Goal: Information Seeking & Learning: Find contact information

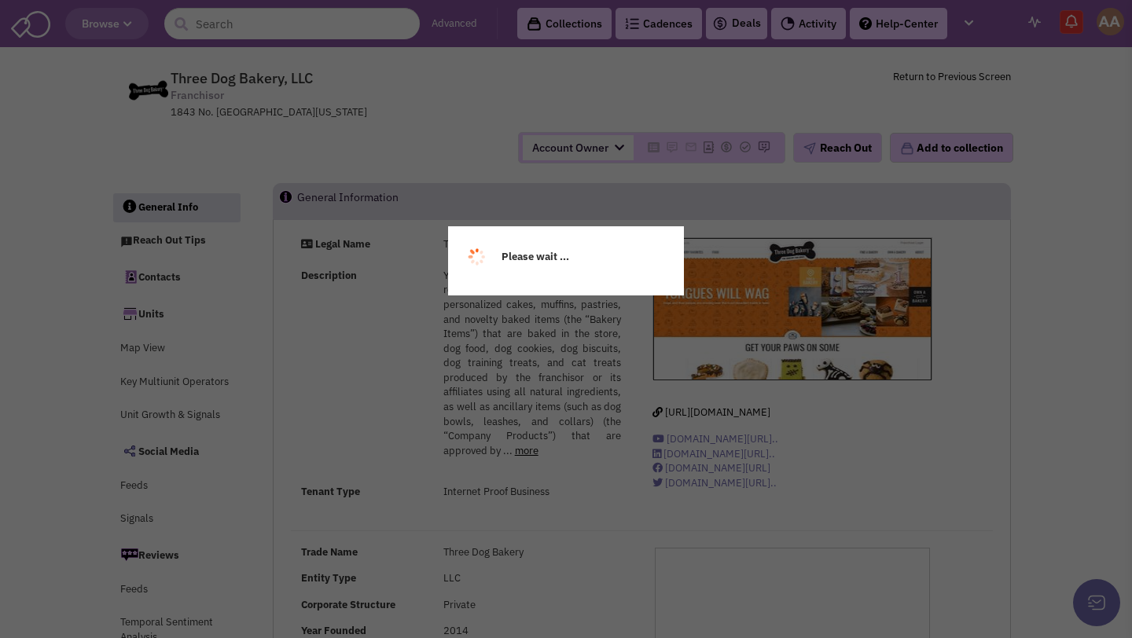
select select
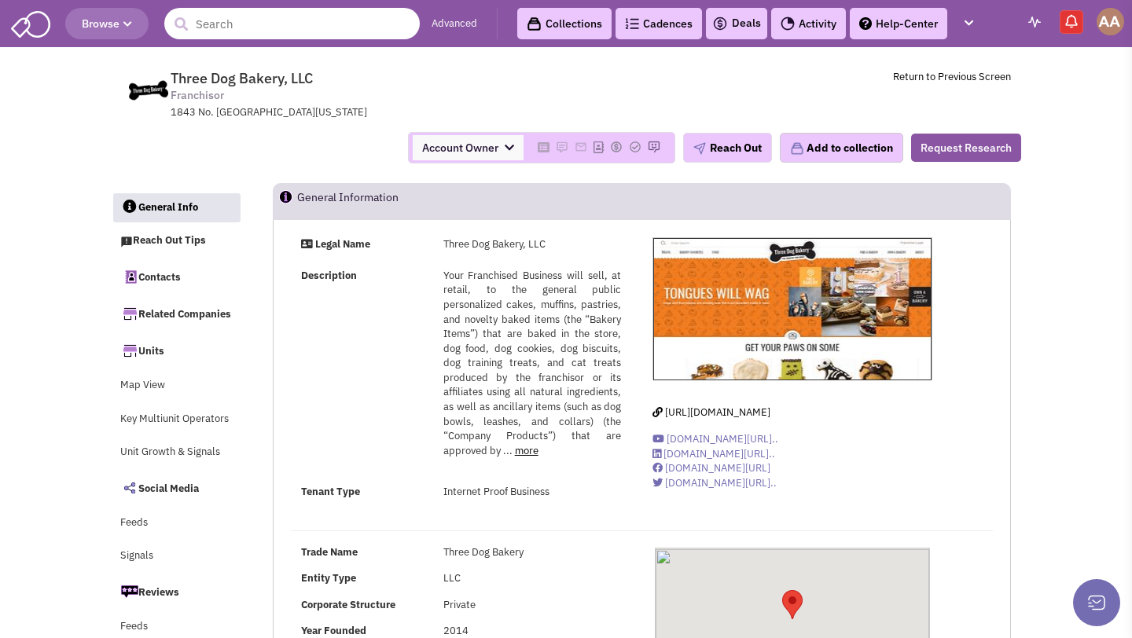
click at [228, 22] on input "text" at bounding box center [291, 23] width 255 height 31
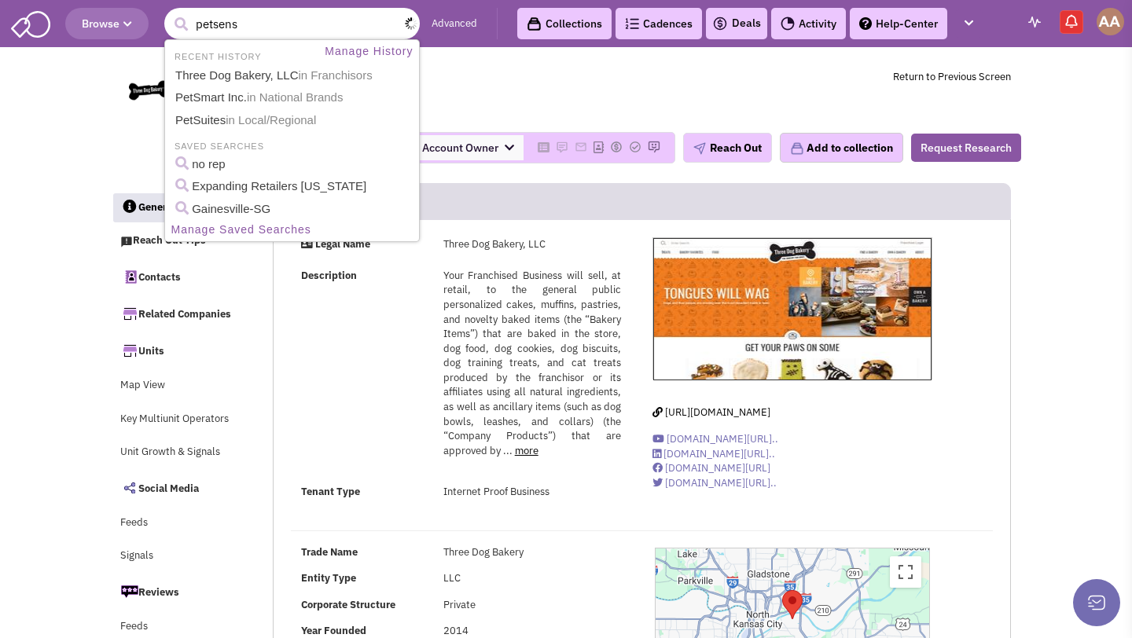
type input "petsense"
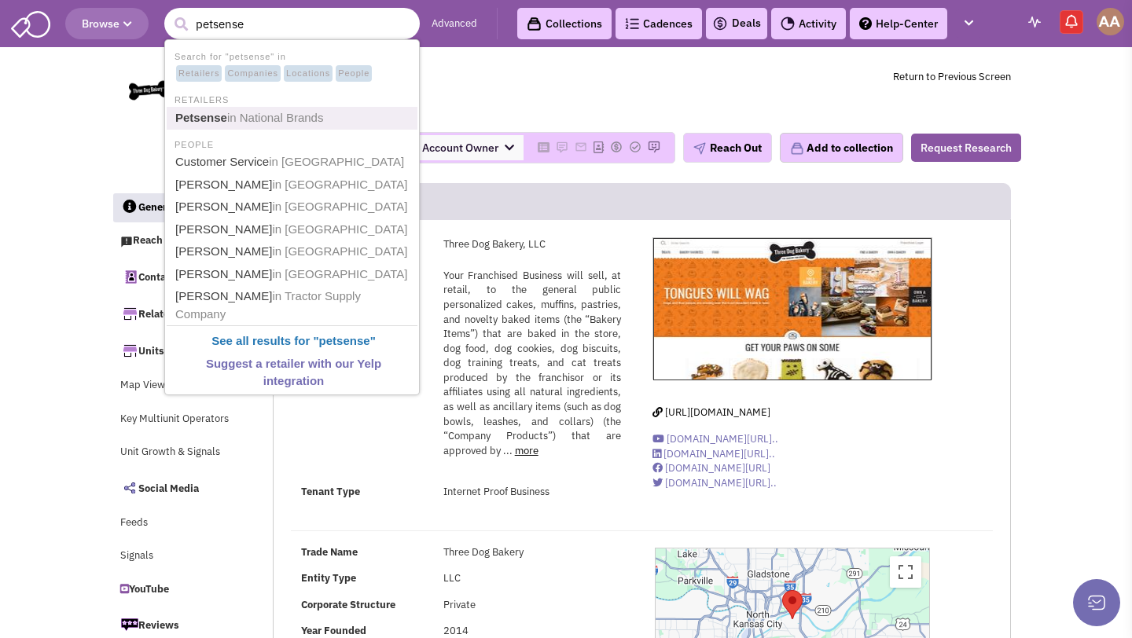
click at [230, 109] on link "Petsense in National Brands" at bounding box center [294, 118] width 246 height 21
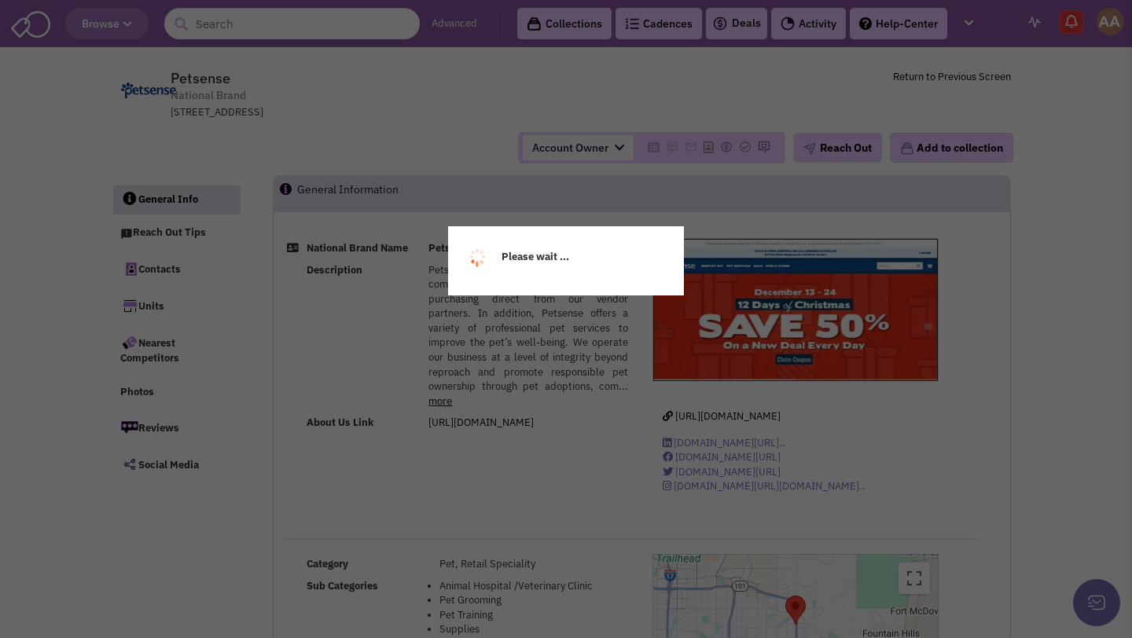
select select
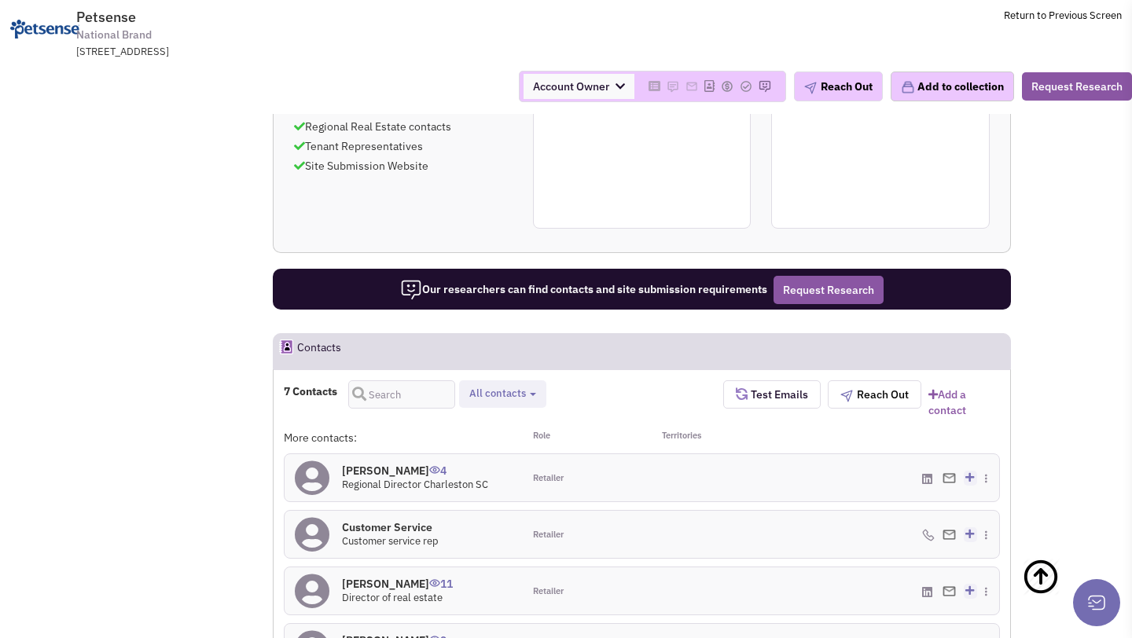
scroll to position [1047, 0]
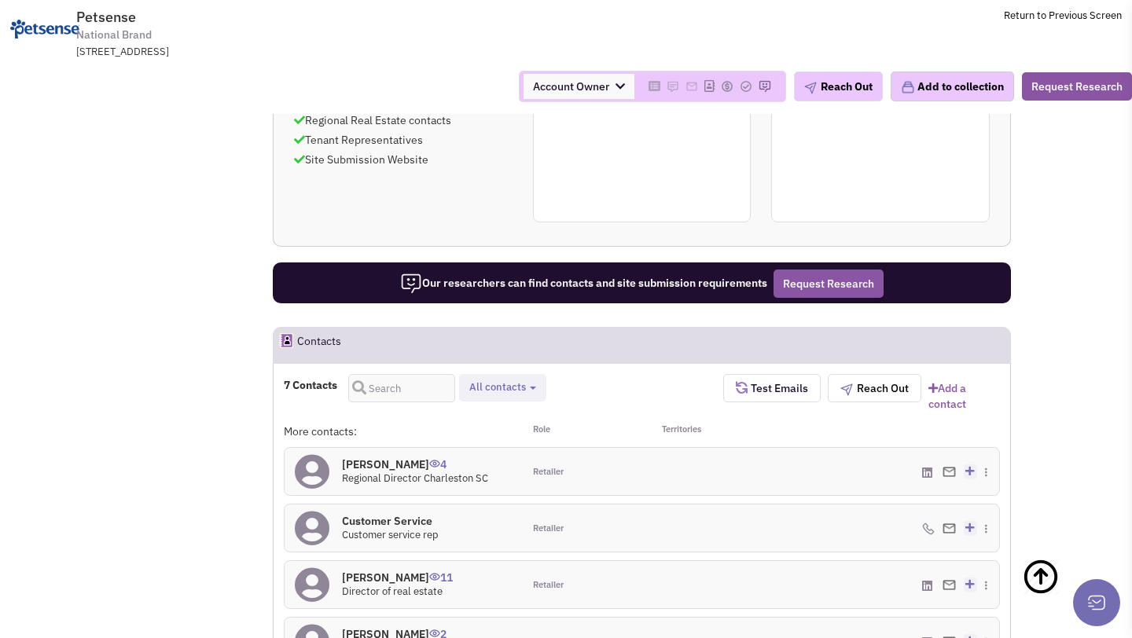
click at [393, 571] on h4 "Jennifer Green 11" at bounding box center [397, 578] width 111 height 14
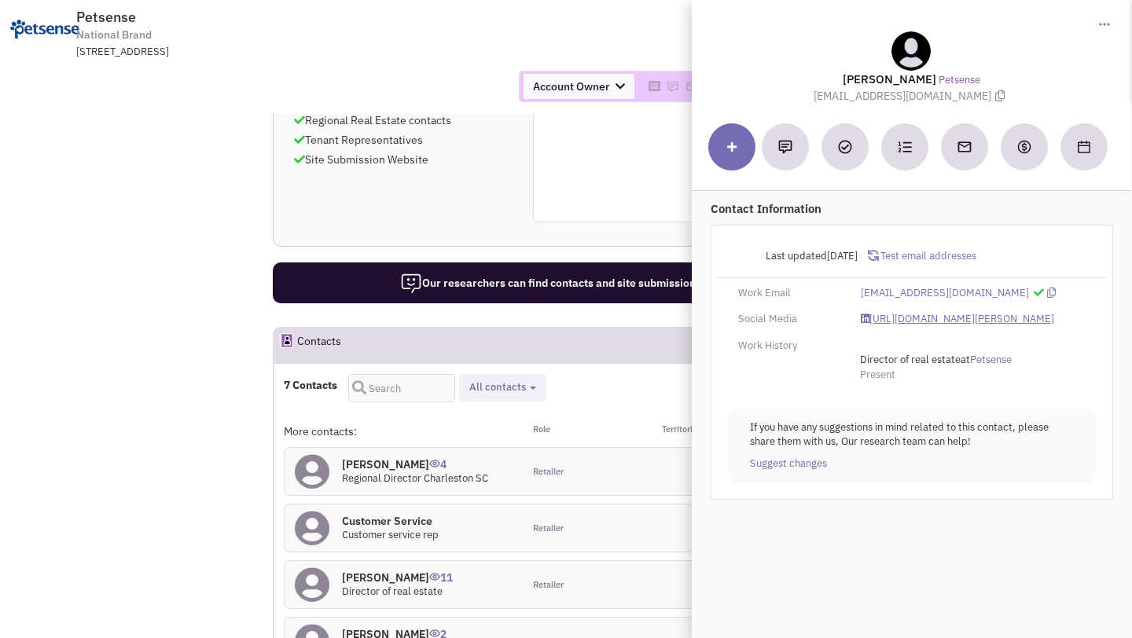
click at [903, 324] on link "https://www.linkedin.com/in/jennifer-green-78ba627/" at bounding box center [957, 319] width 193 height 15
click at [464, 54] on div "14301 N. 87th Street, Suite 203, Scottsdale, AZ, 85260" at bounding box center [281, 52] width 410 height 15
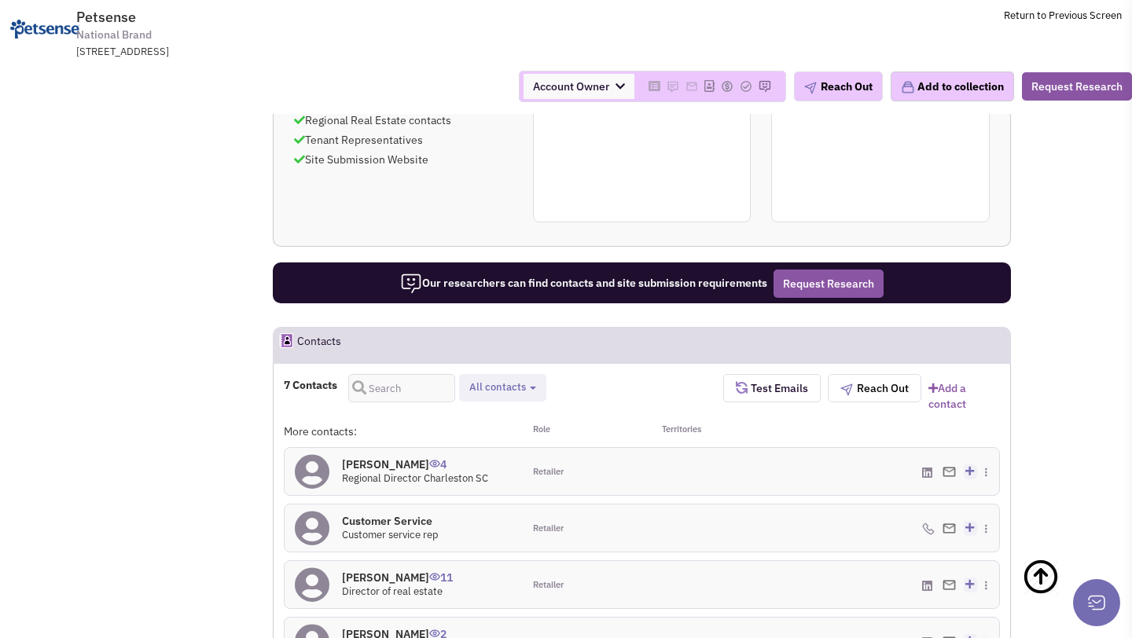
click at [387, 627] on h4 "Matthew Rubin 2" at bounding box center [394, 634] width 105 height 14
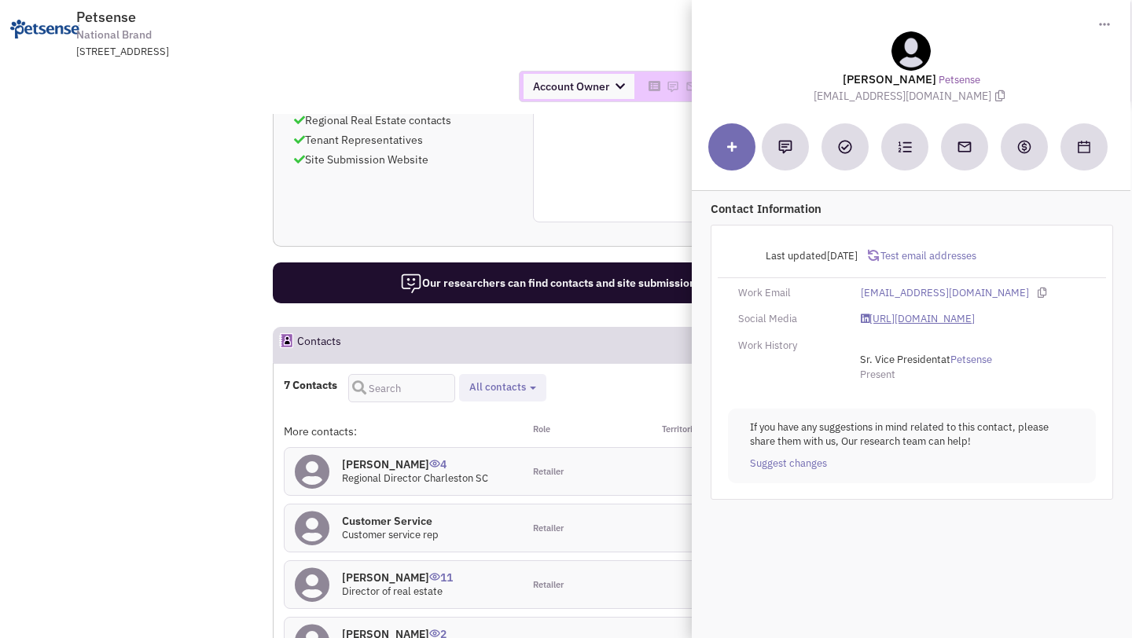
click at [918, 314] on link "https://www.linkedin.com/in/matthewlrubin/" at bounding box center [918, 319] width 114 height 15
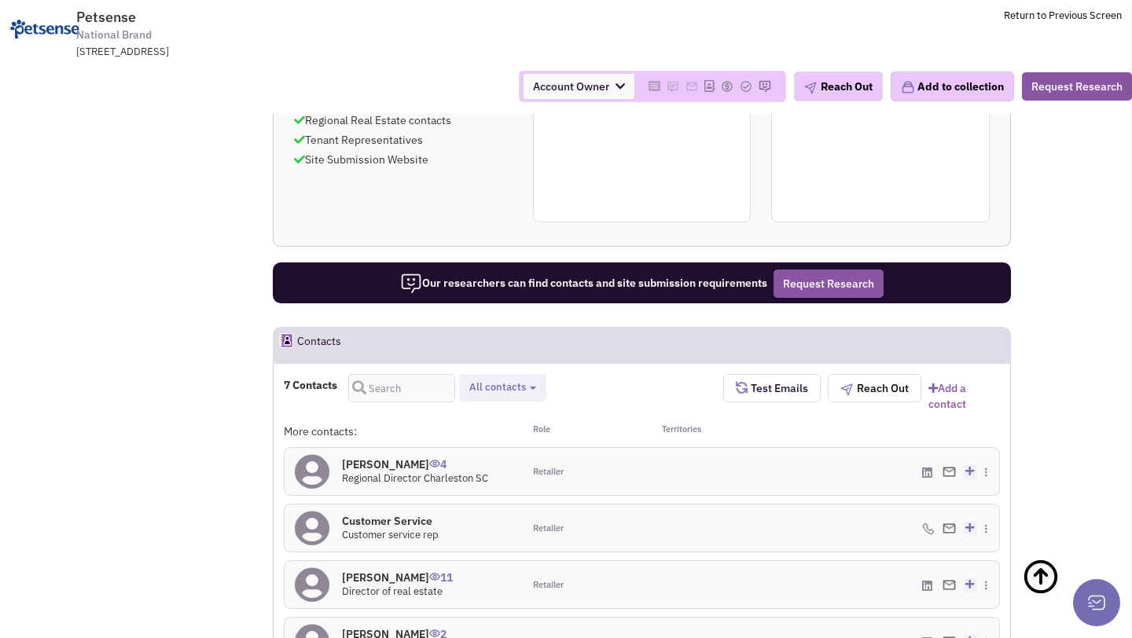
click at [374, 457] on h4 "Melanie Miller 4" at bounding box center [415, 464] width 146 height 14
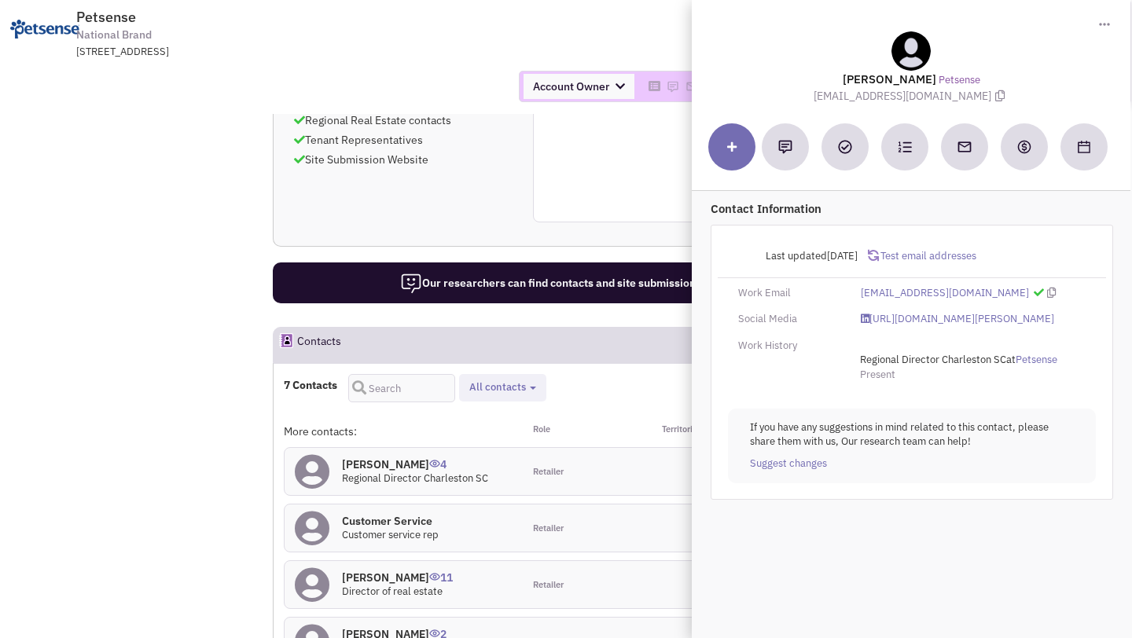
click at [268, 61] on div "Account Owner Account Owner [PERSON_NAME] [PERSON_NAME] [PERSON_NAME] [PERSON_N…" at bounding box center [566, 86] width 1152 height 55
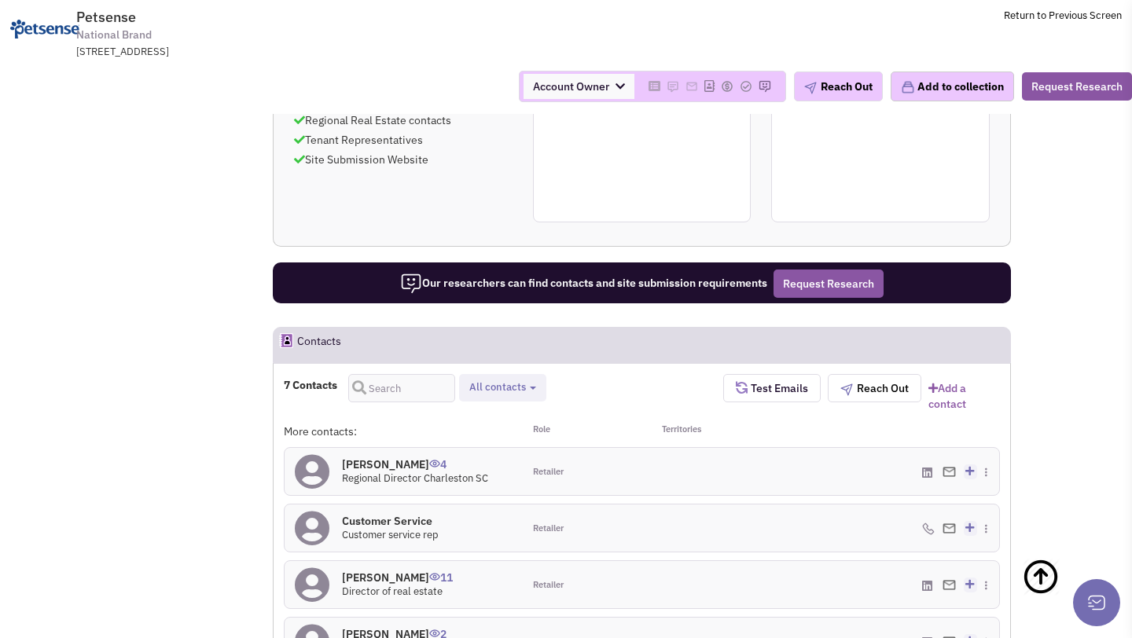
click at [391, 514] on h4 "Customer Service 0" at bounding box center [390, 521] width 97 height 14
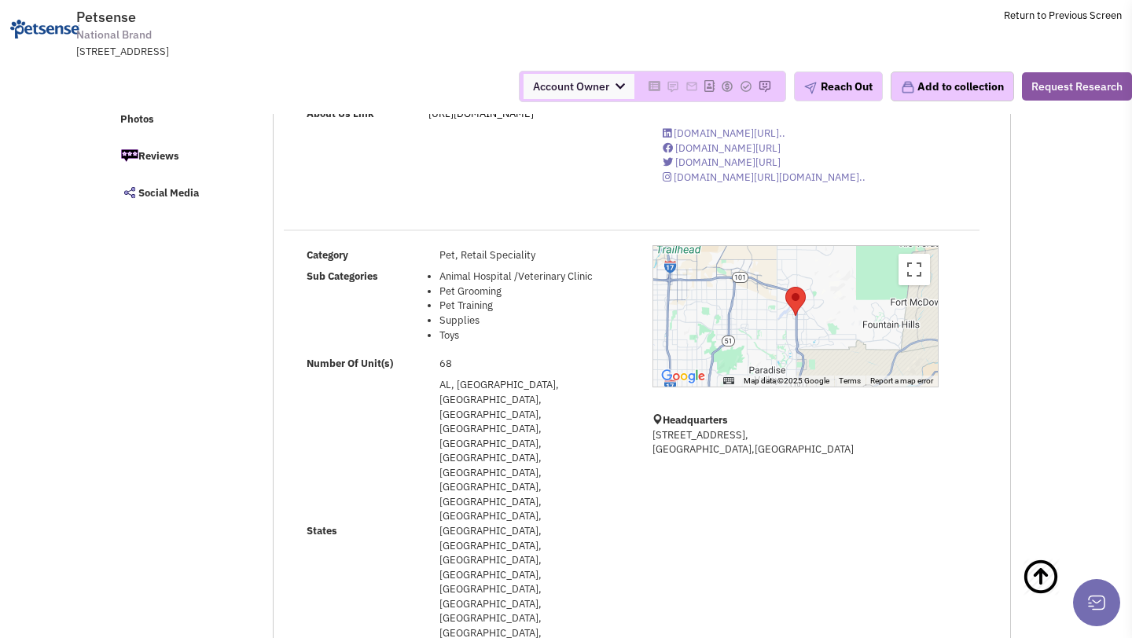
scroll to position [0, 0]
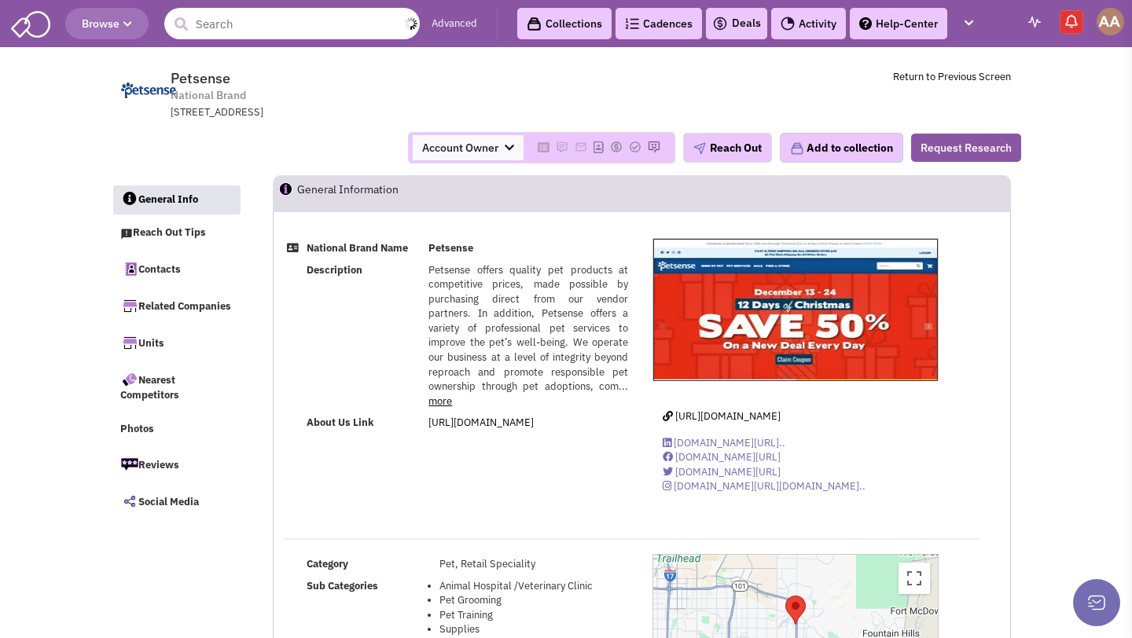
click at [244, 30] on input "text" at bounding box center [291, 23] width 255 height 31
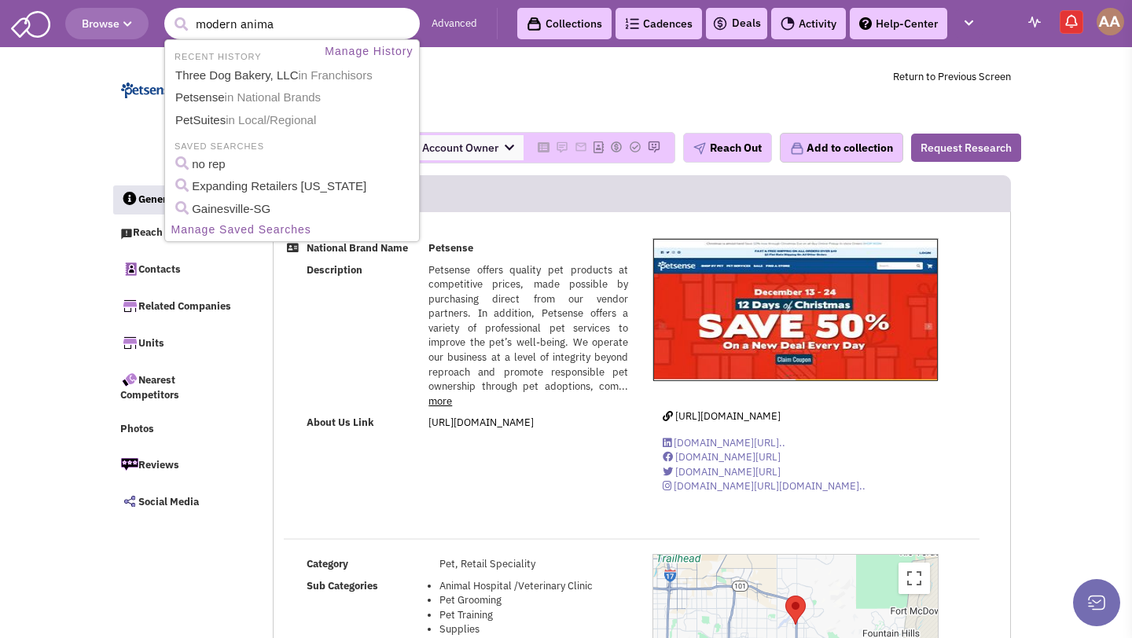
type input "modern animal"
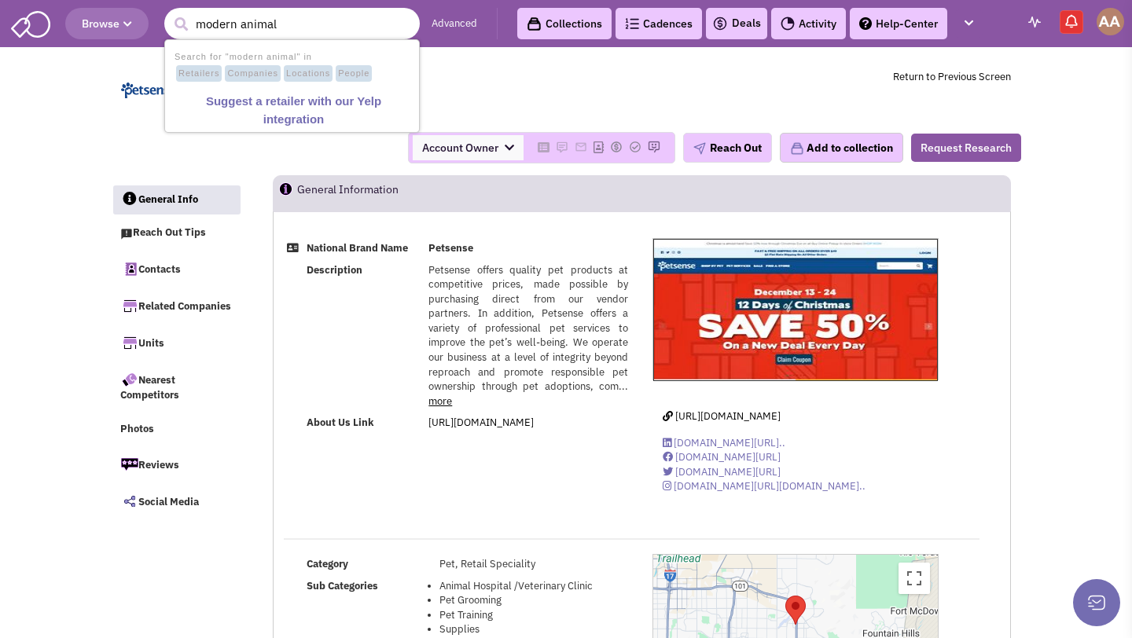
drag, startPoint x: 303, startPoint y: 20, endPoint x: 149, endPoint y: 18, distance: 154.1
click at [149, 18] on header "Browse 1 result is available, use up and down arrow keys to navigate. modern an…" at bounding box center [566, 23] width 1132 height 47
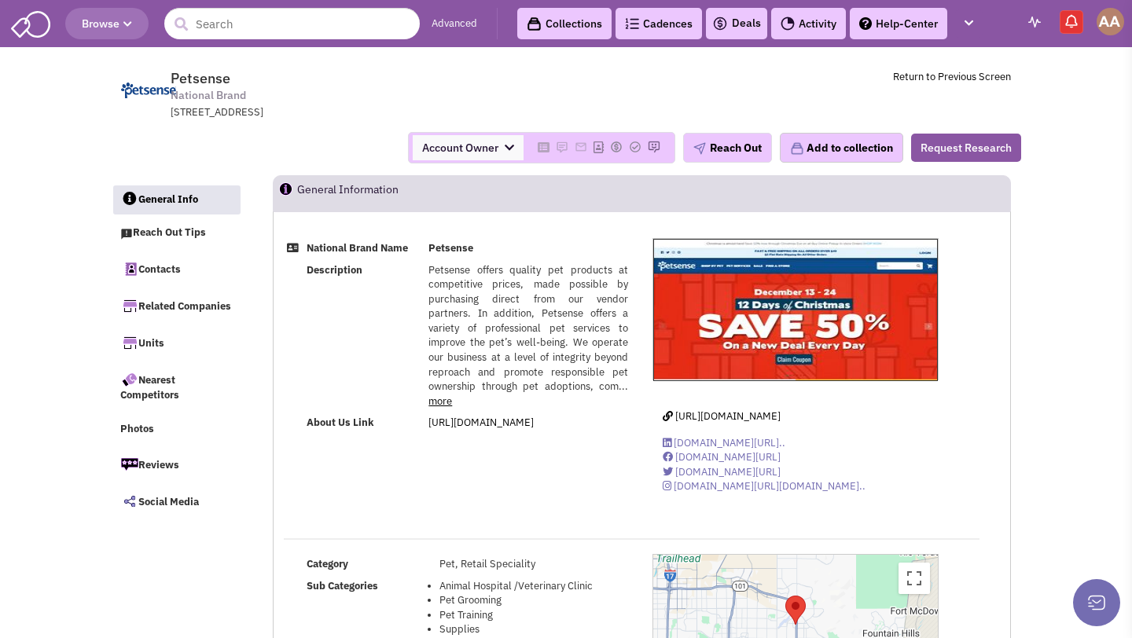
click at [512, 87] on span "Petsense National Brand 14301 N. 87th Street, Suite 203, Scottsdale, AZ, 85260" at bounding box center [384, 95] width 394 height 50
click at [278, 23] on input "text" at bounding box center [291, 23] width 255 height 31
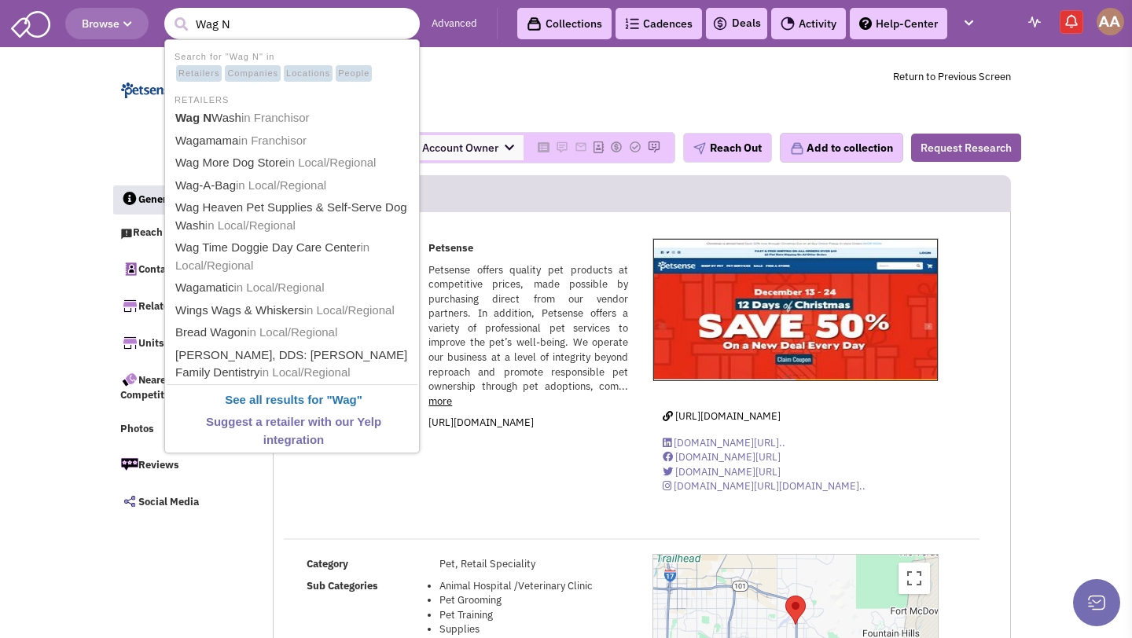
type input "Wag N'"
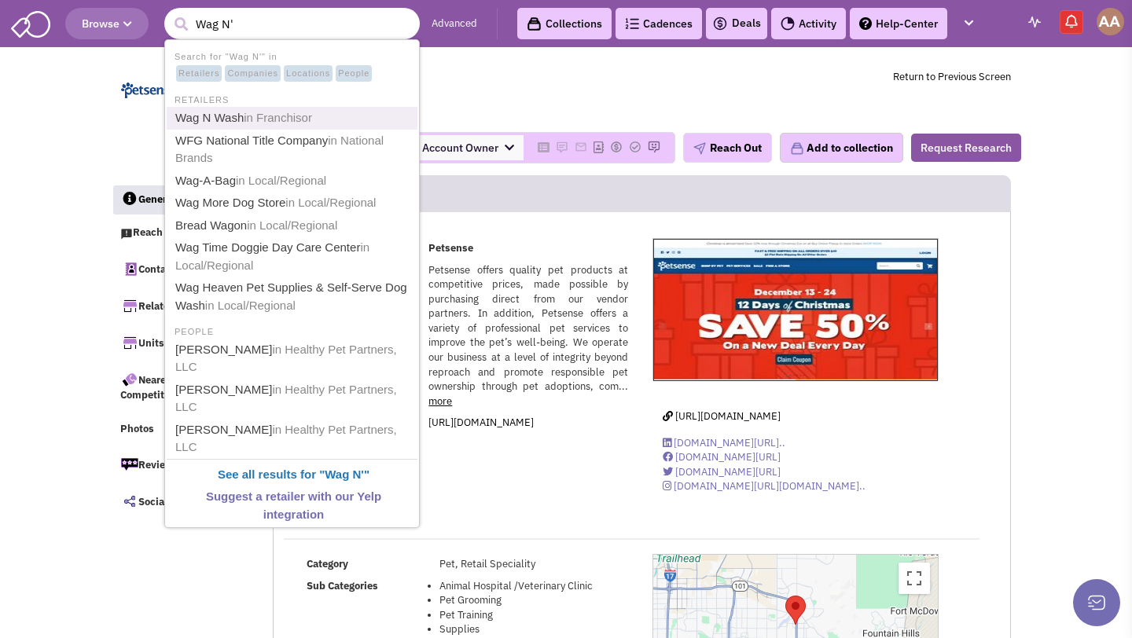
click at [254, 113] on span "in Franchisor" at bounding box center [278, 117] width 68 height 13
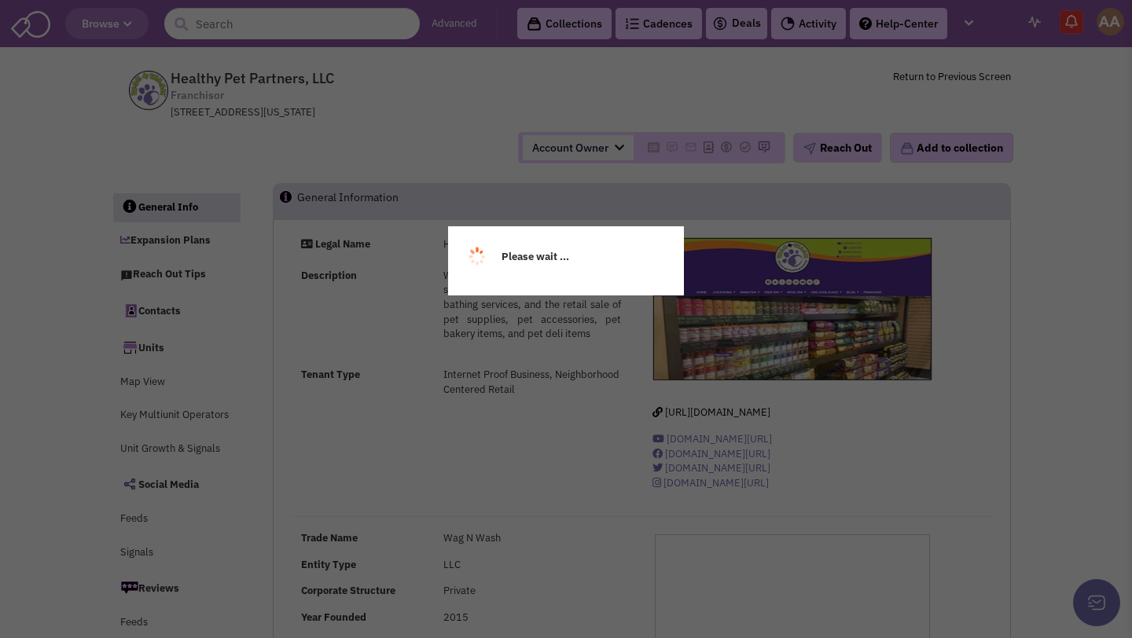
select select
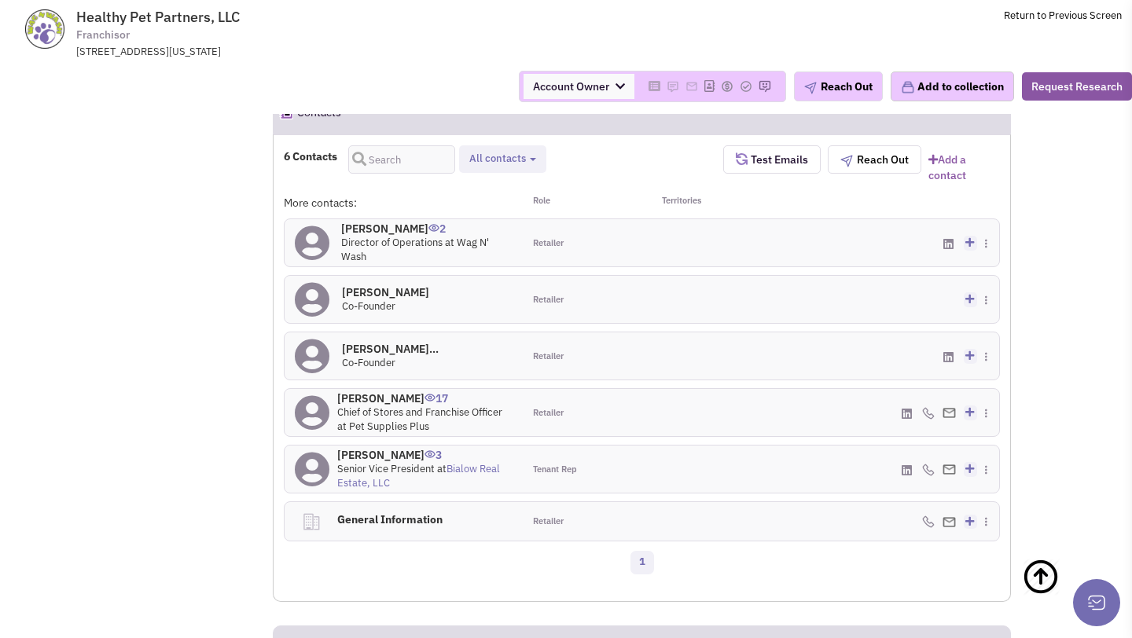
scroll to position [1445, 0]
click at [369, 389] on h4 "Nick Russo 17" at bounding box center [424, 396] width 175 height 14
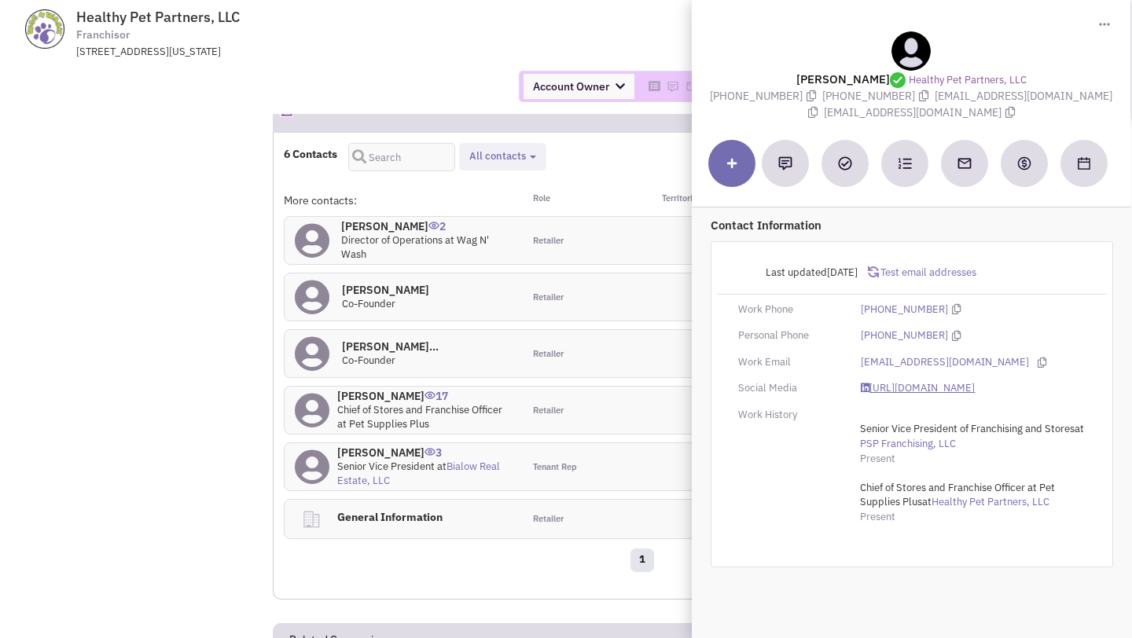
click at [903, 391] on link "https://www.linkedin.com/in/russonick/" at bounding box center [918, 388] width 114 height 15
drag, startPoint x: 931, startPoint y: 94, endPoint x: 1072, endPoint y: 94, distance: 140.7
click at [1072, 94] on span "nrusso@petsuppliesplus.com" at bounding box center [958, 104] width 309 height 31
copy span "nrusso@petsuppliesplus.com"
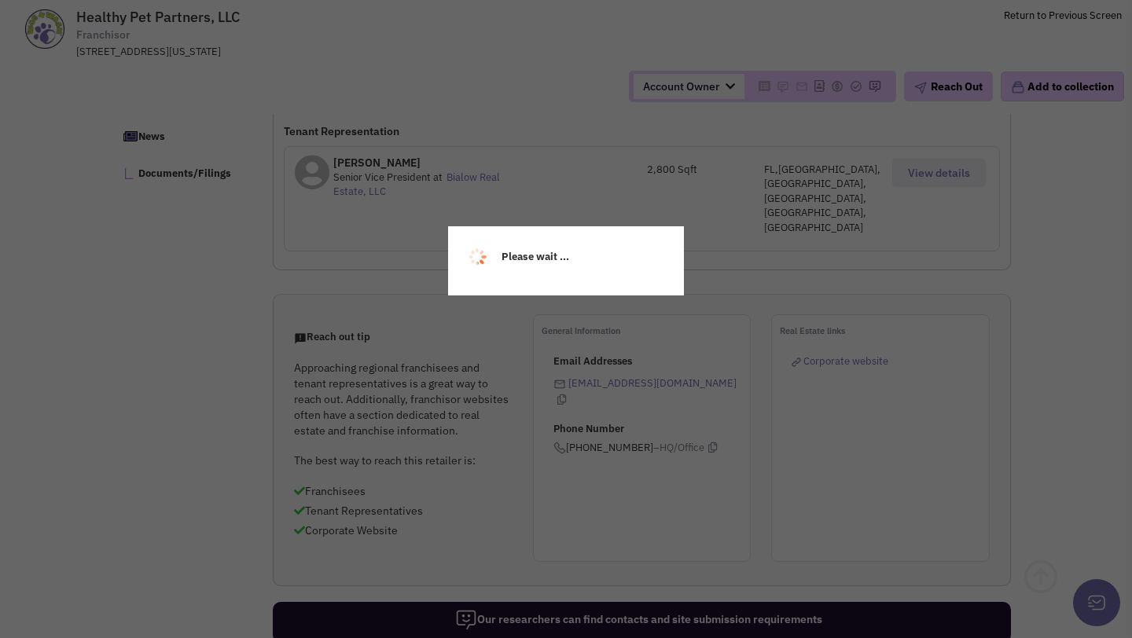
scroll to position [875, 0]
select select
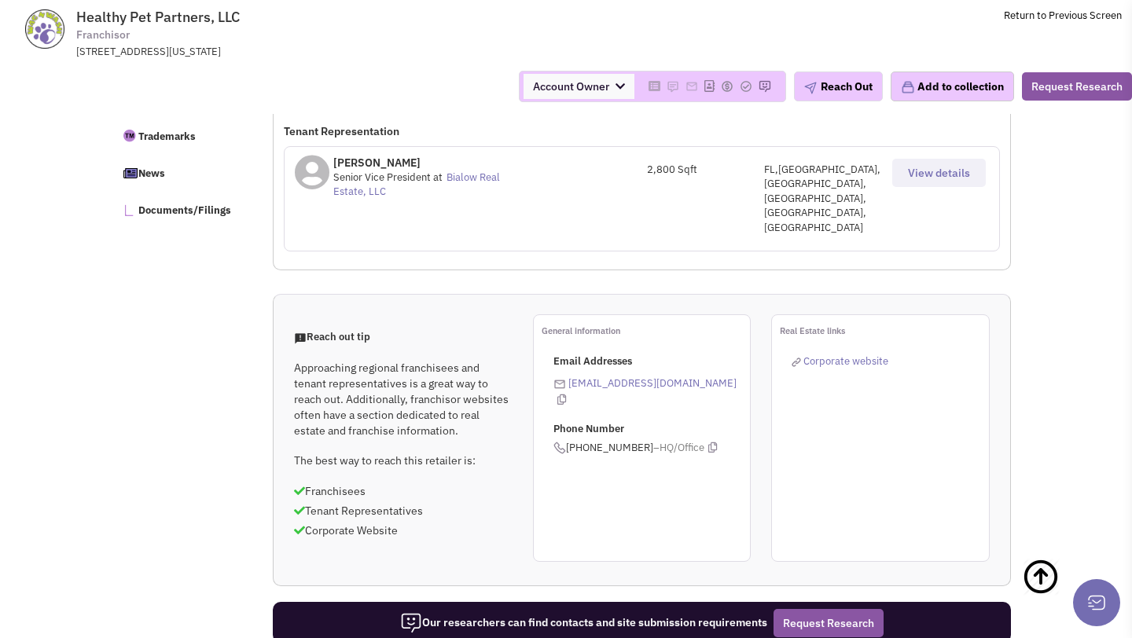
scroll to position [254, 0]
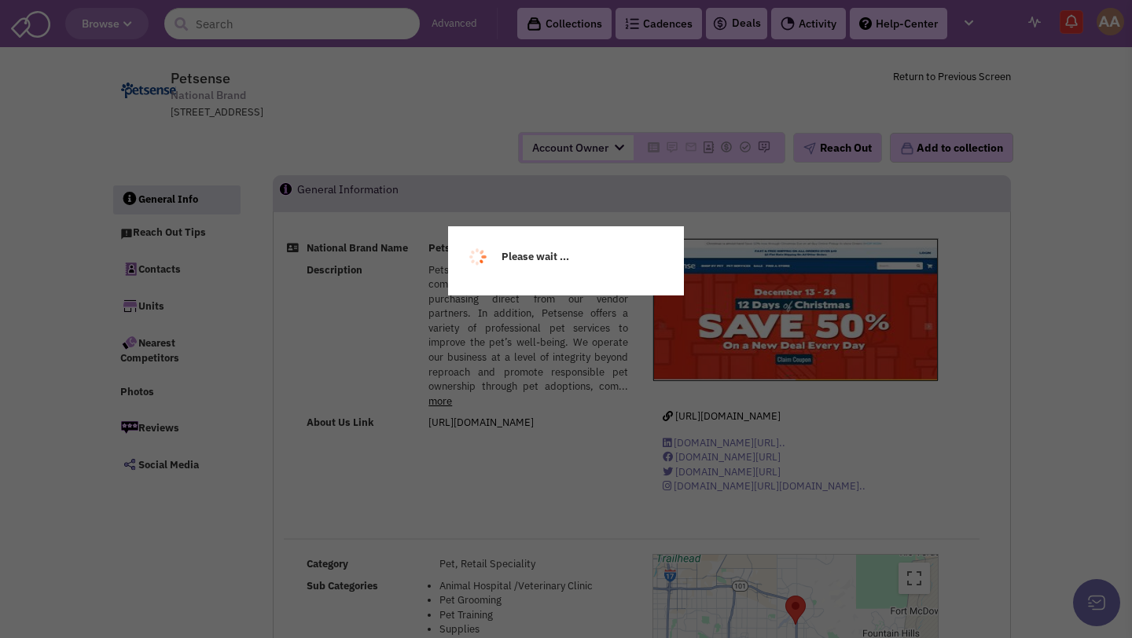
select select
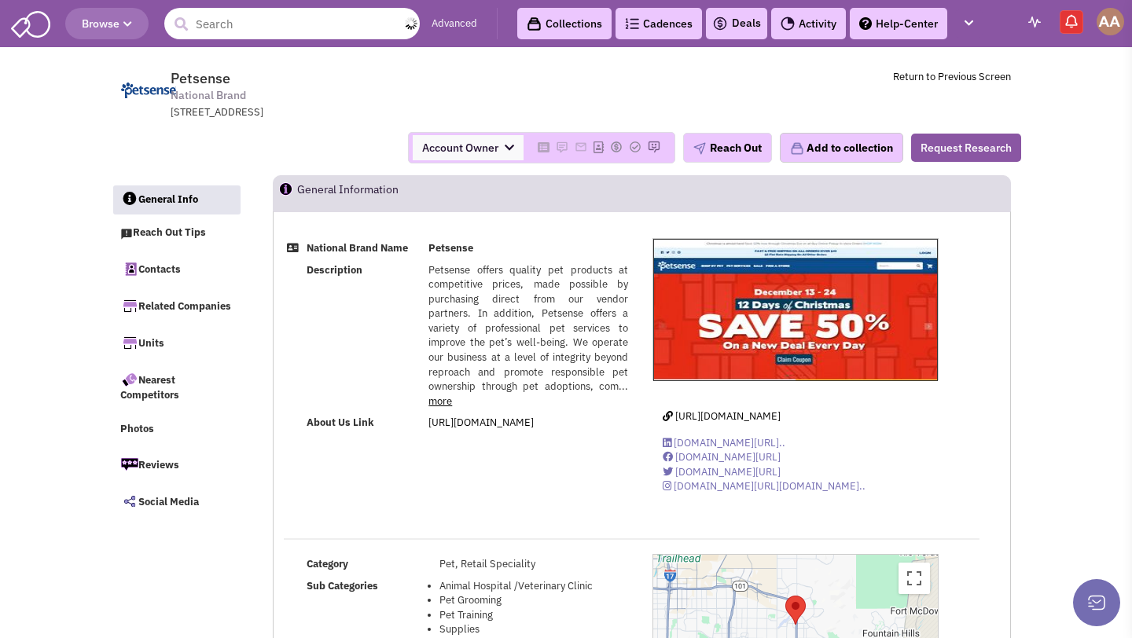
click at [285, 28] on input "text" at bounding box center [291, 23] width 255 height 31
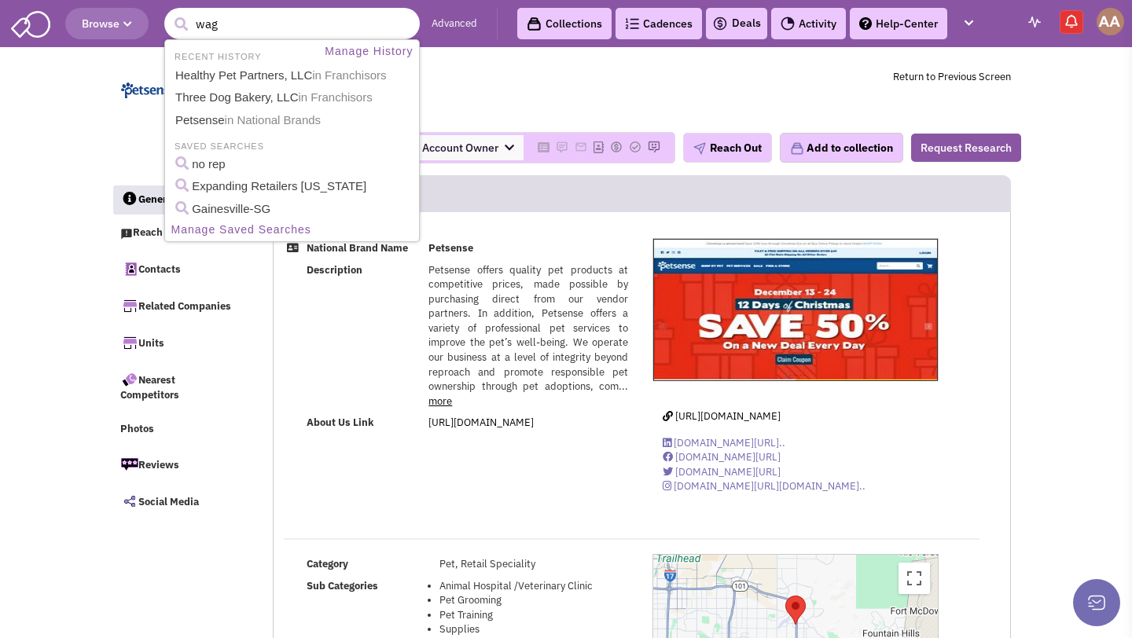
type input "wag n"
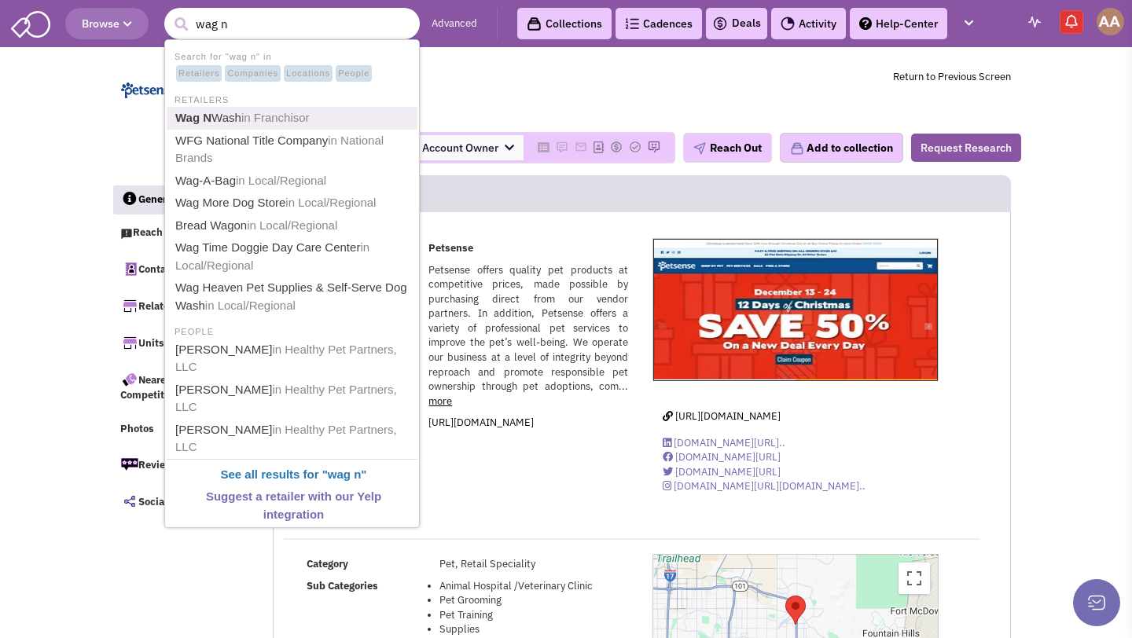
click at [241, 112] on link "Wag N Wash in Franchisor" at bounding box center [294, 118] width 246 height 21
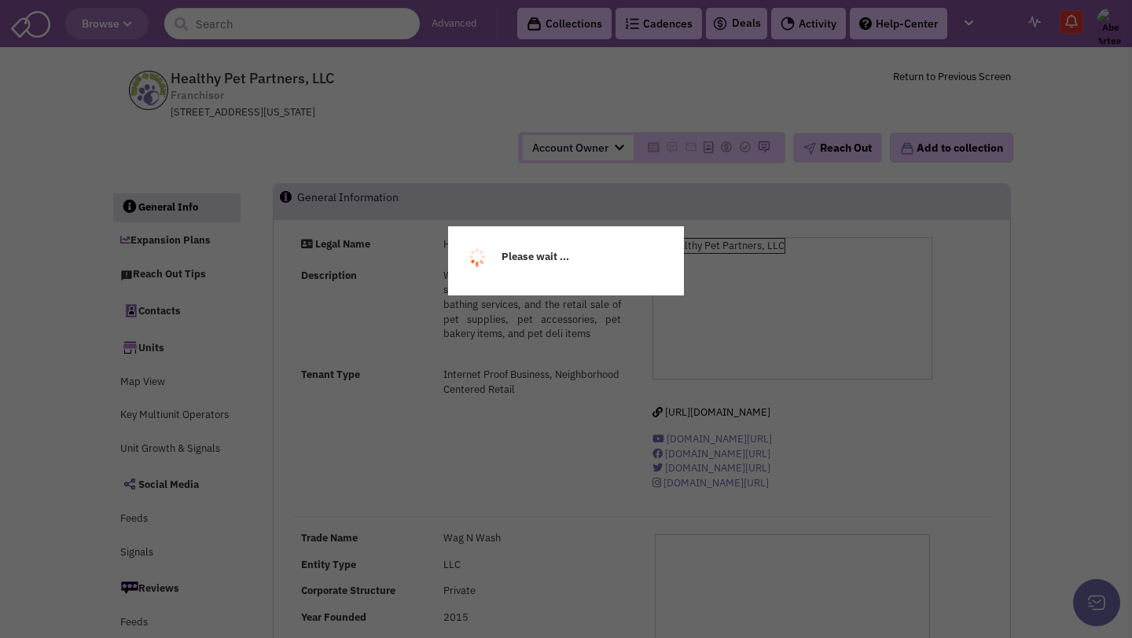
select select
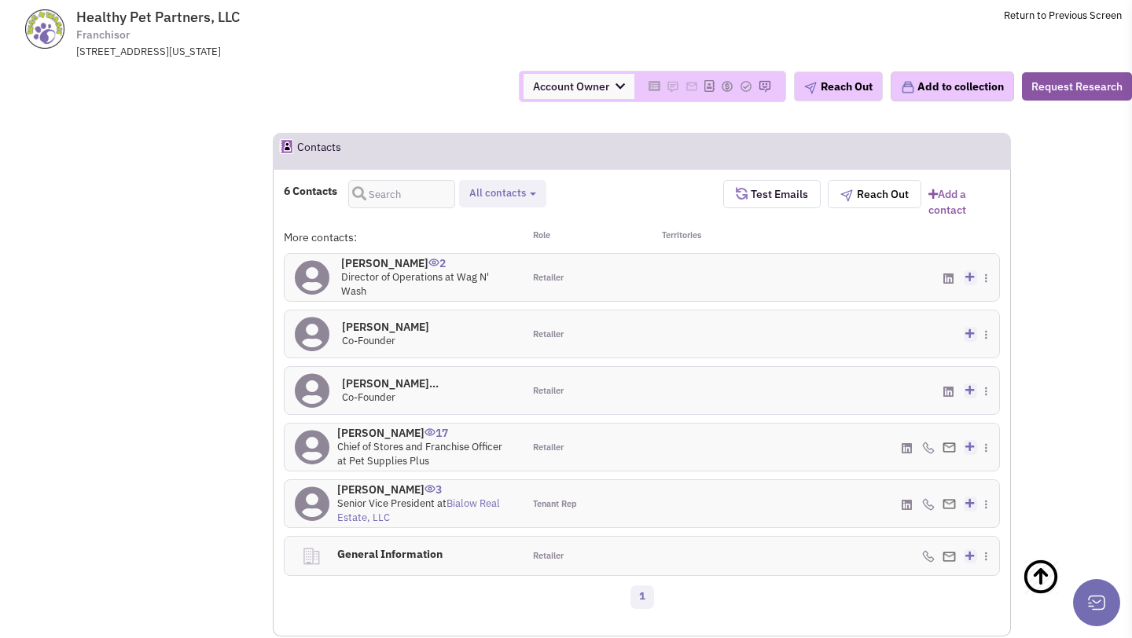
scroll to position [1405, 0]
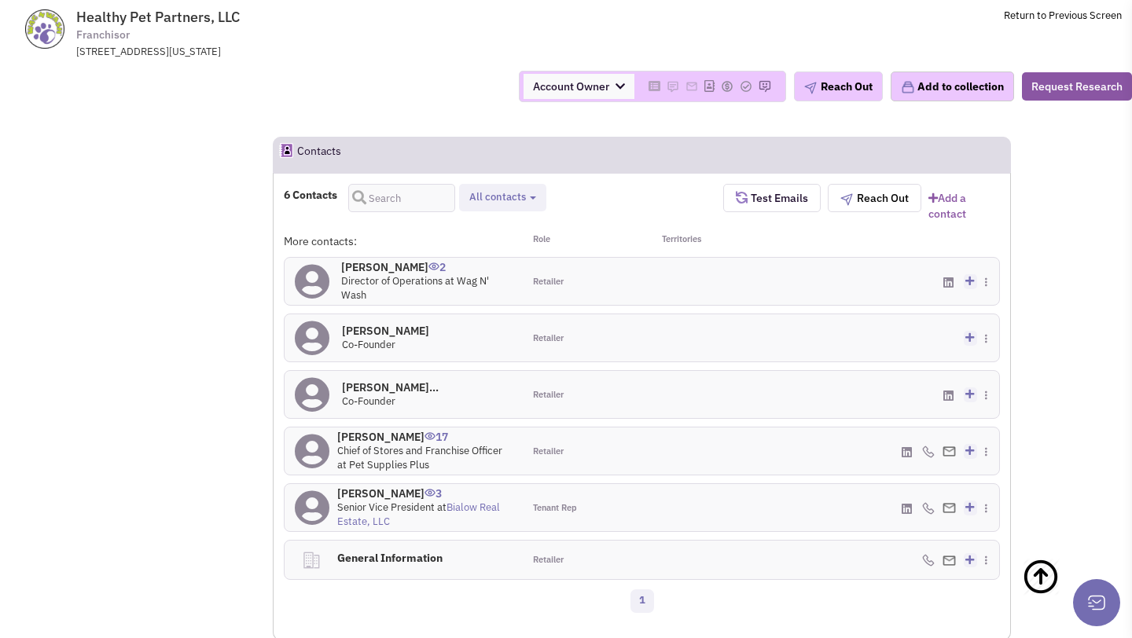
click at [382, 324] on h4 "Mr. Daniel E Remus 0" at bounding box center [385, 331] width 87 height 14
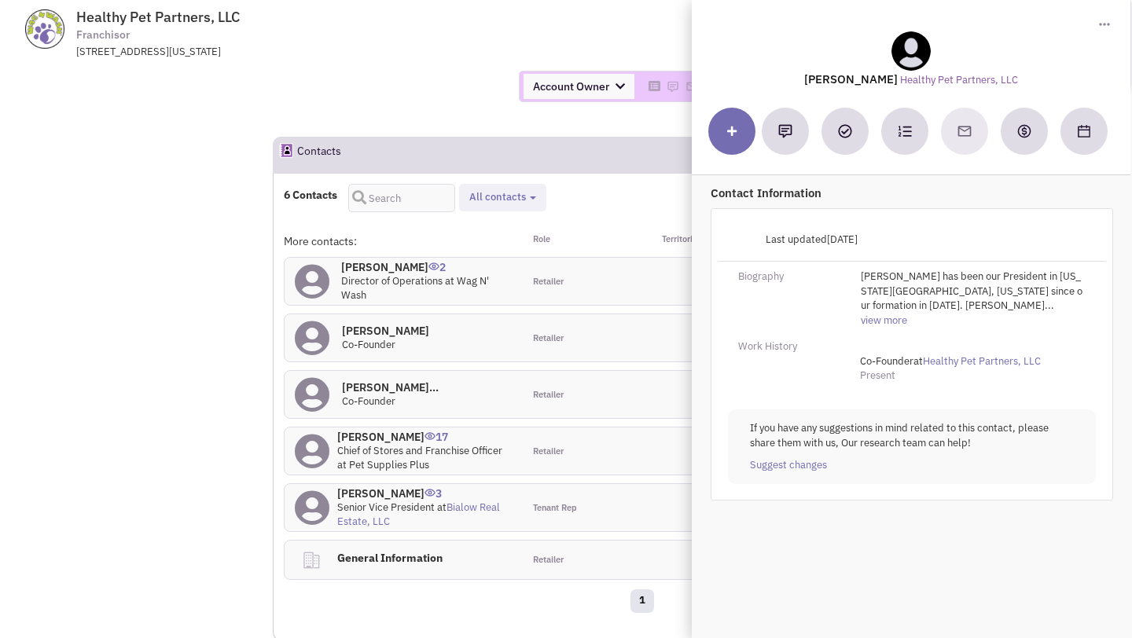
click at [670, 314] on div at bounding box center [700, 337] width 119 height 47
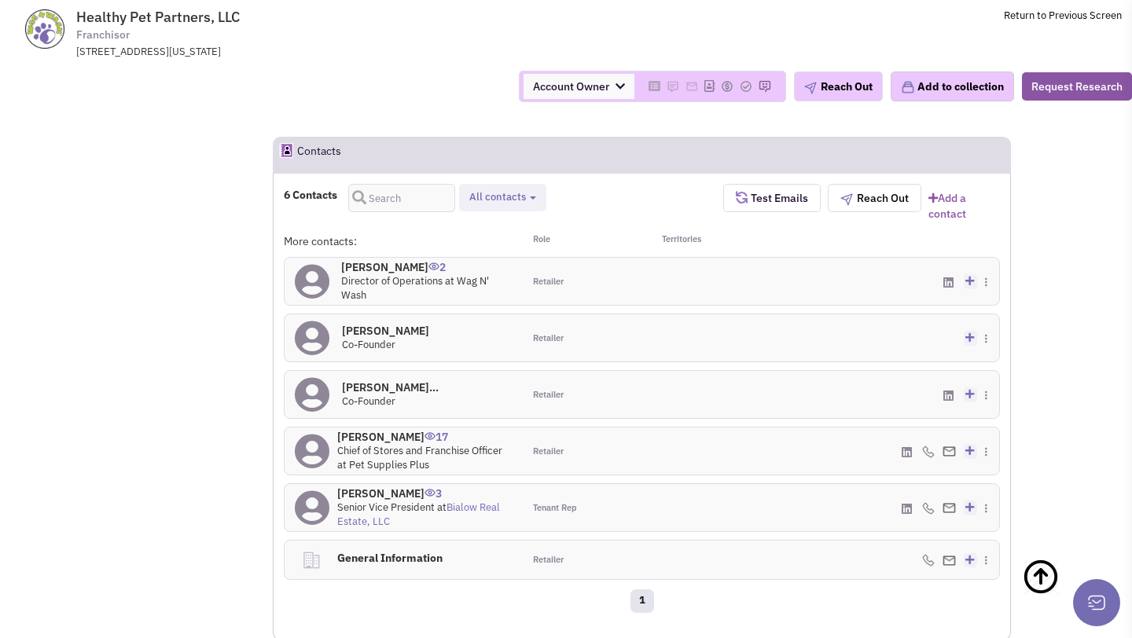
click at [408, 380] on h4 "Mr. Jeffery A Straus... 0" at bounding box center [390, 387] width 97 height 14
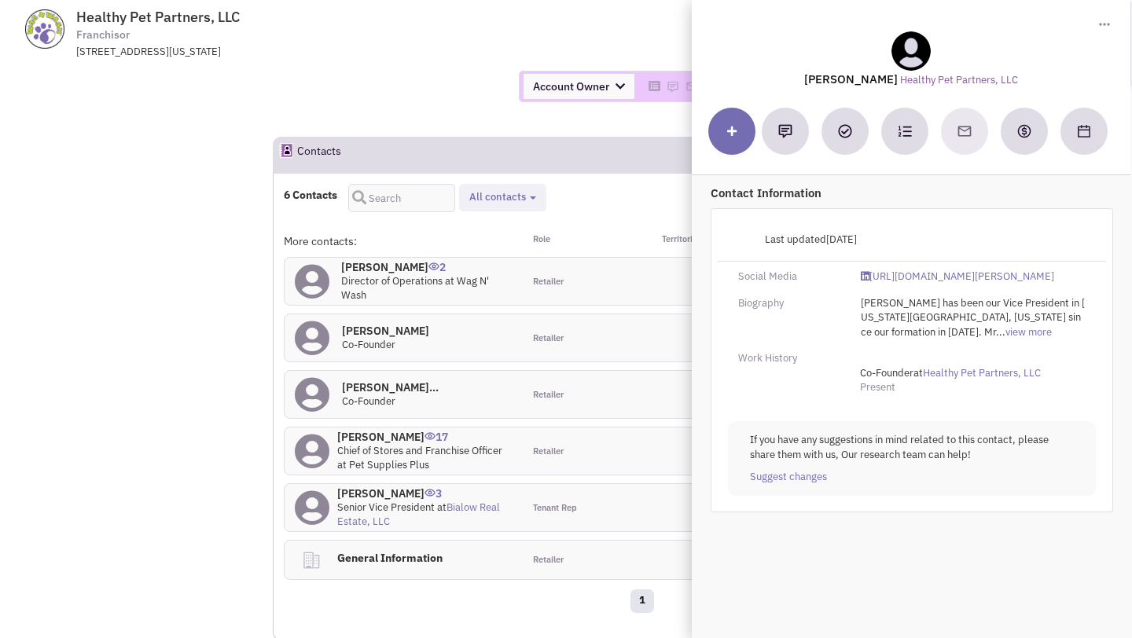
click at [747, 339] on div "Biography Mr. Strauss has been our Vice President in Colorado Springs, Colorado…" at bounding box center [912, 318] width 388 height 44
click at [514, 428] on div "Nick Russo 17 Chief of Stores and Franchise Officer at Pet Supplies Plus" at bounding box center [404, 451] width 238 height 47
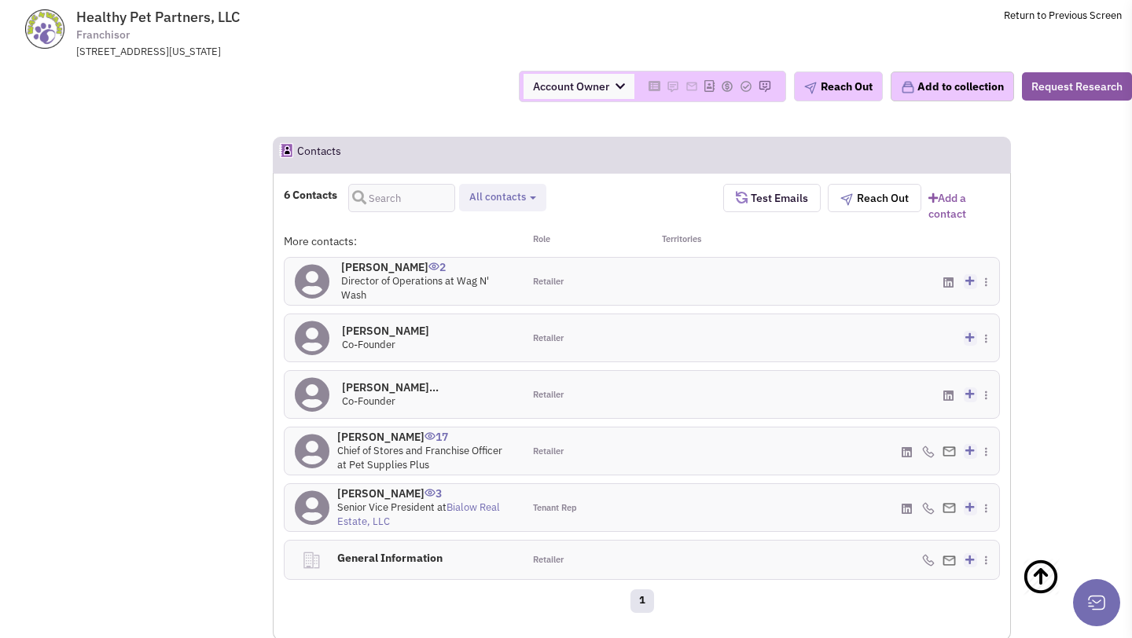
click at [381, 260] on h4 "Brittany Skahill 2" at bounding box center [426, 267] width 171 height 14
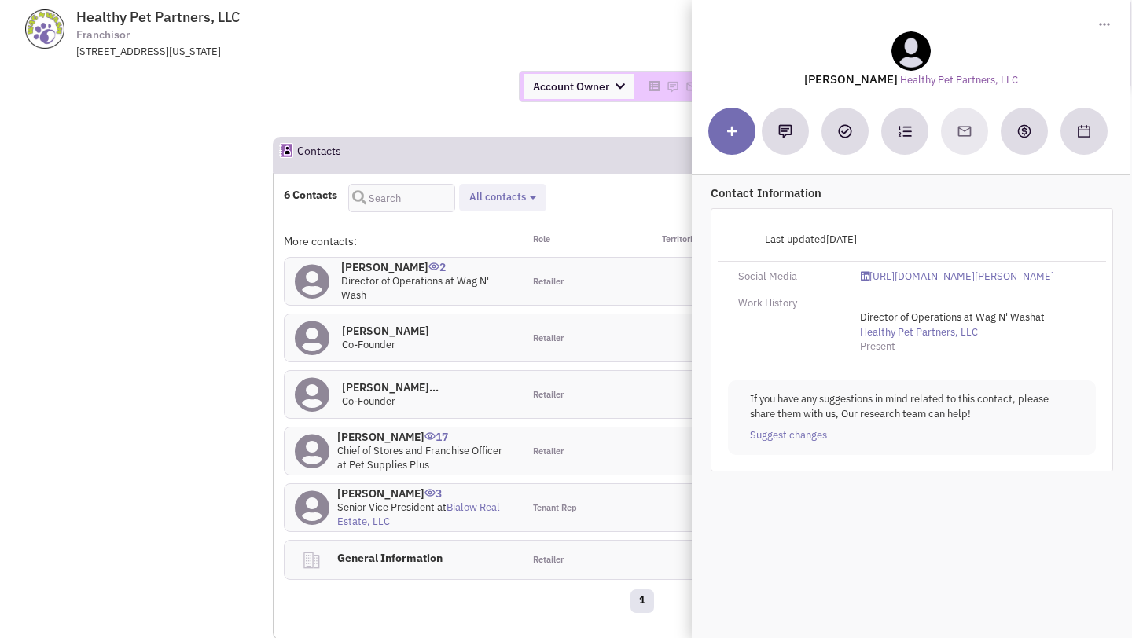
click at [472, 190] on span "All contacts" at bounding box center [497, 196] width 57 height 13
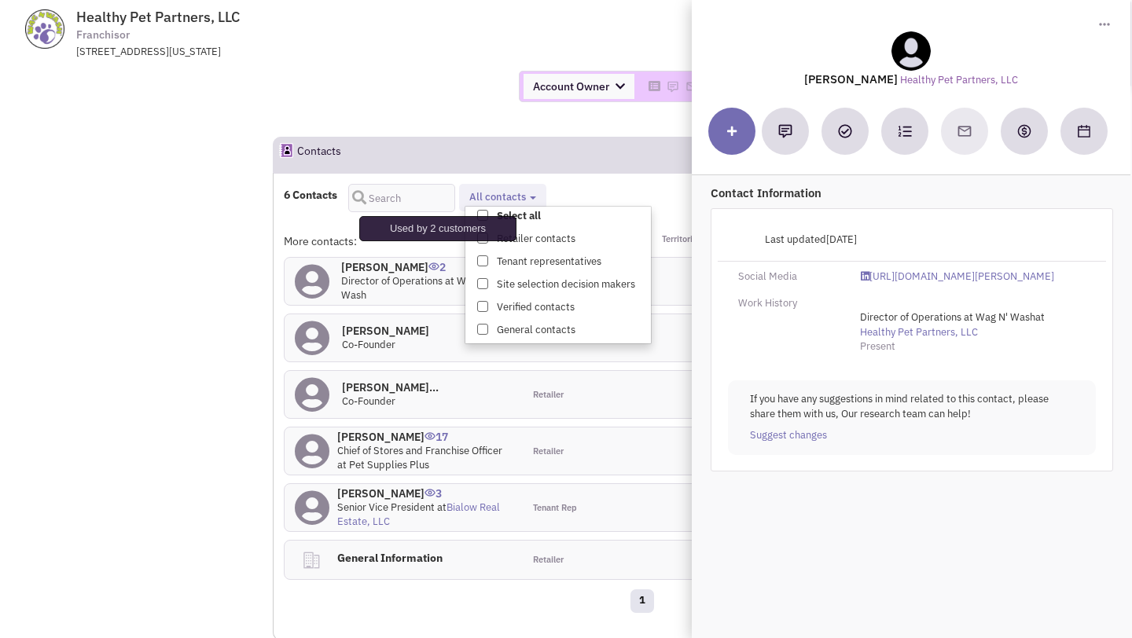
click at [439, 248] on span "2" at bounding box center [436, 261] width 17 height 26
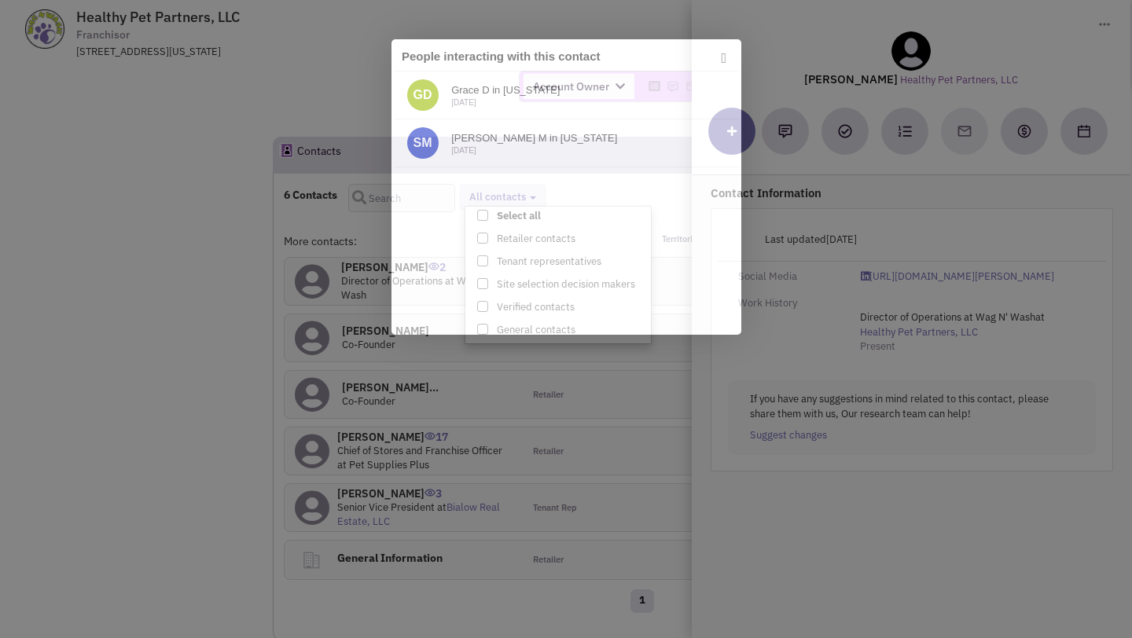
scroll to position [0, 0]
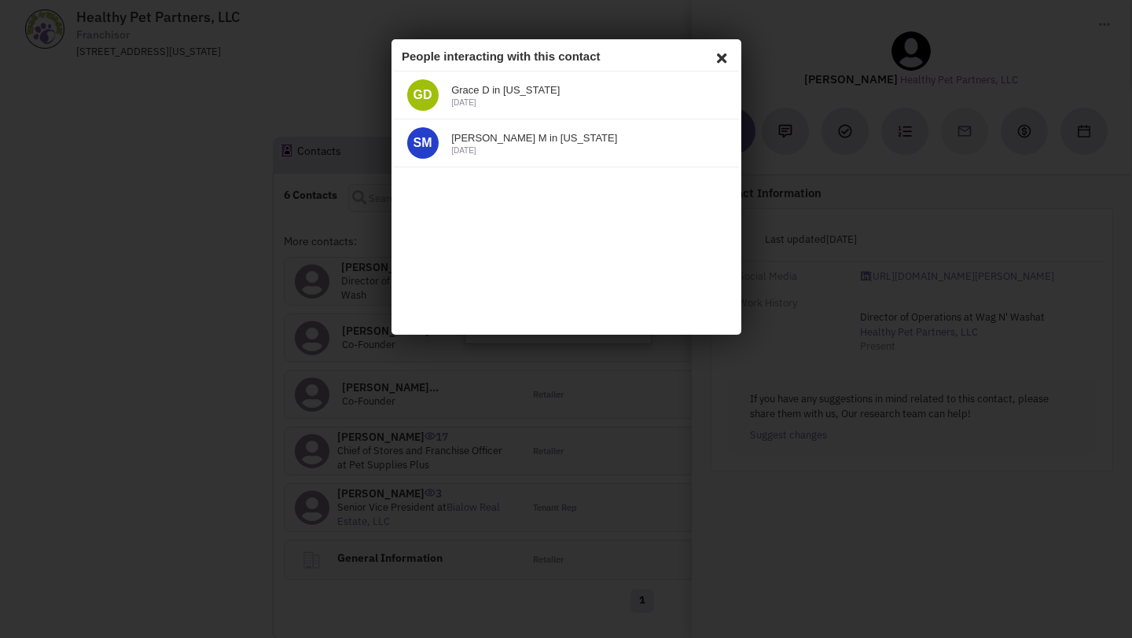
click at [714, 46] on icon at bounding box center [718, 56] width 19 height 24
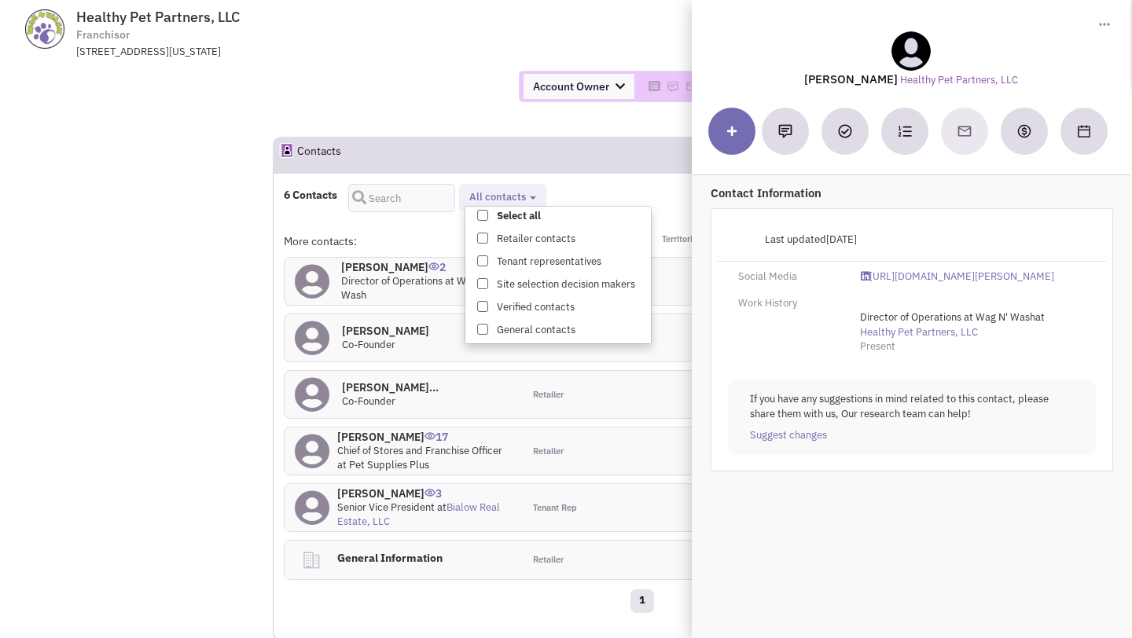
click at [428, 100] on div "Account Owner Account Owner [PERSON_NAME] [PERSON_NAME] [PERSON_NAME] [PERSON_N…" at bounding box center [566, 86] width 1152 height 31
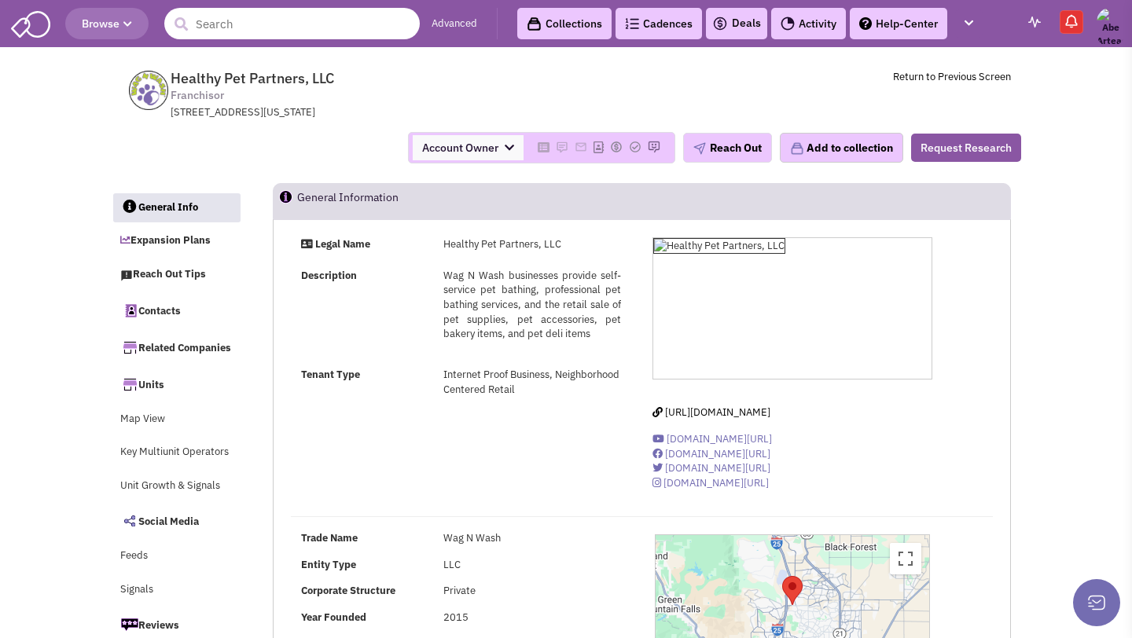
click at [310, 25] on input "text" at bounding box center [291, 23] width 255 height 31
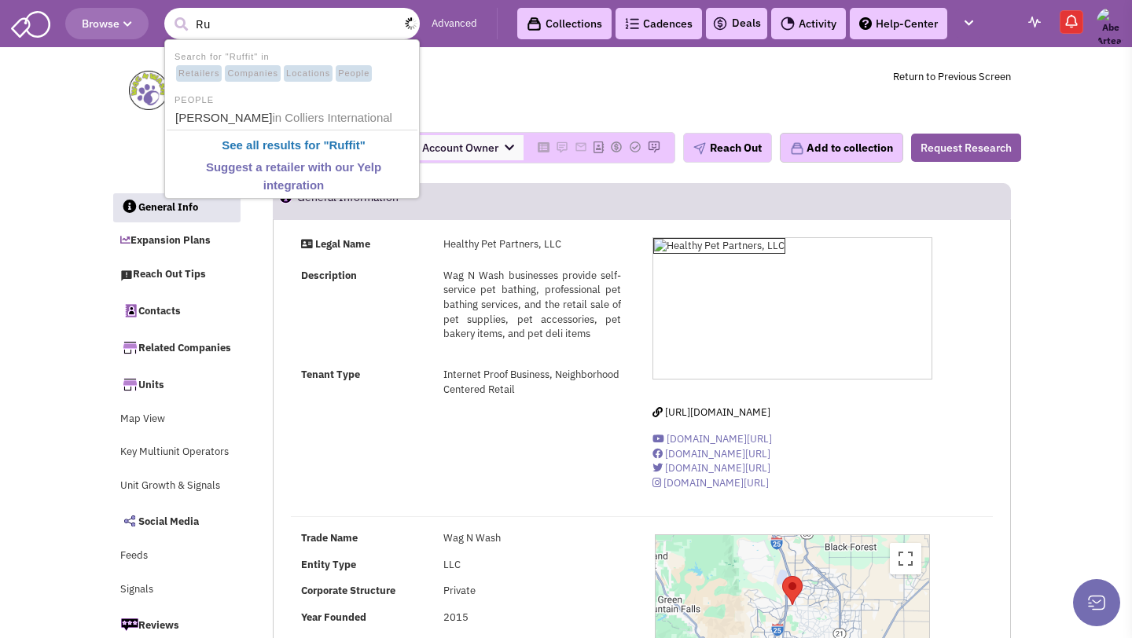
type input "R"
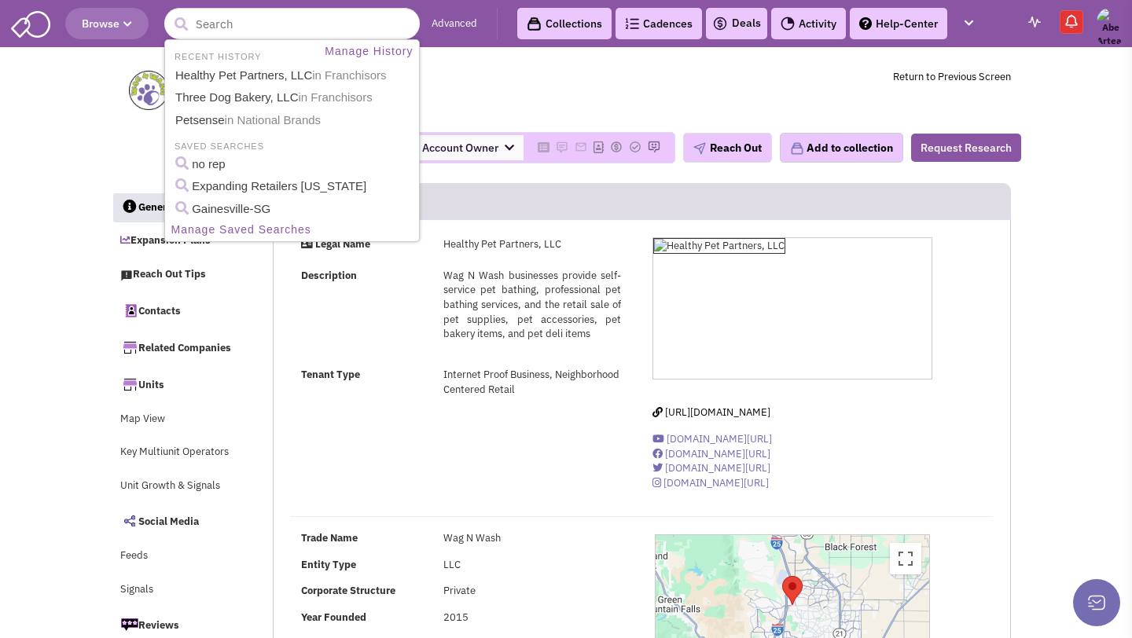
click at [591, 79] on td "Healthy Pet Partners, LLC Franchisor 1234 E. Woodmen Road, Suite 100, Colorado …" at bounding box center [599, 90] width 824 height 59
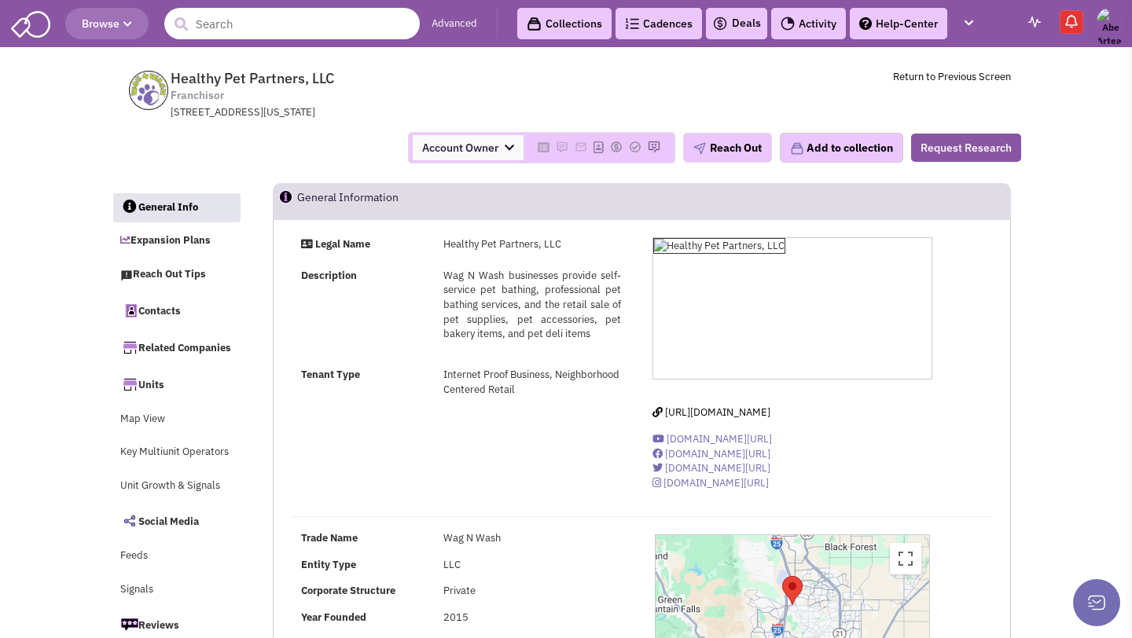
click at [307, 31] on input "text" at bounding box center [291, 23] width 255 height 31
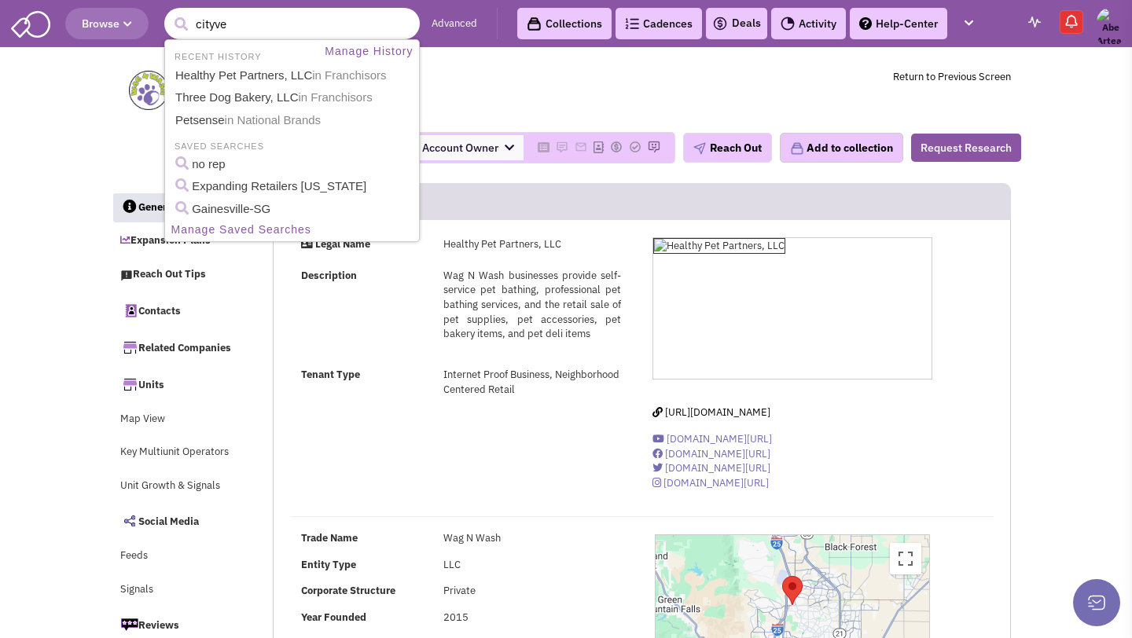
type input "cityvet"
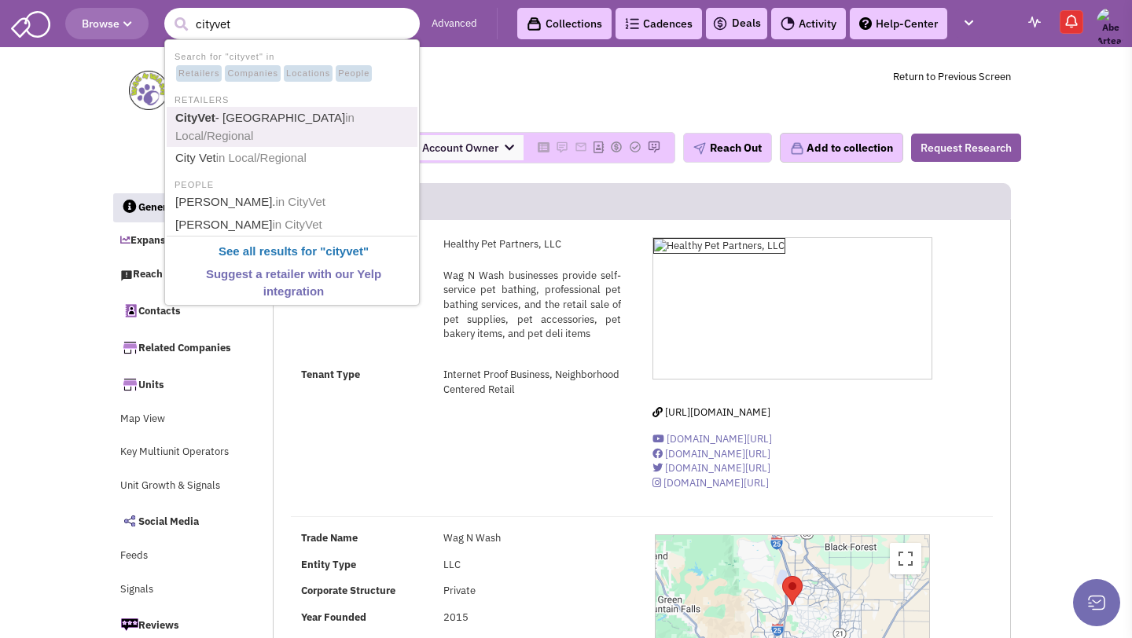
click at [255, 118] on link "CityVet - Urban Animal Hospital in Local/Regional" at bounding box center [294, 127] width 246 height 39
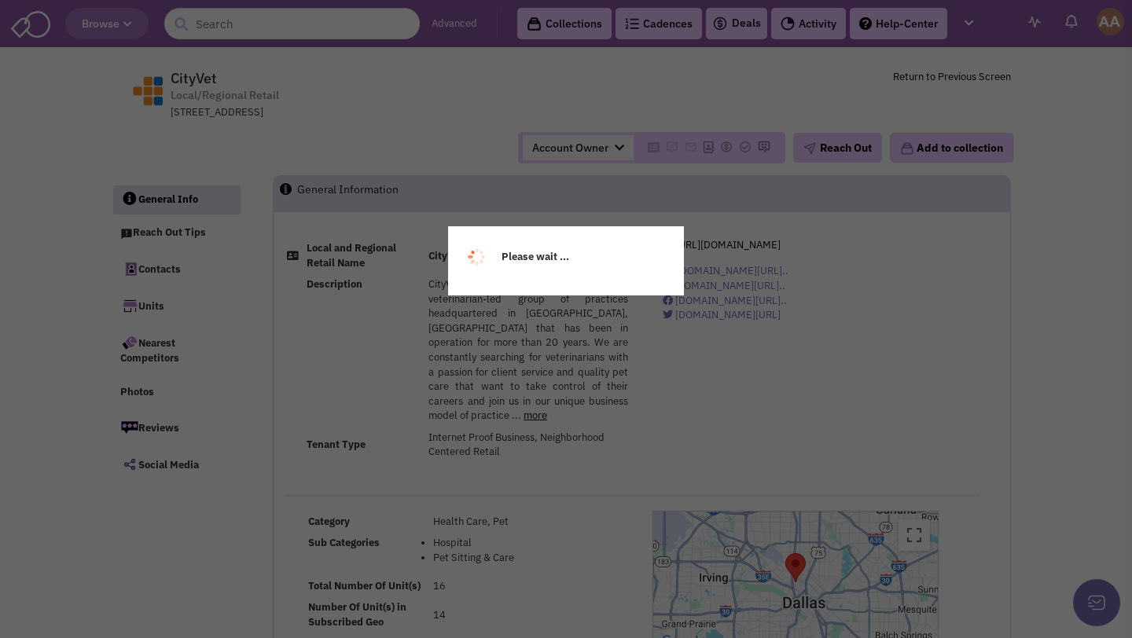
select select
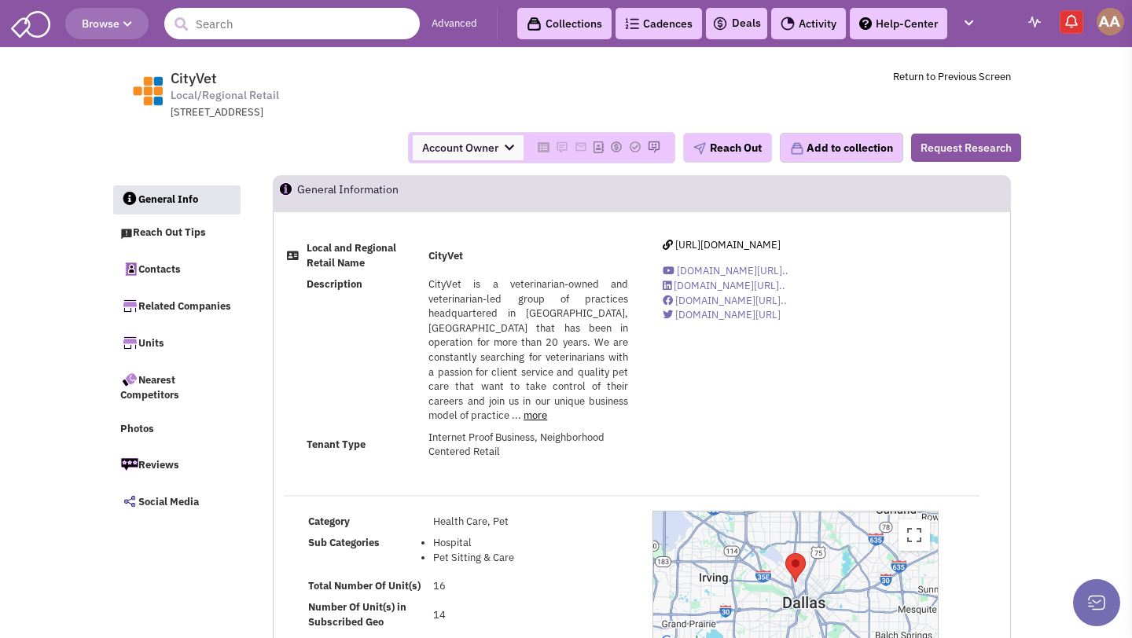
click at [349, 24] on input "text" at bounding box center [291, 23] width 255 height 31
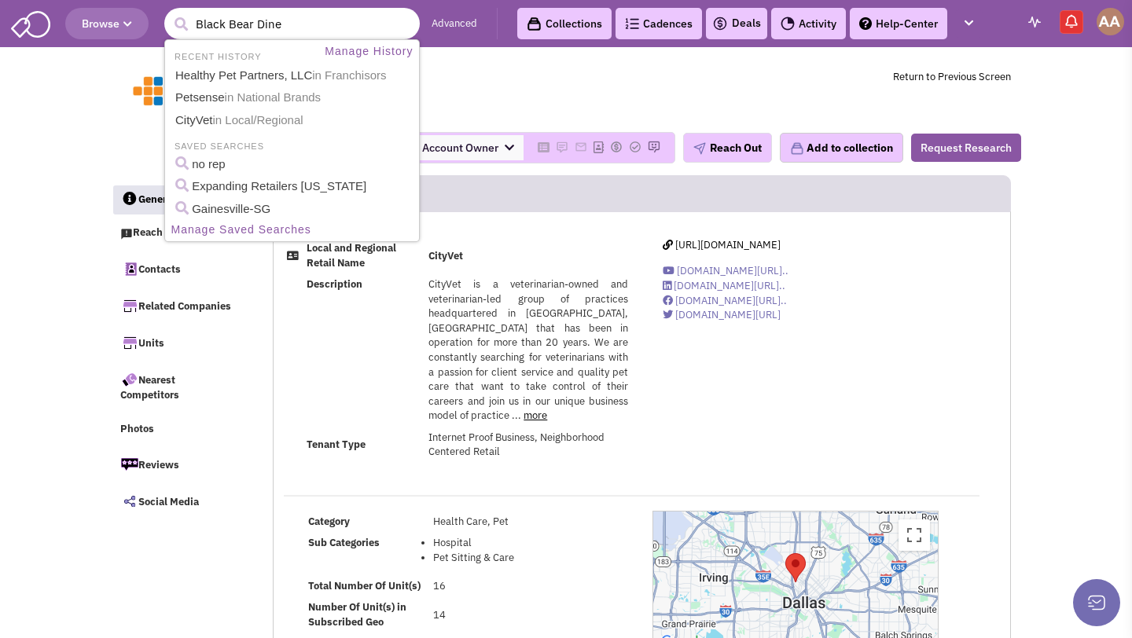
type input "Black Bear Diner"
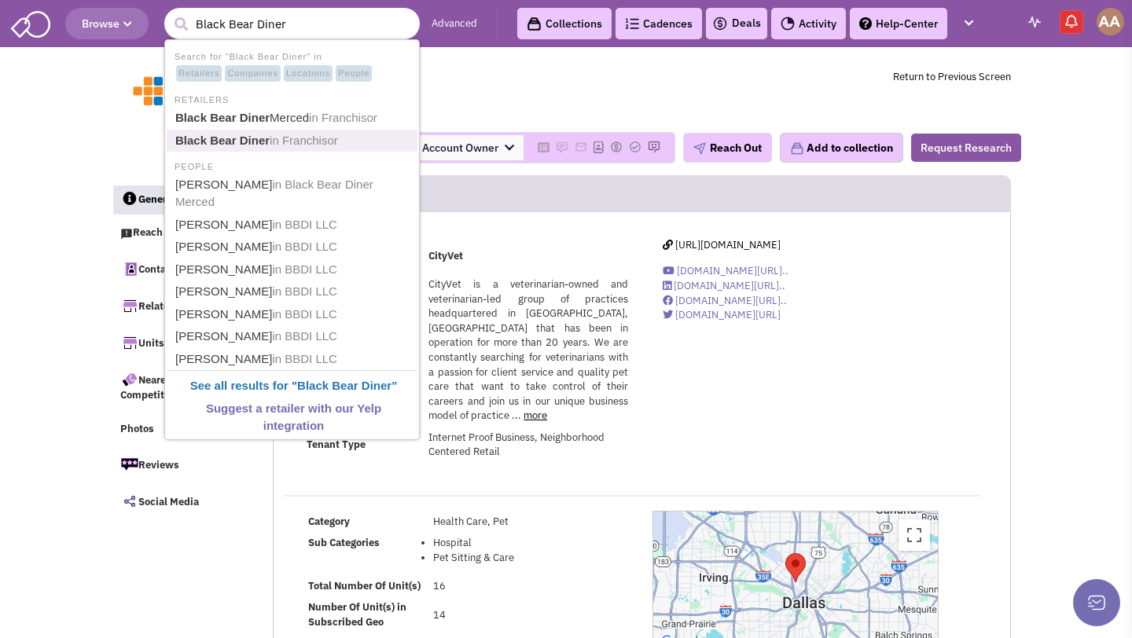
click at [320, 135] on span "in Franchisor" at bounding box center [304, 140] width 68 height 13
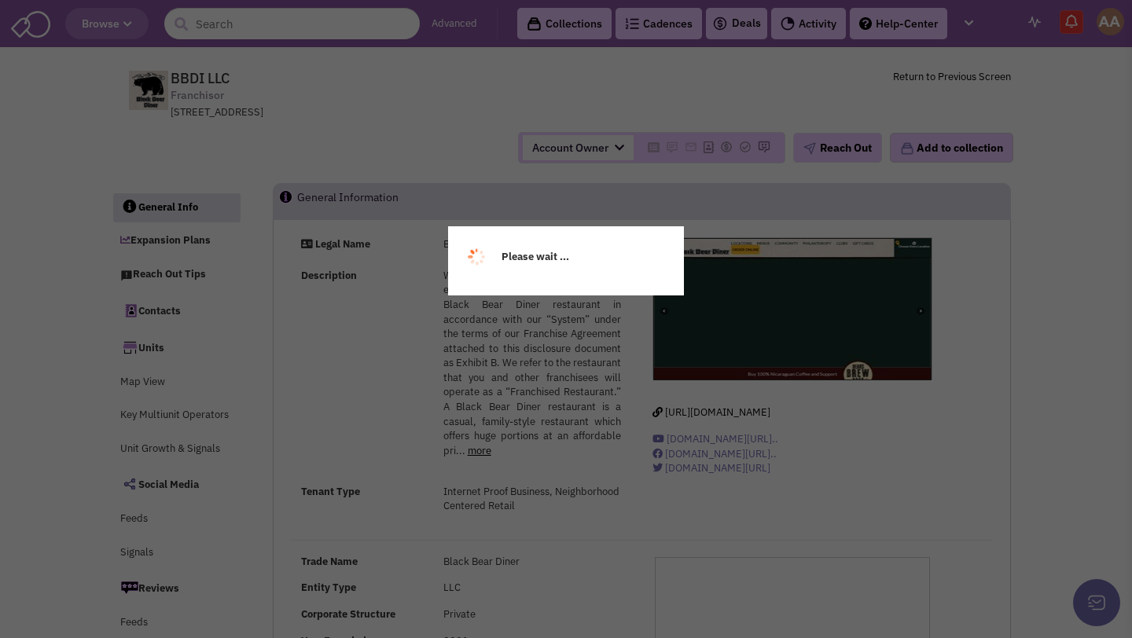
select select
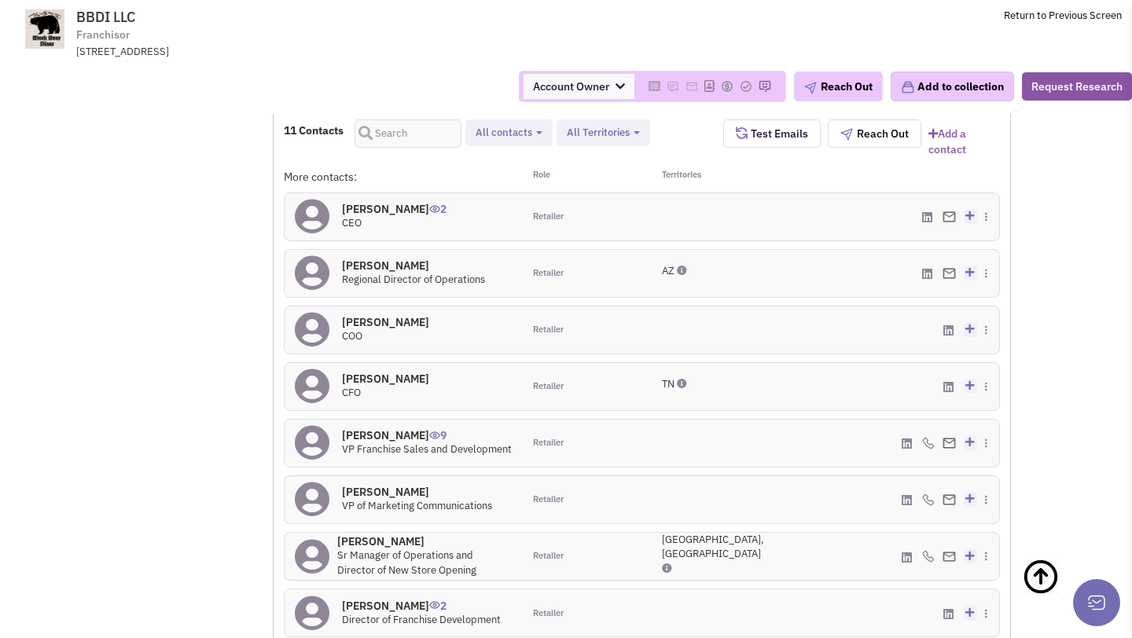
scroll to position [1404, 0]
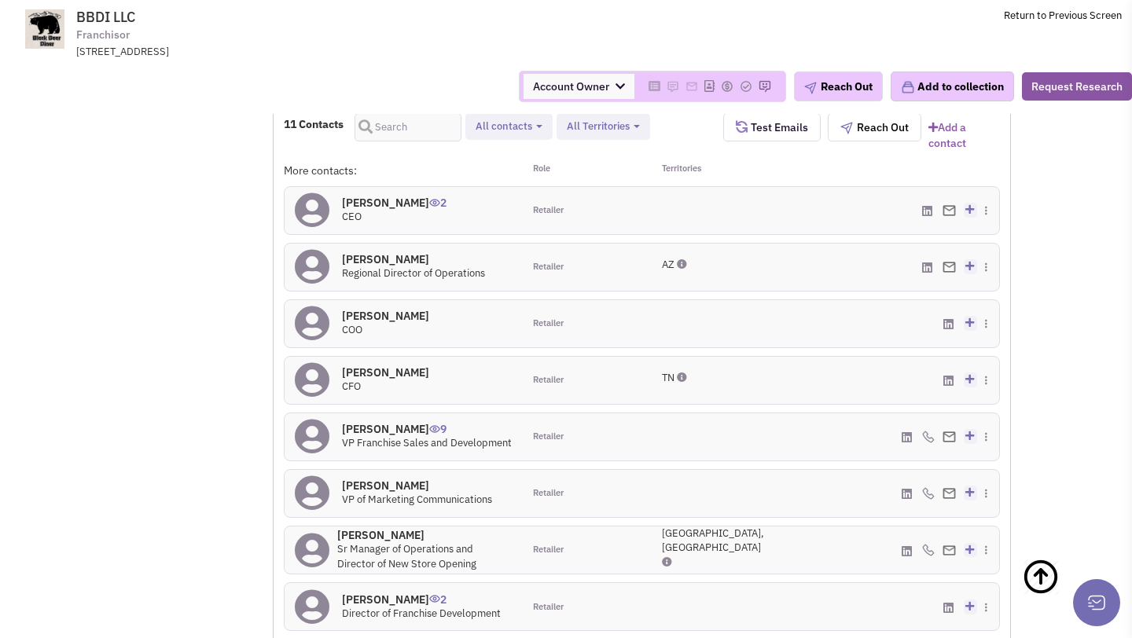
click at [377, 422] on h4 "Chad Corrigan 9" at bounding box center [427, 429] width 170 height 14
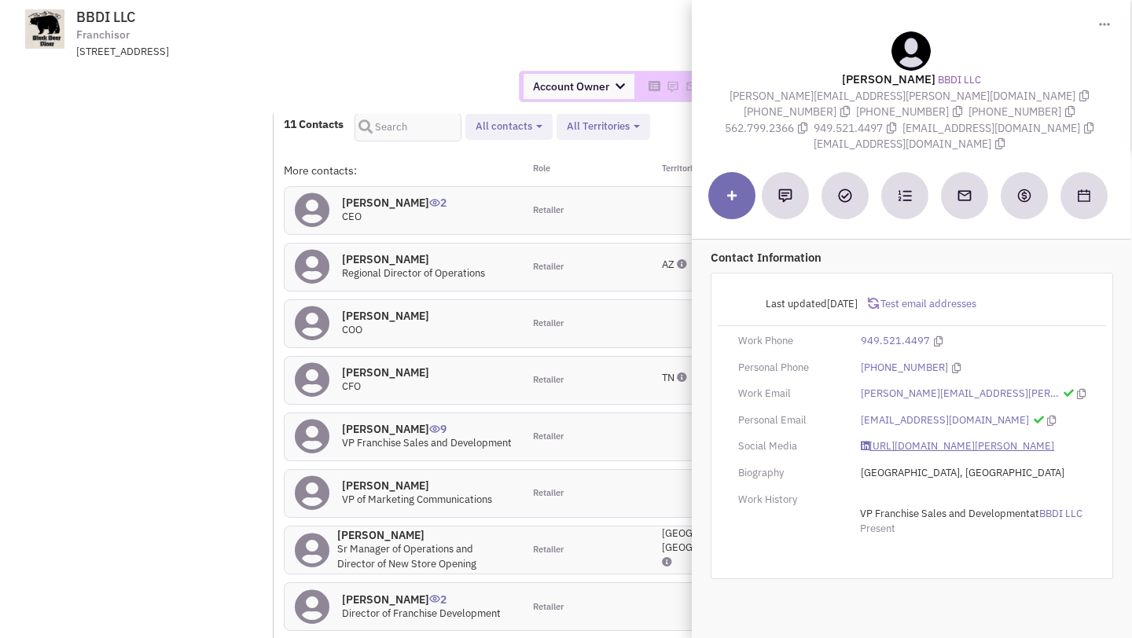
click at [901, 439] on link "https://www.linkedin.com/in/chad-corrigan-33236b32/" at bounding box center [957, 446] width 193 height 15
drag, startPoint x: 711, startPoint y: 95, endPoint x: 885, endPoint y: 95, distance: 174.5
click at [885, 95] on span "chad.corrigan@blackbeardiner.com" at bounding box center [910, 96] width 363 height 14
copy span "chad.corrigan@blackbeardiner.com"
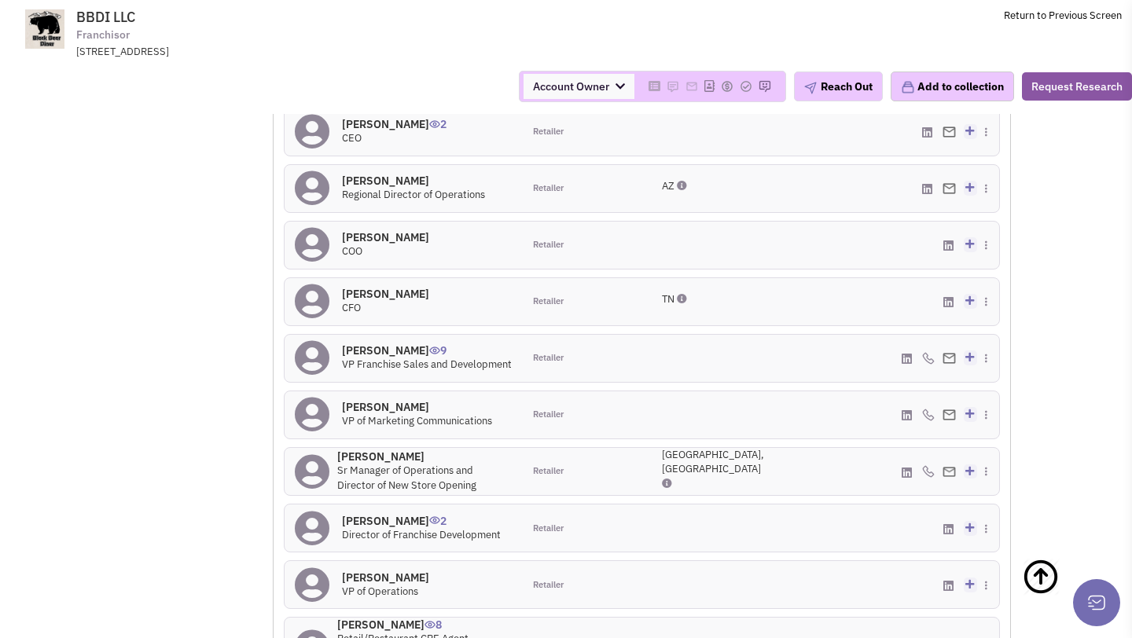
scroll to position [1543, 0]
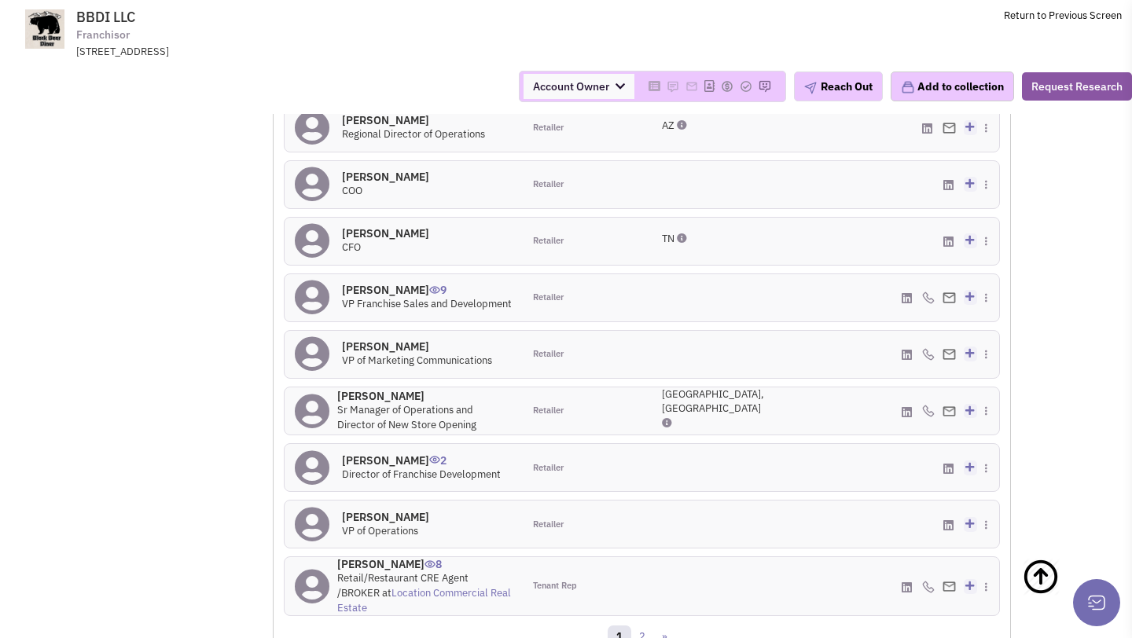
click at [384, 389] on h4 "Mike Fluharty 0" at bounding box center [424, 396] width 175 height 14
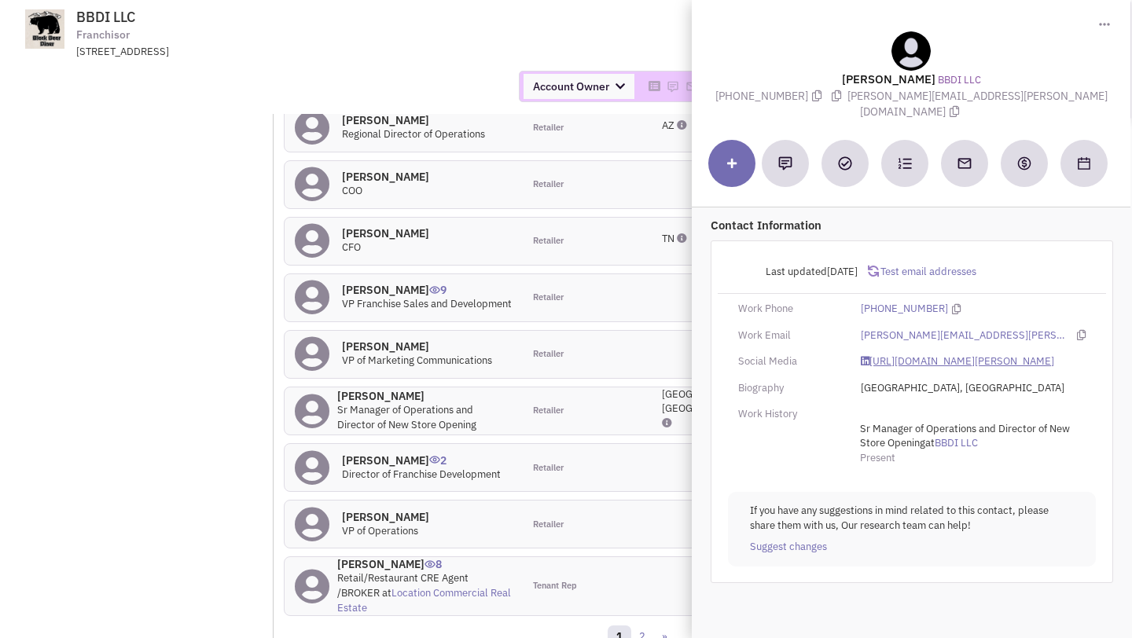
click at [901, 354] on link "https://www.linkedin.com/in/mike-fluharty-924baa96/" at bounding box center [957, 361] width 193 height 15
drag, startPoint x: 878, startPoint y: 98, endPoint x: 1050, endPoint y: 97, distance: 172.1
click at [1050, 97] on span "mike.fluharty@blackbeardiner.com" at bounding box center [977, 104] width 260 height 31
copy span "mike.fluharty@blackbeardiner.com"
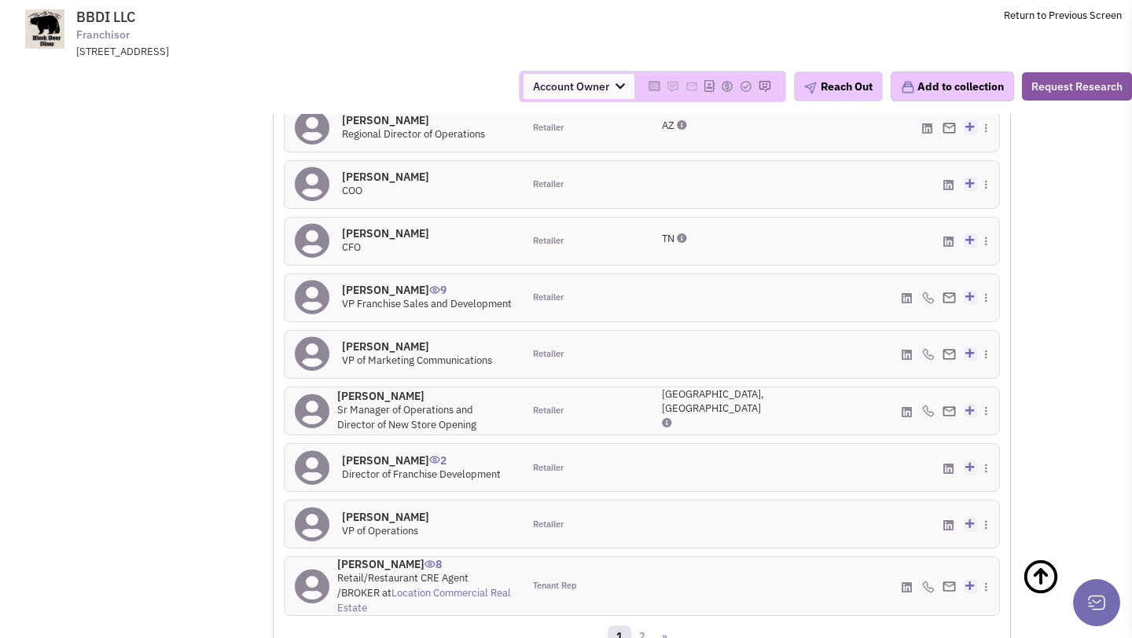
click at [372, 453] on h4 "Andrea Miller 2" at bounding box center [421, 460] width 159 height 14
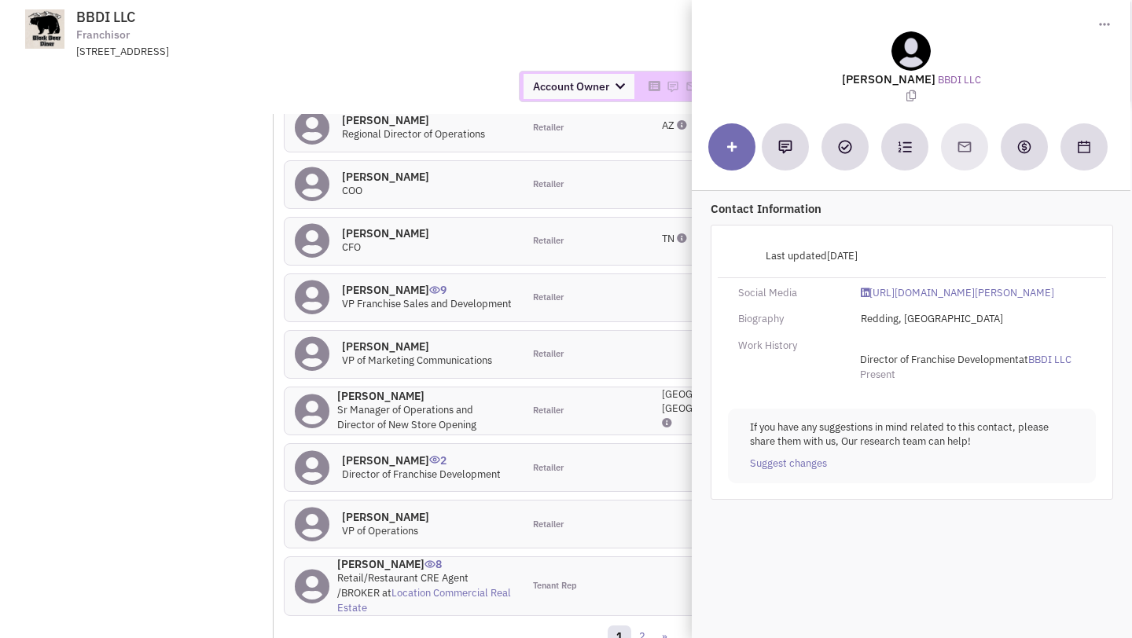
click at [352, 108] on div "Account Owner Account Owner [PERSON_NAME] [PERSON_NAME] [PERSON_NAME] [PERSON_N…" at bounding box center [566, 86] width 1152 height 55
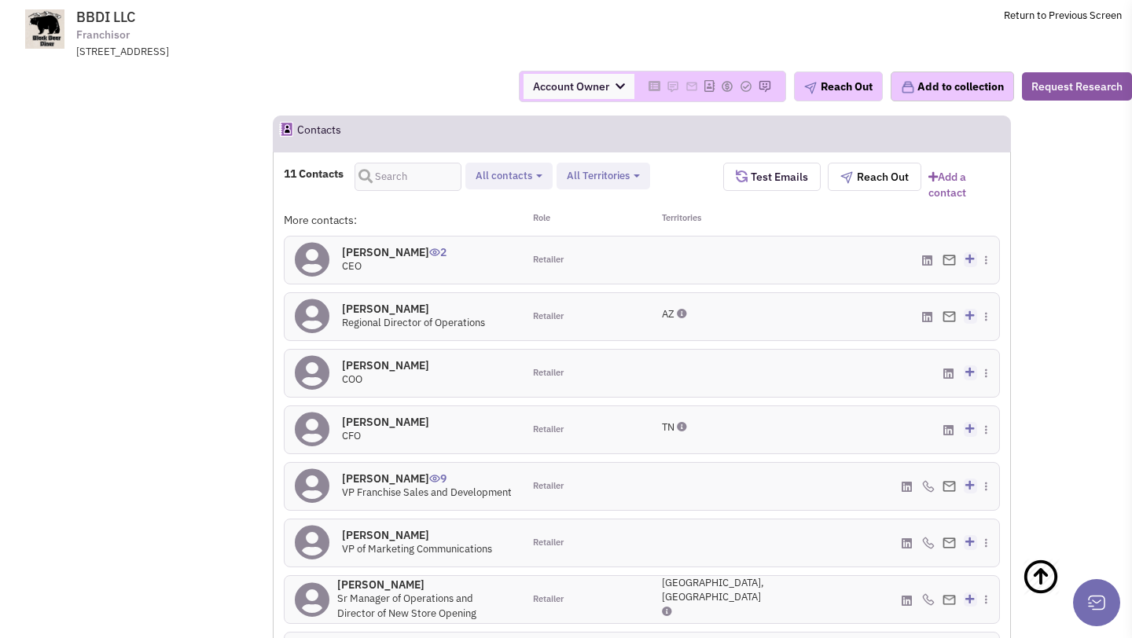
scroll to position [1350, 0]
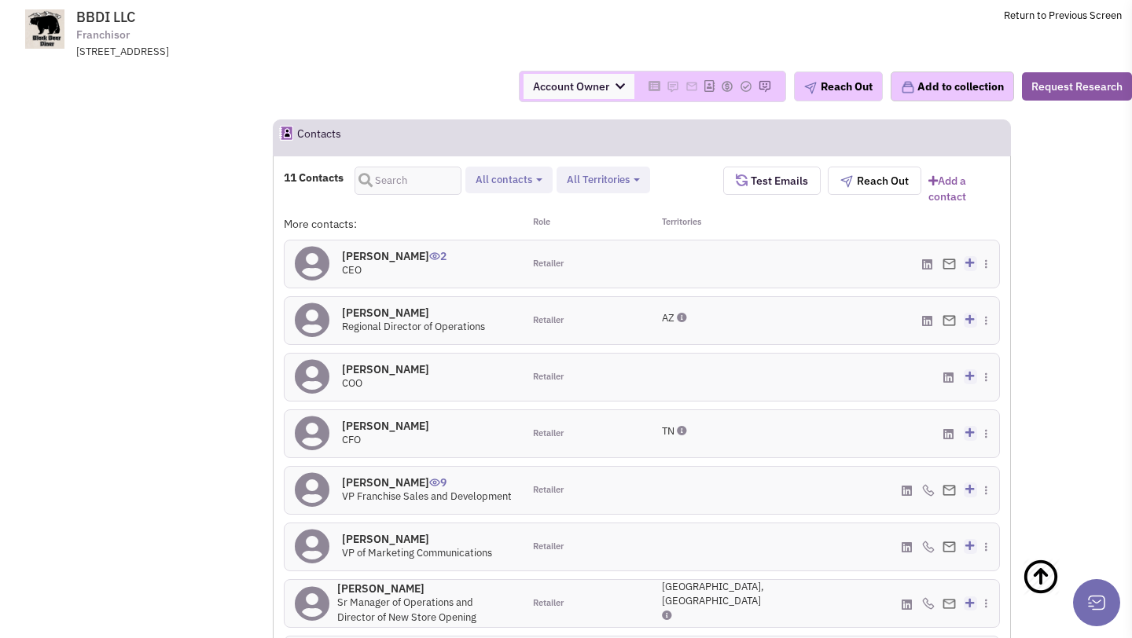
click at [371, 249] on h4 "Anita Adams 2" at bounding box center [394, 256] width 105 height 14
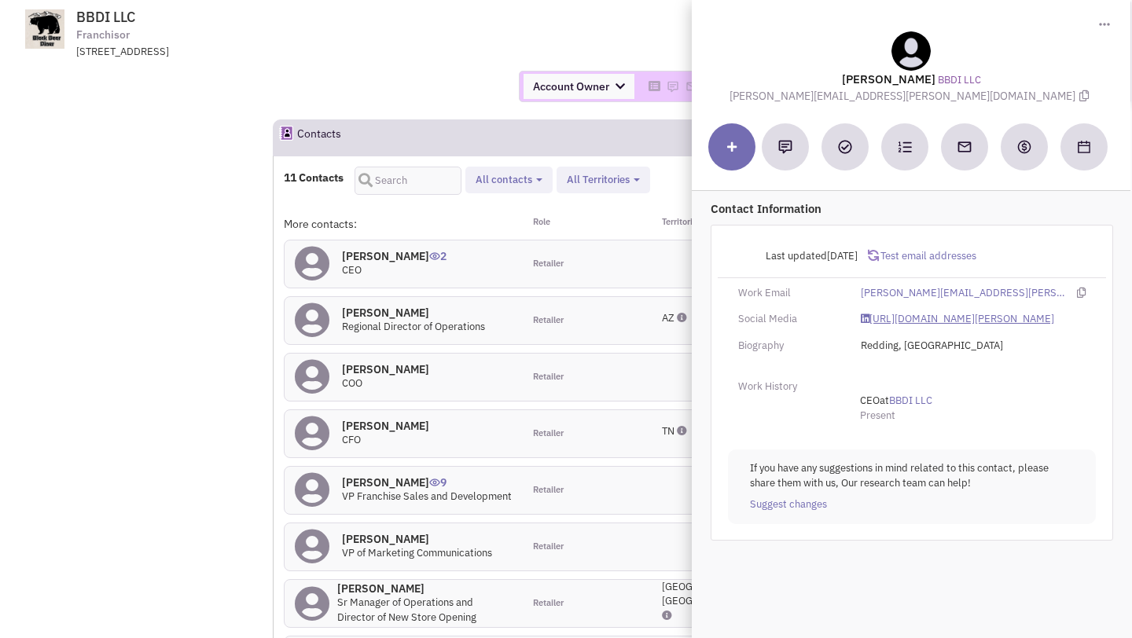
click at [896, 323] on link "https://www.linkedin.com/in/anita-adams-3804a910/" at bounding box center [957, 319] width 193 height 15
drag, startPoint x: 817, startPoint y: 94, endPoint x: 981, endPoint y: 97, distance: 163.5
click at [981, 97] on span "anita.adams@blackbeardiner.com" at bounding box center [910, 96] width 363 height 14
copy span "anita.adams@blackbeardiner.com"
click at [549, 65] on div "Account Owner Account Owner [PERSON_NAME] [PERSON_NAME] [PERSON_NAME] [PERSON_N…" at bounding box center [566, 86] width 1152 height 55
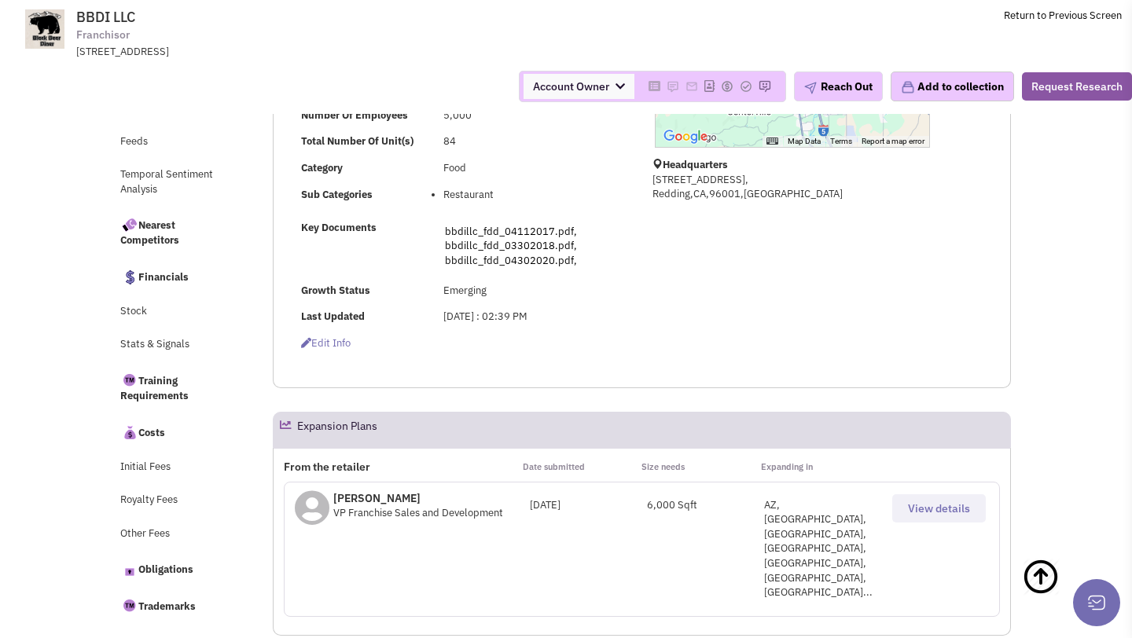
scroll to position [0, 0]
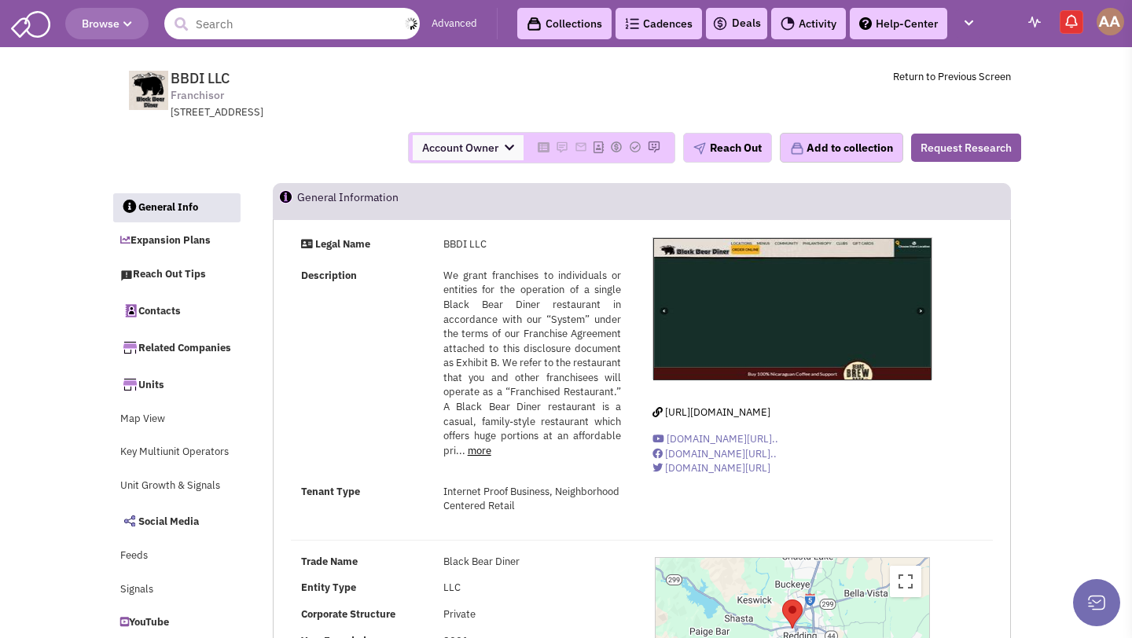
click at [277, 28] on input "text" at bounding box center [291, 23] width 255 height 31
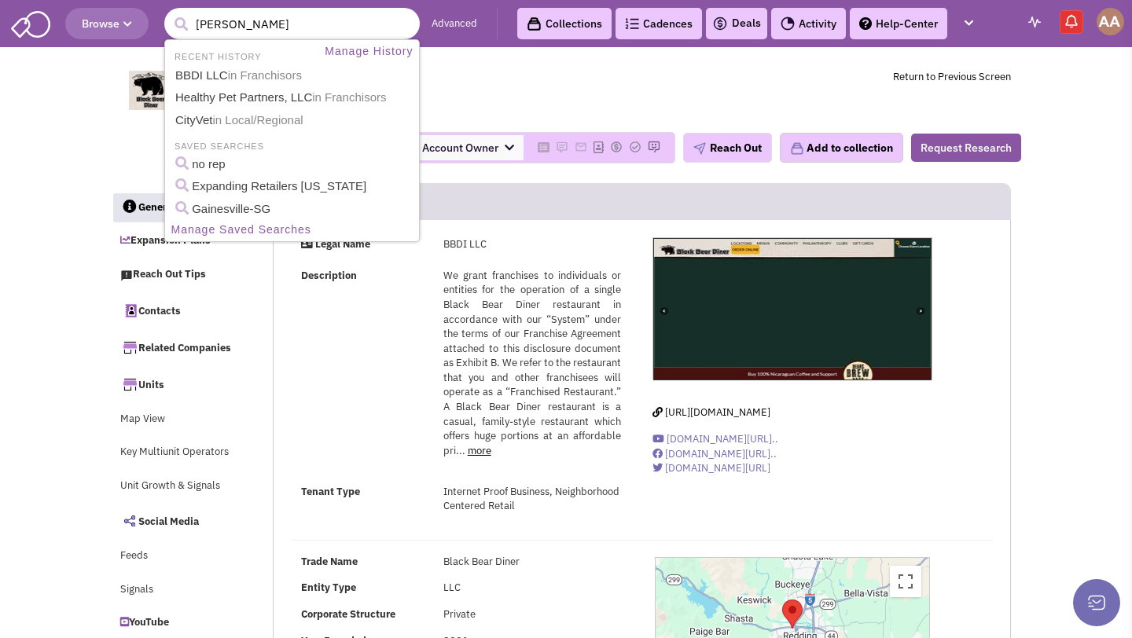
type input "[PERSON_NAME] Rockets"
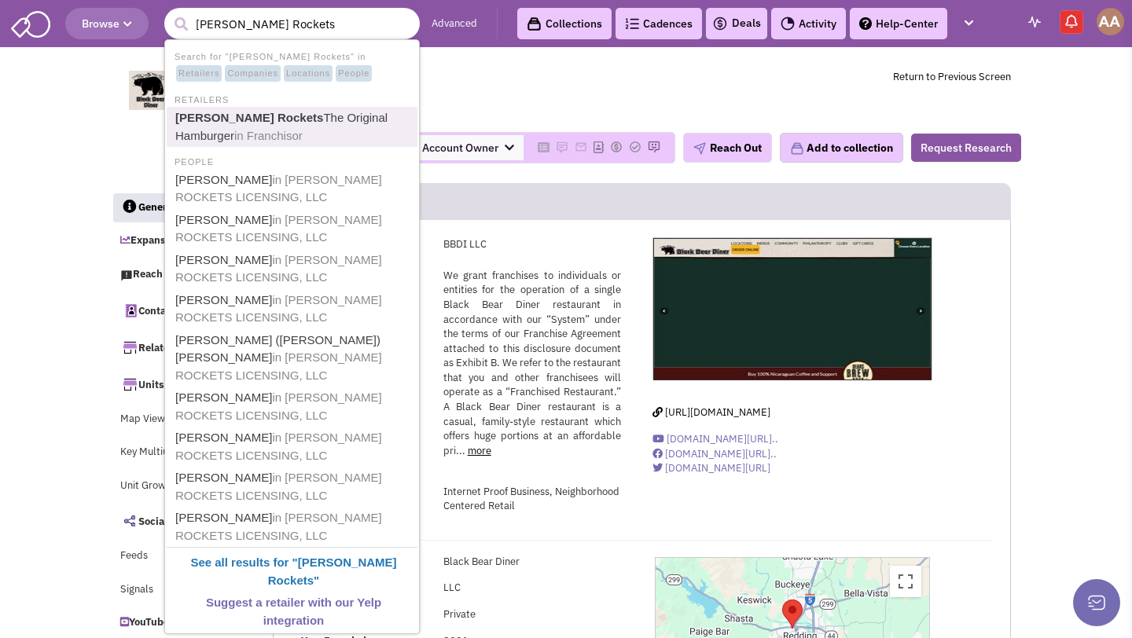
click at [239, 127] on link "Johnny Rockets The Original Hamburger in Franchisor" at bounding box center [294, 127] width 246 height 39
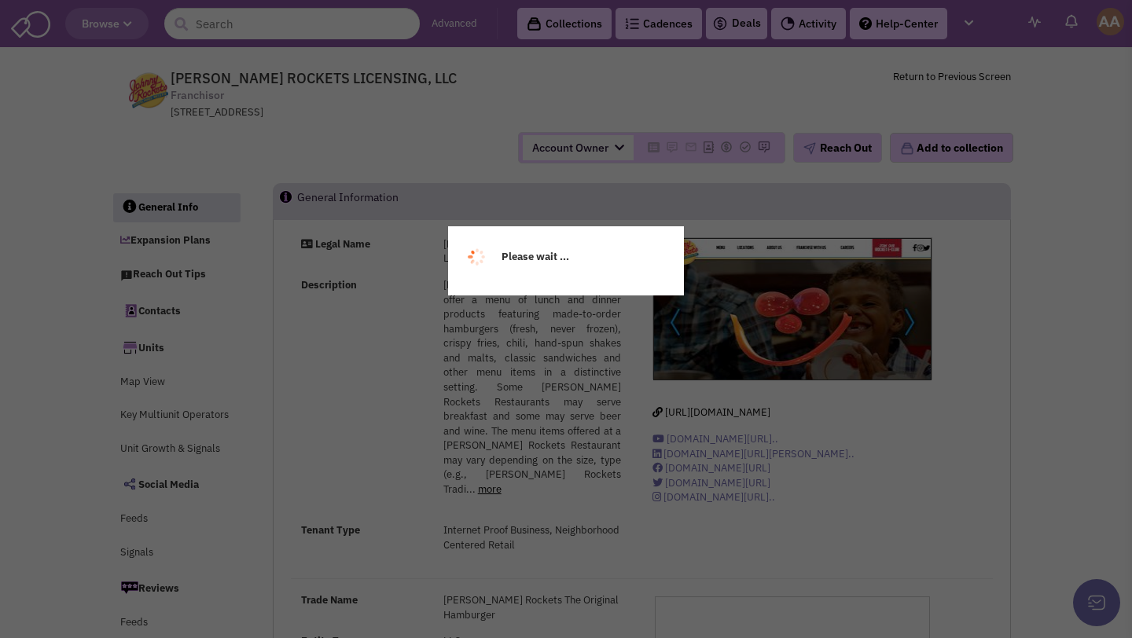
select select
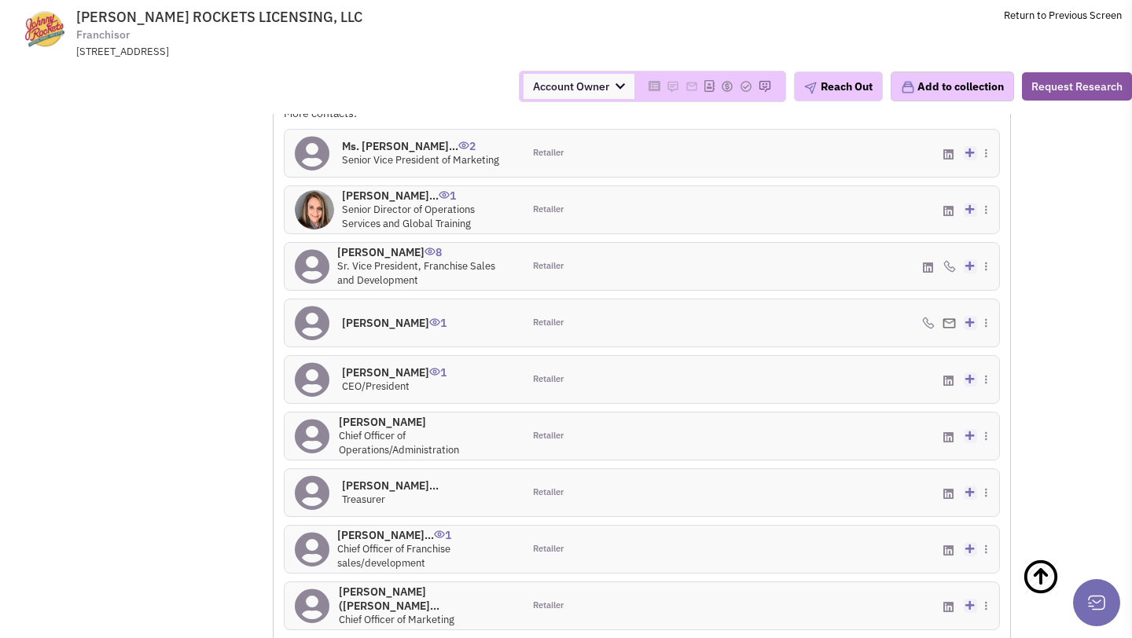
scroll to position [1678, 0]
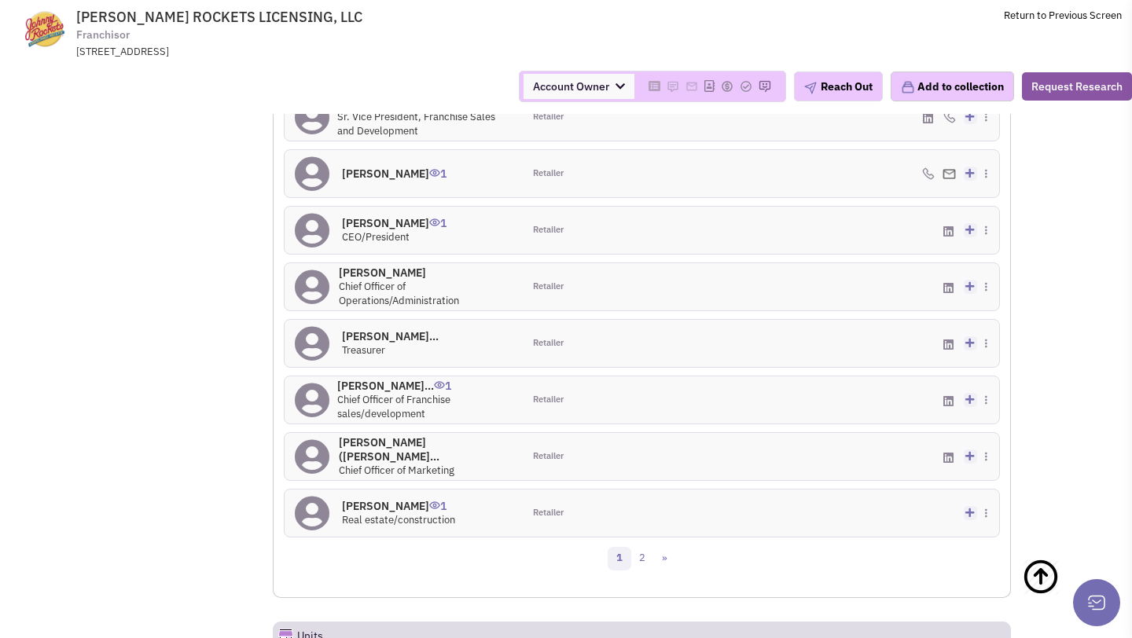
select select
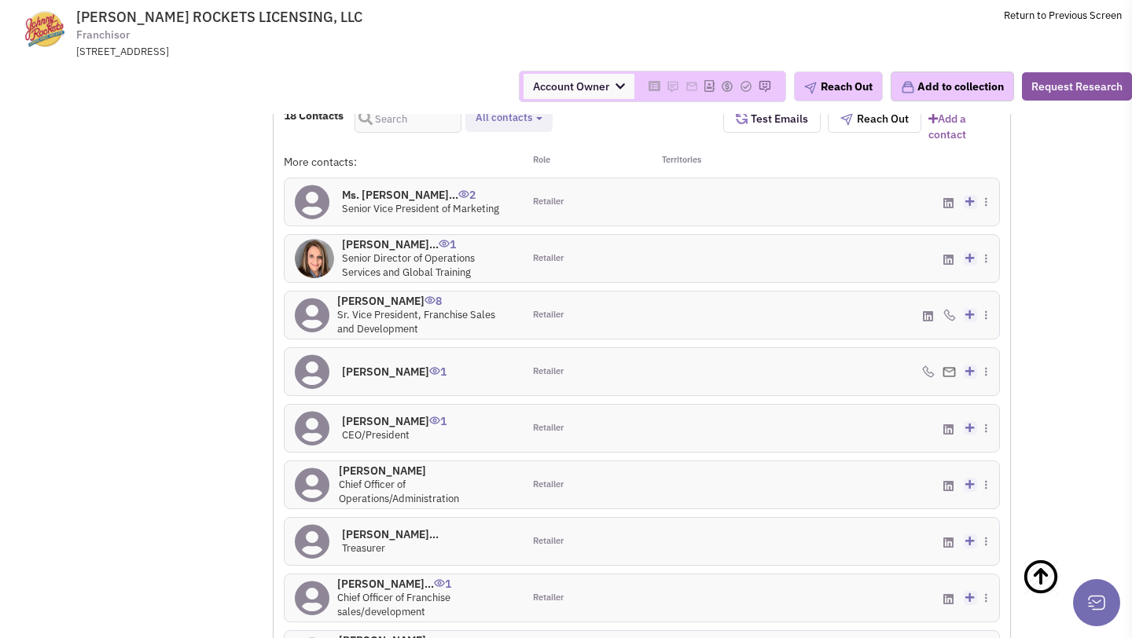
scroll to position [1481, 0]
click at [396, 293] on h4 "[PERSON_NAME] 8" at bounding box center [424, 300] width 175 height 14
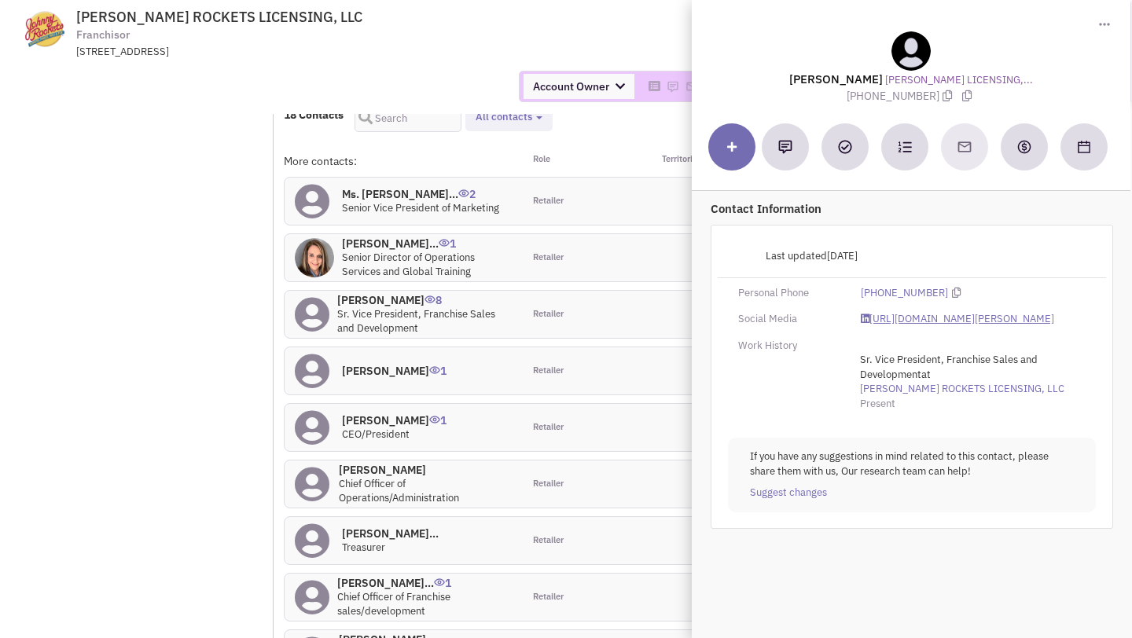
click at [884, 326] on link "[URL][DOMAIN_NAME][PERSON_NAME]" at bounding box center [957, 319] width 193 height 15
drag, startPoint x: 851, startPoint y: 97, endPoint x: 929, endPoint y: 97, distance: 77.8
click at [929, 97] on span "[PHONE_NUMBER]" at bounding box center [902, 96] width 112 height 14
copy span "[PHONE_NUMBER]"
click at [408, 94] on div "Account Owner Account Owner [PERSON_NAME] [PERSON_NAME] [PERSON_NAME] [PERSON_N…" at bounding box center [566, 86] width 1152 height 31
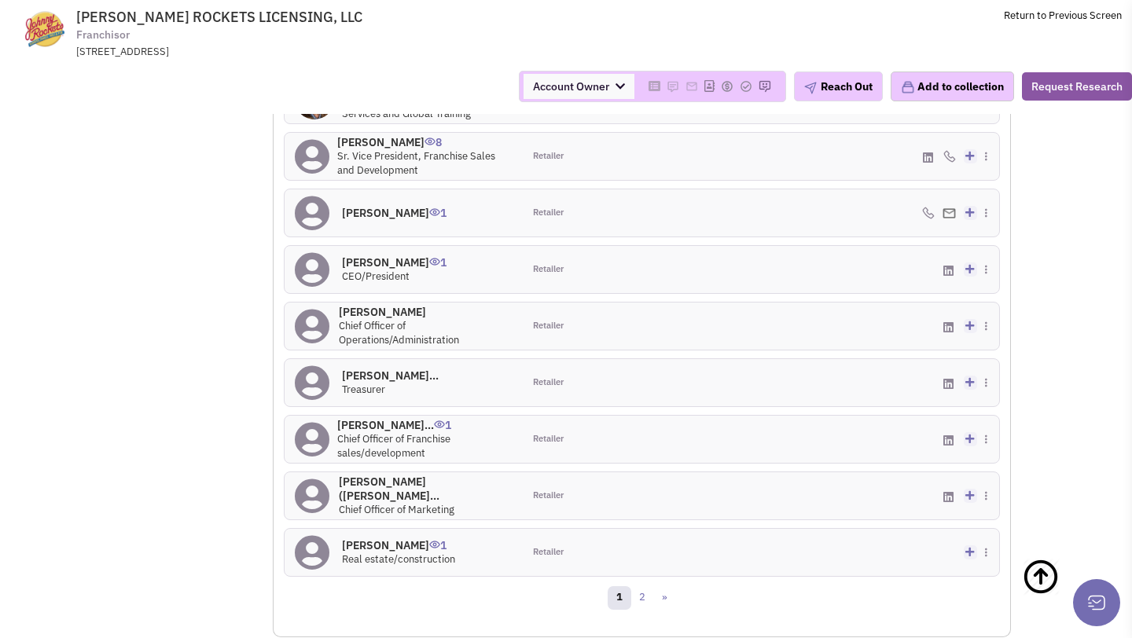
scroll to position [1640, 0]
click at [398, 538] on h4 "[PERSON_NAME] 1" at bounding box center [398, 545] width 113 height 14
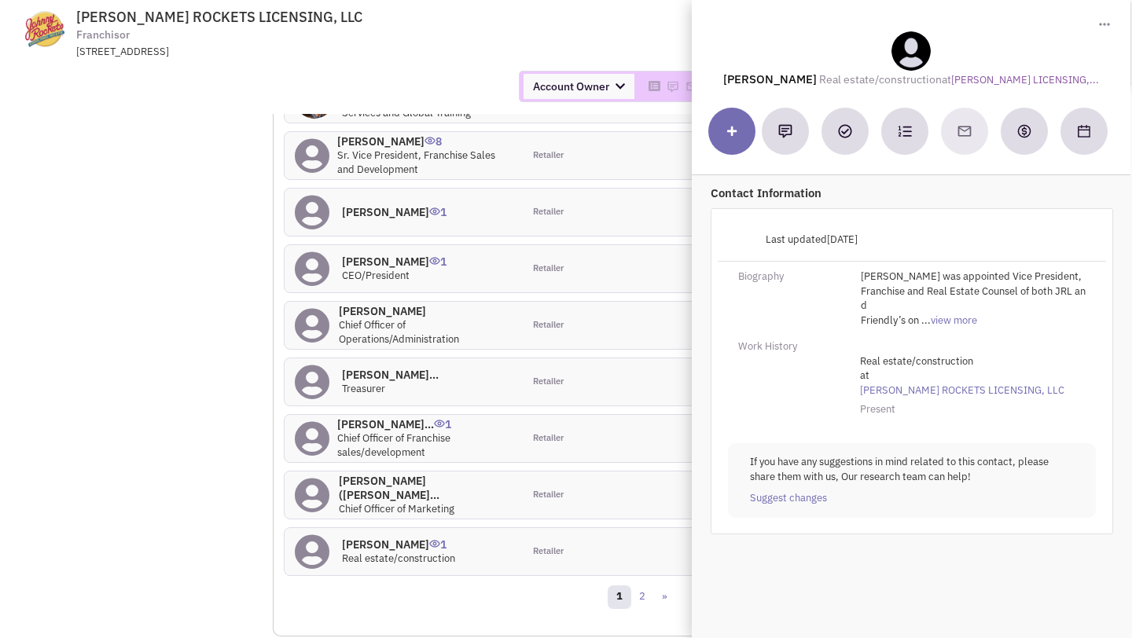
click at [404, 191] on div "[PERSON_NAME] 1" at bounding box center [404, 212] width 238 height 47
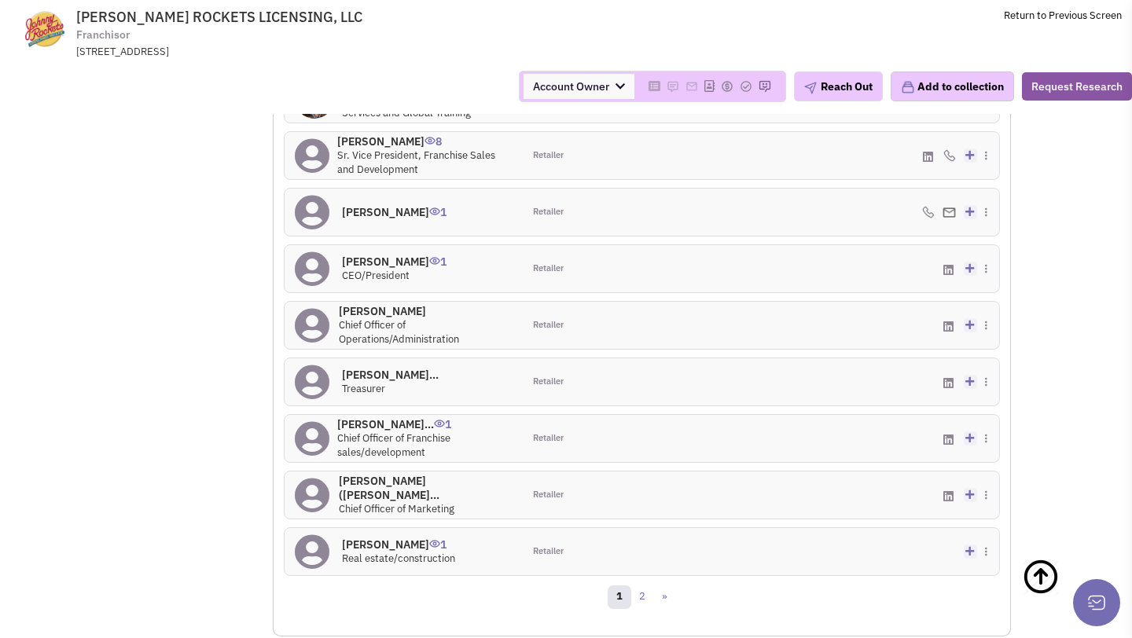
click at [378, 255] on h4 "[PERSON_NAME] 1" at bounding box center [394, 262] width 105 height 14
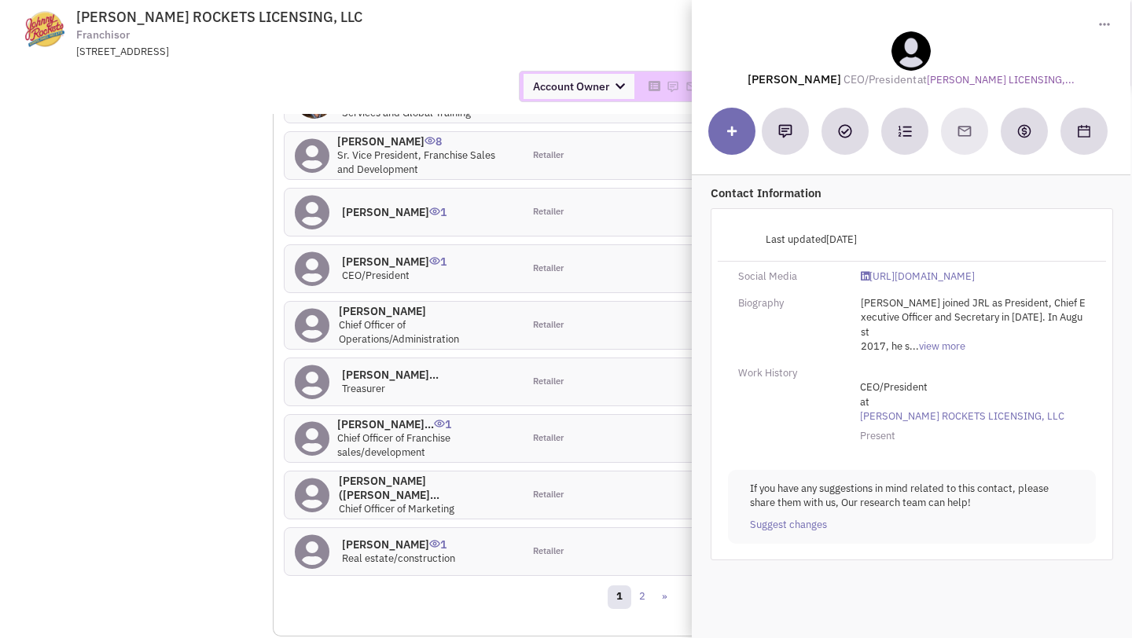
click at [409, 304] on h4 "[PERSON_NAME] 0" at bounding box center [426, 311] width 174 height 14
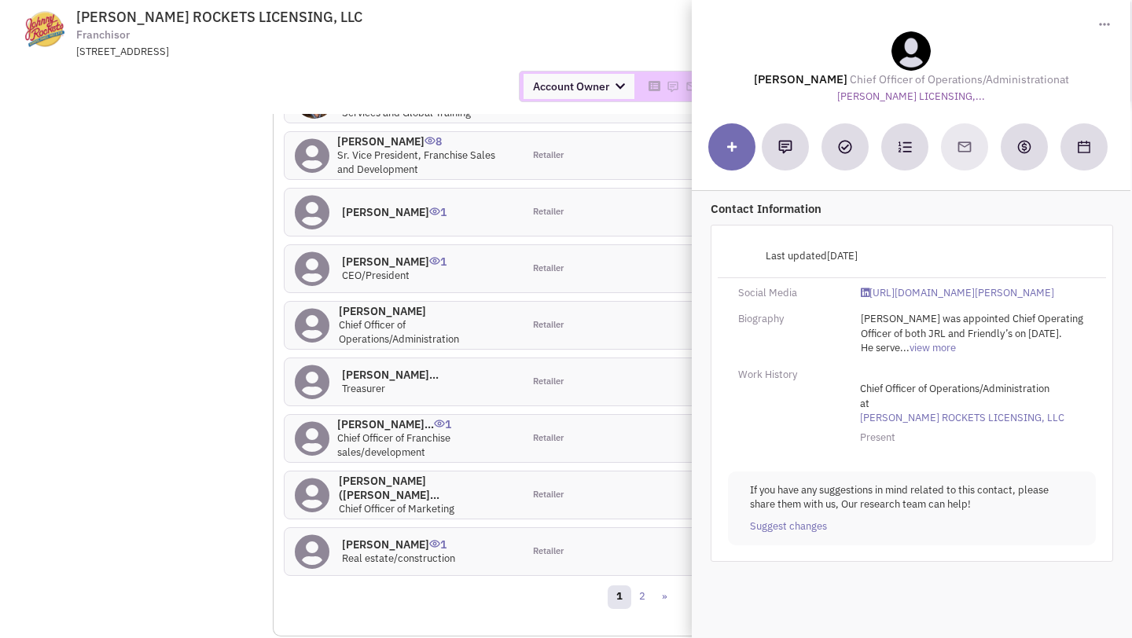
click at [384, 417] on h4 "[PERSON_NAME]... 1" at bounding box center [424, 424] width 175 height 14
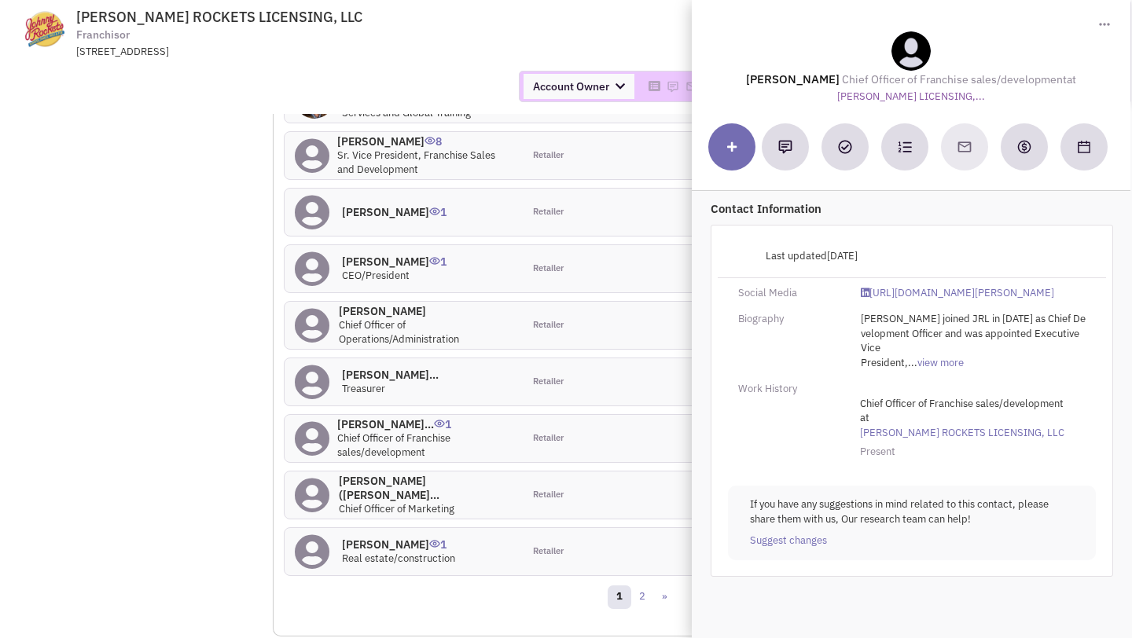
click at [602, 261] on div "More contacts: Role Territories Ms. [PERSON_NAME]... 2 Senior Vice President of…" at bounding box center [642, 288] width 716 height 589
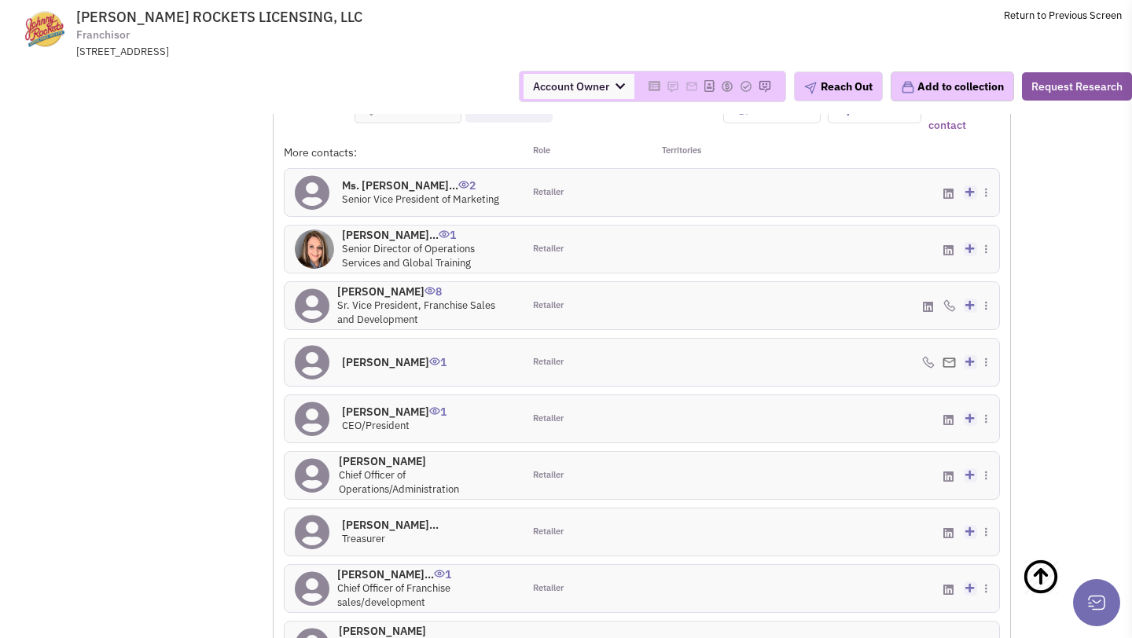
scroll to position [1486, 0]
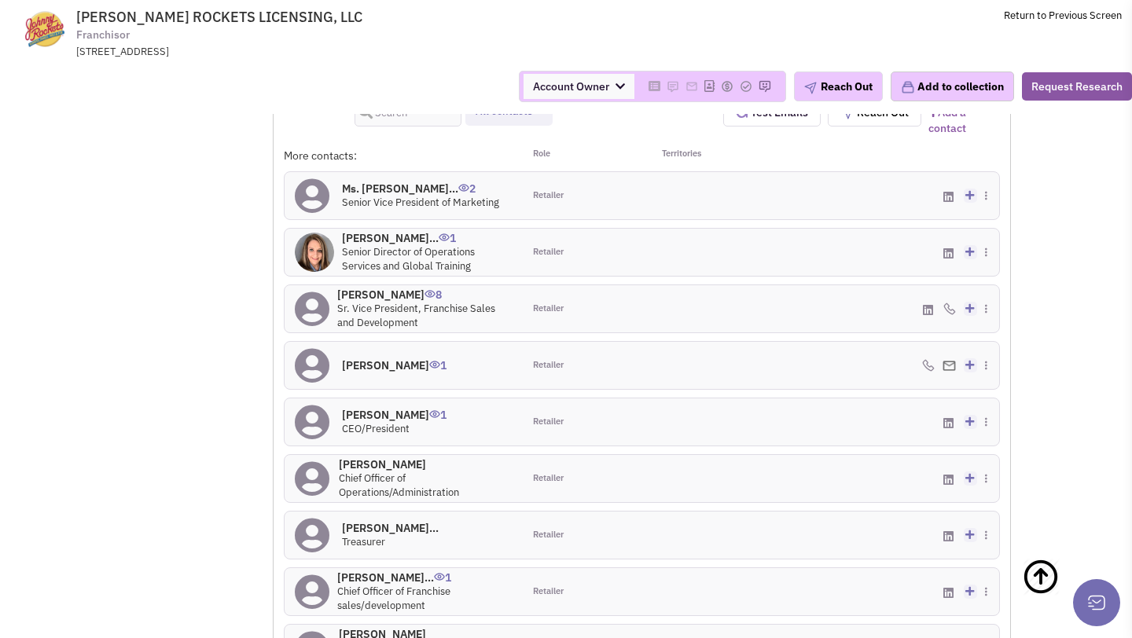
click at [378, 457] on h4 "[PERSON_NAME] 0" at bounding box center [426, 464] width 174 height 14
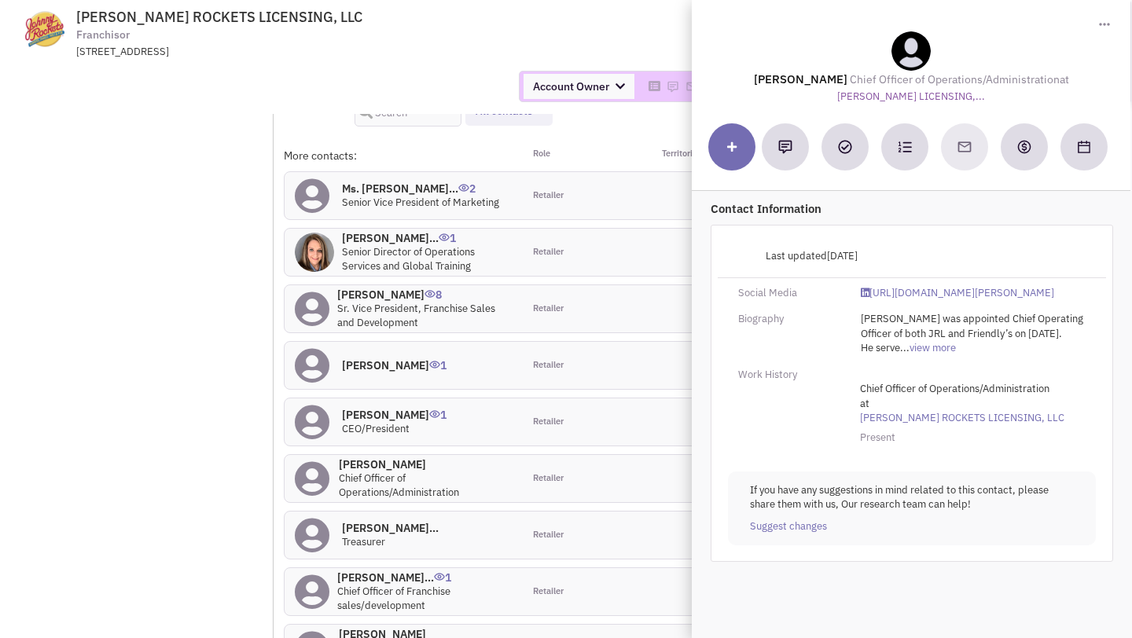
click at [524, 293] on div "[PERSON_NAME] 8 Sr. Vice President, Franchise Sales and Development Retailer Ad…" at bounding box center [642, 309] width 716 height 49
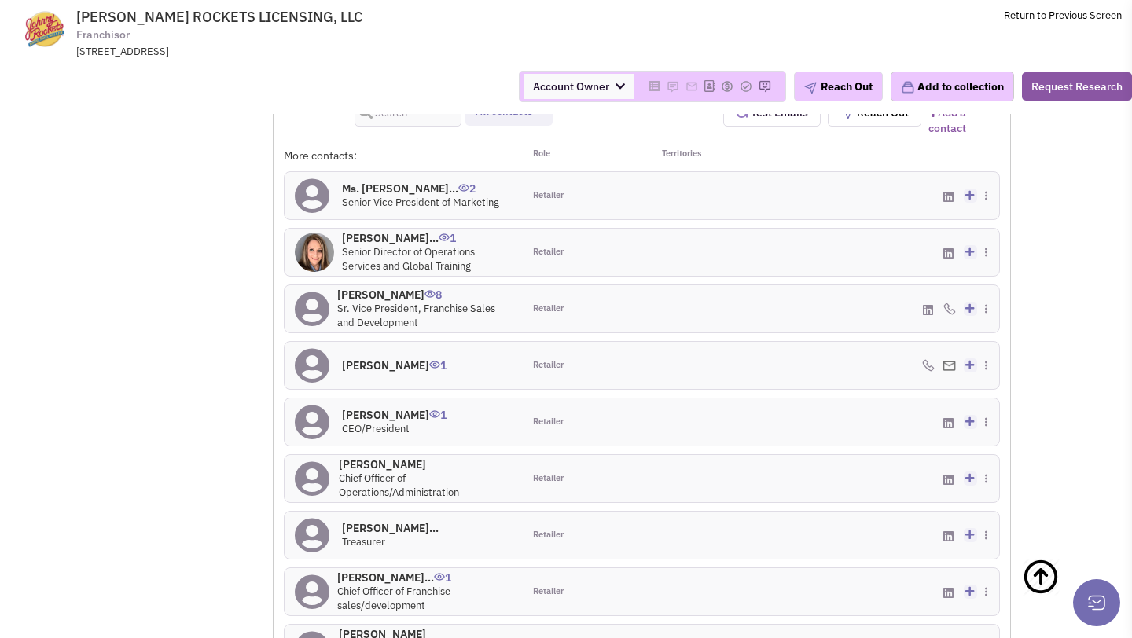
click at [393, 288] on h4 "[PERSON_NAME] 8" at bounding box center [424, 295] width 175 height 14
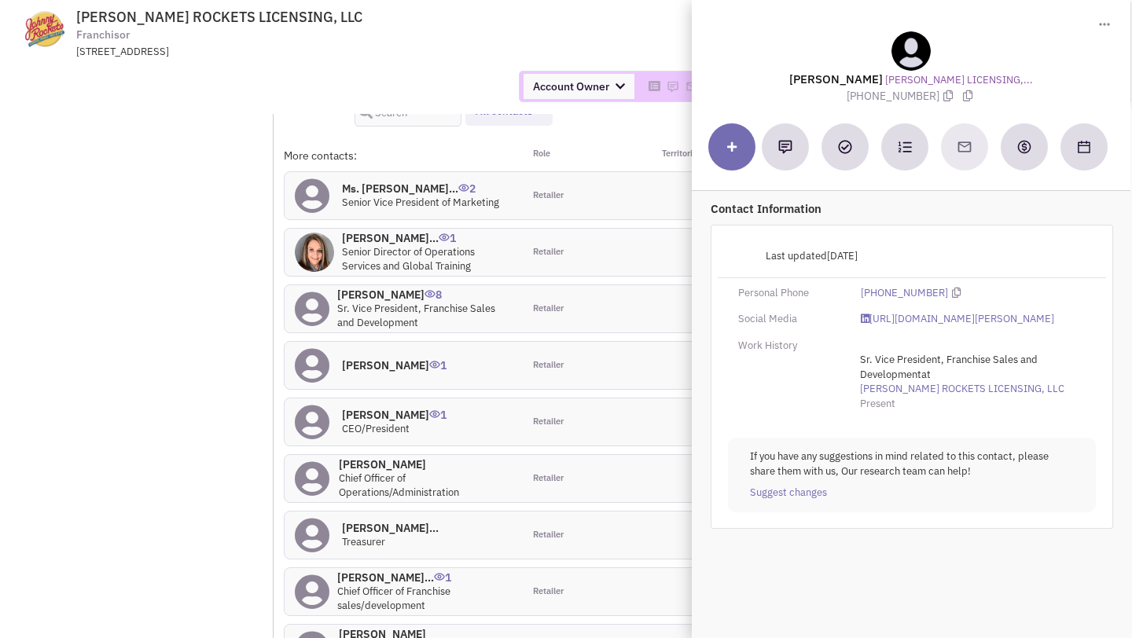
click at [472, 91] on div "Account Owner Account Owner [PERSON_NAME] [PERSON_NAME] [PERSON_NAME] [PERSON_N…" at bounding box center [566, 86] width 1152 height 31
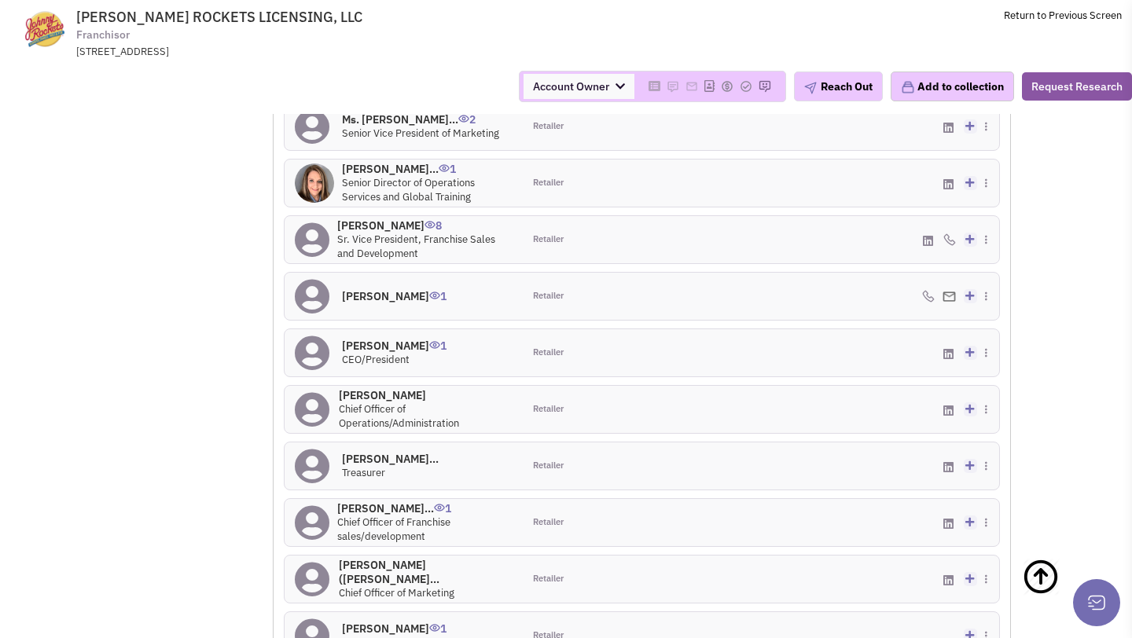
scroll to position [1558, 0]
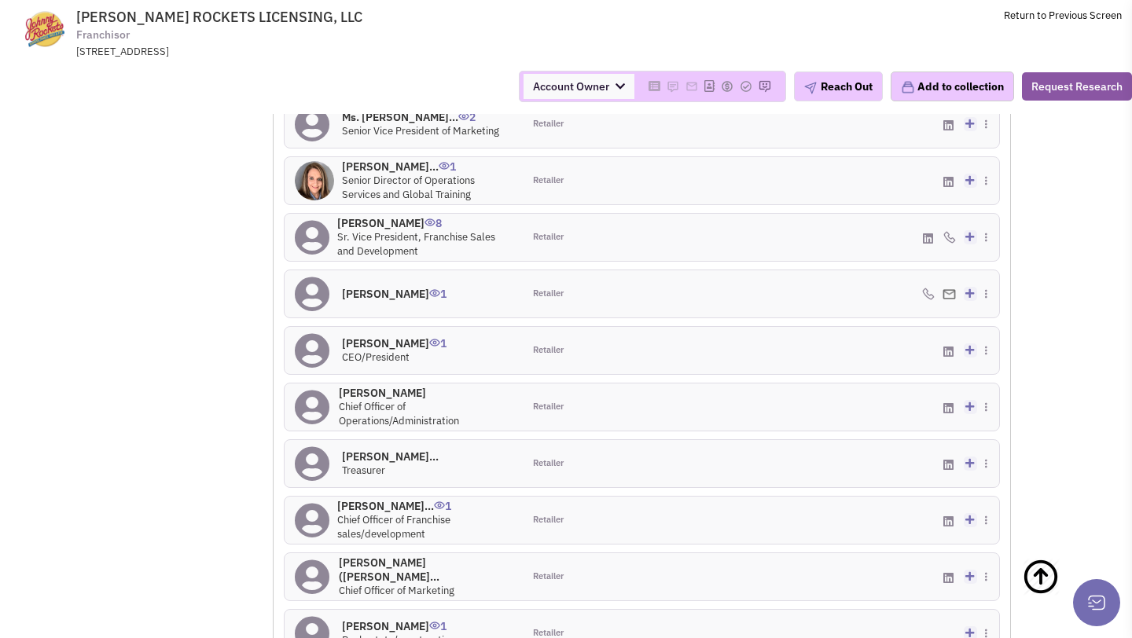
click at [387, 619] on h4 "[PERSON_NAME] 1" at bounding box center [398, 626] width 113 height 14
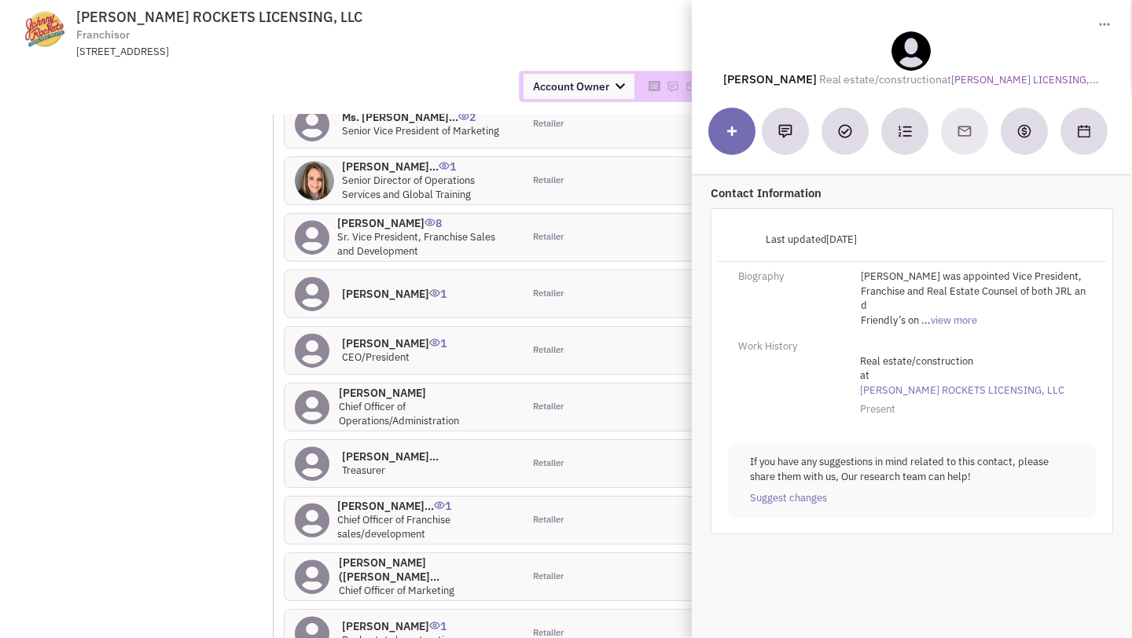
click at [464, 39] on span "JOHNNY ROCKETS LICENSING, LLC Franchisor 1855 Boston Road, Suite 300, Wilbraham…" at bounding box center [290, 34] width 394 height 50
click at [403, 336] on h4 "Mr. John M Maguire 1" at bounding box center [394, 343] width 105 height 14
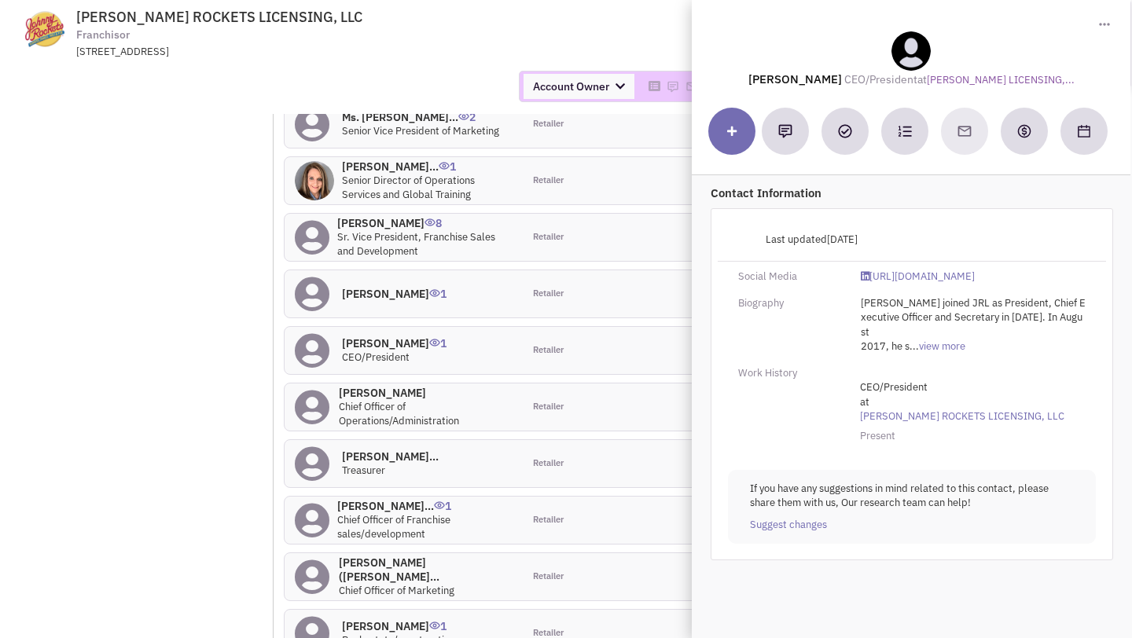
click at [440, 71] on div "Account Owner Account Owner [PERSON_NAME] [PERSON_NAME] [PERSON_NAME] [PERSON_N…" at bounding box center [566, 86] width 1152 height 31
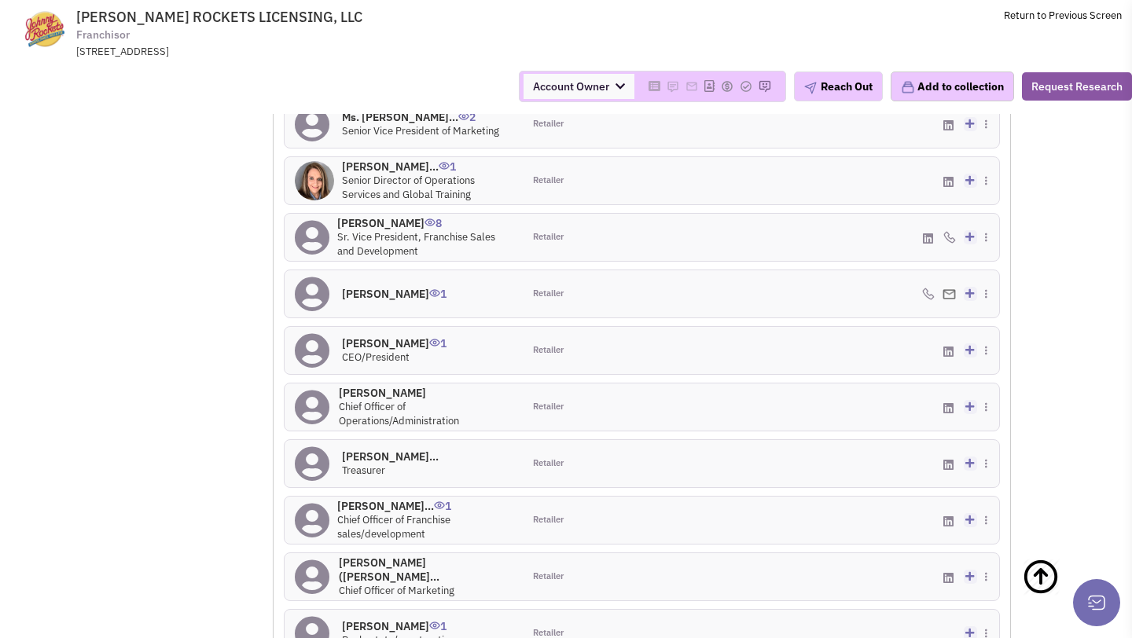
click at [391, 499] on h4 "Mr. David N Ulgenal... 1" at bounding box center [424, 506] width 175 height 14
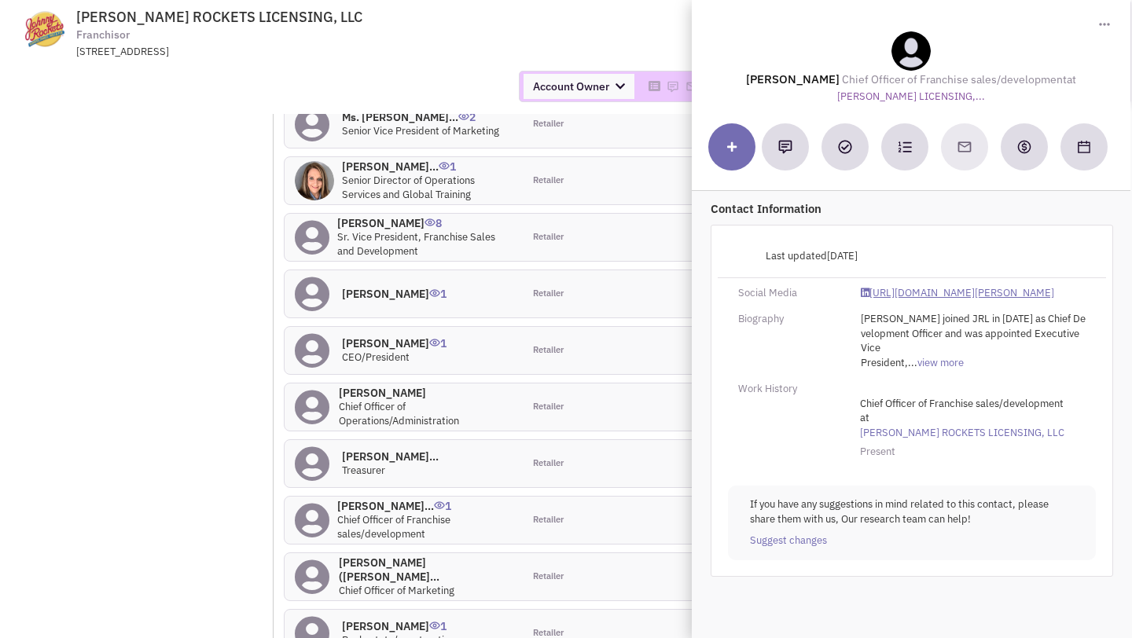
click at [899, 293] on link "https://www.linkedin.com/in/david-ulgenalp-b21683a6/" at bounding box center [957, 293] width 193 height 15
click at [416, 34] on span "JOHNNY ROCKETS LICENSING, LLC Franchisor 1855 Boston Road, Suite 300, Wilbraham…" at bounding box center [290, 34] width 394 height 50
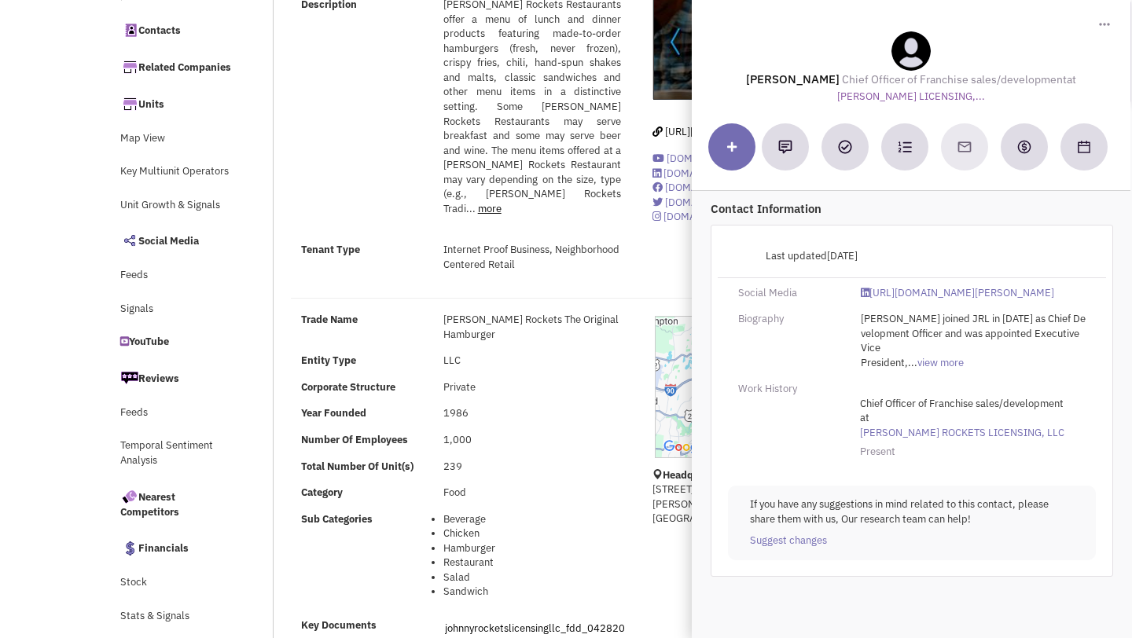
scroll to position [0, 0]
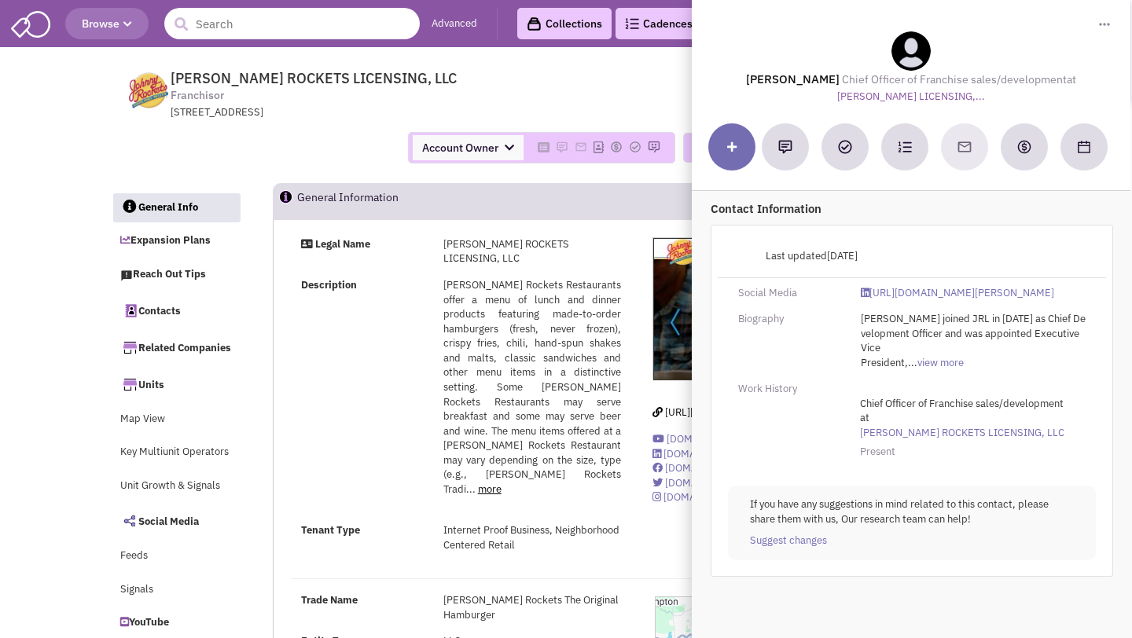
click at [237, 25] on input "text" at bounding box center [291, 23] width 255 height 31
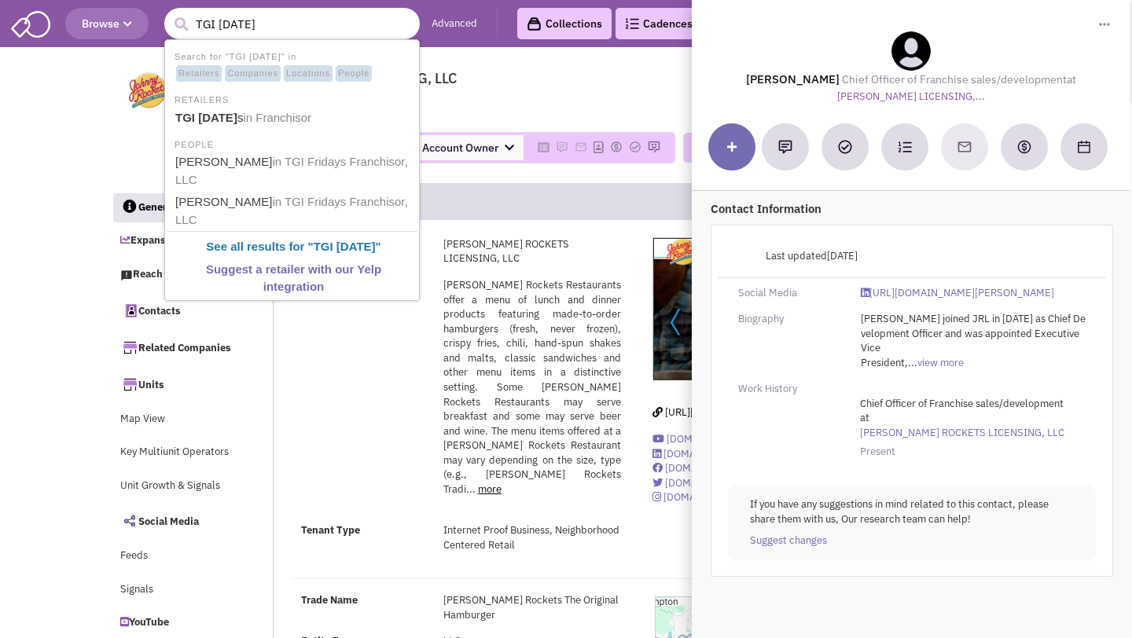
type input "TGI Fridays"
click at [190, 112] on b "TGI Fridays" at bounding box center [207, 117] width 65 height 13
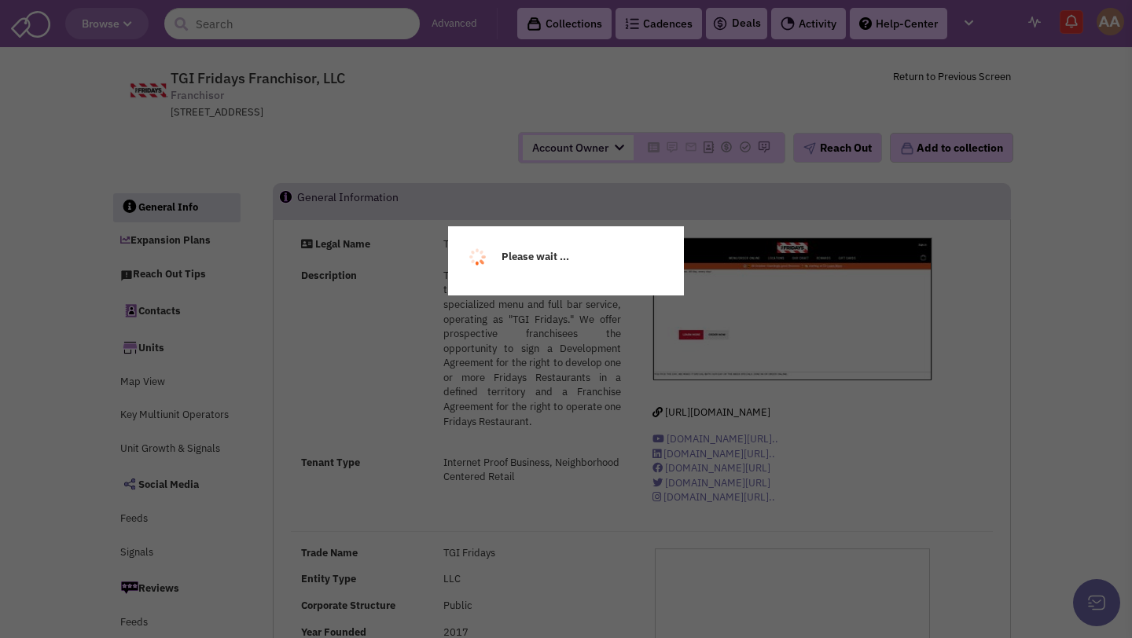
select select
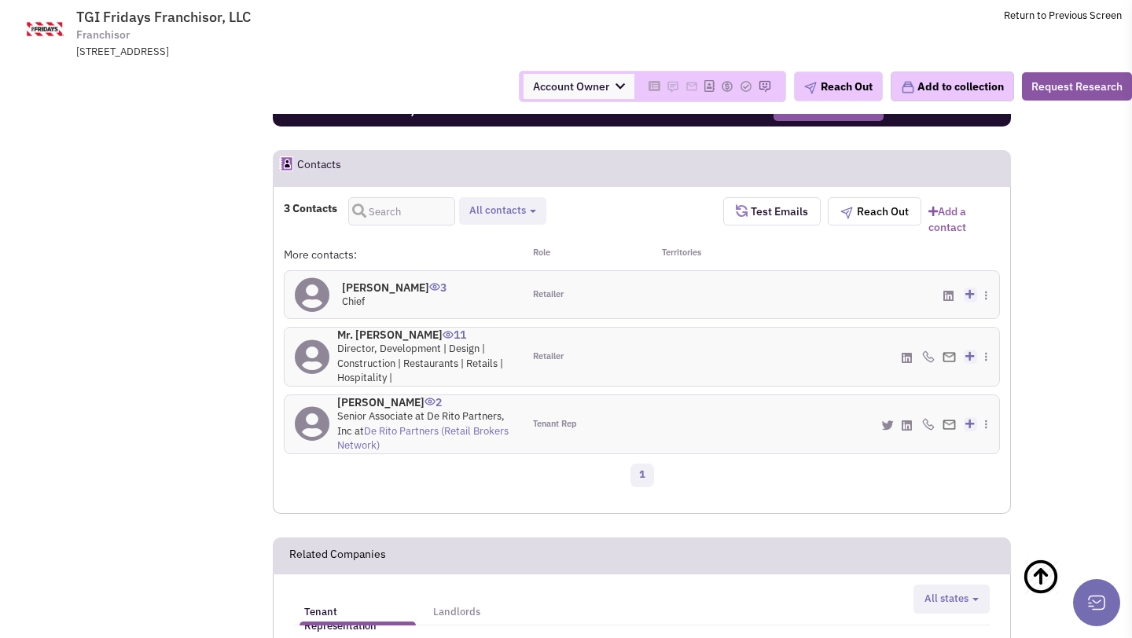
scroll to position [1206, 0]
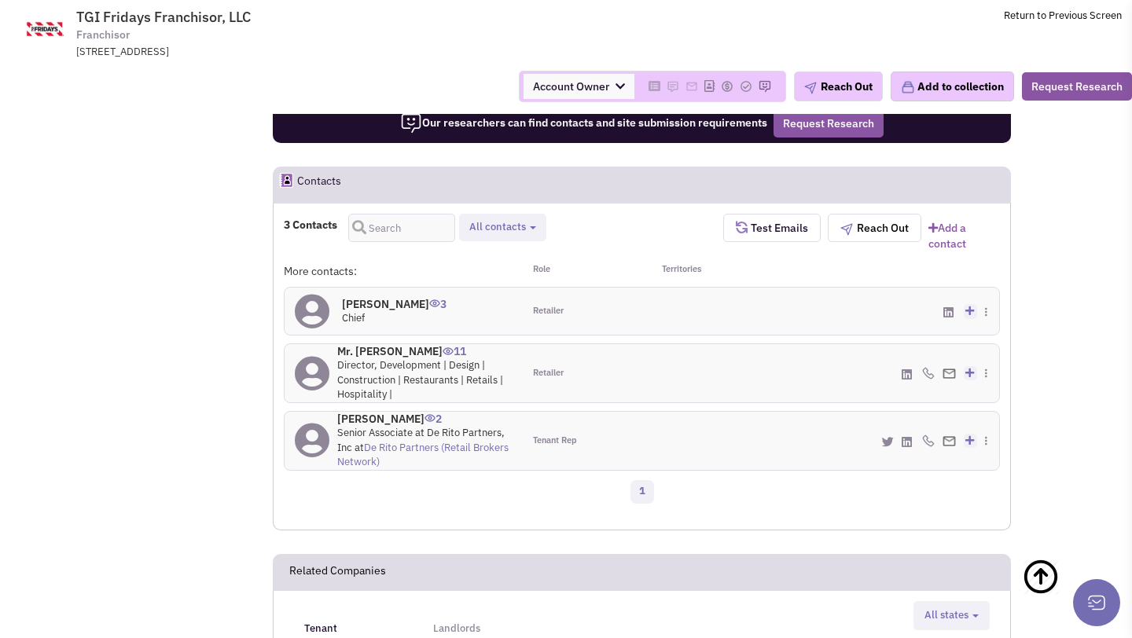
click at [382, 354] on h4 "Mr. [PERSON_NAME] 11" at bounding box center [424, 351] width 175 height 14
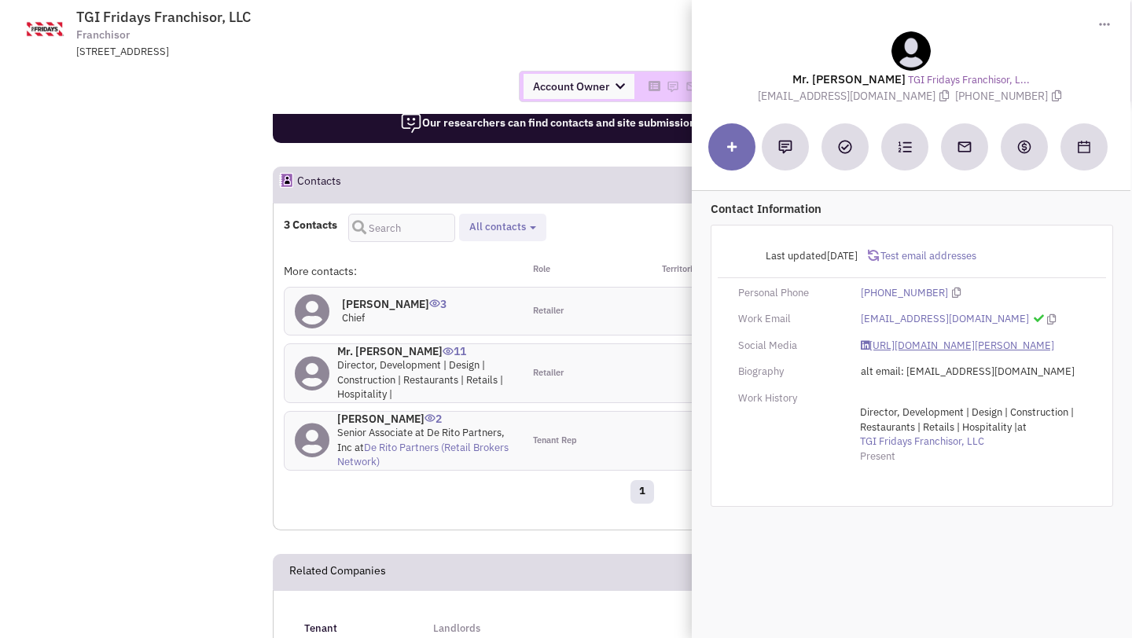
click at [913, 342] on link "[URL][DOMAIN_NAME][PERSON_NAME]" at bounding box center [957, 346] width 193 height 15
drag, startPoint x: 809, startPoint y: 97, endPoint x: 883, endPoint y: 97, distance: 74.7
click at [883, 97] on div "Mr. [PERSON_NAME] TGI Fridays Franchisor, L... [EMAIL_ADDRESS][DOMAIN_NAME] [PH…" at bounding box center [910, 67] width 423 height 72
copy span "[EMAIL_ADDRESS][DOMAIN_NAME]"
click at [874, 344] on link "https://www.linkedin.com/in/richard-li-a6420811/" at bounding box center [957, 346] width 193 height 15
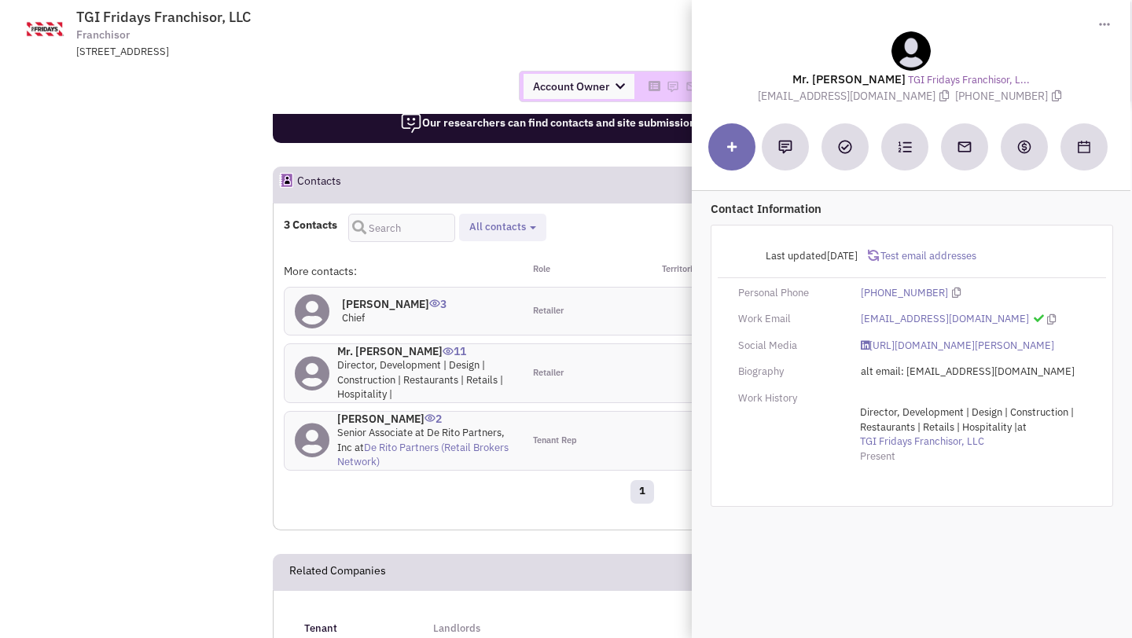
click at [367, 73] on div "Account Owner Account Owner [PERSON_NAME] [PERSON_NAME] [PERSON_NAME] [PERSON_N…" at bounding box center [566, 86] width 1152 height 31
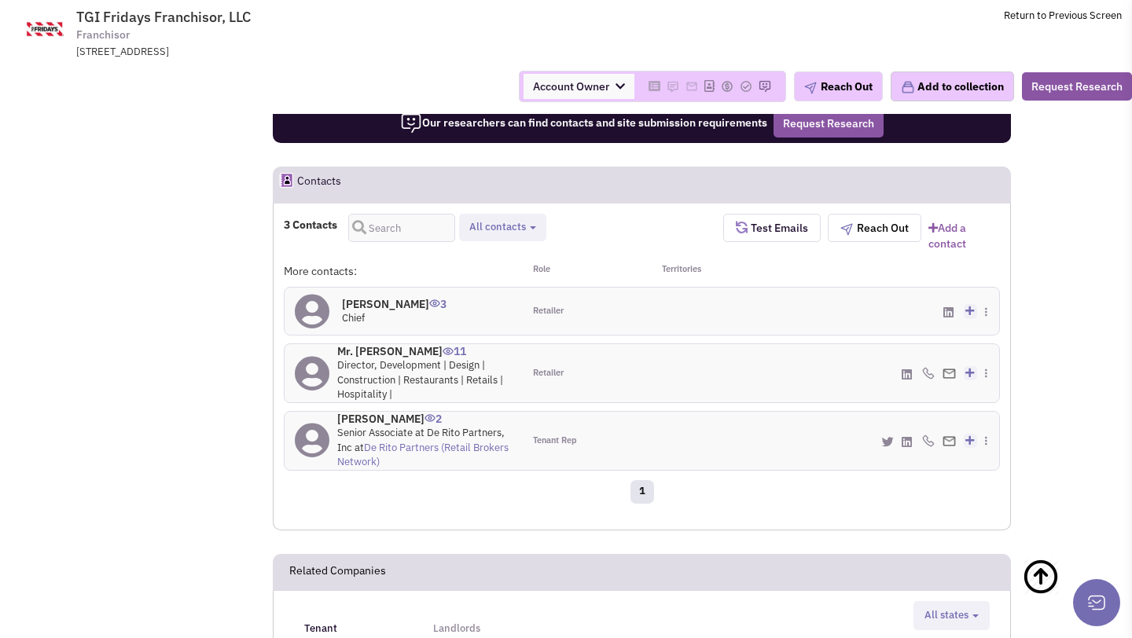
click at [394, 413] on h4 "Mr. Paul Serafin 2" at bounding box center [424, 419] width 175 height 14
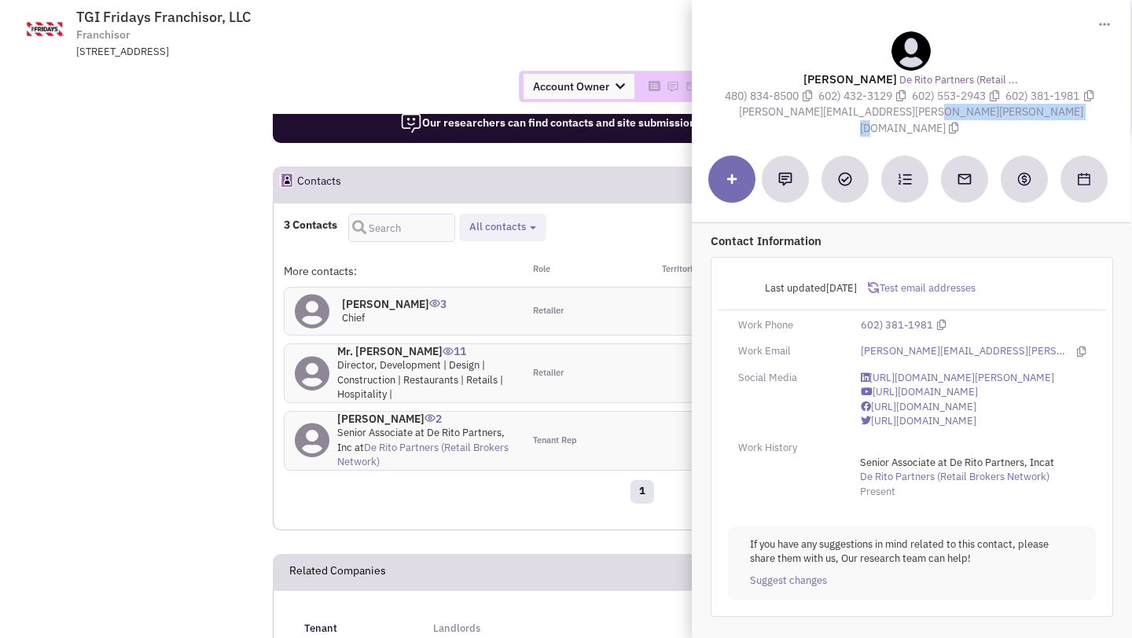
drag, startPoint x: 840, startPoint y: 112, endPoint x: 960, endPoint y: 112, distance: 120.3
click at [960, 112] on span "paul.serafin@derito.com" at bounding box center [911, 120] width 344 height 31
copy span "paul.serafin@derito.com"
click at [600, 61] on div "Account Owner Account Owner [PERSON_NAME] [PERSON_NAME] [PERSON_NAME] [PERSON_N…" at bounding box center [566, 86] width 1152 height 55
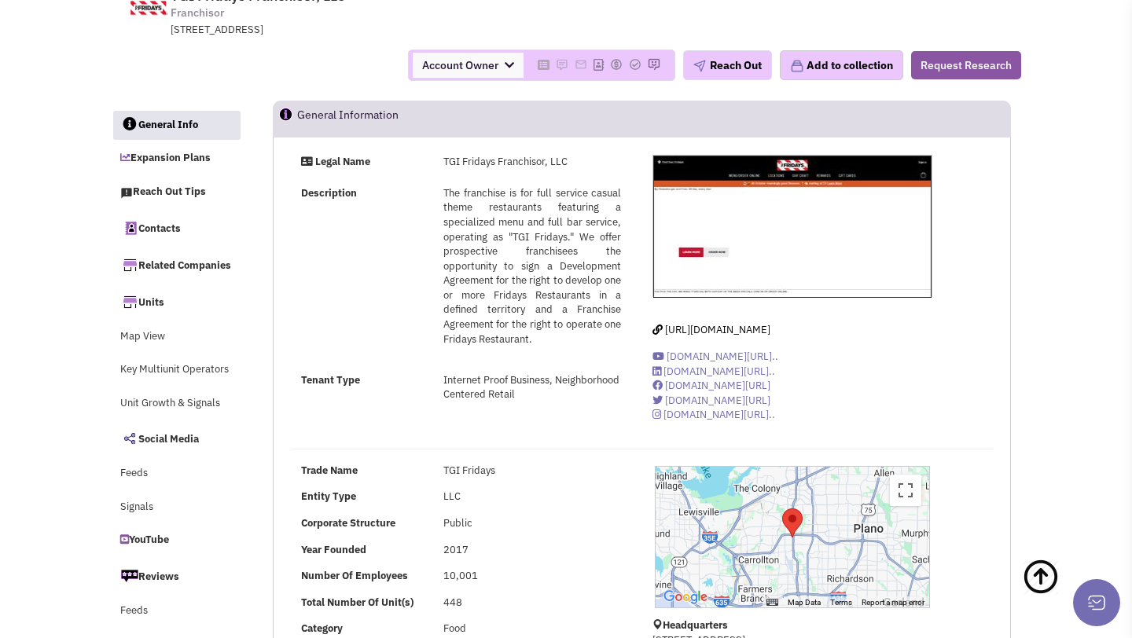
scroll to position [0, 0]
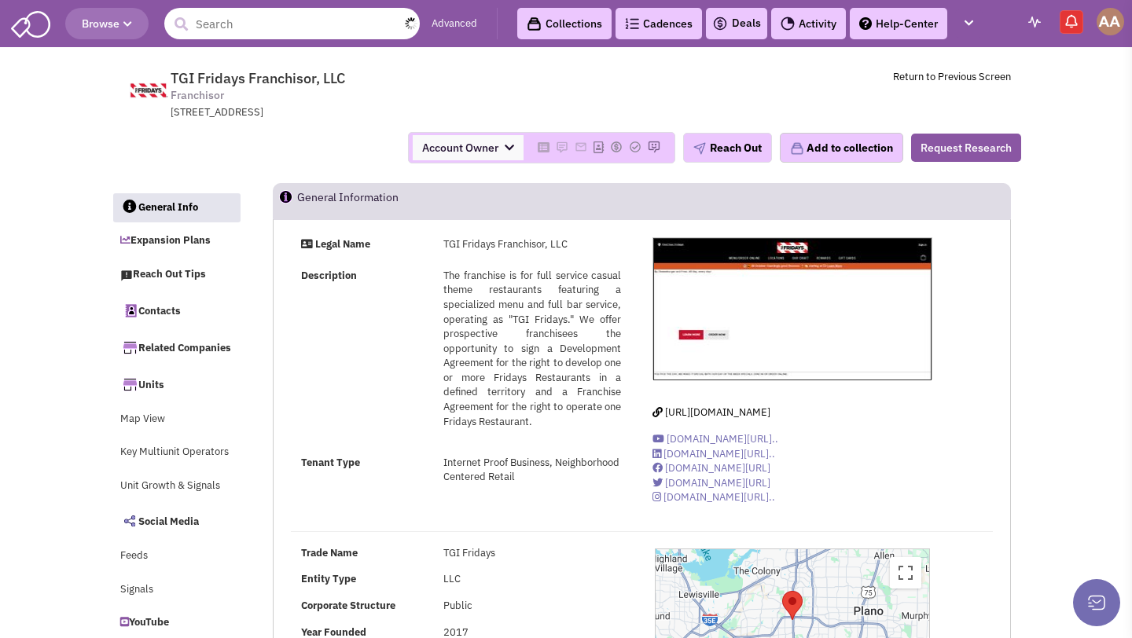
click at [241, 24] on input "text" at bounding box center [291, 23] width 255 height 31
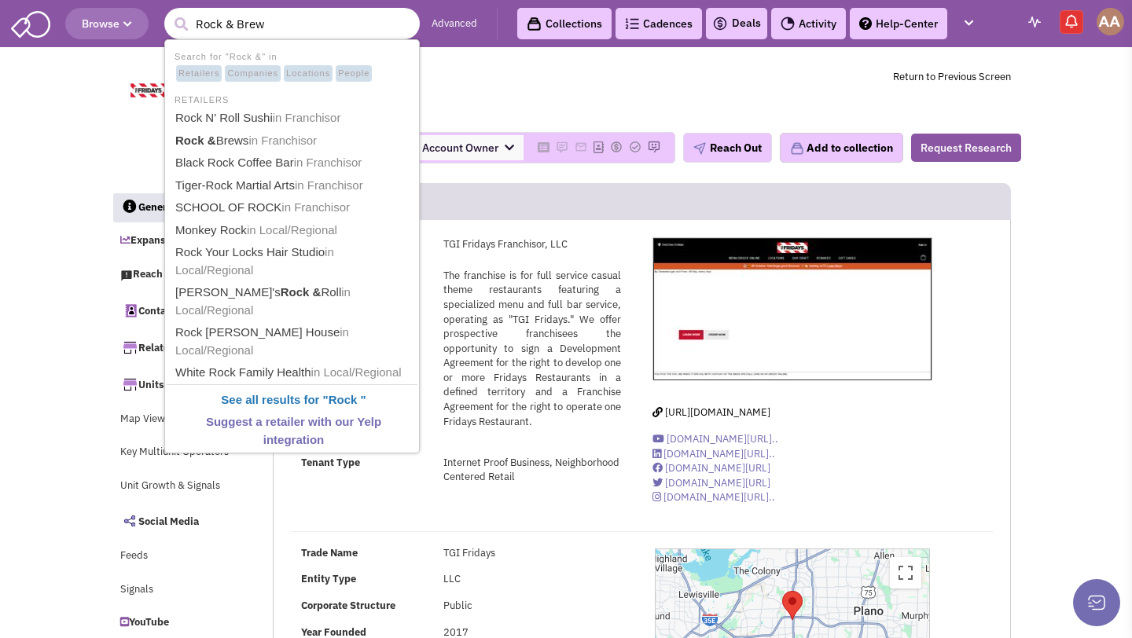
type input "Rock & Brews"
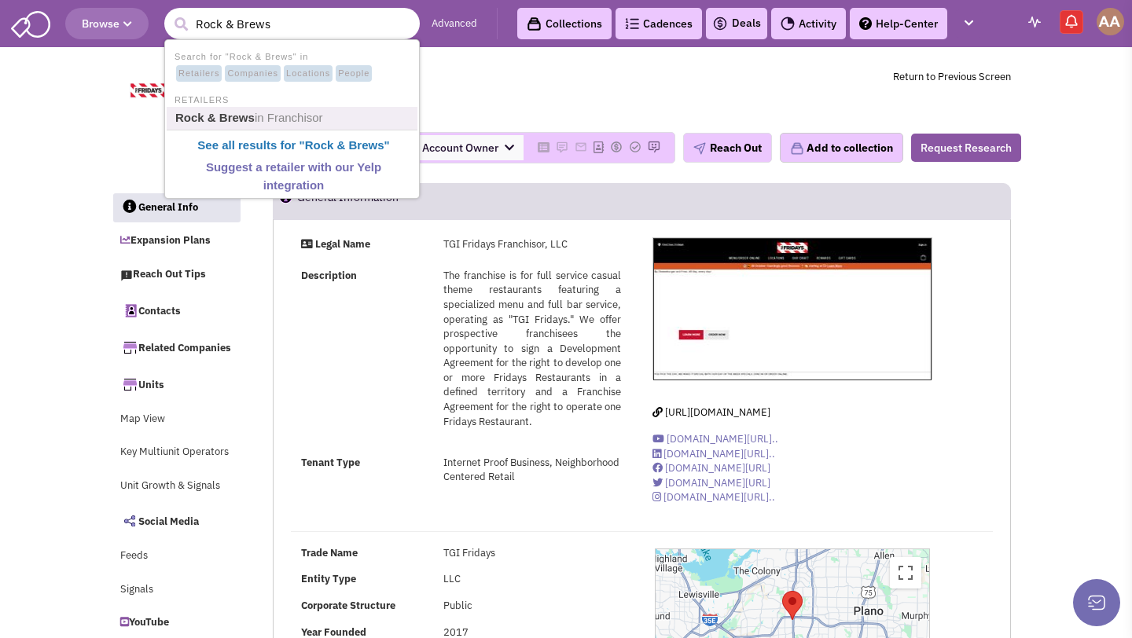
click at [241, 113] on b "Rock & Brews" at bounding box center [214, 117] width 79 height 13
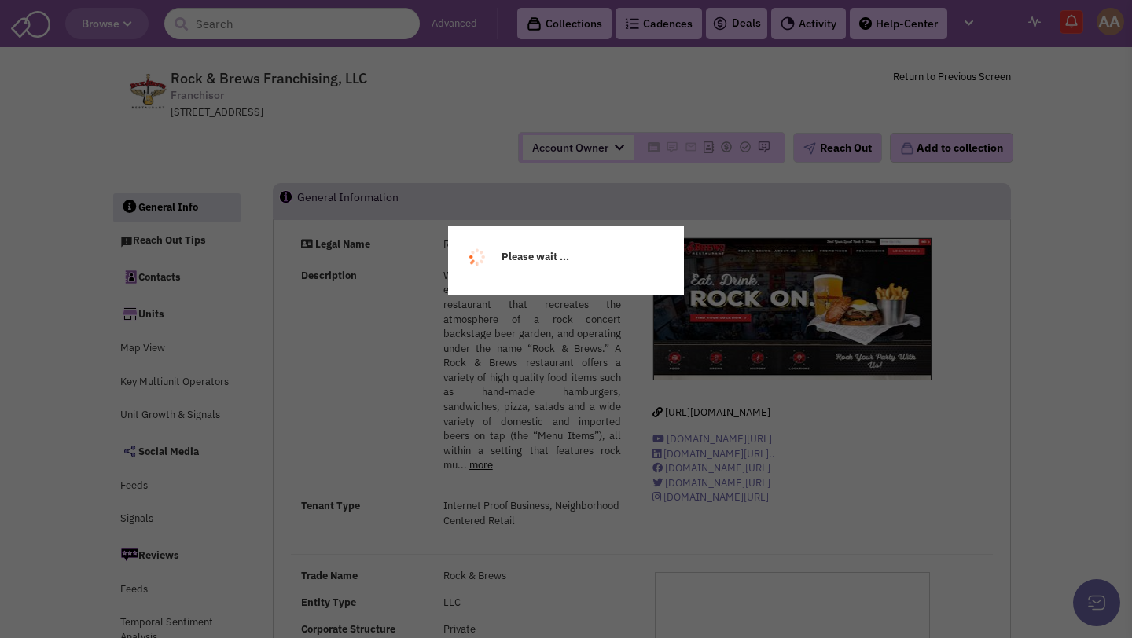
select select
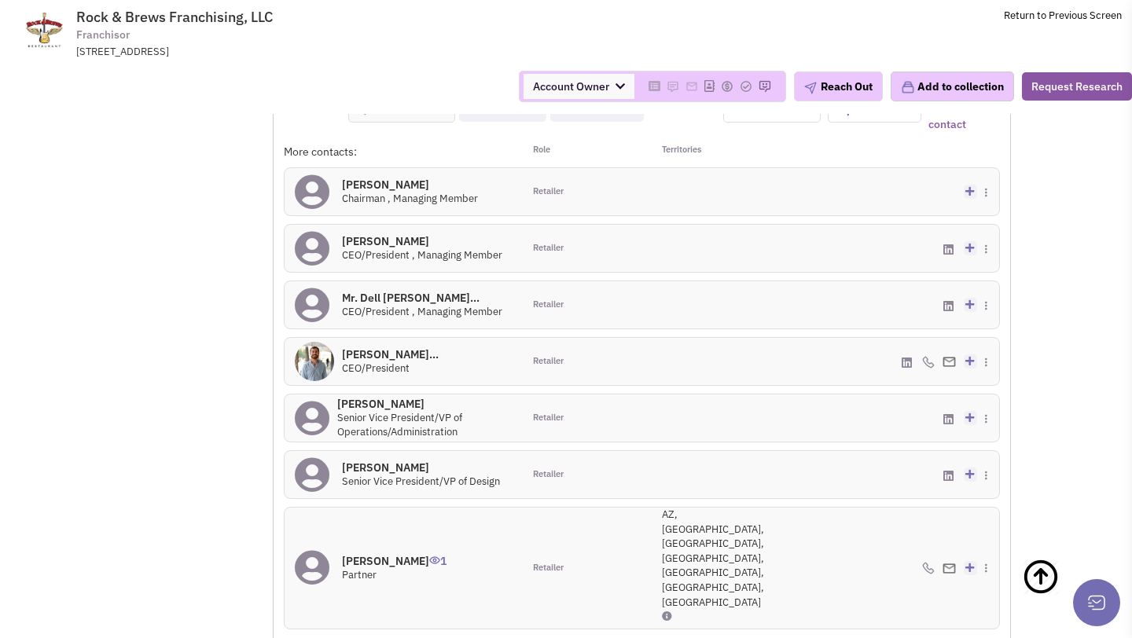
scroll to position [1247, 0]
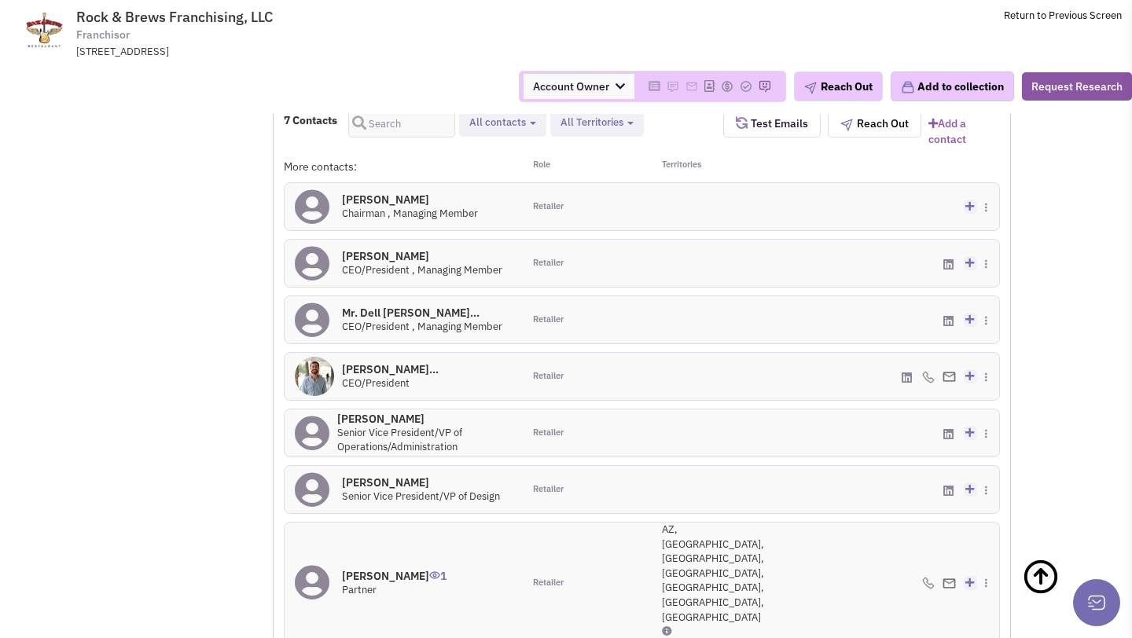
click at [406, 426] on h4 "[PERSON_NAME] 0" at bounding box center [424, 419] width 175 height 14
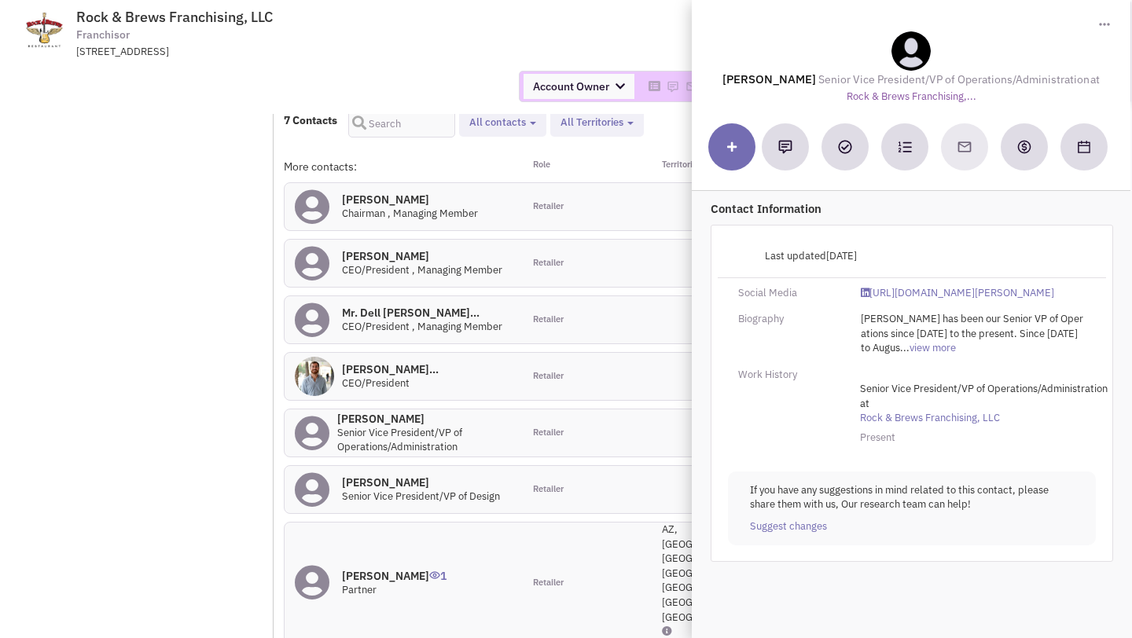
click at [464, 90] on div "Account Owner Account Owner [PERSON_NAME] [PERSON_NAME] [PERSON_NAME] [PERSON_N…" at bounding box center [566, 86] width 1152 height 31
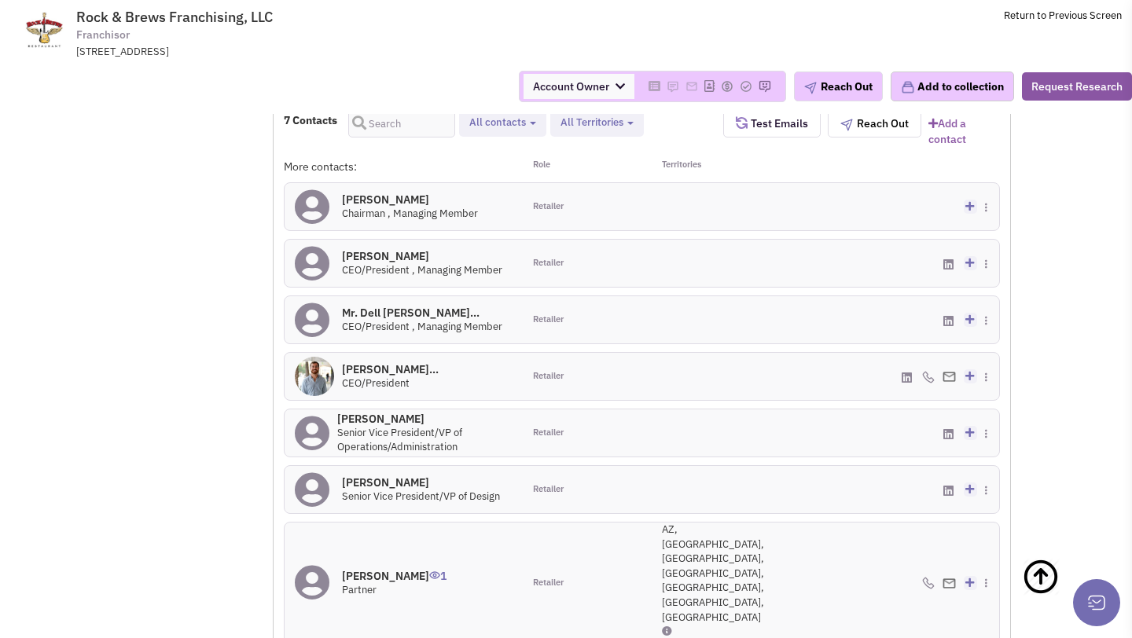
click at [386, 207] on h4 "[PERSON_NAME] 0" at bounding box center [410, 200] width 136 height 14
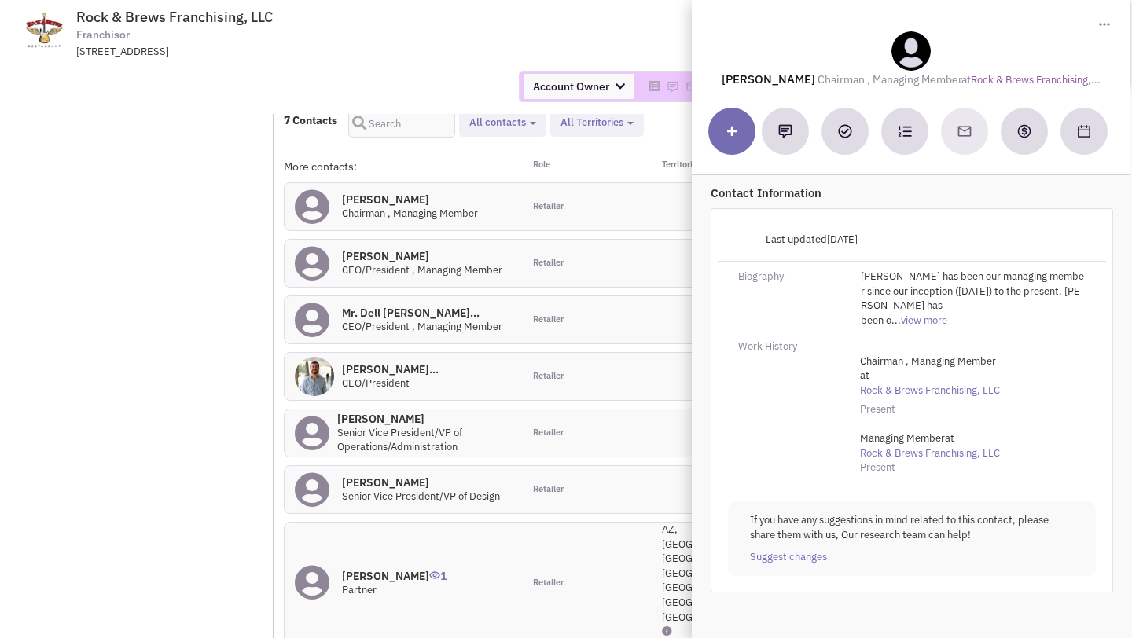
click at [423, 78] on div "Account Owner Account Owner [PERSON_NAME] [PERSON_NAME] [PERSON_NAME] [PERSON_N…" at bounding box center [566, 86] width 1152 height 31
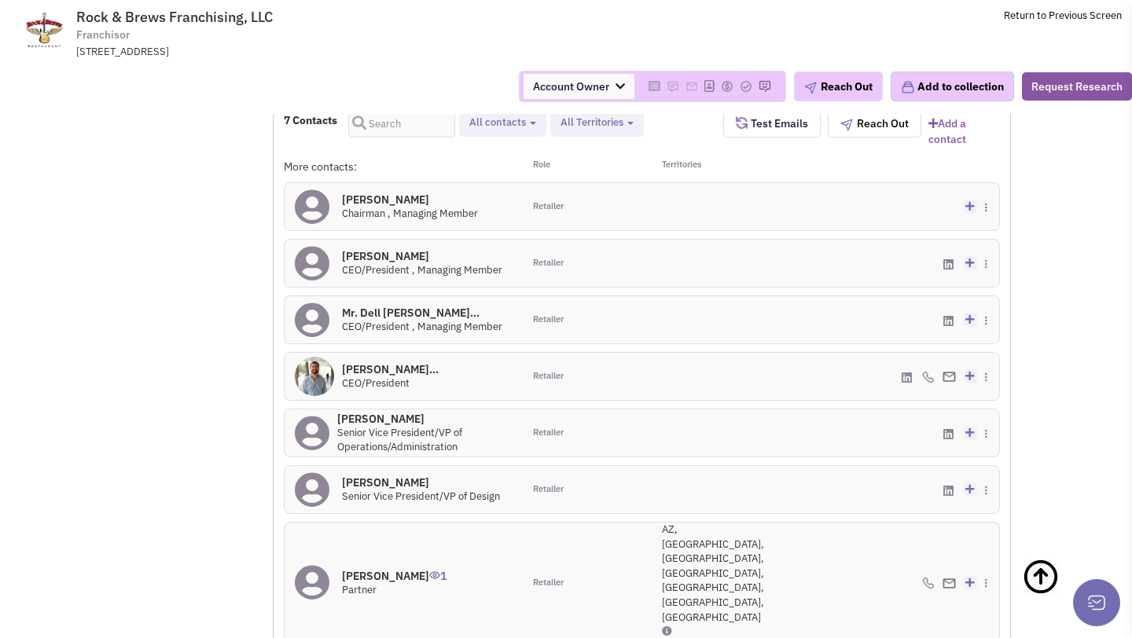
click at [391, 263] on h4 "[PERSON_NAME] 0" at bounding box center [422, 256] width 160 height 14
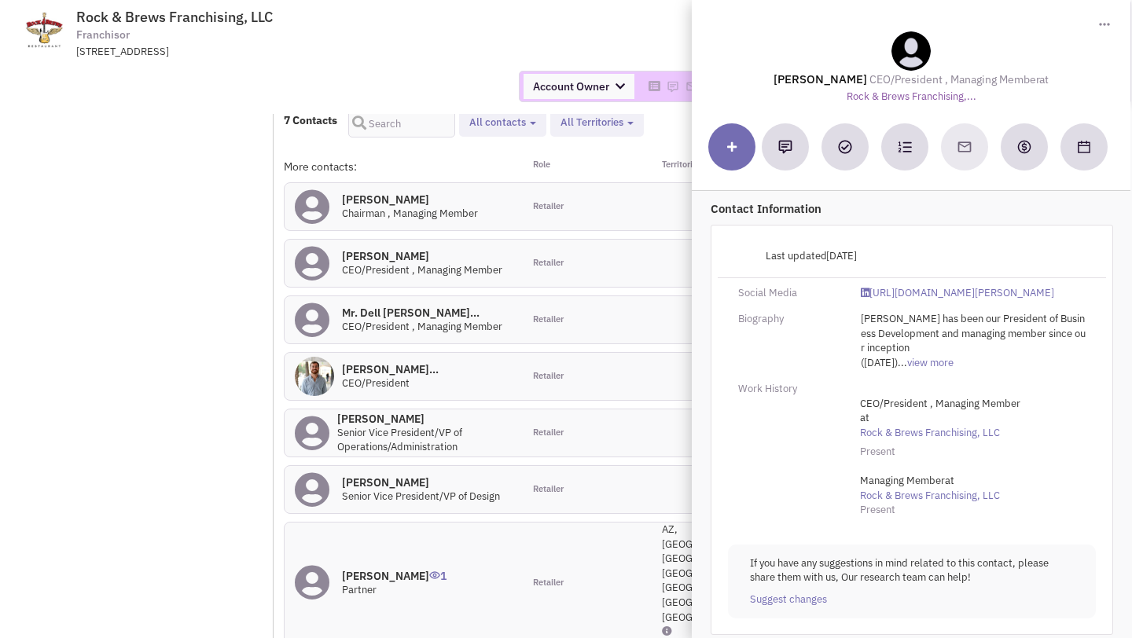
click at [446, 89] on div "Account Owner Account Owner [PERSON_NAME] [PERSON_NAME] [PERSON_NAME] [PERSON_N…" at bounding box center [566, 86] width 1152 height 31
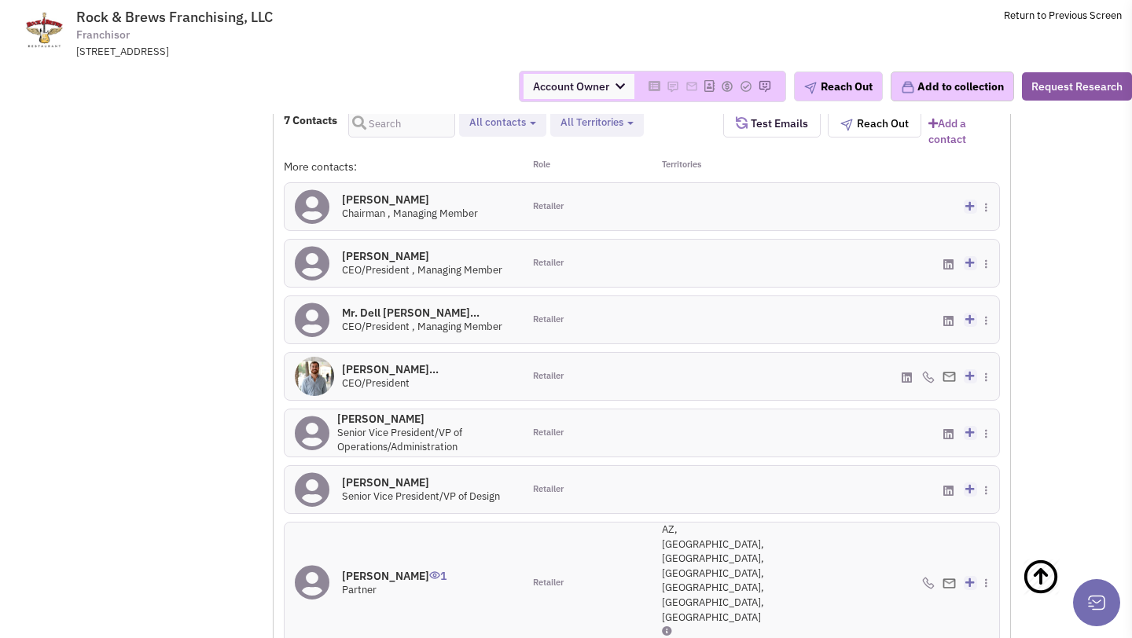
click at [394, 376] on h4 "Mr. Michael Sulliv... 0" at bounding box center [390, 369] width 97 height 14
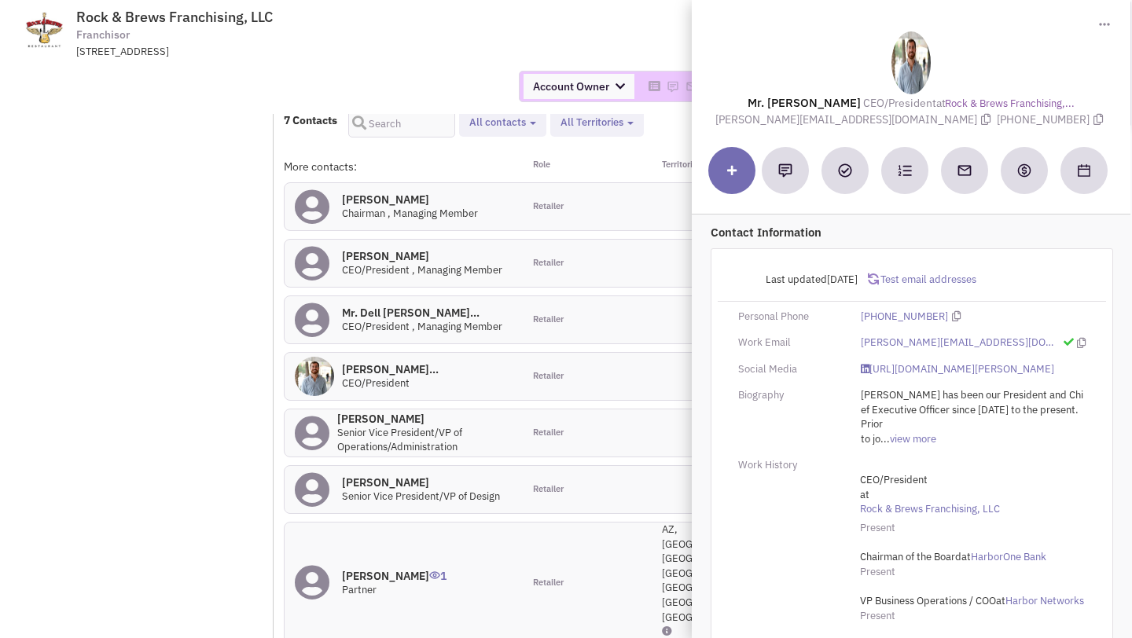
click at [473, 75] on div "Account Owner Account Owner [PERSON_NAME] [PERSON_NAME] [PERSON_NAME] [PERSON_N…" at bounding box center [566, 86] width 1152 height 31
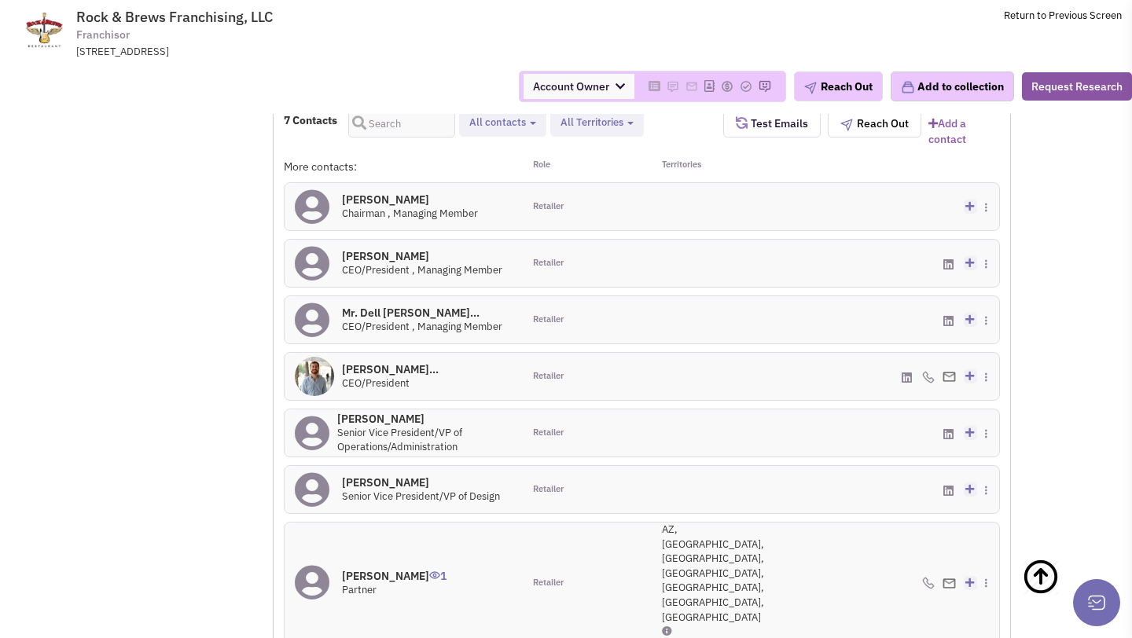
click at [406, 426] on h4 "Mr. Bill Goldblum 0" at bounding box center [424, 419] width 175 height 14
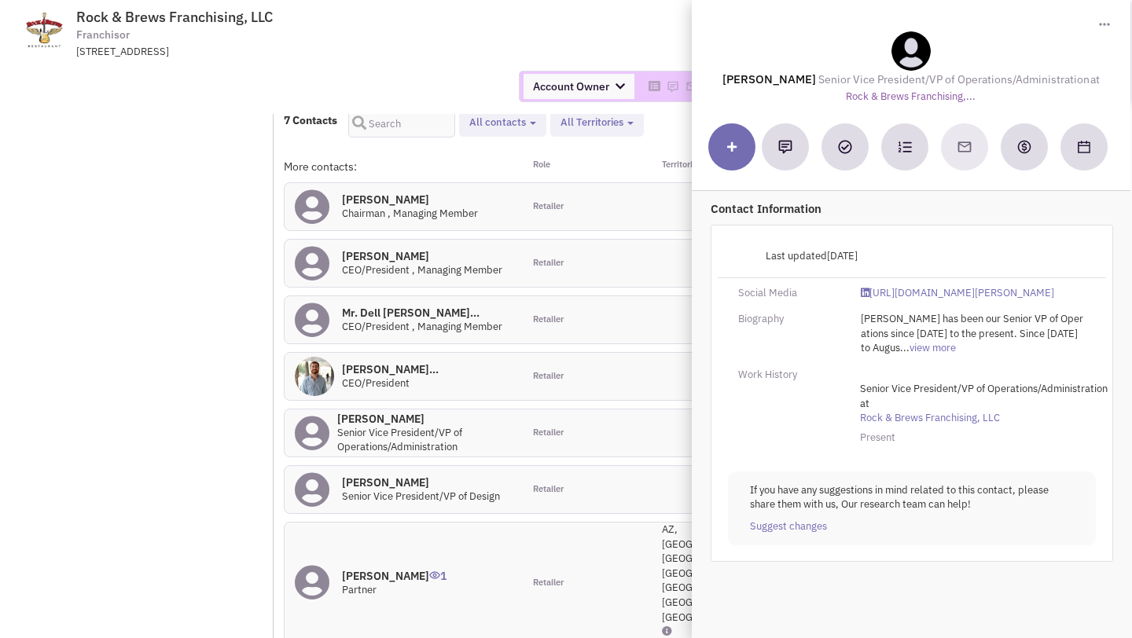
click at [393, 147] on div at bounding box center [401, 128] width 107 height 38
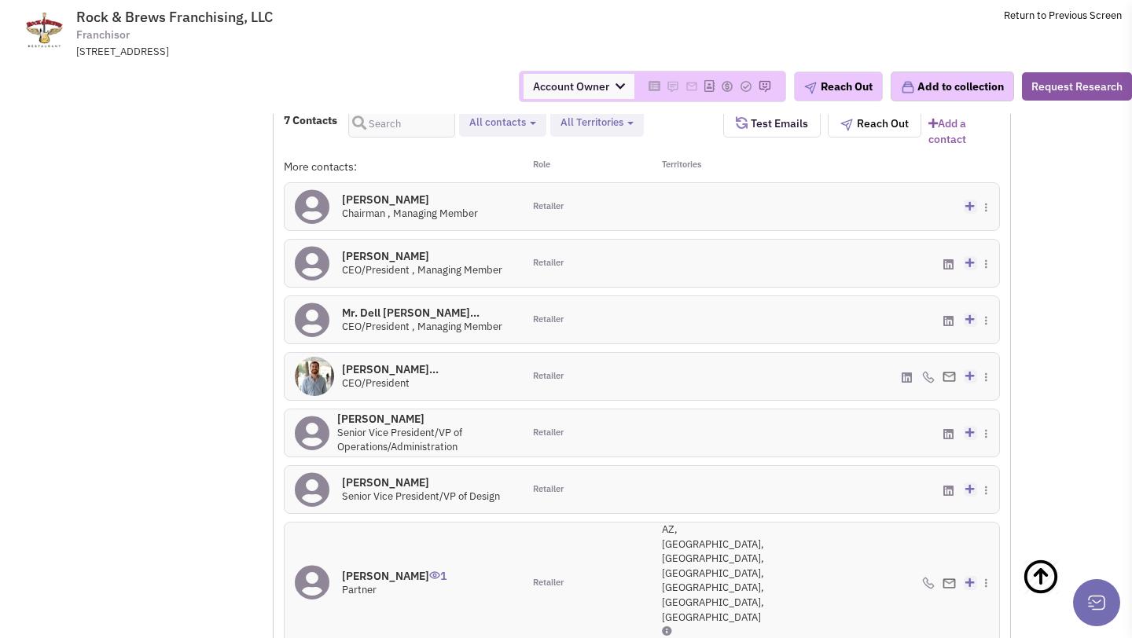
click at [380, 490] on h4 "Mr. Larry Drasin 0" at bounding box center [421, 483] width 158 height 14
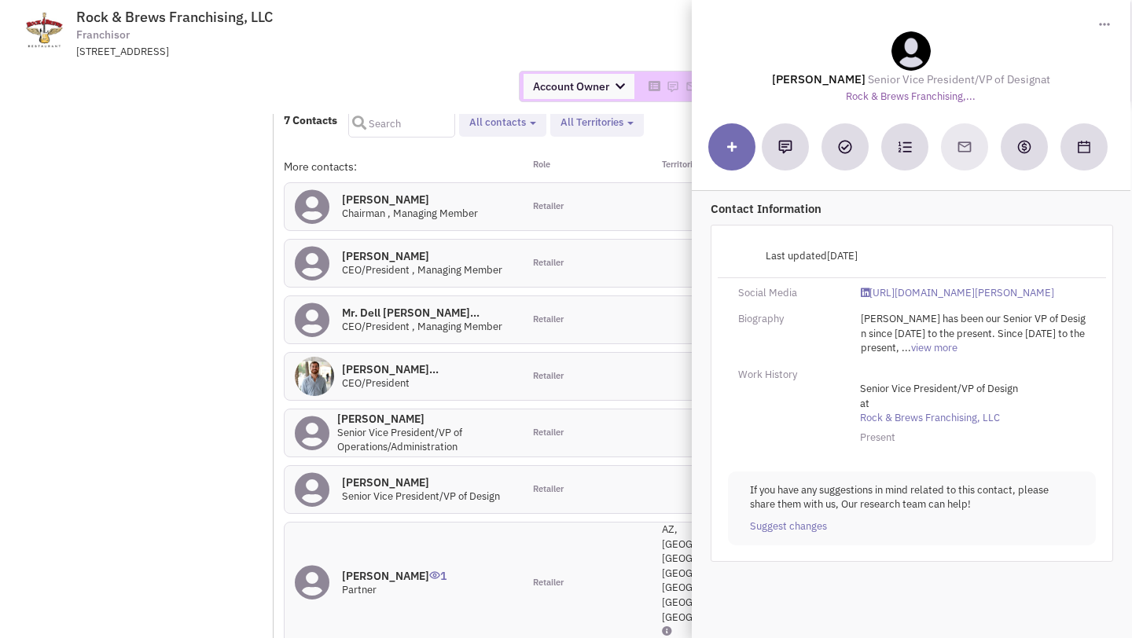
click at [453, 138] on input "text" at bounding box center [401, 123] width 107 height 28
click at [399, 320] on h4 "Mr. Dell Roy Furan... 0" at bounding box center [422, 313] width 160 height 14
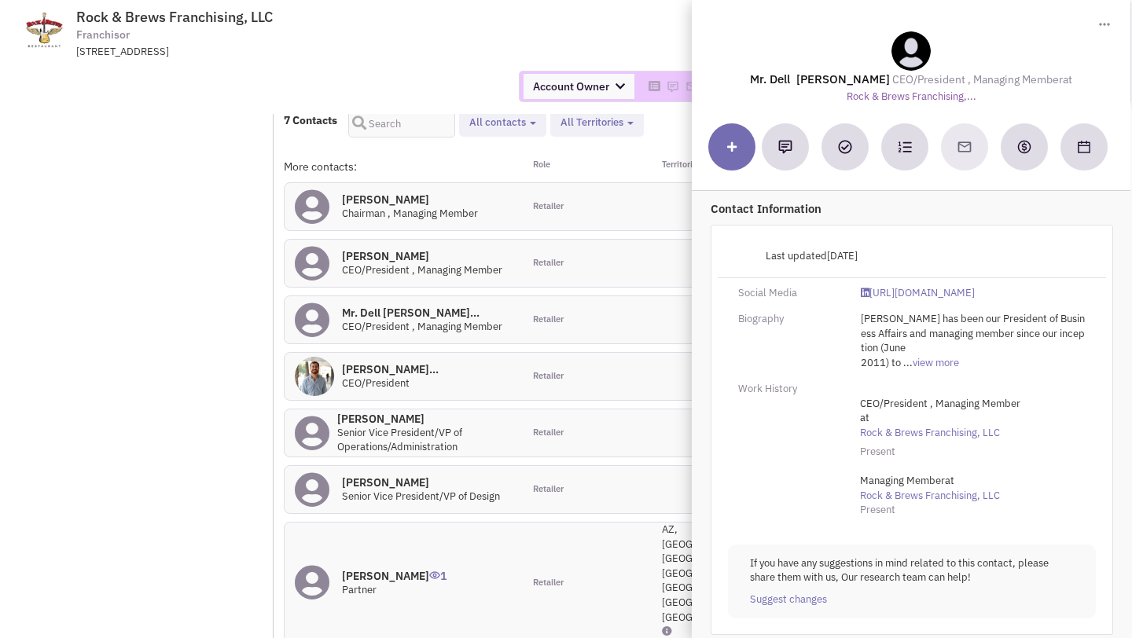
click at [451, 101] on div "Account Owner Account Owner [PERSON_NAME] [PERSON_NAME] [PERSON_NAME] [PERSON_N…" at bounding box center [566, 86] width 1152 height 31
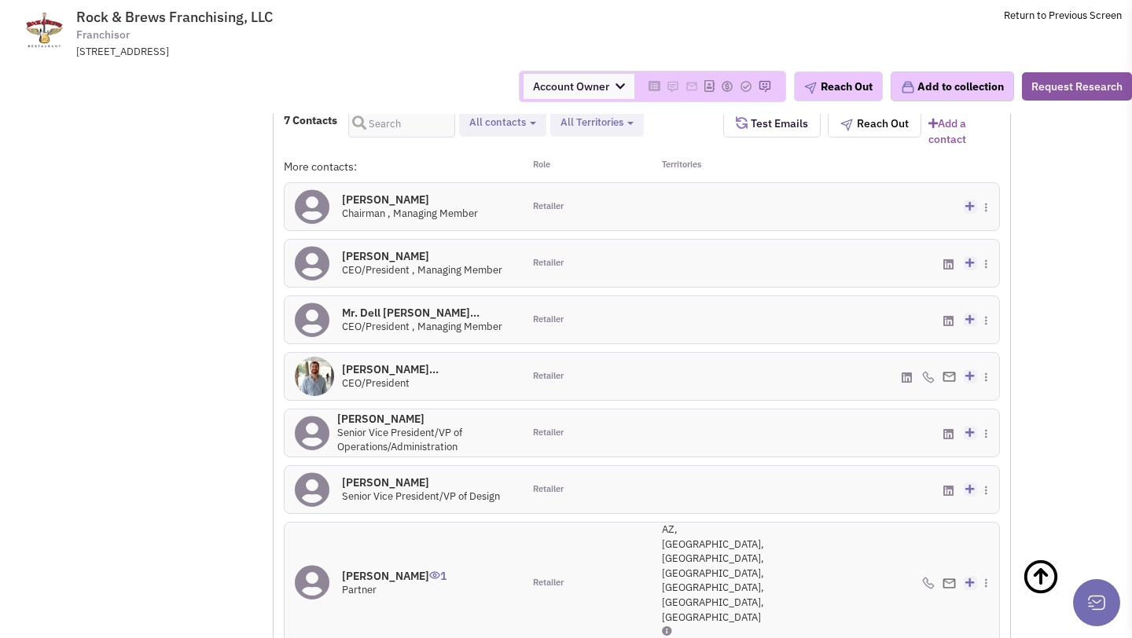
click at [384, 376] on h4 "Mr. Michael Sulliv... 0" at bounding box center [390, 369] width 97 height 14
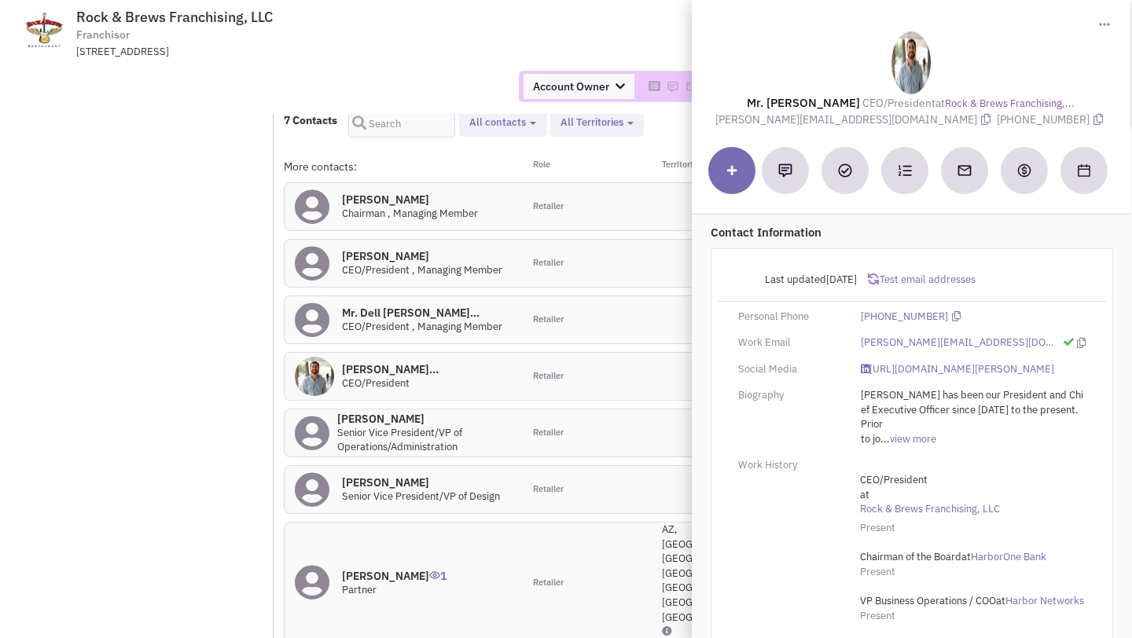
click at [823, 43] on div at bounding box center [911, 62] width 402 height 63
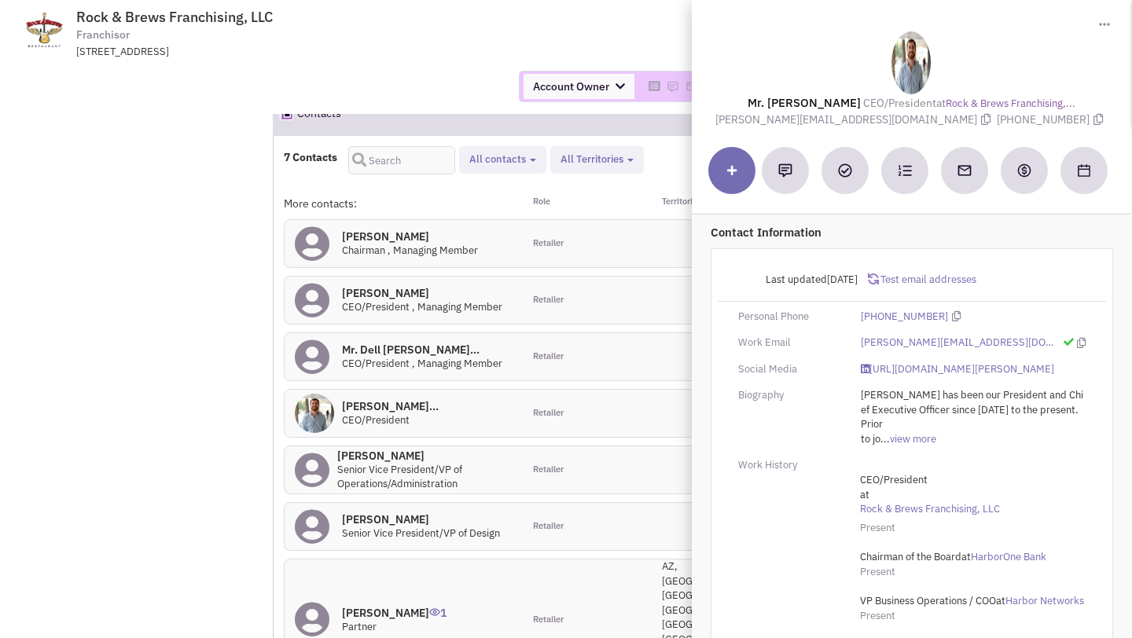
scroll to position [1202, 0]
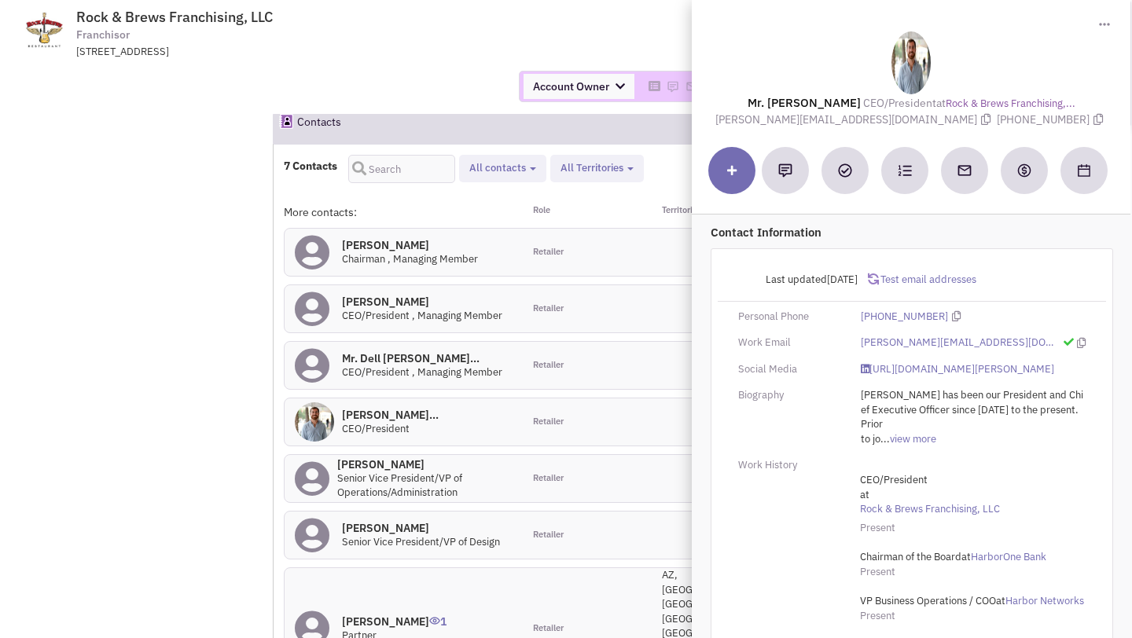
drag, startPoint x: 925, startPoint y: 116, endPoint x: 1001, endPoint y: 116, distance: 75.5
click at [1001, 116] on span "(305) 606-3070" at bounding box center [1052, 119] width 110 height 14
click at [997, 119] on span "(305) 606-3070" at bounding box center [1052, 119] width 110 height 14
drag, startPoint x: 926, startPoint y: 119, endPoint x: 1007, endPoint y: 118, distance: 81.0
click at [1008, 118] on span "(305) 606-3070" at bounding box center [1052, 119] width 110 height 14
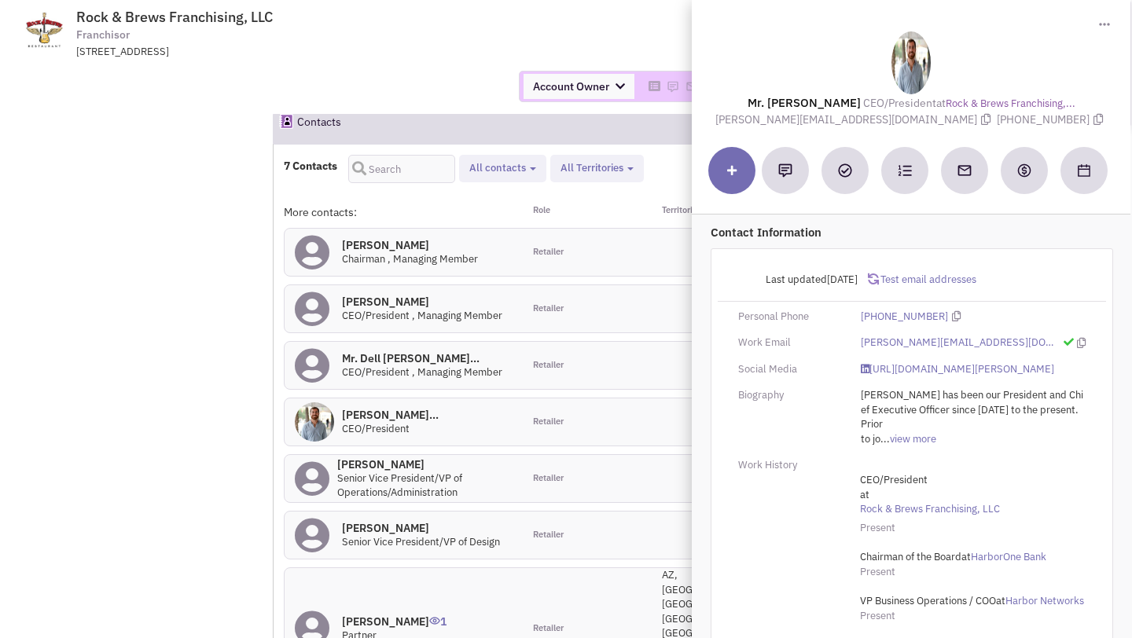
copy span "(305) 606-3070"
drag, startPoint x: 797, startPoint y: 119, endPoint x: 902, endPoint y: 119, distance: 105.3
click at [902, 119] on span "michaels@ksgrp.com" at bounding box center [855, 119] width 281 height 14
copy span "michaels@ksgrp.com"
click at [402, 75] on div "Account Owner Account Owner [PERSON_NAME] [PERSON_NAME] [PERSON_NAME] [PERSON_N…" at bounding box center [566, 86] width 1152 height 31
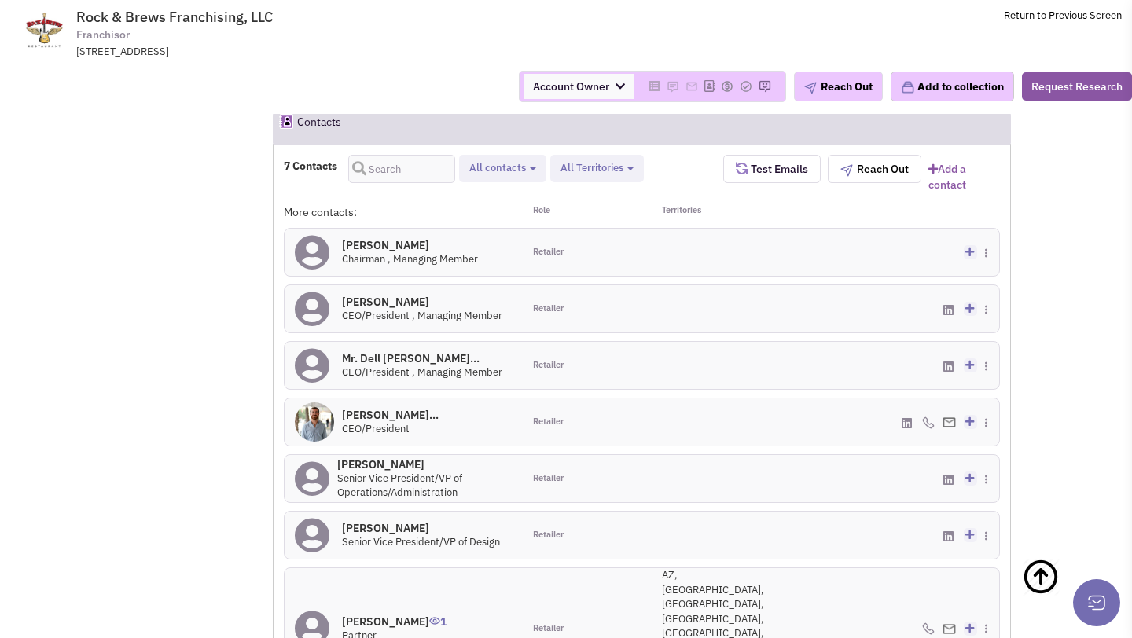
click at [391, 365] on h4 "Mr. Dell Roy Furan... 0" at bounding box center [422, 358] width 160 height 14
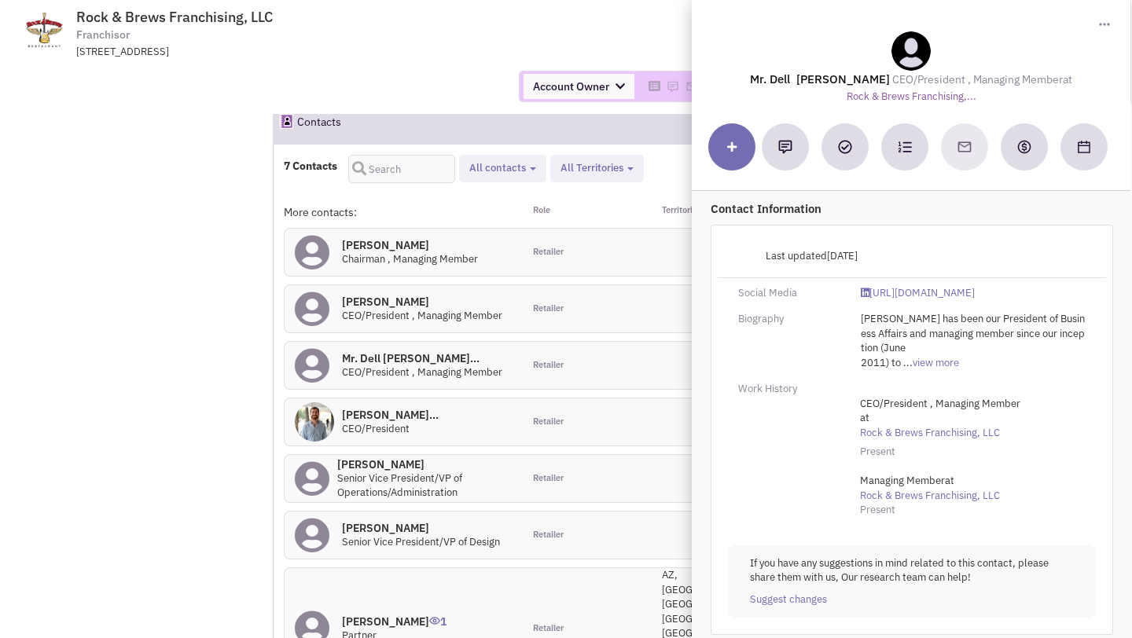
click at [678, 297] on div "More contacts: Role Territories Mr. Michael Zislis 0 Chairman , Managing Member…" at bounding box center [642, 451] width 716 height 494
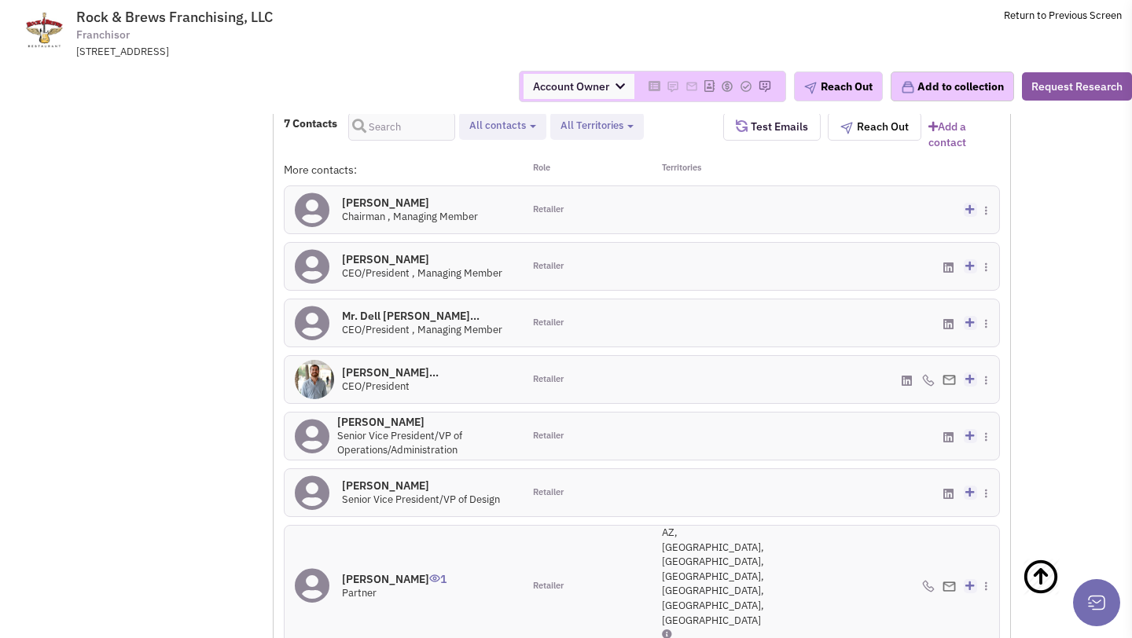
scroll to position [1291, 0]
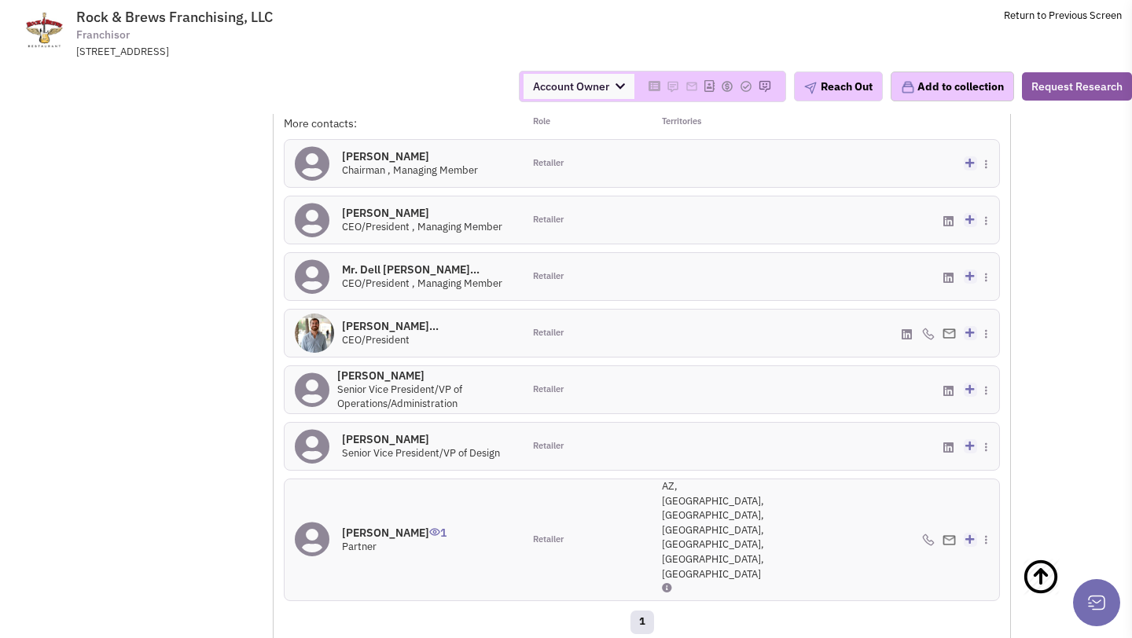
click at [397, 383] on h4 "Mr. Bill Goldblum 0" at bounding box center [424, 376] width 175 height 14
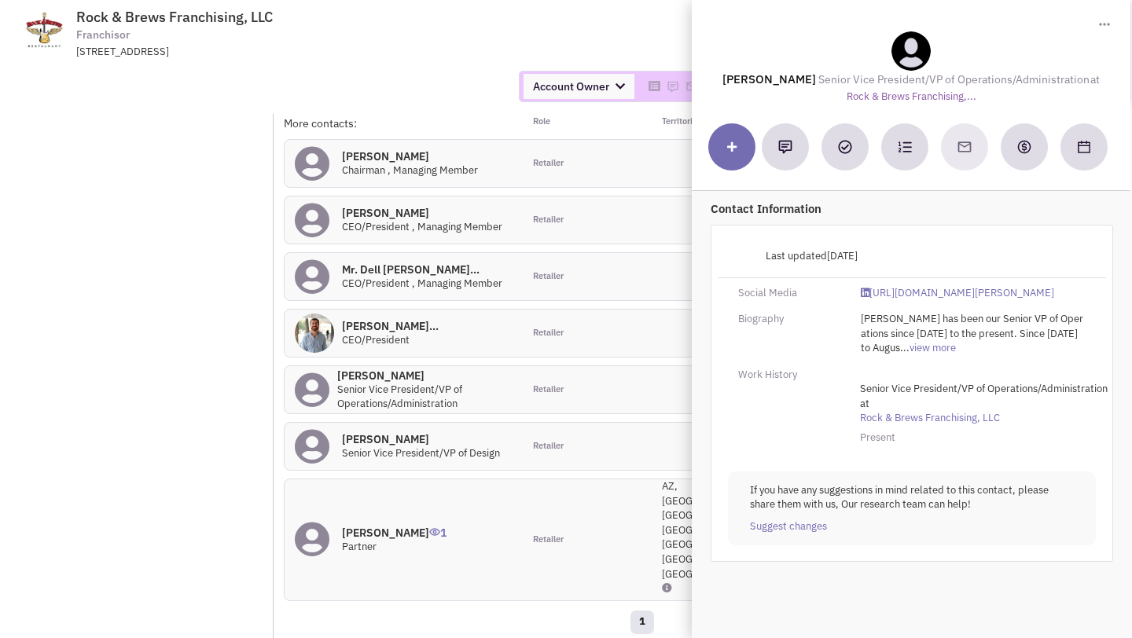
click at [502, 321] on div "More contacts: Role Territories Mr. Michael Zislis 0 Chairman , Managing Member…" at bounding box center [642, 363] width 716 height 494
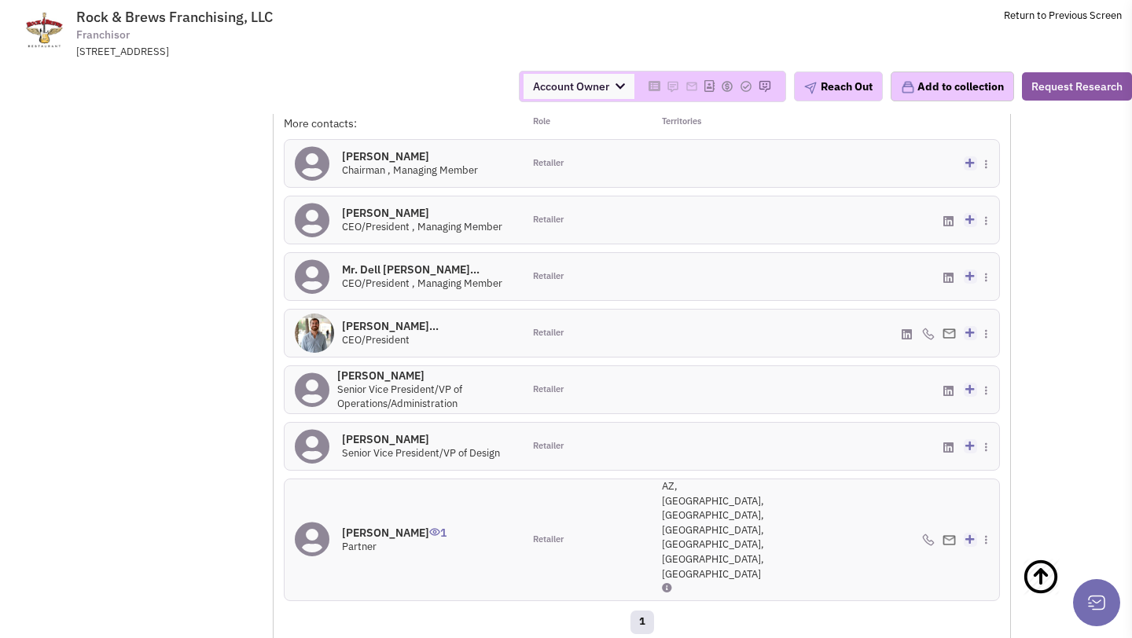
click at [390, 446] on h4 "Mr. Larry Drasin 0" at bounding box center [421, 439] width 158 height 14
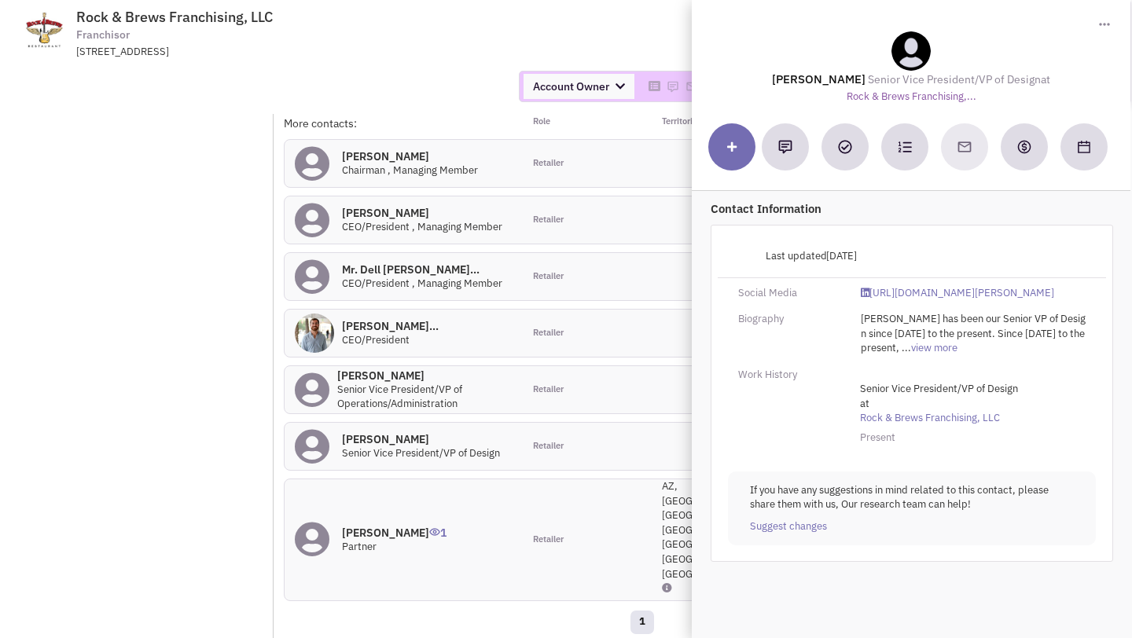
click at [424, 328] on div "Mr. Michael Sulliv... 0 CEO/President" at bounding box center [404, 333] width 238 height 47
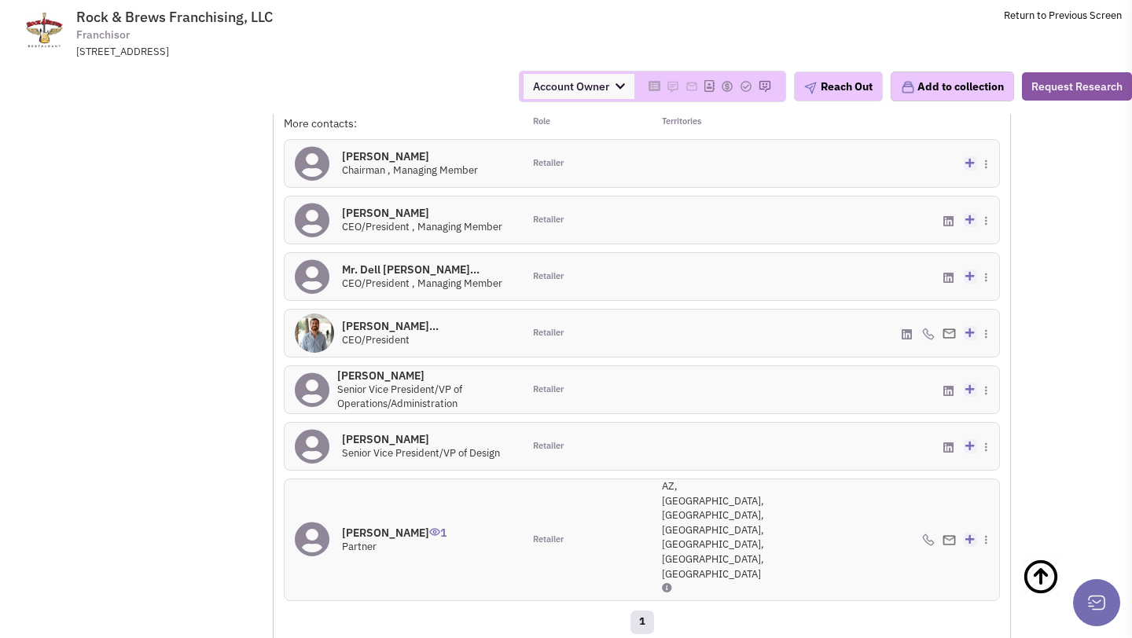
click at [359, 526] on h4 "Perry Mann 1" at bounding box center [394, 533] width 105 height 14
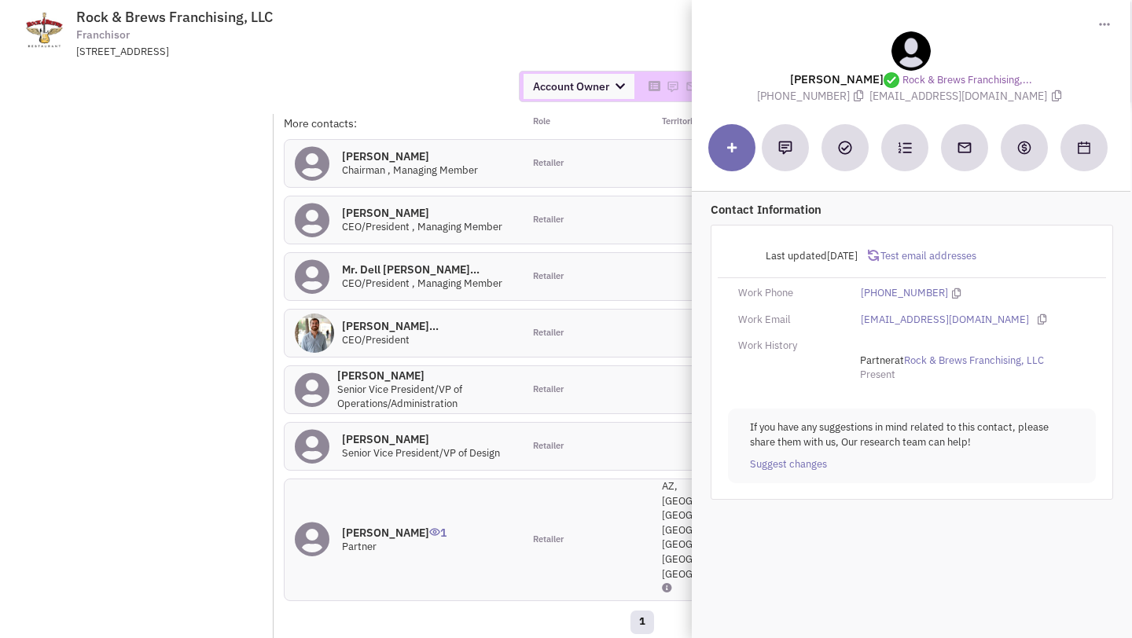
click at [487, 174] on div "Mr. Michael Zislis 0 Chairman , Managing Member" at bounding box center [404, 163] width 238 height 47
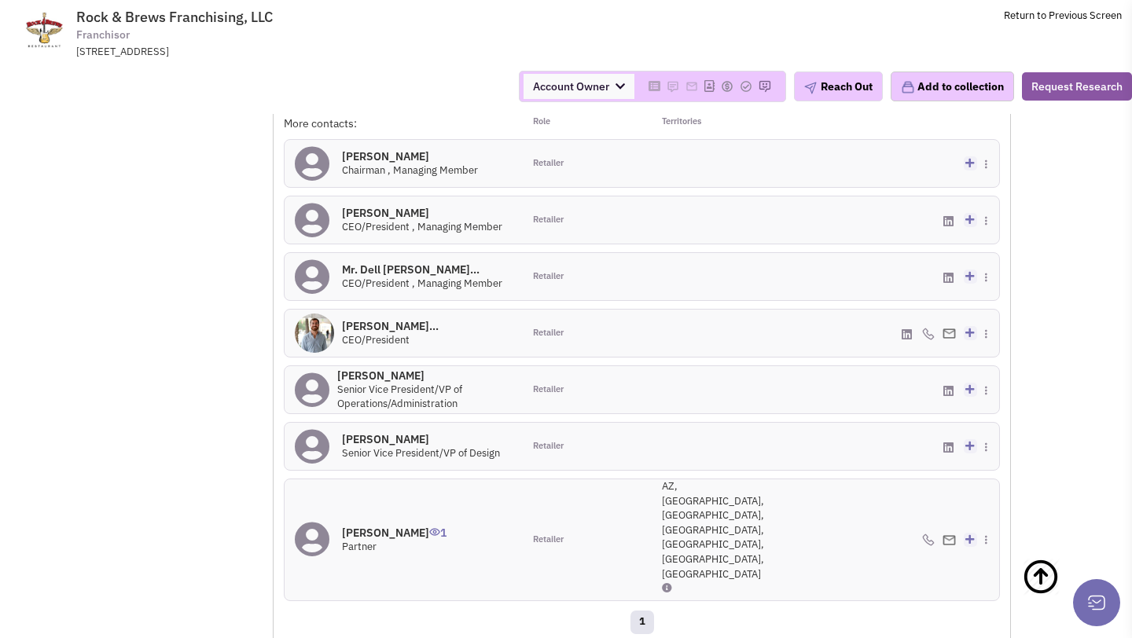
click at [374, 333] on h4 "Mr. Michael Sulliv... 0" at bounding box center [390, 326] width 97 height 14
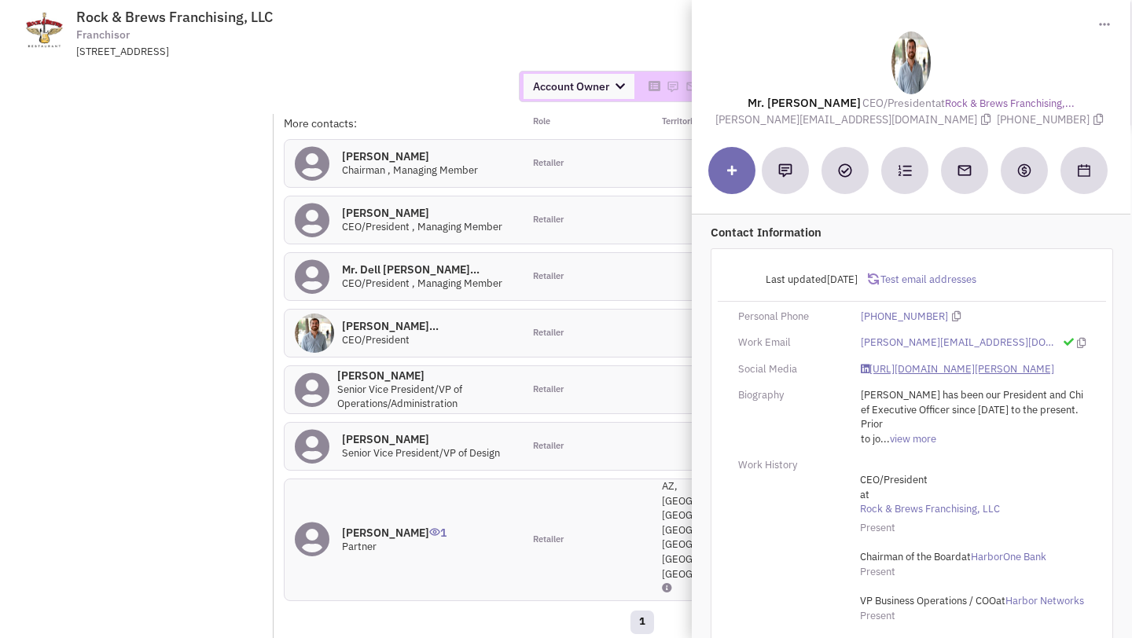
click at [933, 366] on link "https://www.linkedin.com/in/michael-sullivan-6469ba35/" at bounding box center [957, 369] width 193 height 15
click at [429, 112] on div "7 Contacts Retailer contacts Verified contacts All contacts Select all Retailer…" at bounding box center [642, 89] width 736 height 46
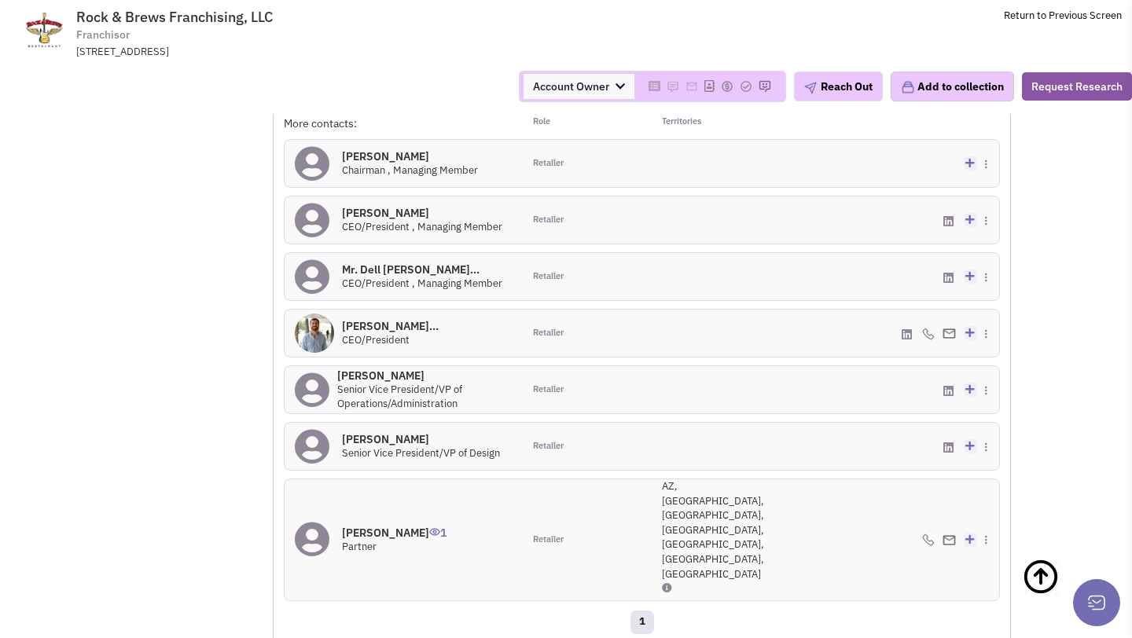
click at [370, 526] on h4 "Perry Mann 1" at bounding box center [394, 533] width 105 height 14
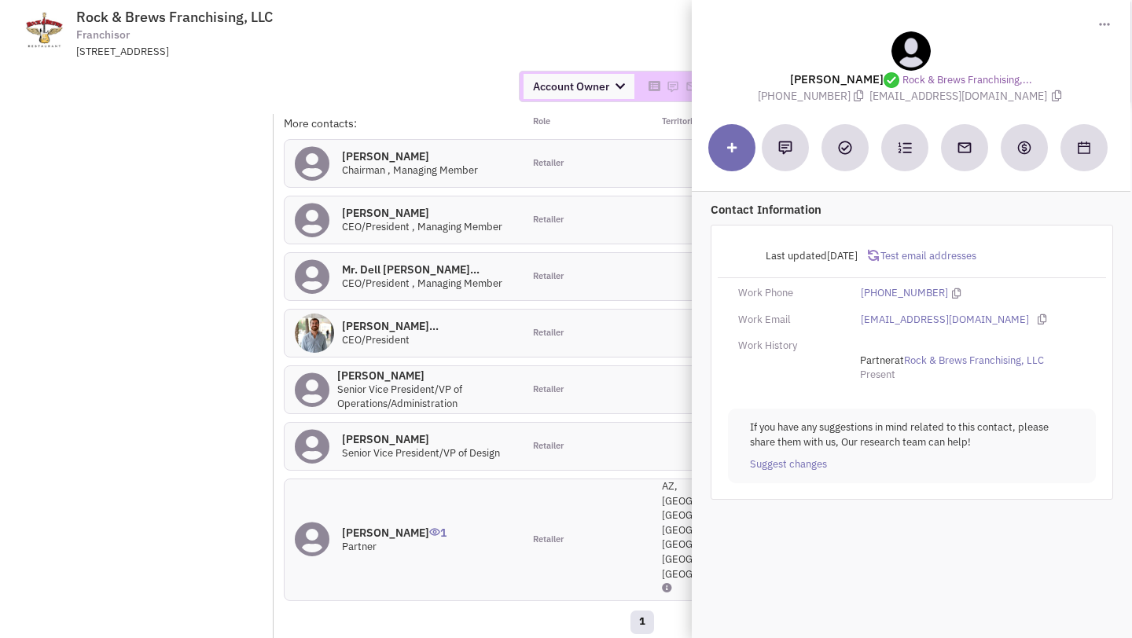
click at [605, 300] on div "Retailer" at bounding box center [582, 276] width 119 height 47
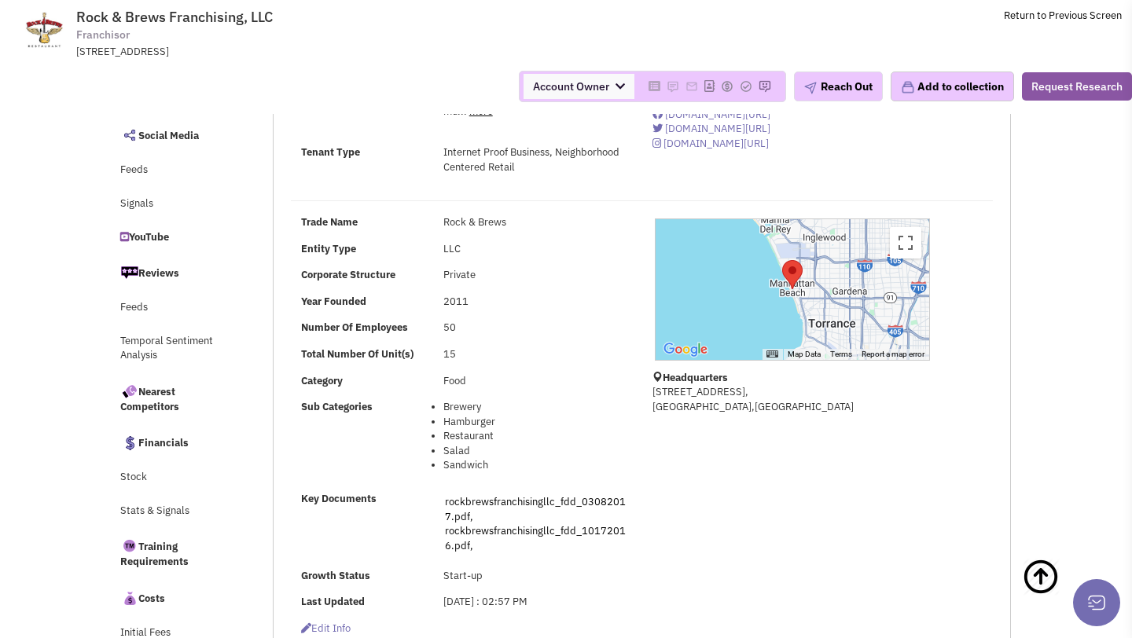
scroll to position [0, 0]
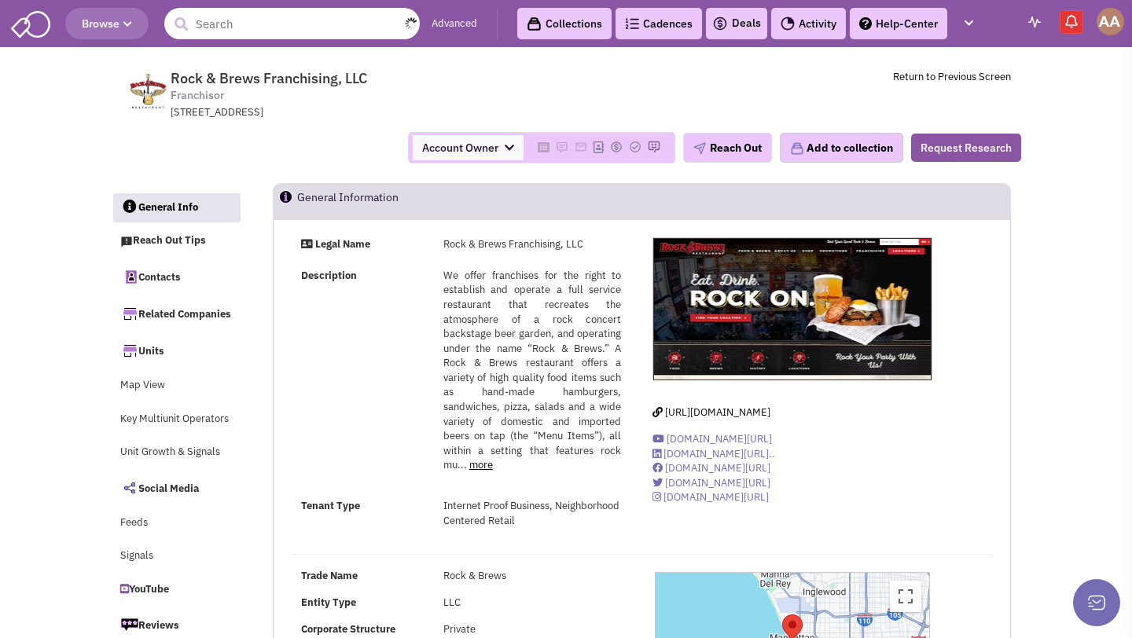
click at [322, 17] on input "text" at bounding box center [291, 23] width 255 height 31
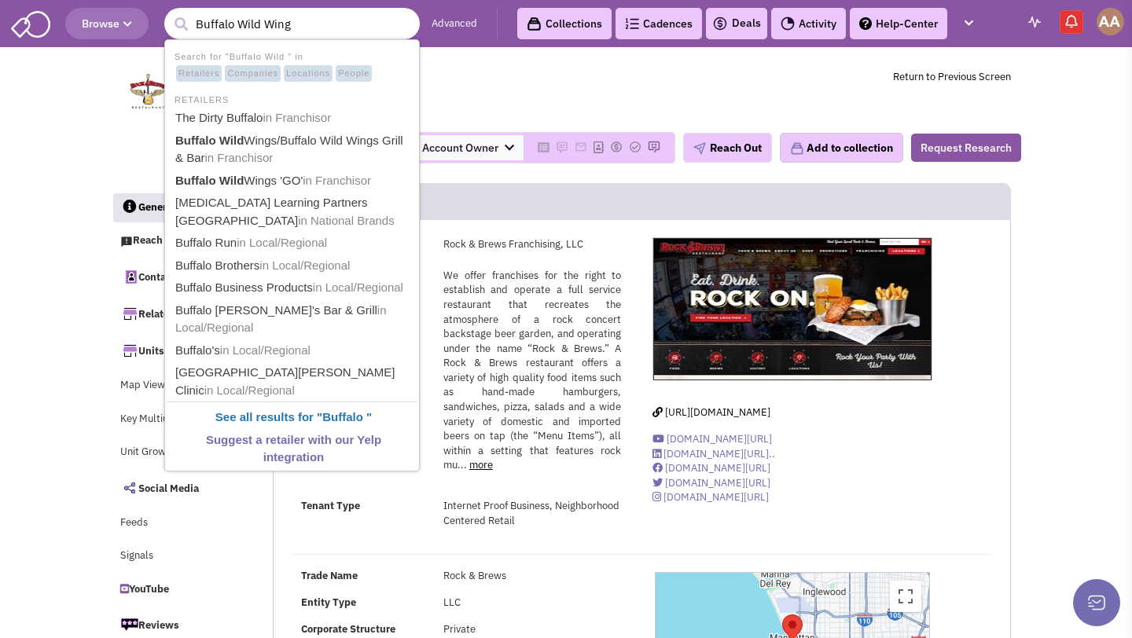
type input "Buffalo Wild Wings"
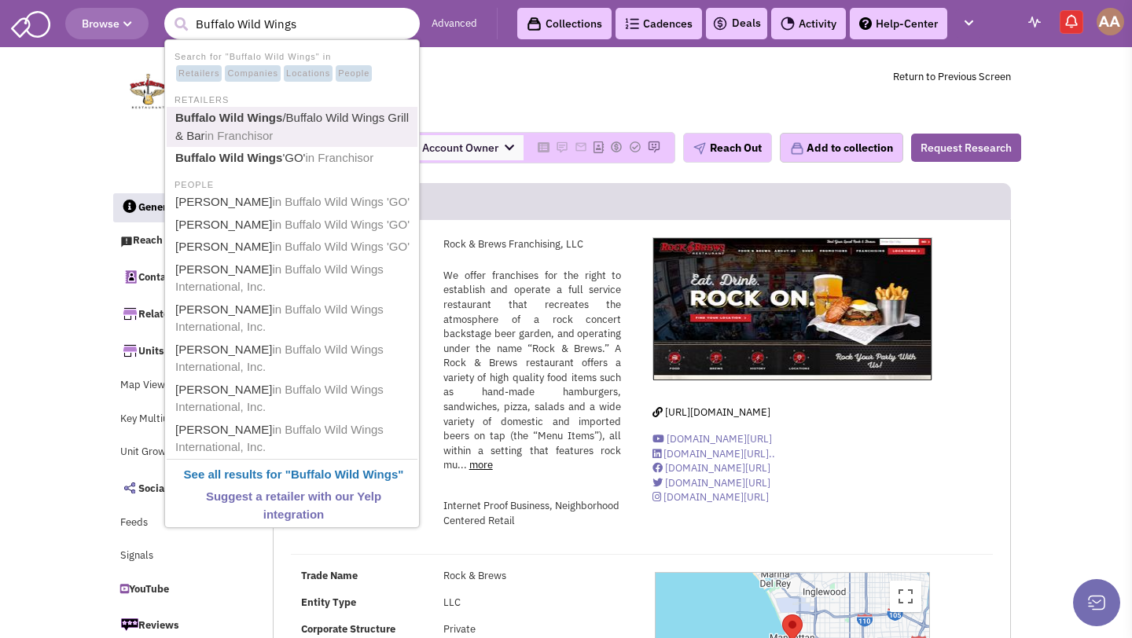
click at [294, 129] on link "Buffalo Wild Wings /Buffalo Wild Wings Grill & Bar in Franchisor" at bounding box center [294, 127] width 246 height 39
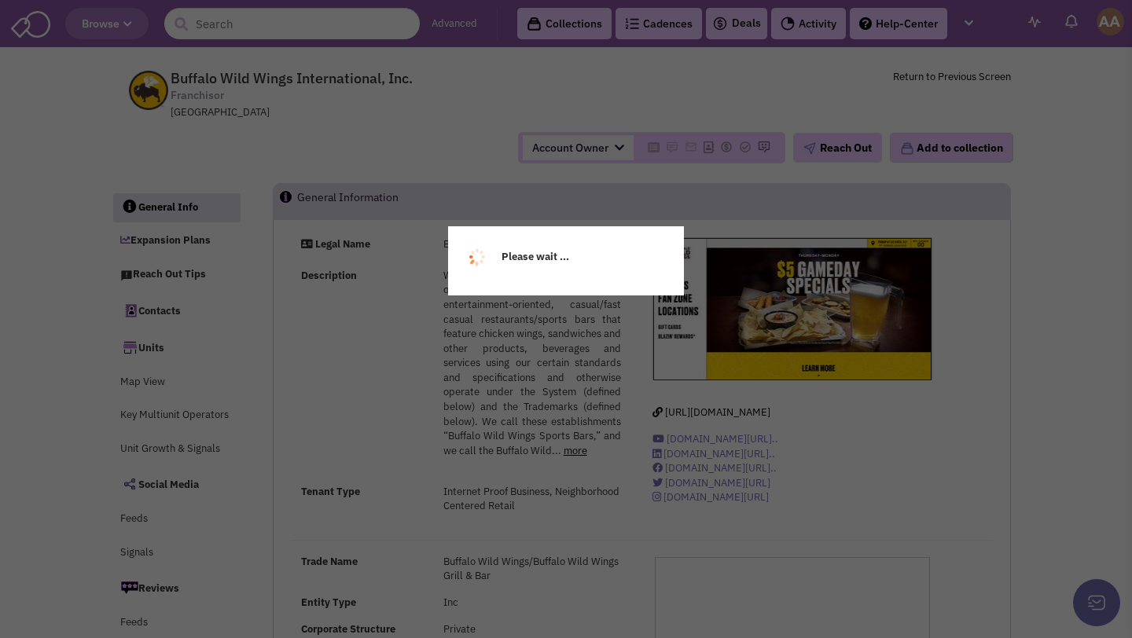
select select
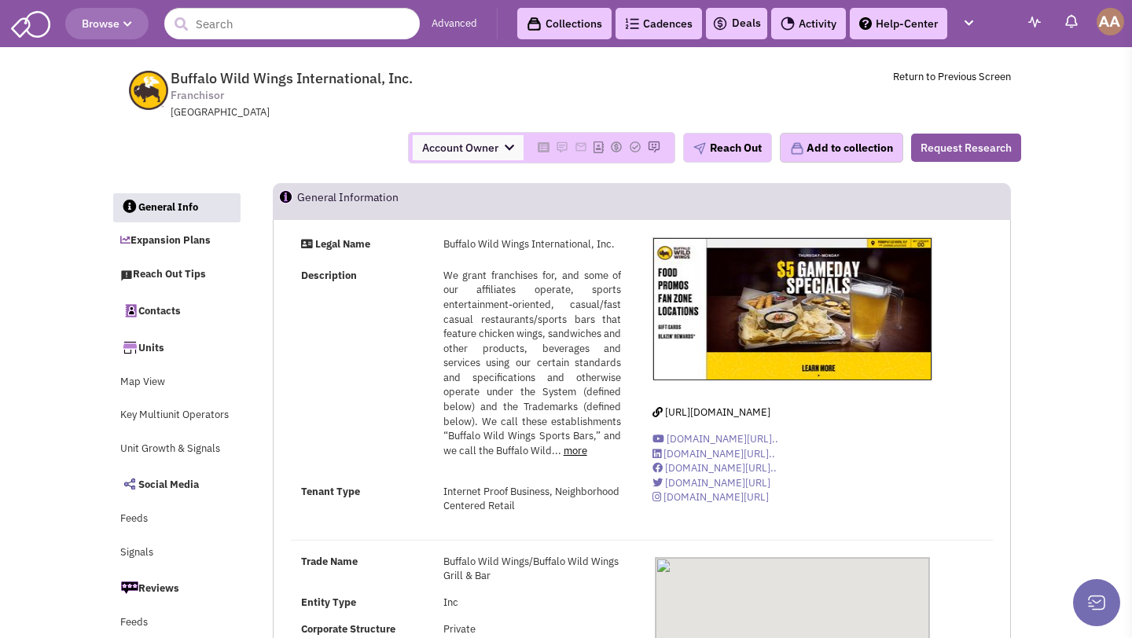
select select
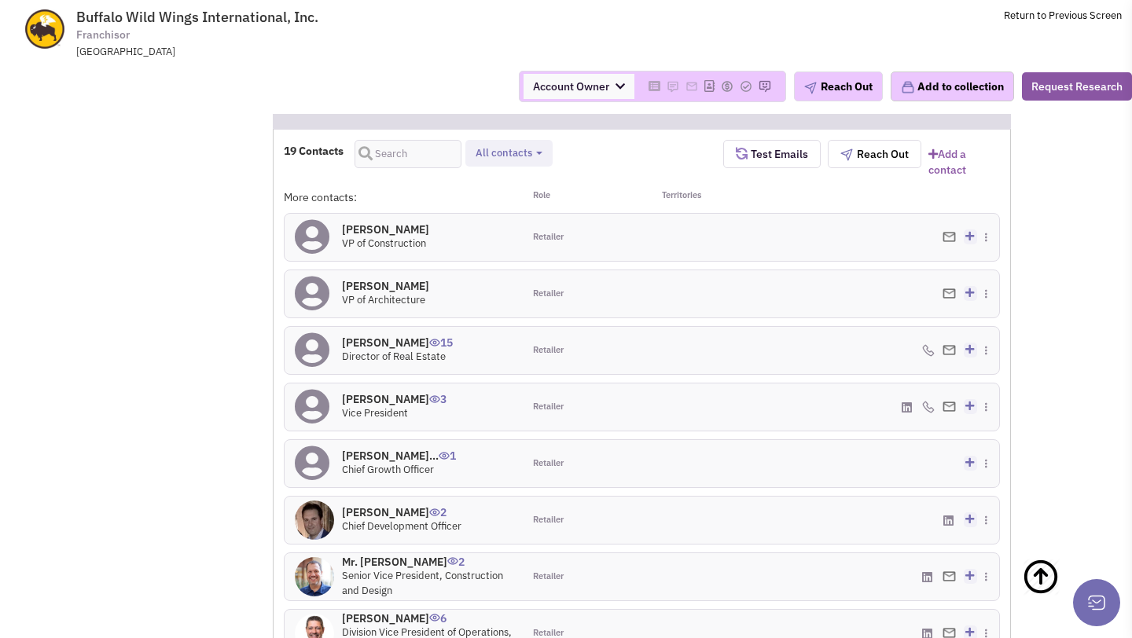
scroll to position [1515, 0]
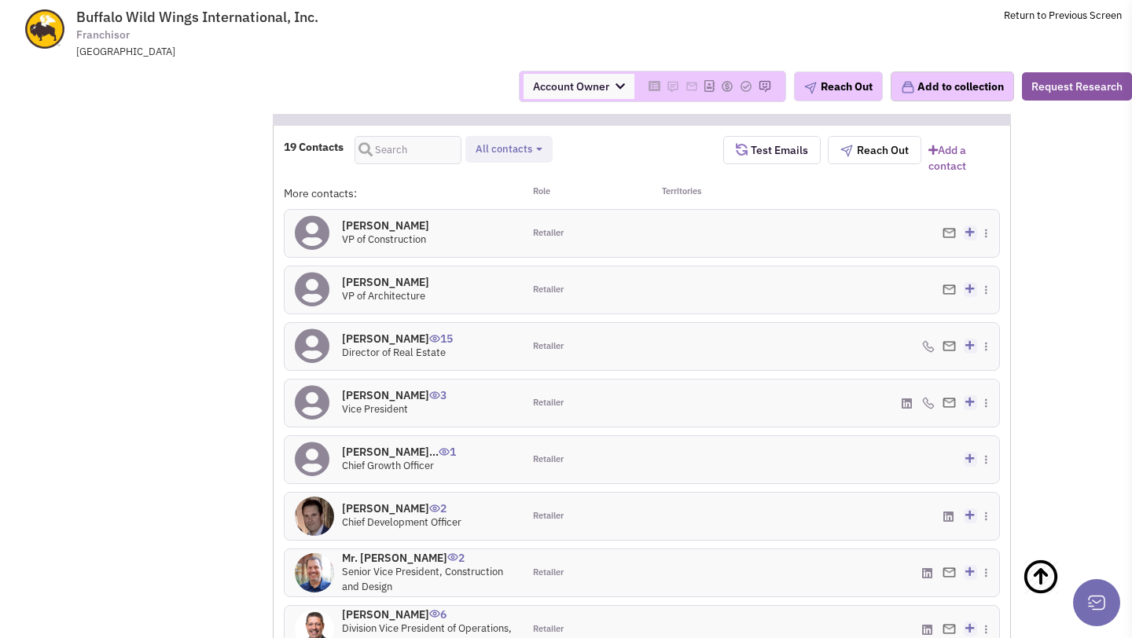
click at [395, 332] on h4 "Daniel Mcveigh 15" at bounding box center [397, 339] width 111 height 14
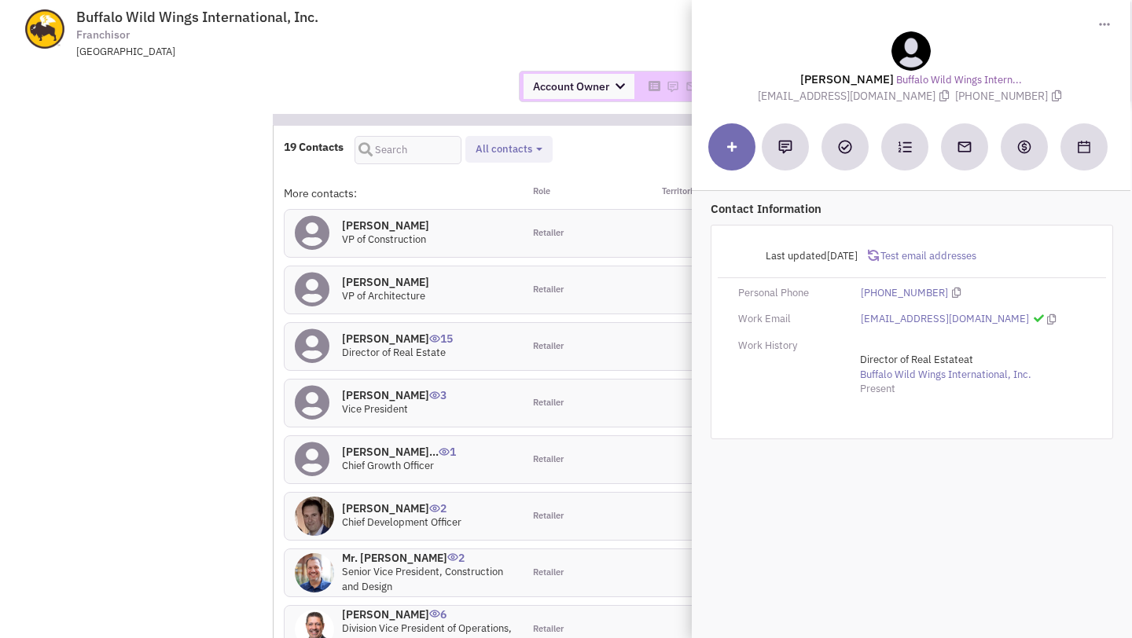
drag, startPoint x: 773, startPoint y: 99, endPoint x: 921, endPoint y: 101, distance: 147.8
click at [921, 101] on span "Dmcveigh@Inspirebrands.com" at bounding box center [856, 96] width 197 height 14
copy span "Dmcveigh@Inspirebrands.com"
click at [417, 91] on div "Account Owner Account Owner [PERSON_NAME] [PERSON_NAME] [PERSON_NAME] [PERSON_N…" at bounding box center [566, 86] width 1152 height 31
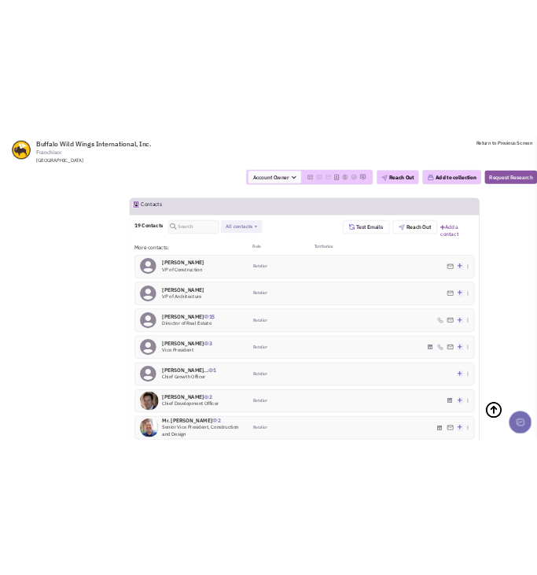
scroll to position [1480, 0]
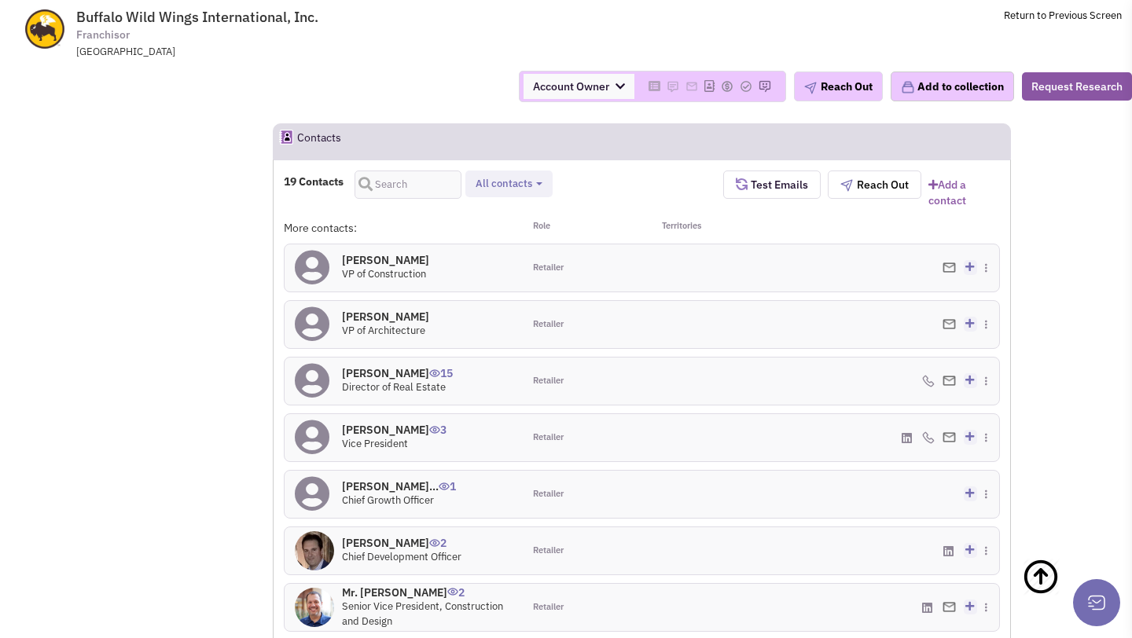
click at [389, 423] on h4 "Jon Jamison 3" at bounding box center [394, 430] width 105 height 14
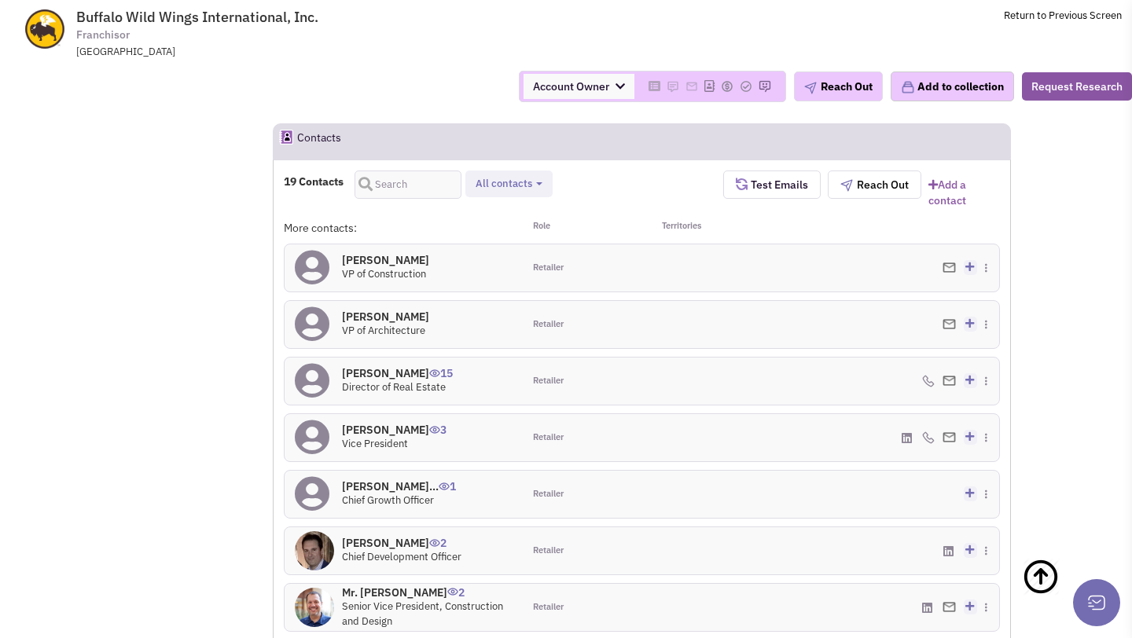
click at [378, 536] on h4 "Mr. Don Crocker 2" at bounding box center [401, 543] width 119 height 14
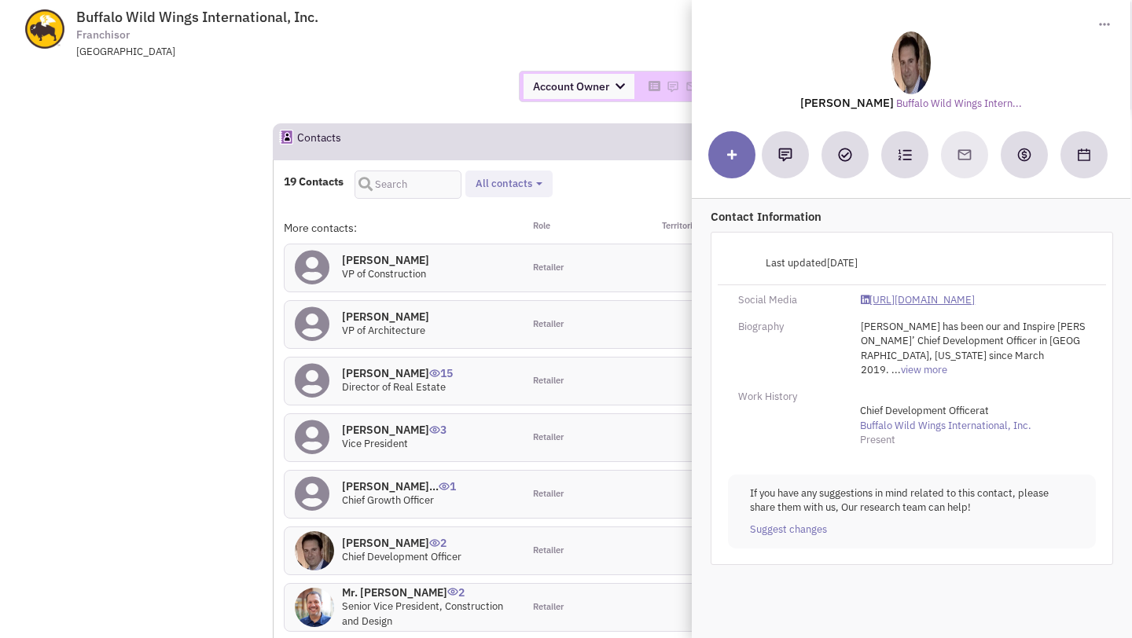
click at [909, 295] on link "https://www.linkedin.com/in/dnldcrocker/" at bounding box center [918, 300] width 114 height 15
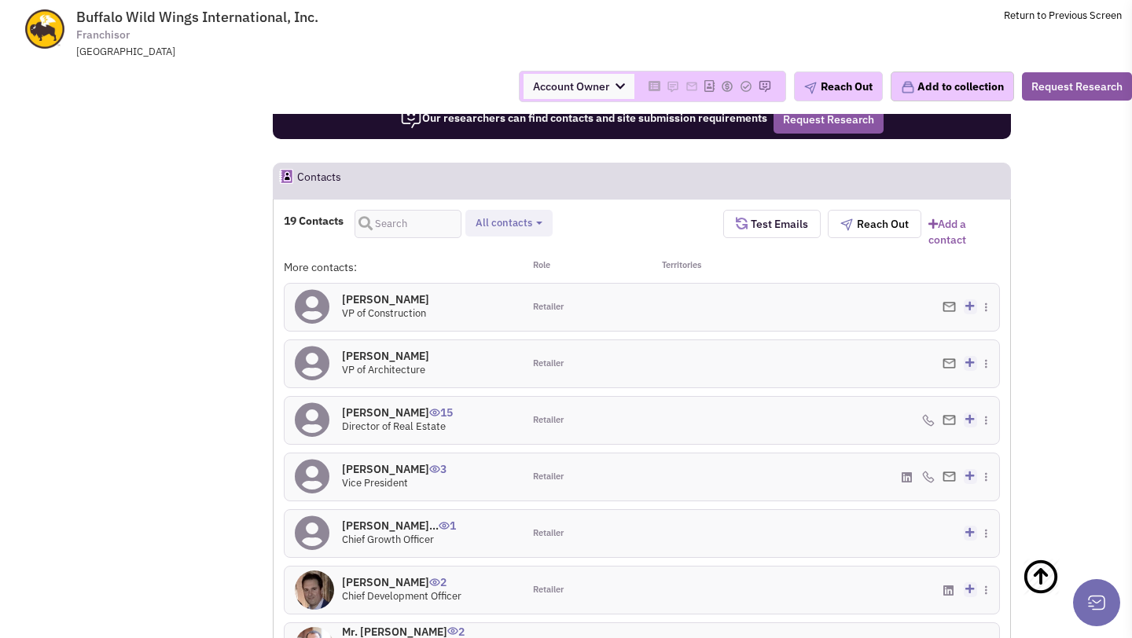
scroll to position [1457, 0]
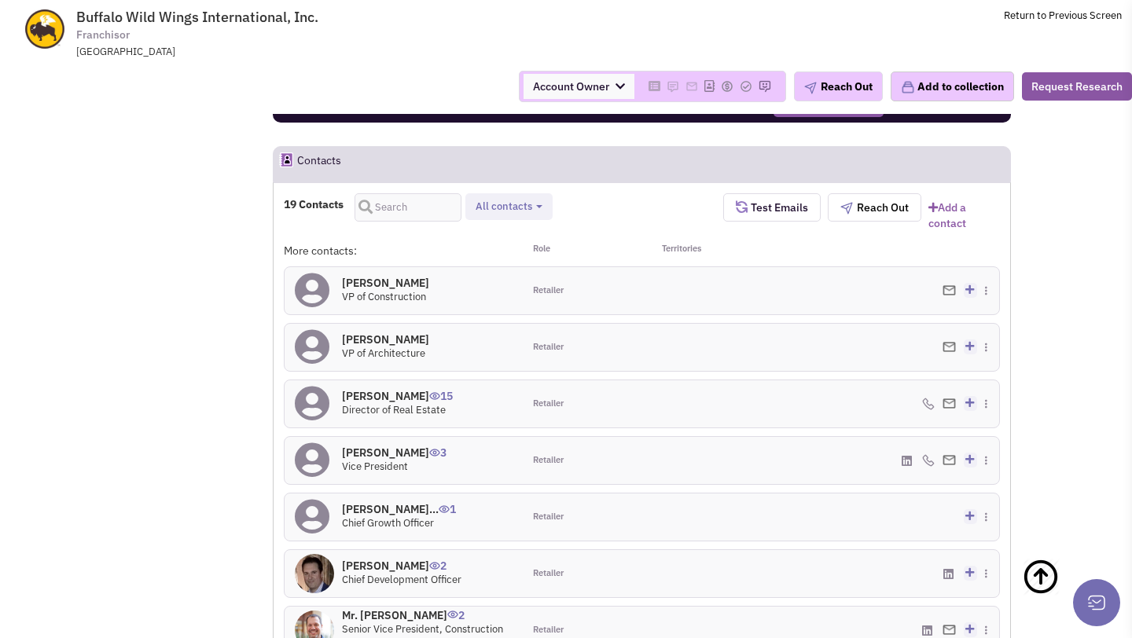
click at [364, 332] on h4 "Andrew Bello 0" at bounding box center [385, 339] width 87 height 14
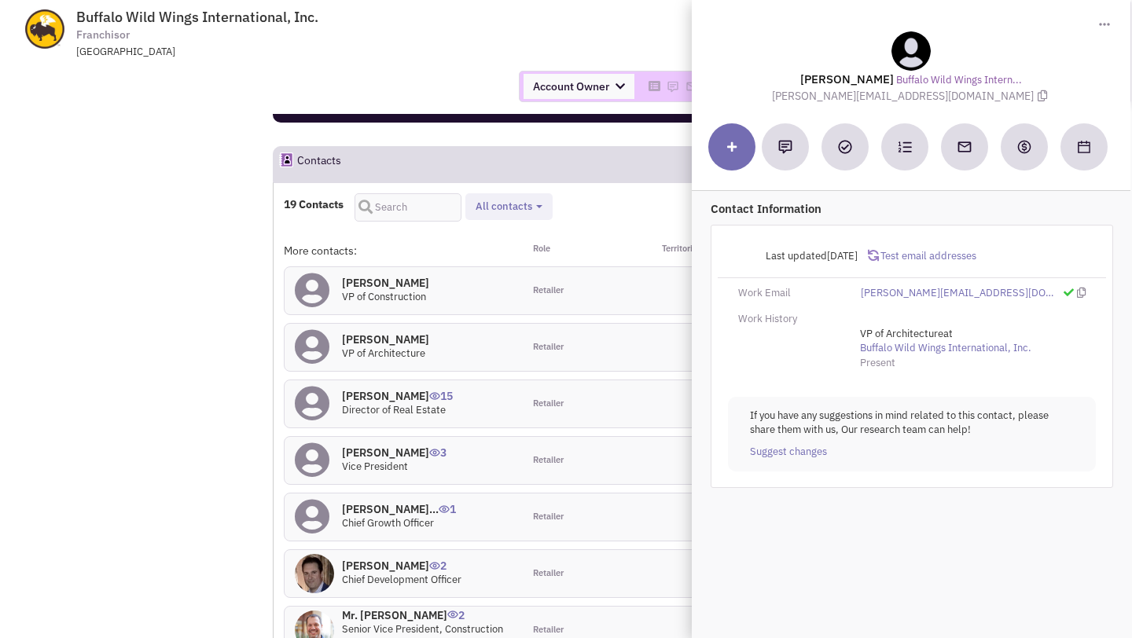
click at [376, 102] on div "Account Owner Account Owner Abe Arteaga Armando Delgado Cody Johnson Erik K. Fu…" at bounding box center [566, 86] width 1152 height 31
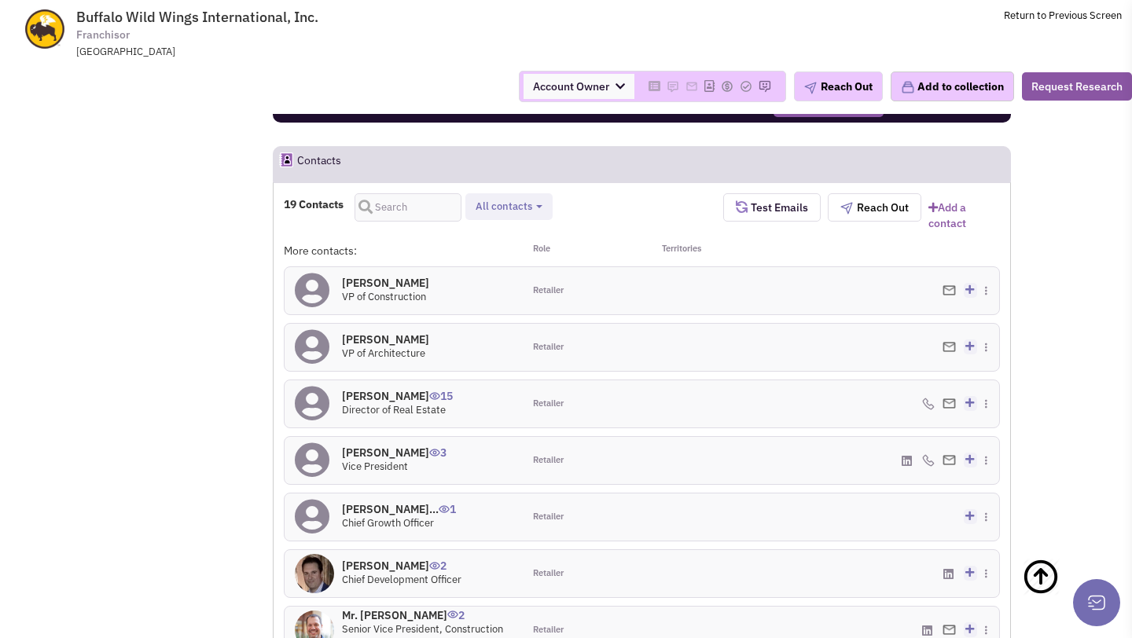
click at [379, 276] on h4 "Jeff Prueter 0" at bounding box center [385, 283] width 87 height 14
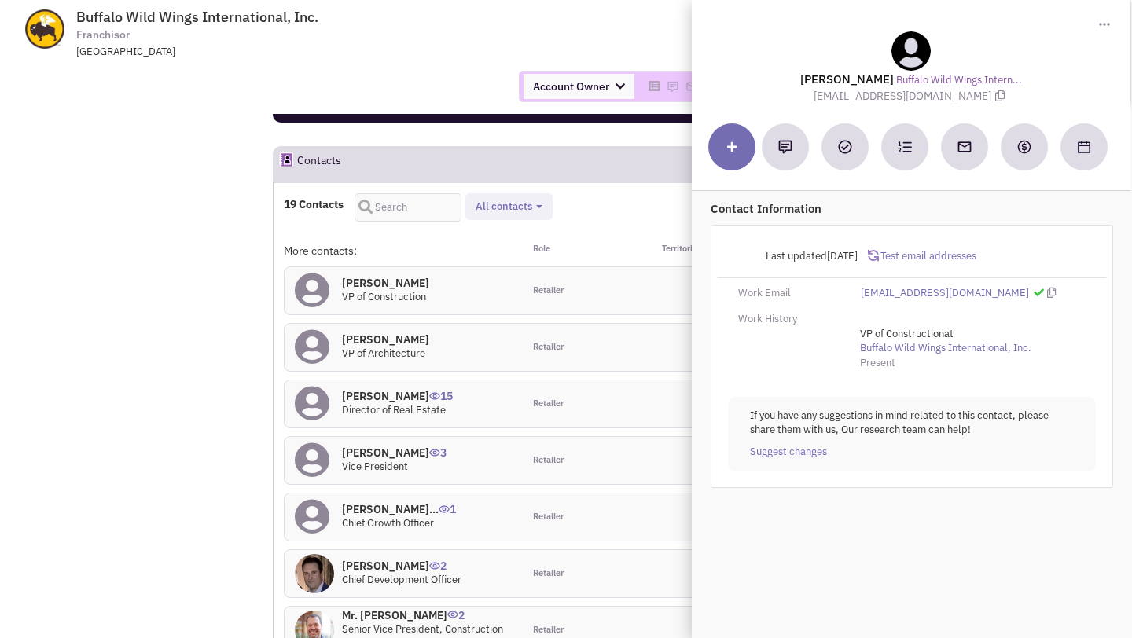
click at [435, 42] on span "Buffalo Wild Wings International, Inc. Franchisor Three Glenlake Parkway NE, At…" at bounding box center [290, 34] width 394 height 50
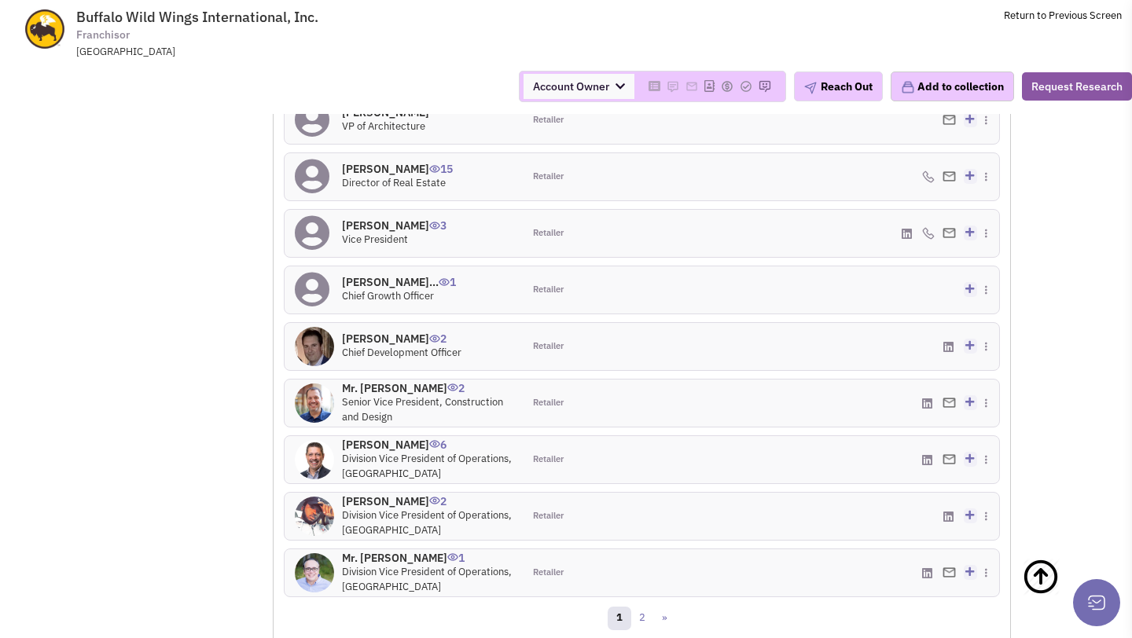
scroll to position [1687, 0]
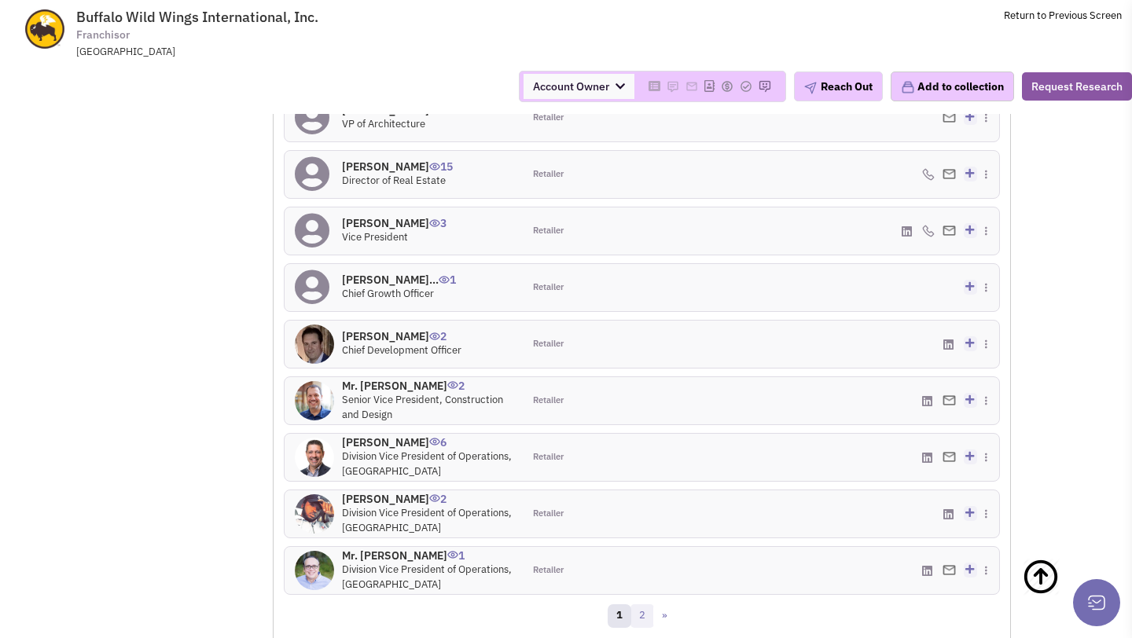
click at [641, 604] on link "2" at bounding box center [642, 616] width 24 height 24
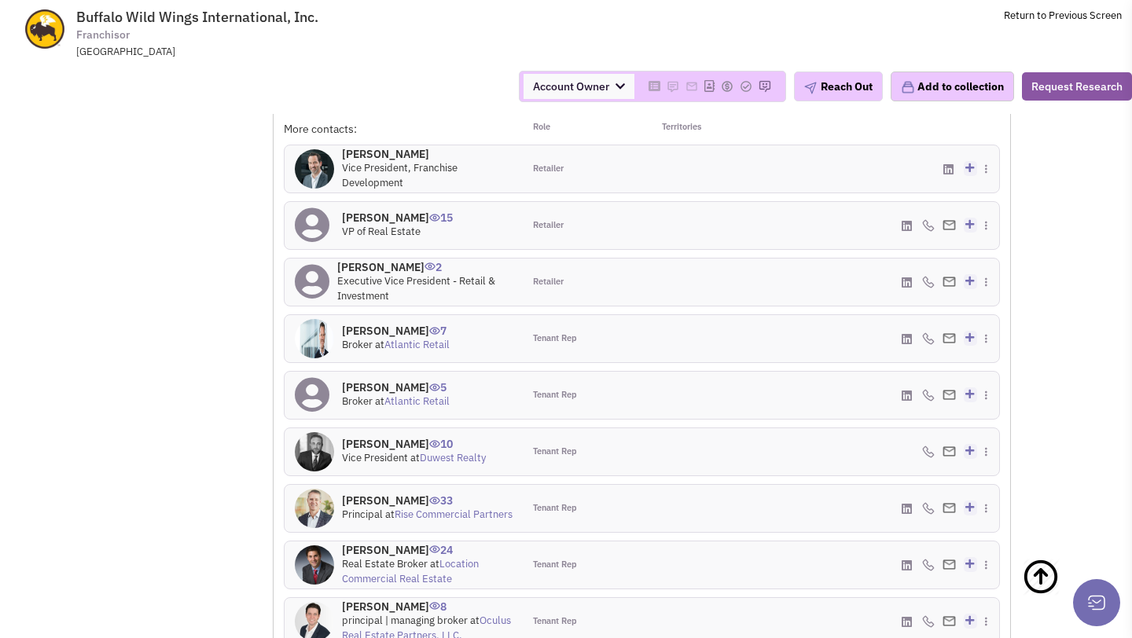
scroll to position [1576, 0]
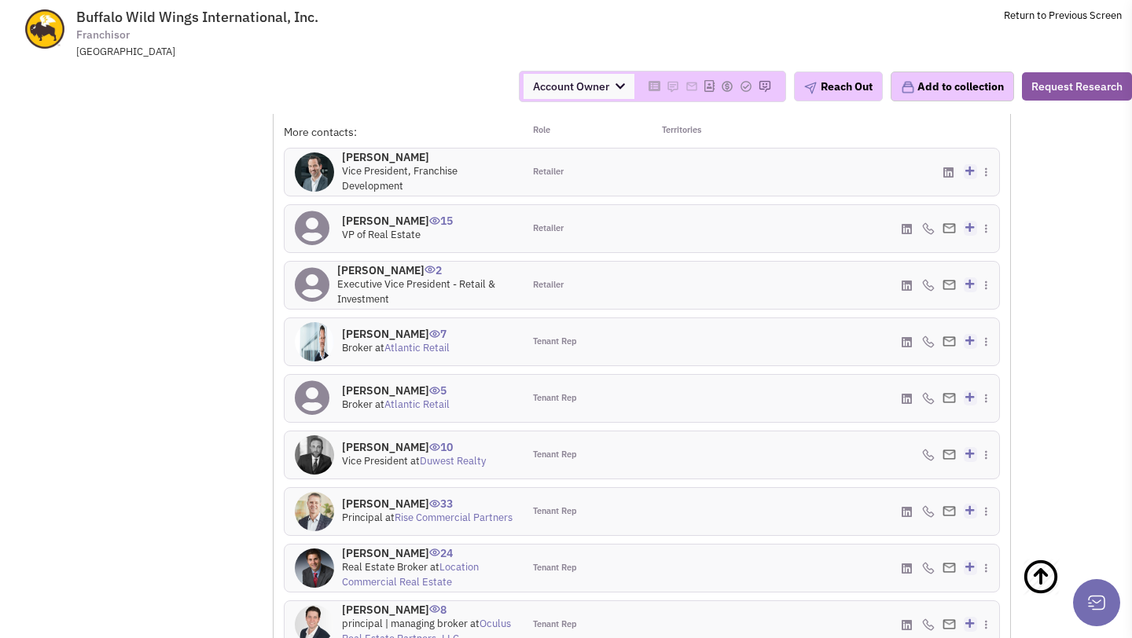
click at [358, 205] on div "Greg Darus 15 VP of Real Estate" at bounding box center [404, 228] width 238 height 47
click at [358, 214] on h4 "Greg Darus 15" at bounding box center [397, 221] width 111 height 14
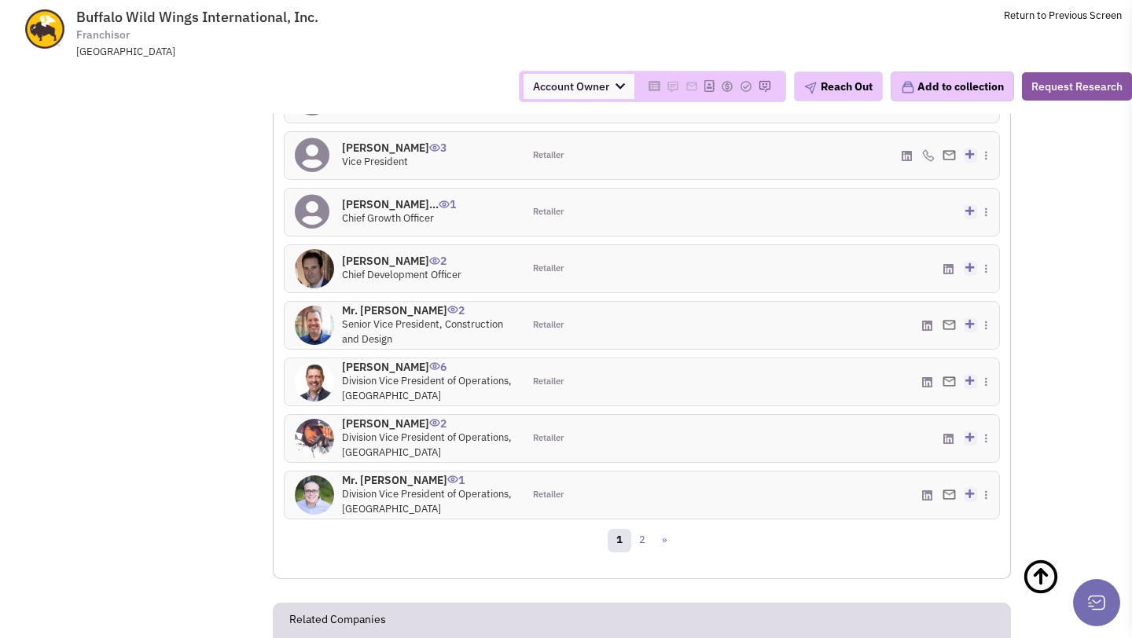
scroll to position [1771, 0]
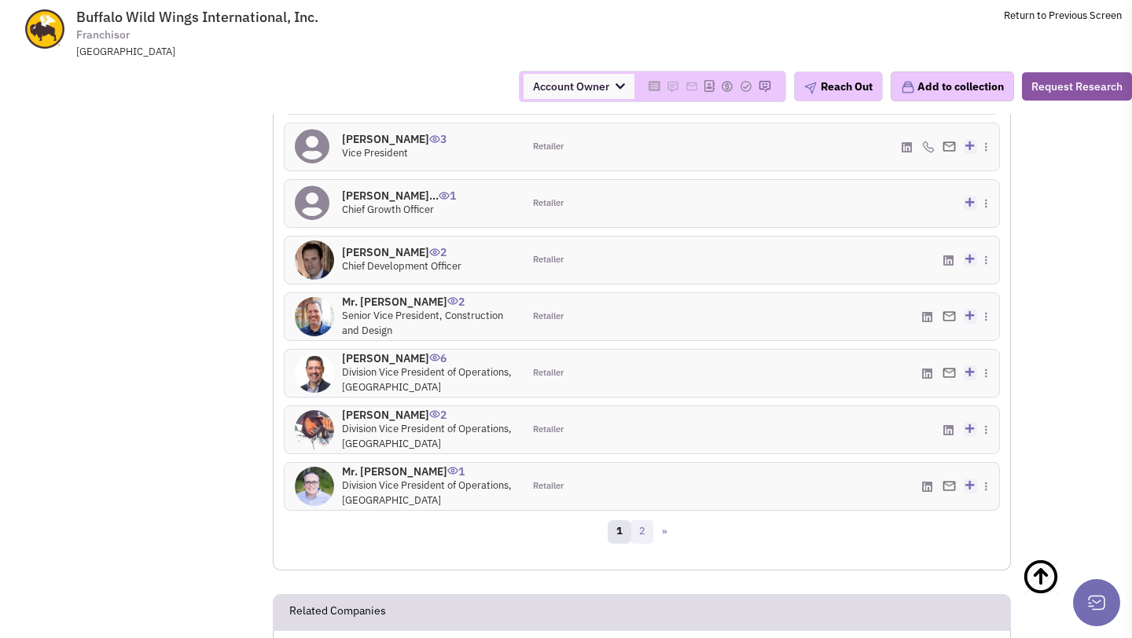
click at [636, 520] on link "2" at bounding box center [642, 532] width 24 height 24
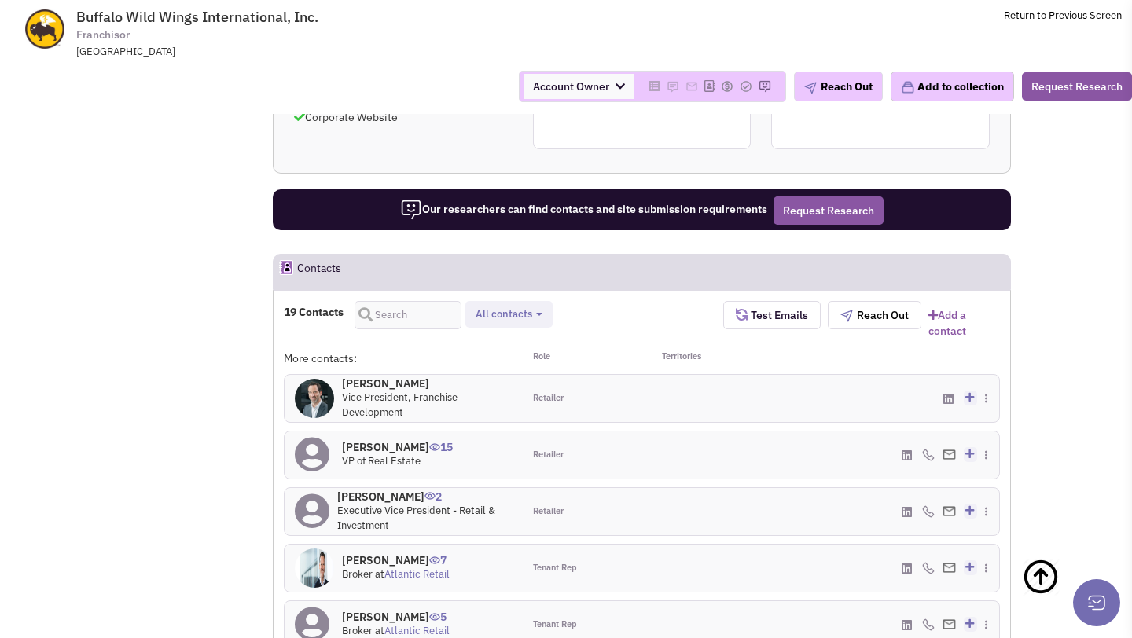
scroll to position [1372, 0]
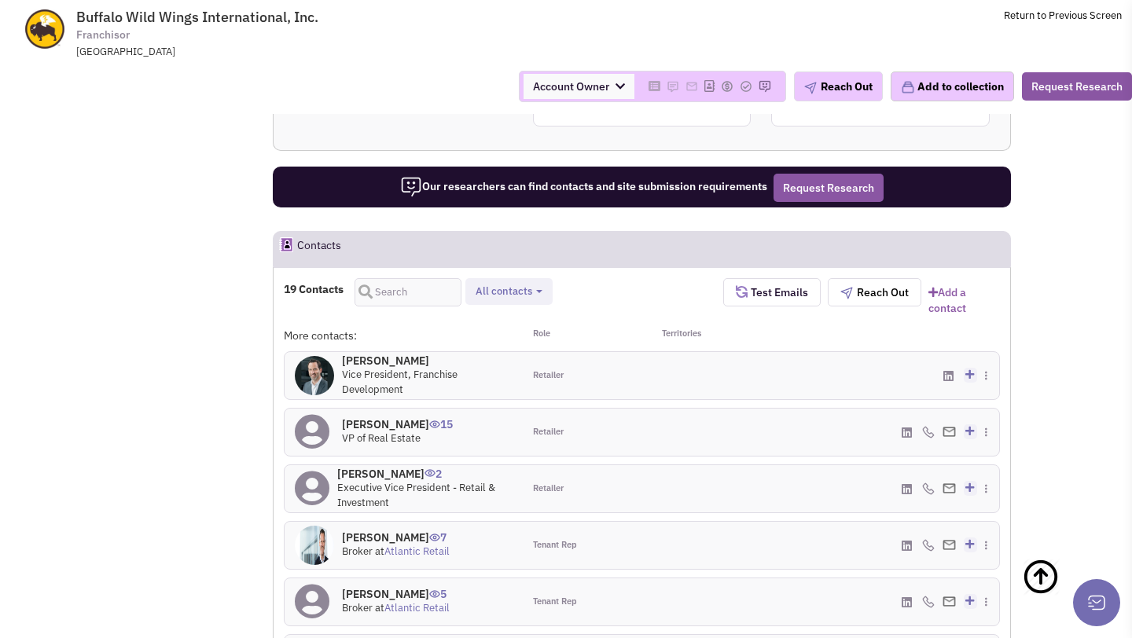
click at [358, 417] on h4 "Greg Darus 15" at bounding box center [397, 424] width 111 height 14
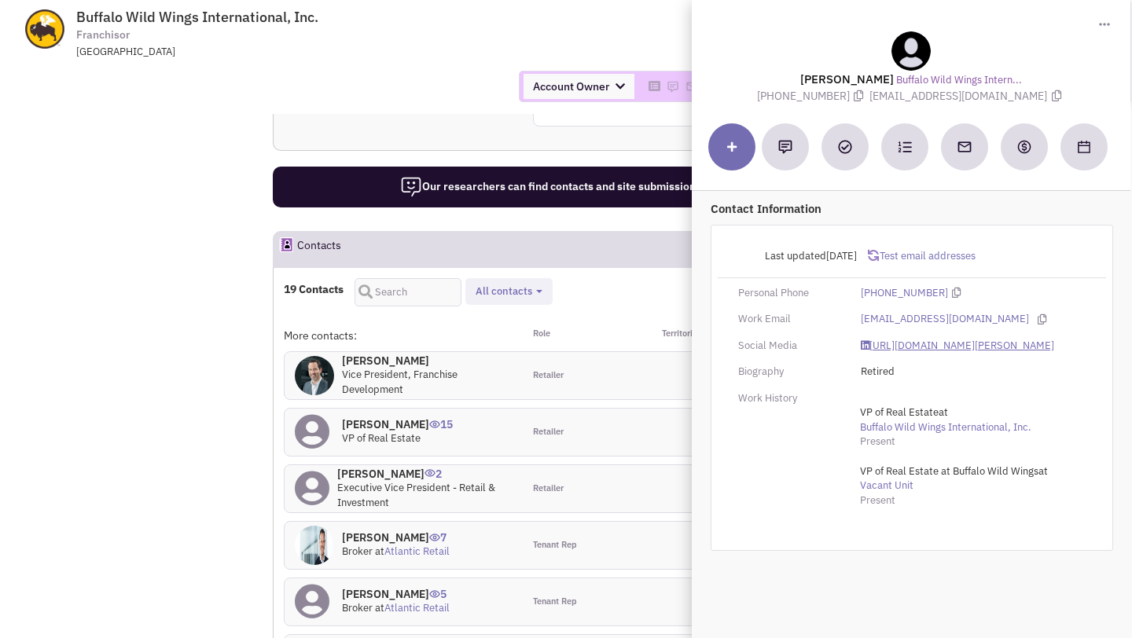
click at [892, 342] on link "https://www.linkedin.com/in/greg-darus-3120824/" at bounding box center [957, 346] width 193 height 15
click at [504, 47] on td "Buffalo Wild Wings International, Inc. Franchisor Three Glenlake Parkway NE, At…" at bounding box center [607, 29] width 1029 height 59
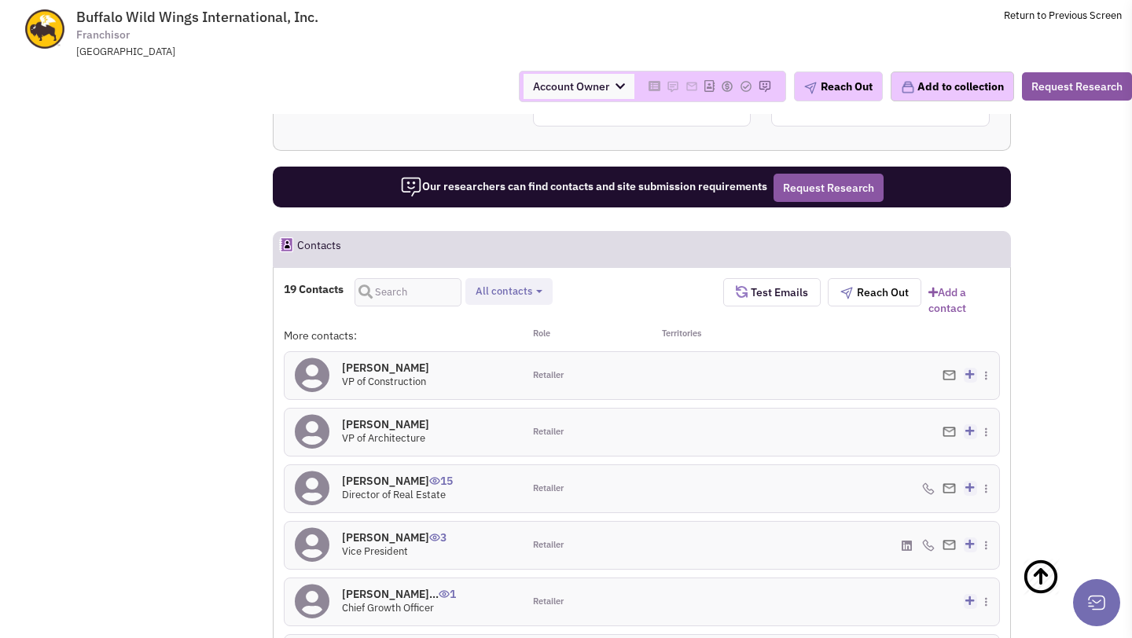
scroll to position [1836, 0]
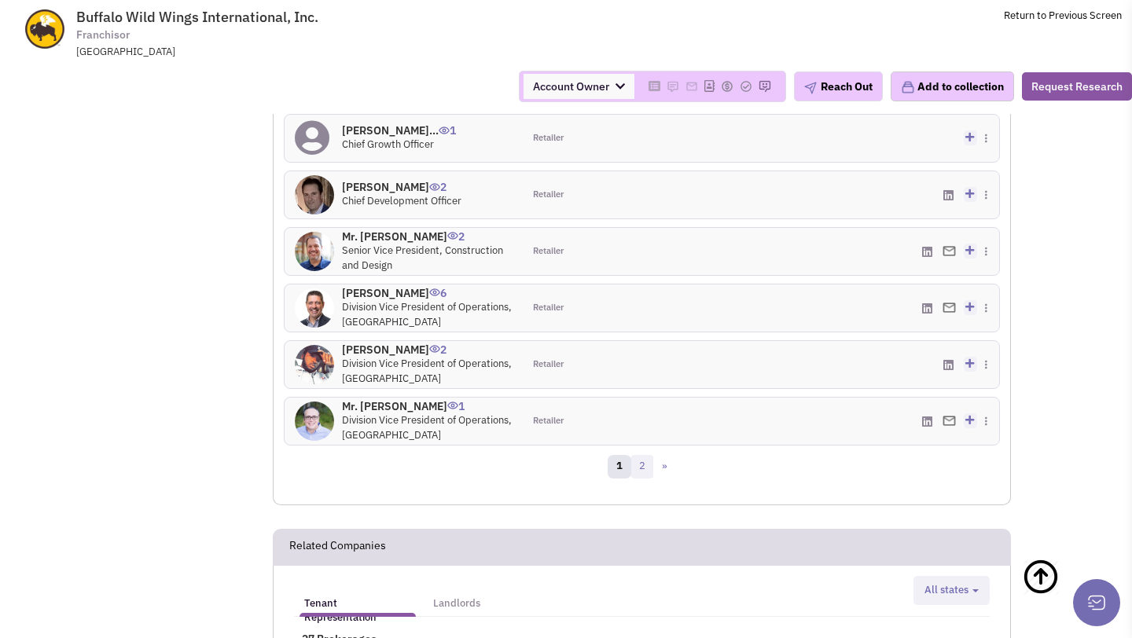
click at [647, 455] on link "2" at bounding box center [642, 467] width 24 height 24
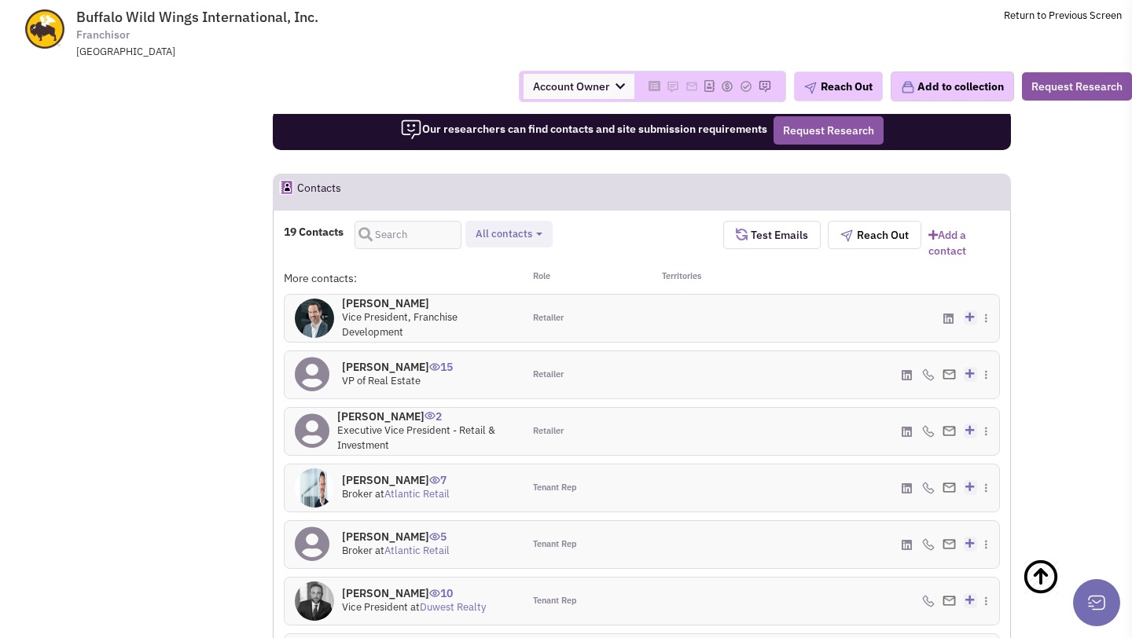
scroll to position [1504, 0]
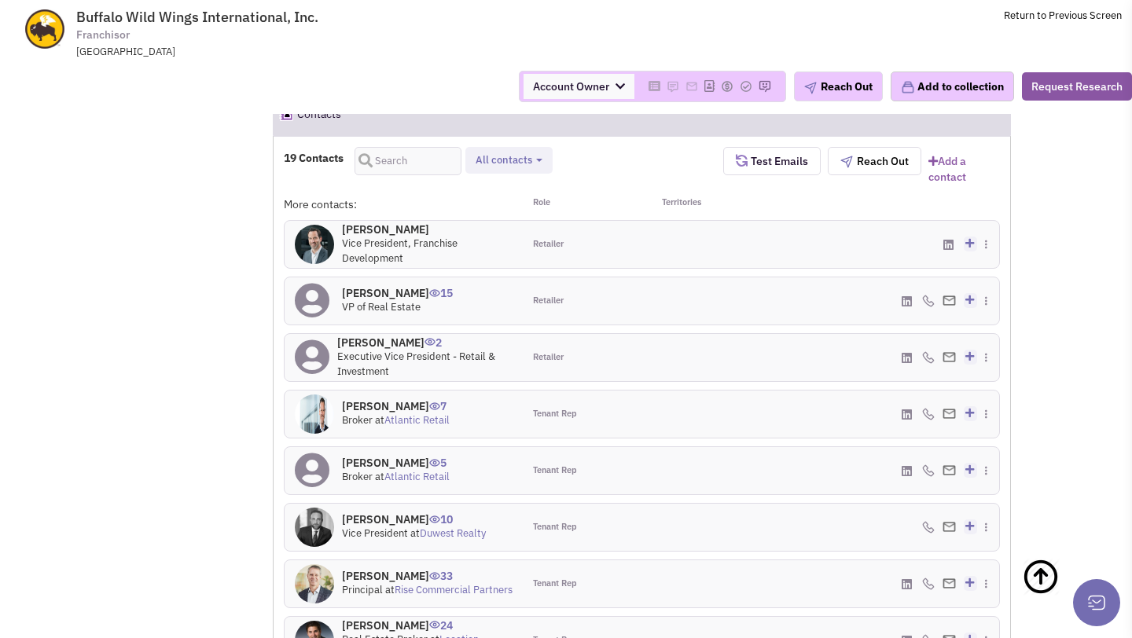
click at [403, 336] on h4 "Cameron Simonsen 2" at bounding box center [424, 343] width 175 height 14
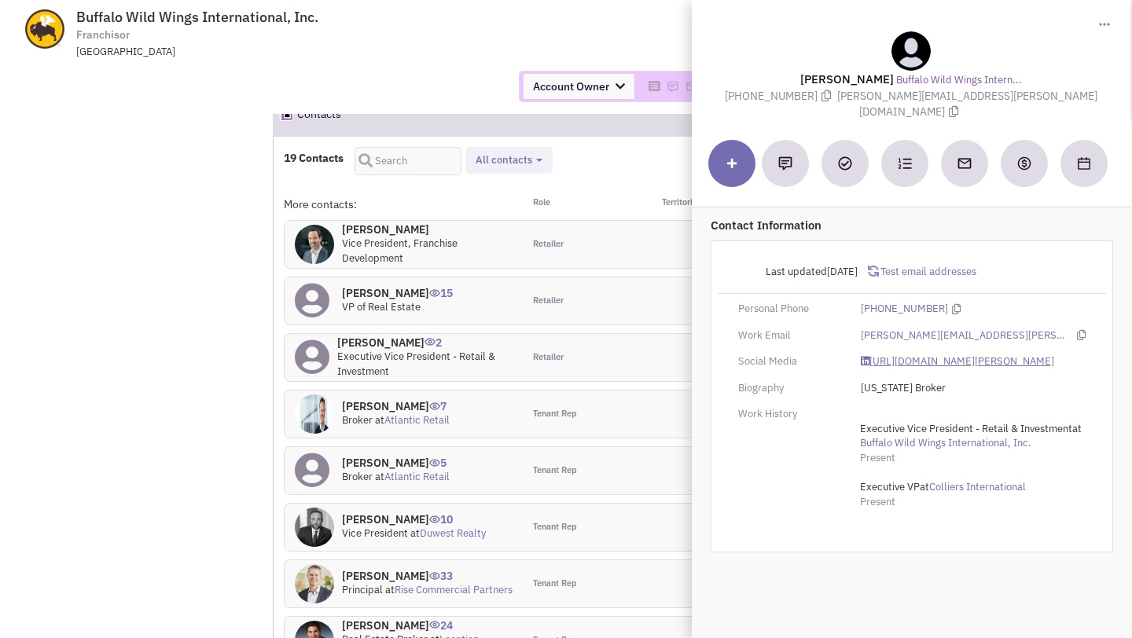
click at [924, 354] on link "https://www.linkedin.com/in/cameron-simonsen-b051122a/" at bounding box center [957, 361] width 193 height 15
drag, startPoint x: 872, startPoint y: 98, endPoint x: 1034, endPoint y: 98, distance: 161.9
click at [1034, 98] on span "Cameron.Simonsen@colliers.com" at bounding box center [967, 104] width 260 height 31
copy span "Cameron.Simonsen@colliers.com"
click at [797, 29] on div "Toggle Dropdown Download contact card (.vcf)" at bounding box center [910, 24] width 423 height 16
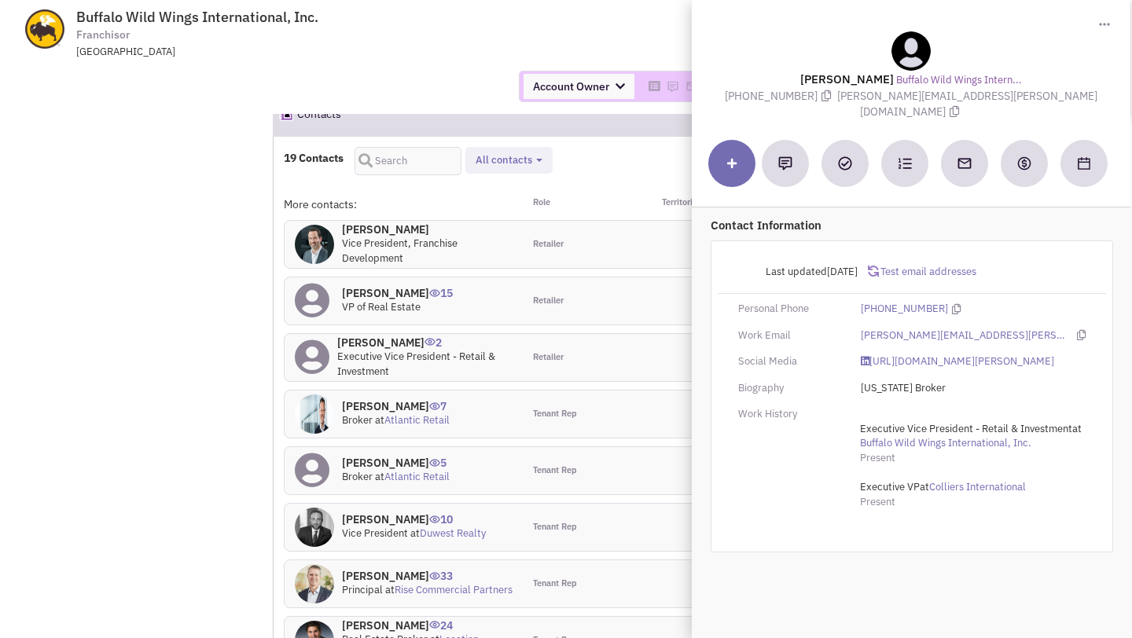
click at [429, 102] on div "Account Owner Account Owner Abe Arteaga Armando Delgado Cody Johnson Erik K. Fu…" at bounding box center [566, 86] width 1152 height 31
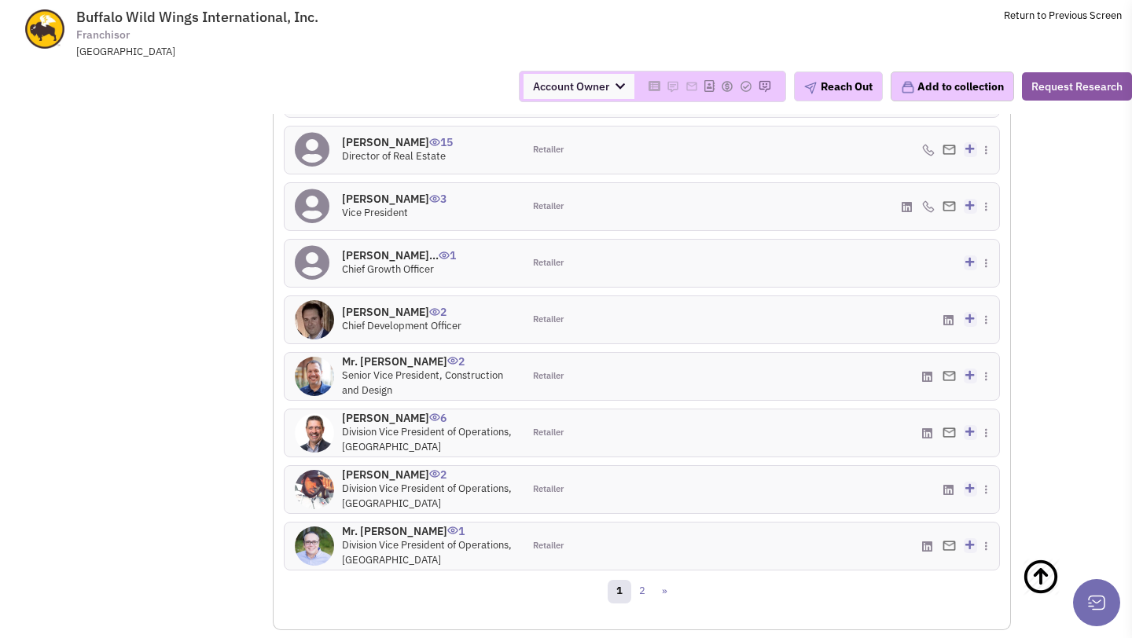
scroll to position [1710, 0]
click at [362, 468] on h4 "Mr. Donald Semien 2" at bounding box center [427, 475] width 171 height 14
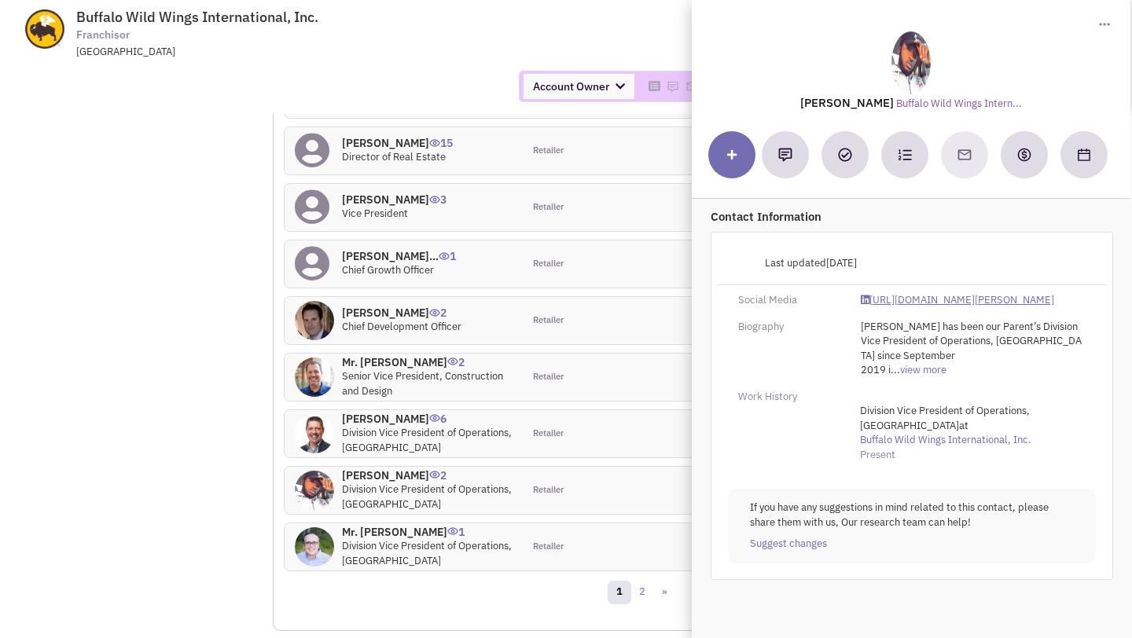
click at [927, 297] on link "https://www.linkedin.com/in/donald-semien-4b89279b/" at bounding box center [957, 300] width 193 height 15
click at [461, 9] on span "Buffalo Wild Wings International, Inc. Franchisor Three Glenlake Parkway NE, At…" at bounding box center [290, 34] width 394 height 50
click at [398, 97] on div "Account Owner Account Owner Abe Arteaga Armando Delgado Cody Johnson Erik K. Fu…" at bounding box center [566, 86] width 1152 height 31
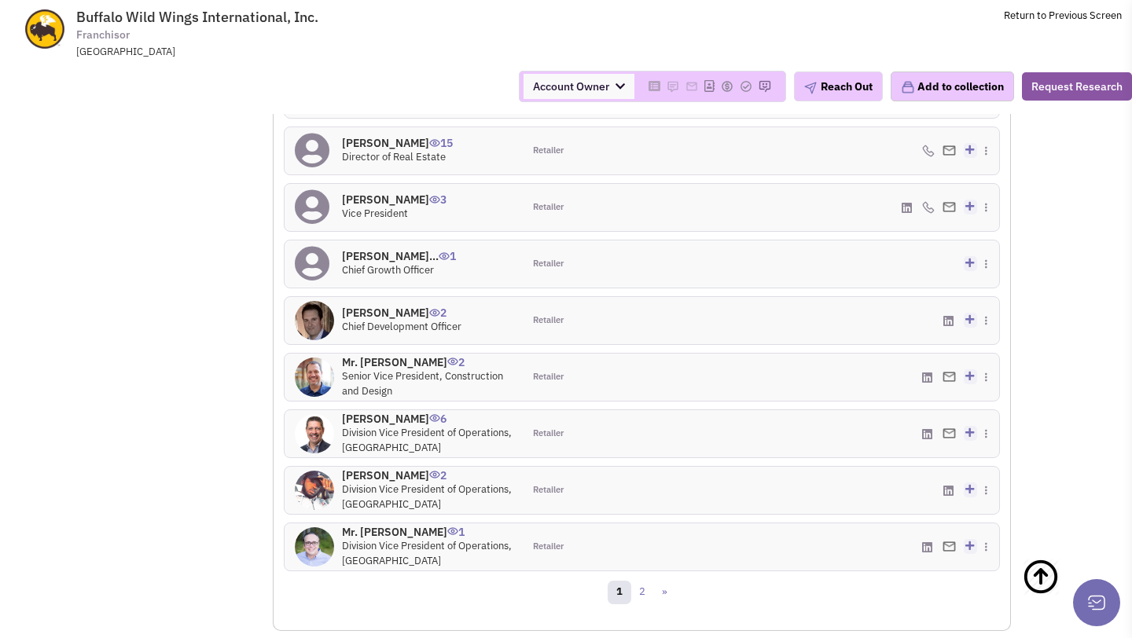
click at [387, 306] on h4 "Mr. Don Crocker 2" at bounding box center [401, 313] width 119 height 14
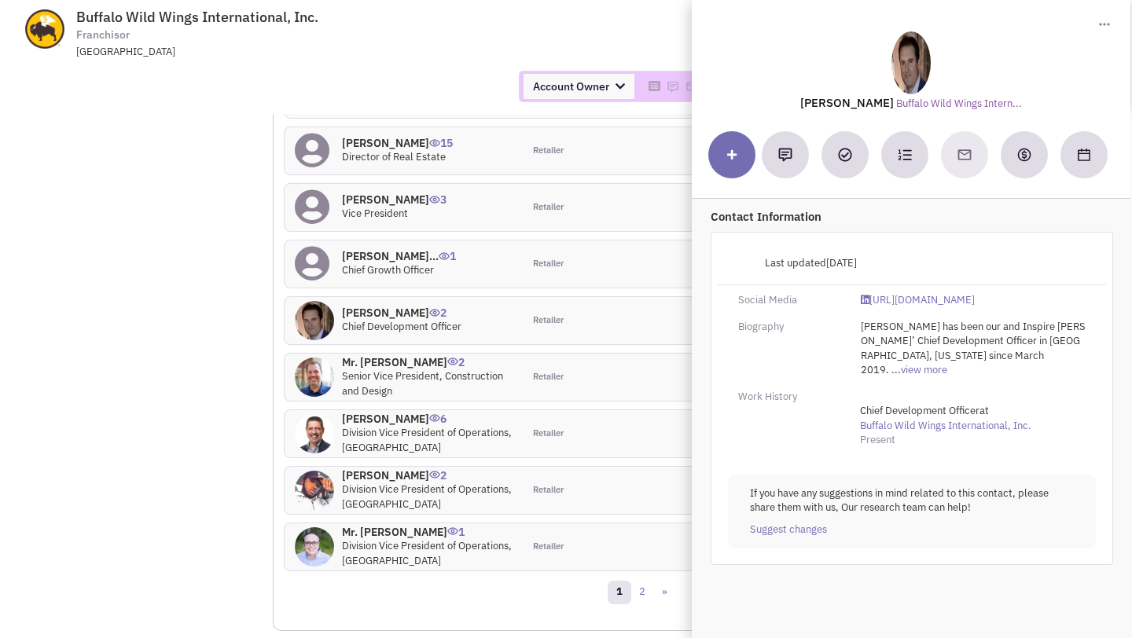
click at [479, 53] on div "Three Glenlake Parkway NE, Atlanta, GA, 30328" at bounding box center [281, 52] width 410 height 15
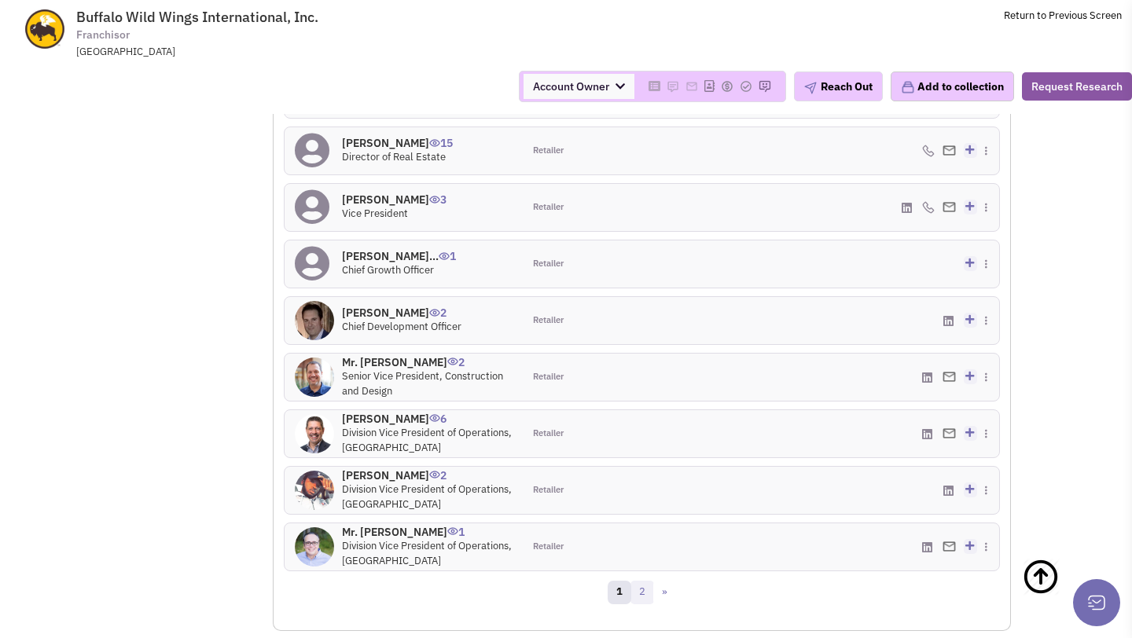
click at [644, 581] on link "2" at bounding box center [642, 593] width 24 height 24
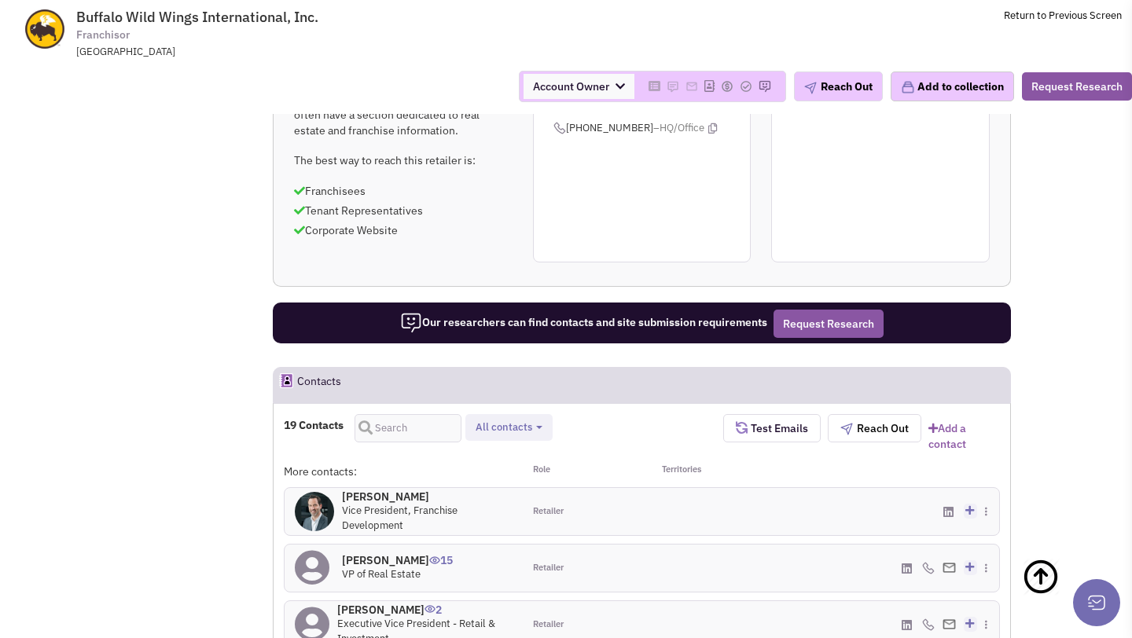
scroll to position [1417, 0]
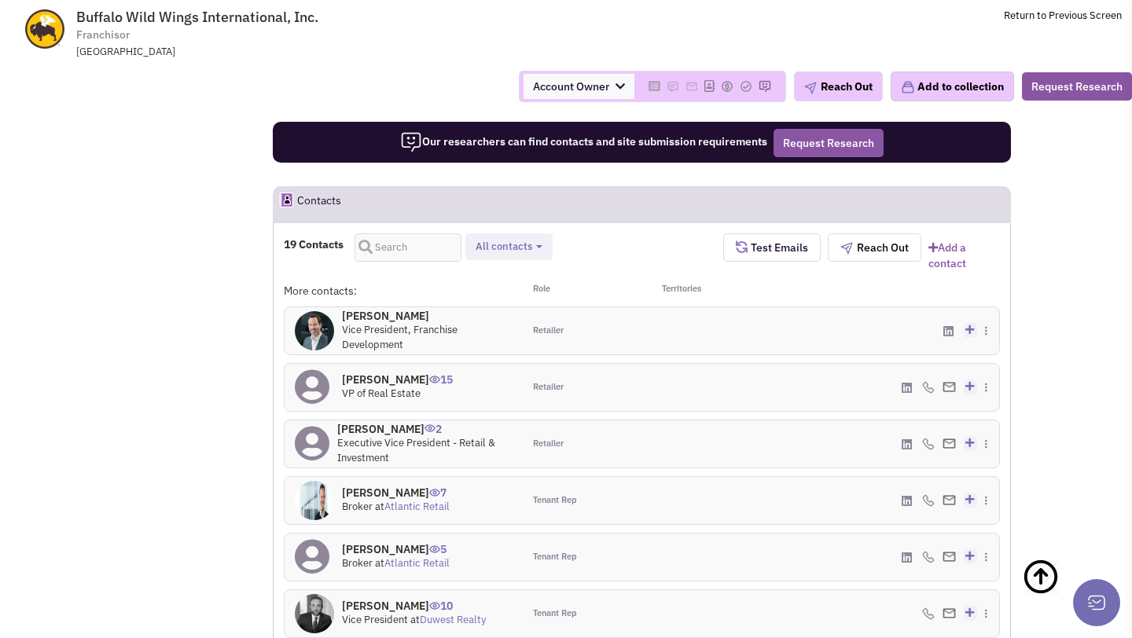
click at [375, 309] on h4 "Mr. Joe Sieve 0" at bounding box center [427, 316] width 171 height 14
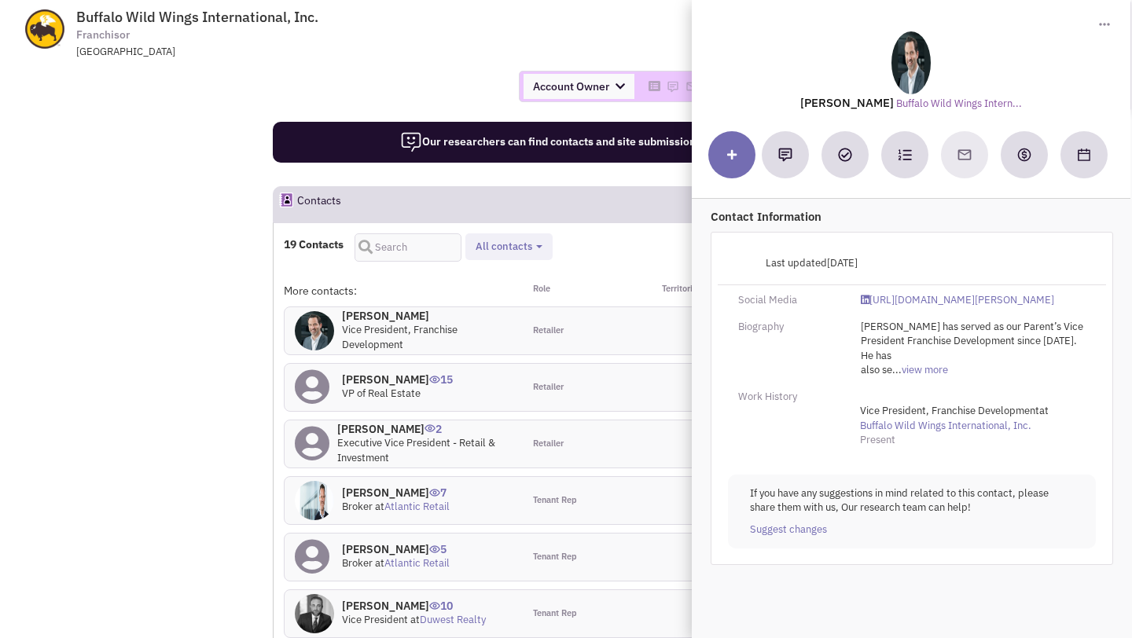
click at [421, 103] on div "Account Owner Account Owner Abe Arteaga Armando Delgado Cody Johnson Erik K. Fu…" at bounding box center [566, 86] width 1152 height 55
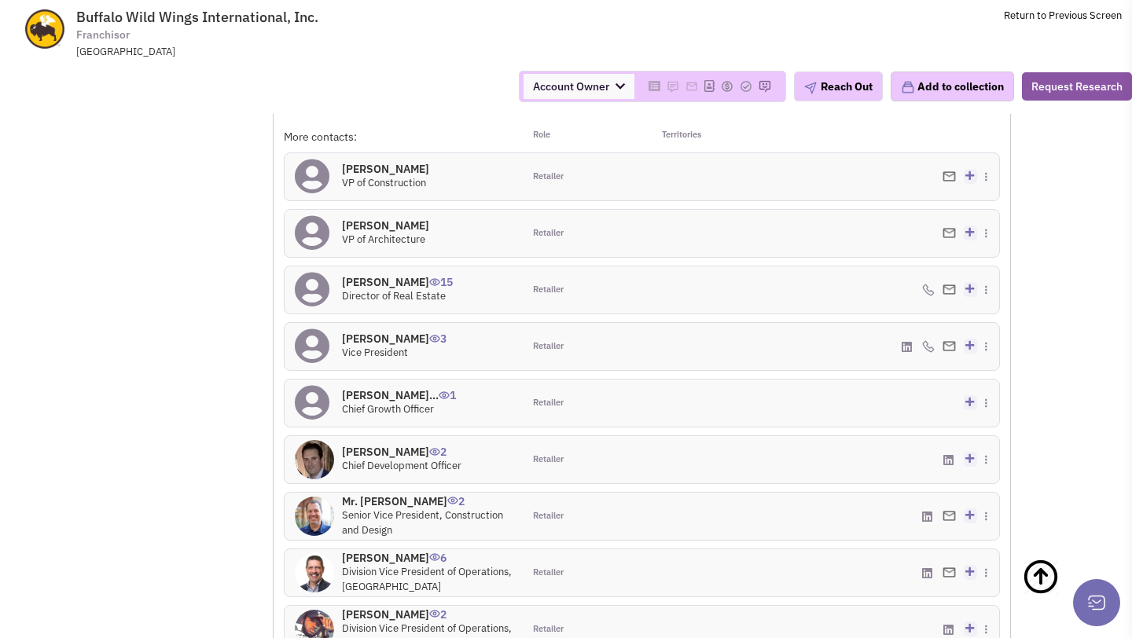
scroll to position [1710, 0]
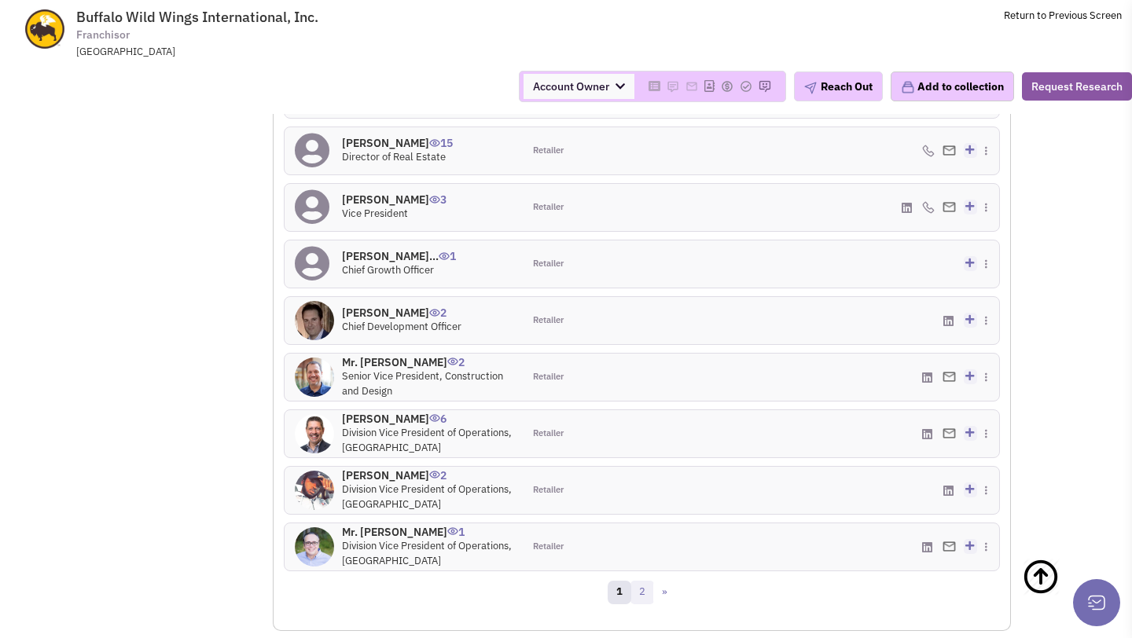
click at [633, 581] on link "2" at bounding box center [642, 593] width 24 height 24
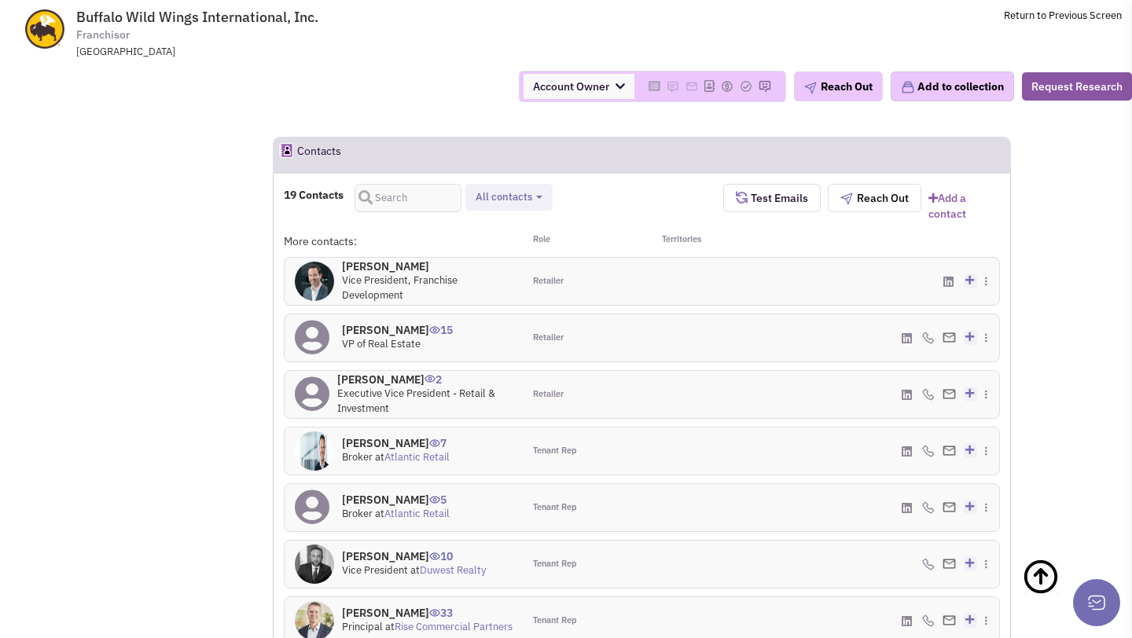
scroll to position [1471, 0]
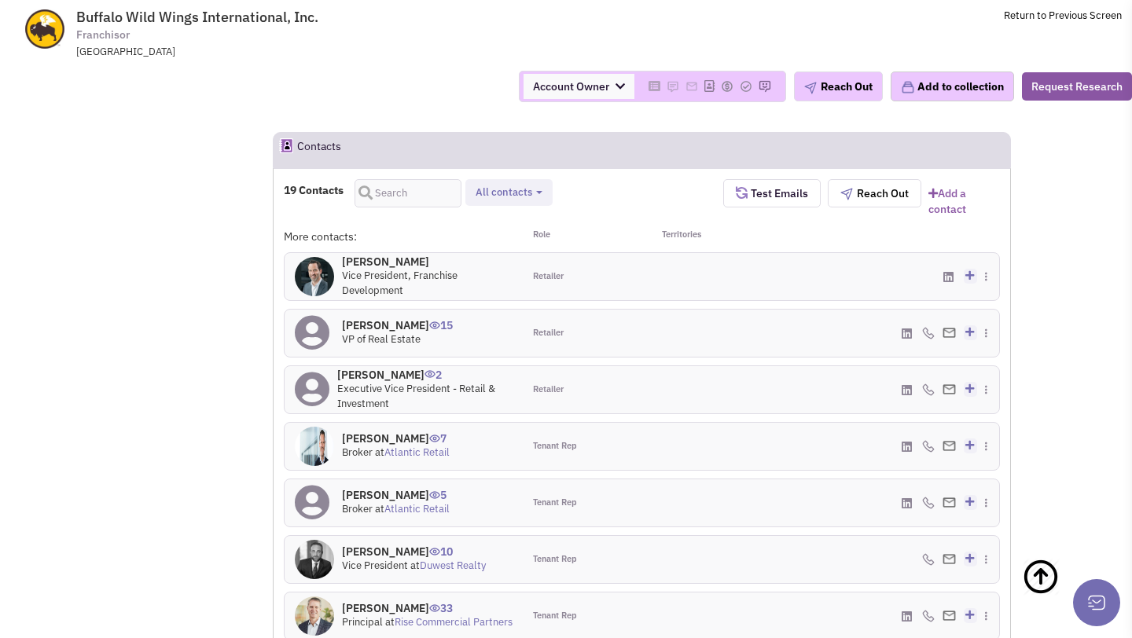
click at [376, 255] on h4 "Mr. Joe Sieve 0" at bounding box center [427, 262] width 171 height 14
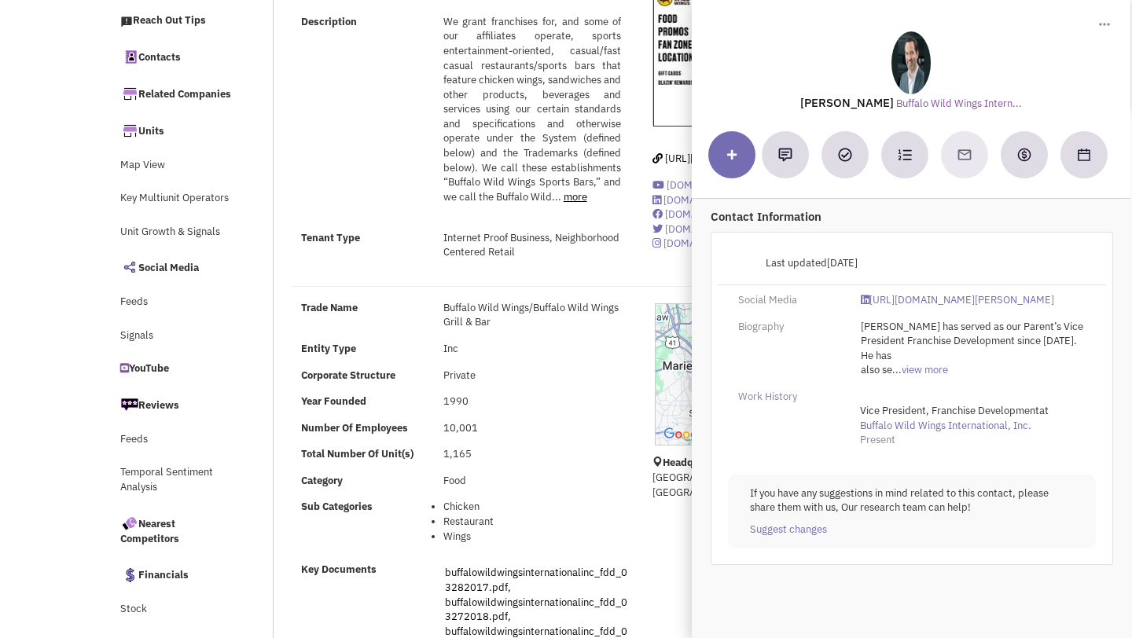
scroll to position [0, 0]
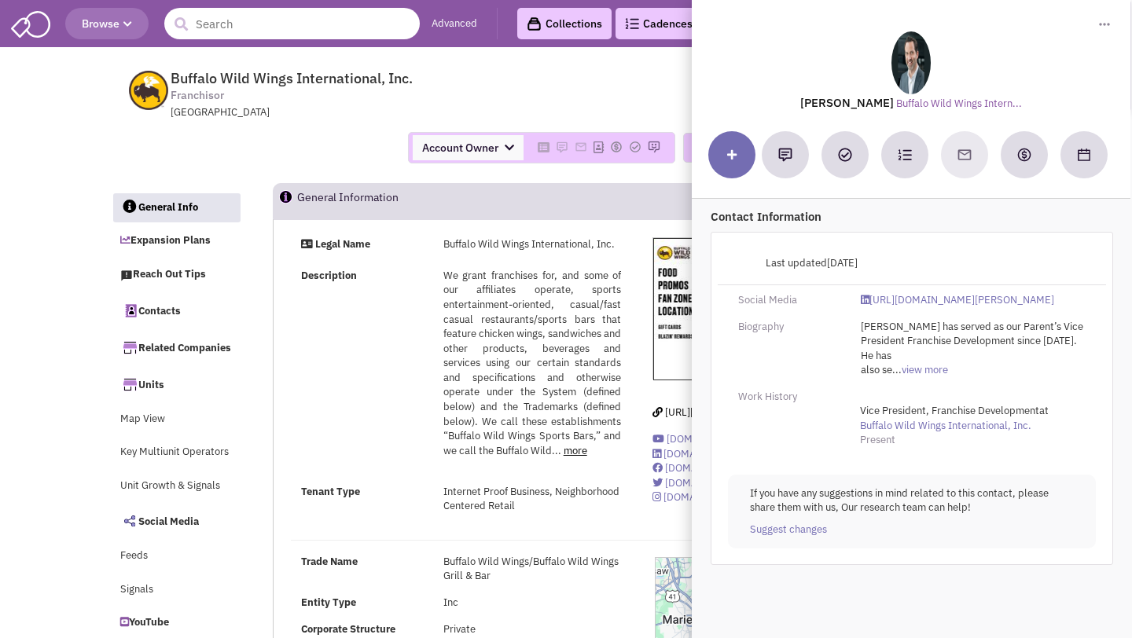
click at [353, 14] on input "text" at bounding box center [291, 23] width 255 height 31
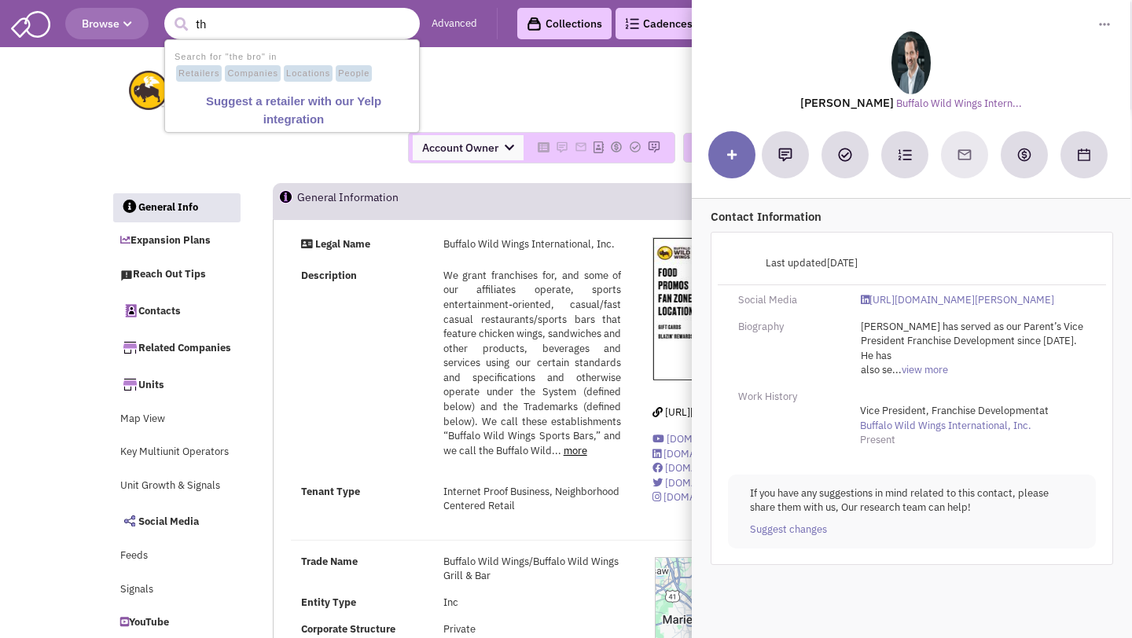
type input "t"
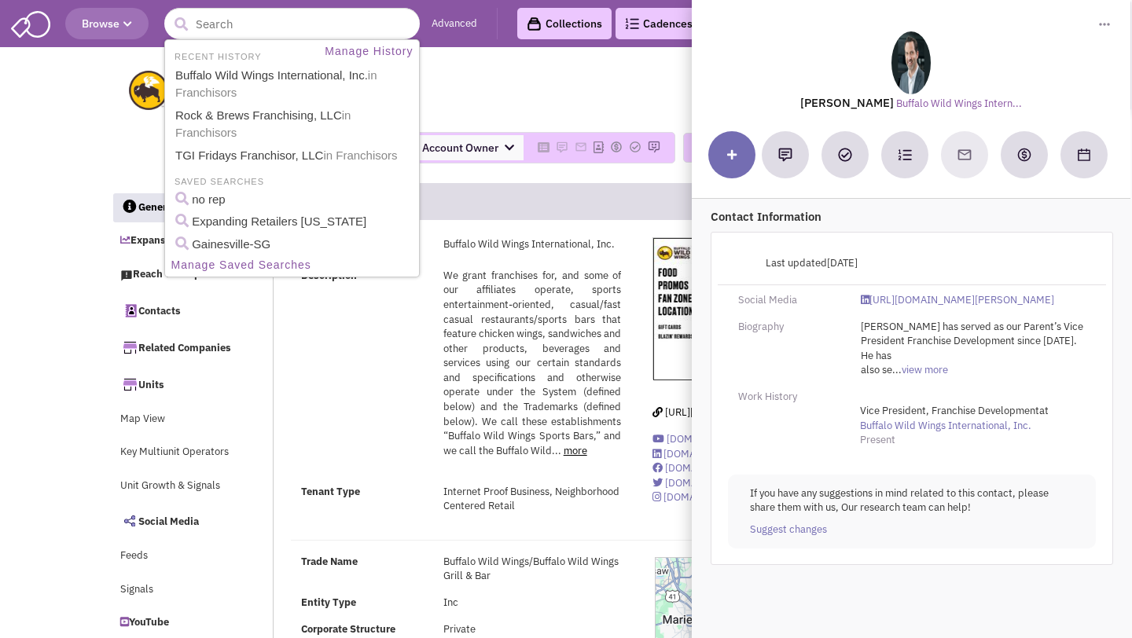
click at [461, 75] on span "Buffalo Wild Wings International, Inc. Franchisor Three Glenlake Parkway NE, At…" at bounding box center [384, 95] width 394 height 50
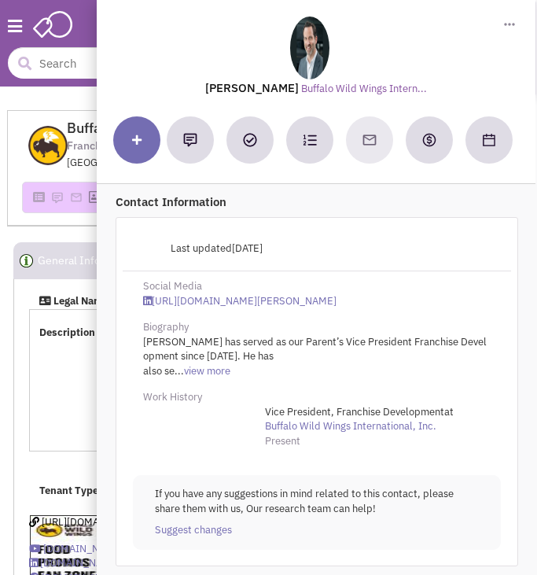
click at [490, 68] on div at bounding box center [316, 48] width 402 height 63
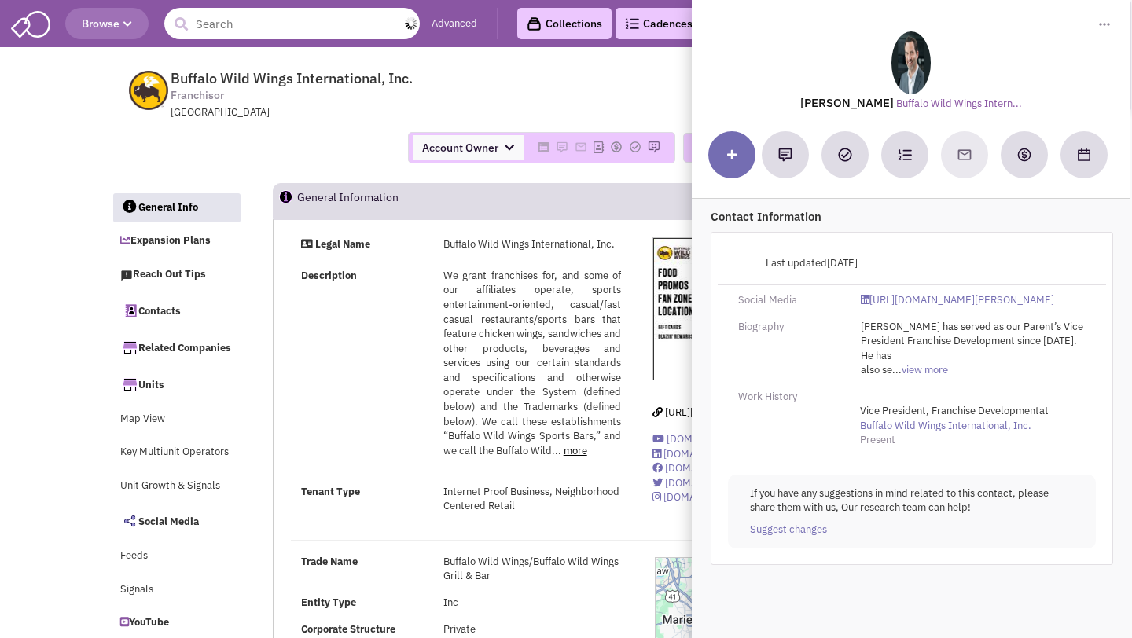
click at [303, 13] on input "text" at bounding box center [291, 23] width 255 height 31
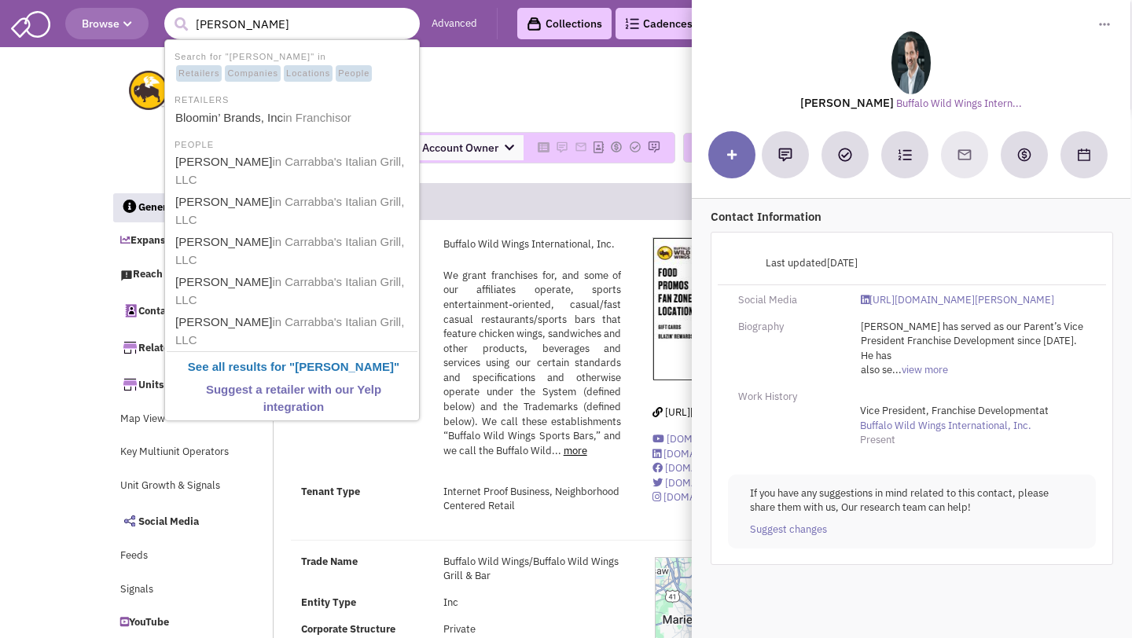
click at [211, 20] on input "carabba's" at bounding box center [291, 23] width 255 height 31
click at [259, 24] on input "carrabba's" at bounding box center [291, 23] width 255 height 31
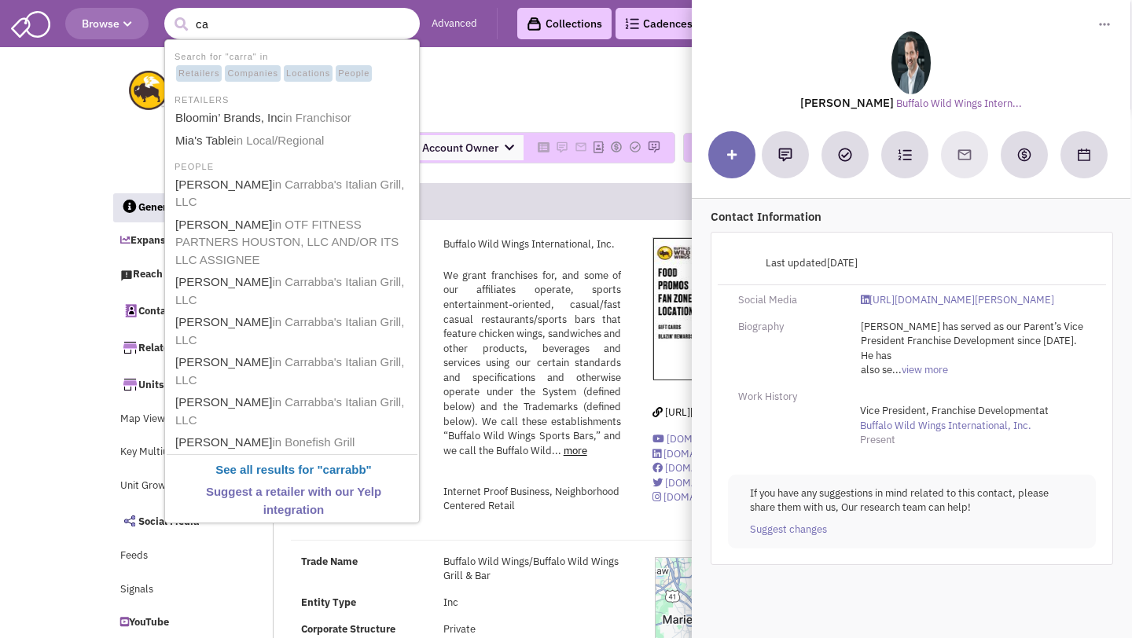
type input "c"
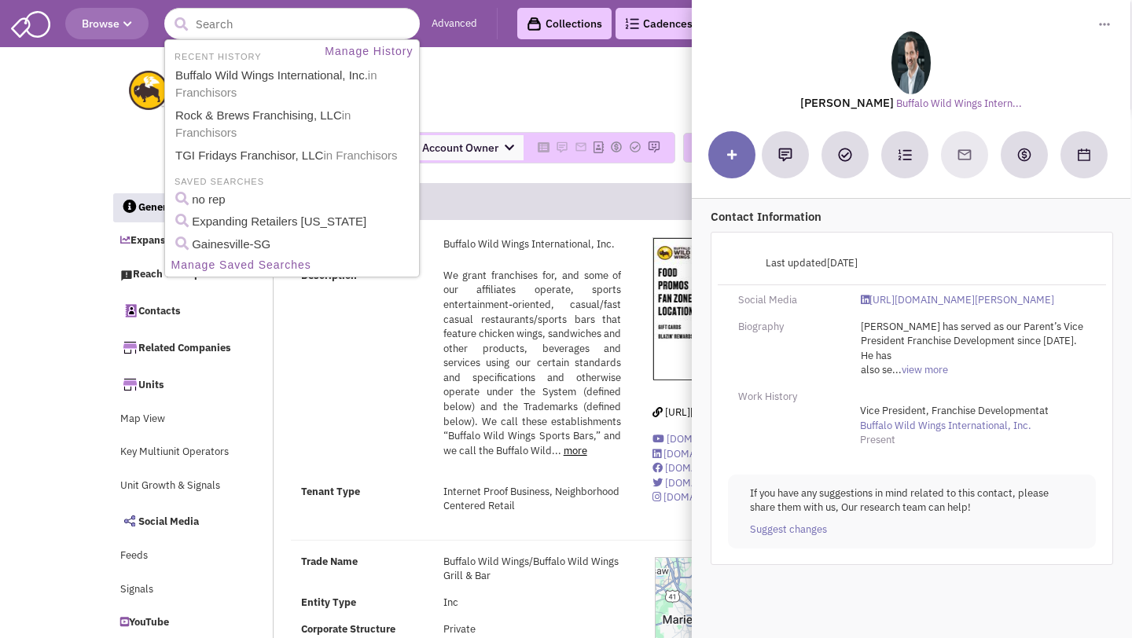
click at [533, 75] on span "Buffalo Wild Wings International, Inc. Franchisor Three Glenlake Parkway NE, At…" at bounding box center [384, 95] width 394 height 50
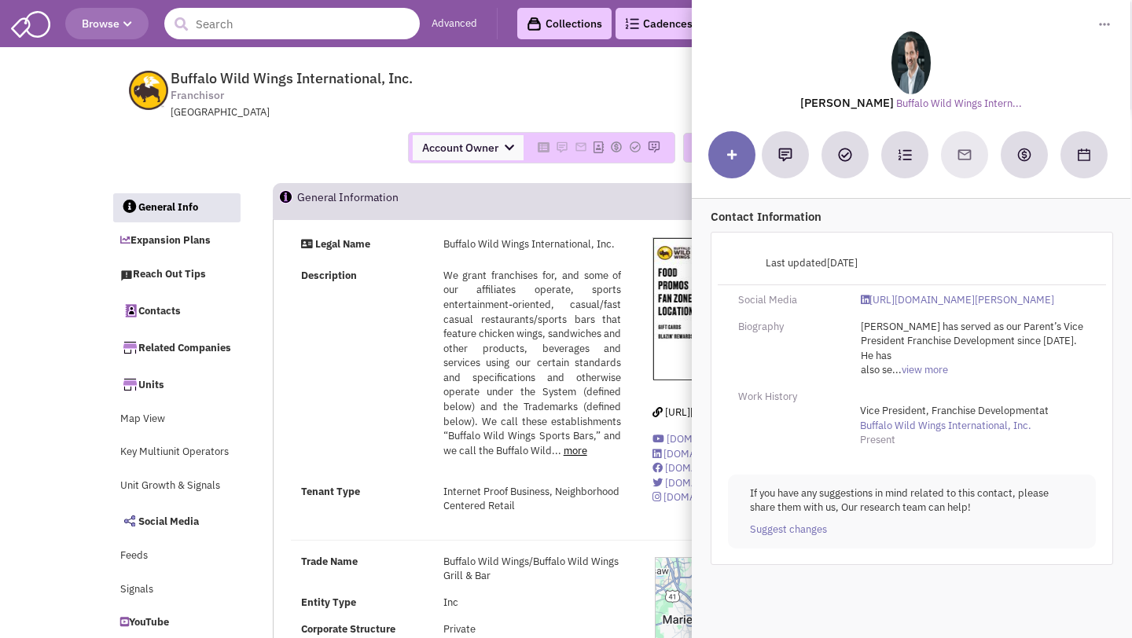
click at [241, 34] on input "text" at bounding box center [291, 23] width 255 height 31
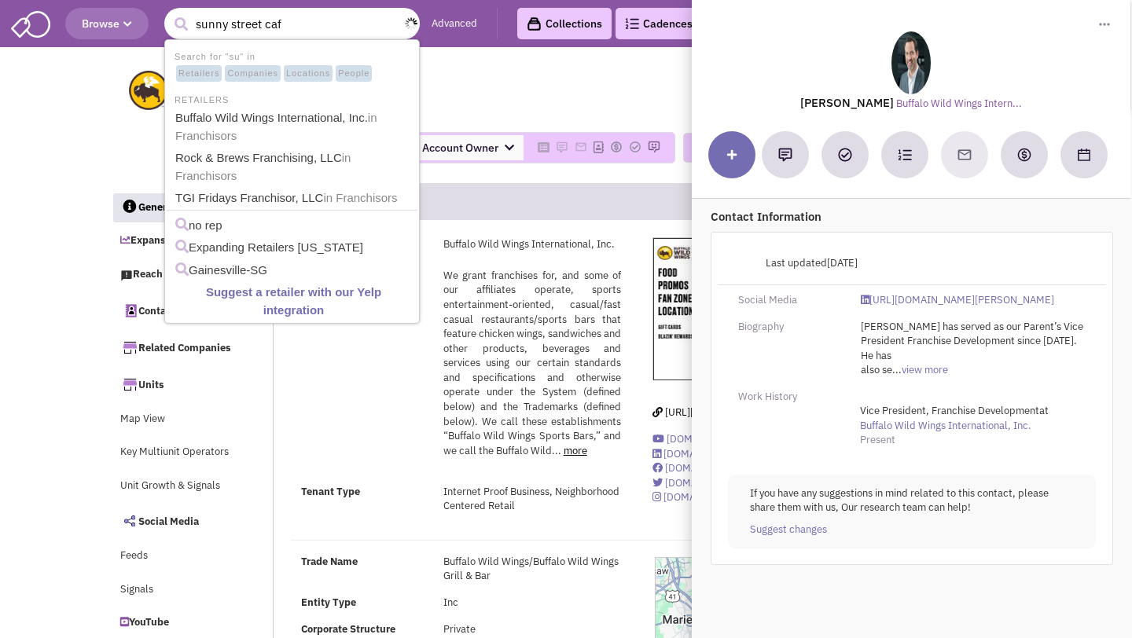
type input "sunny street cafe"
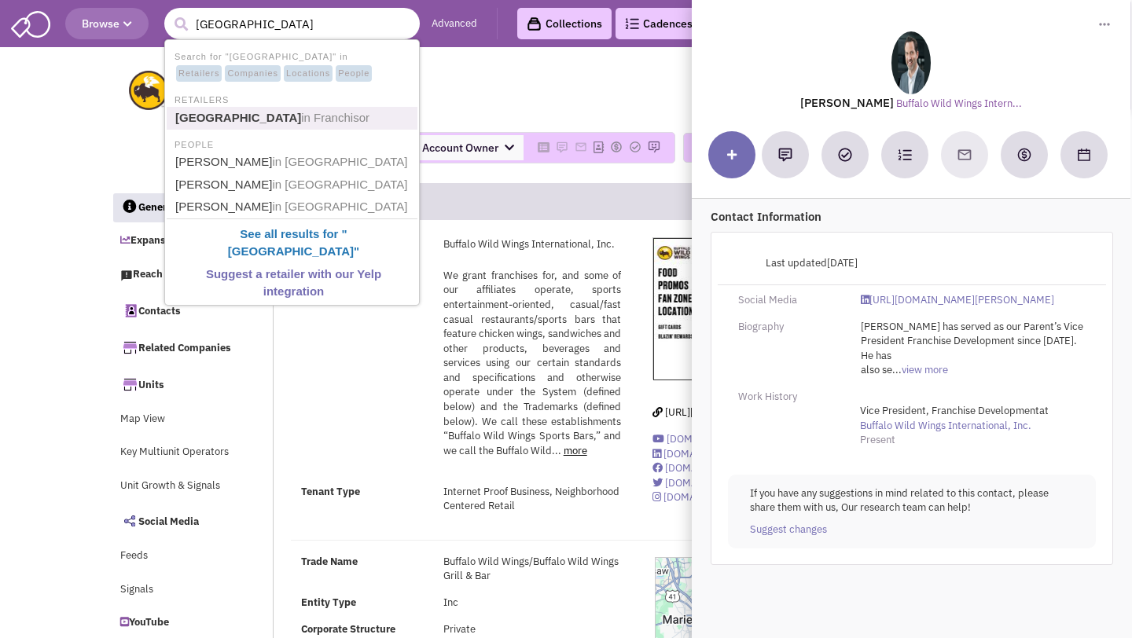
click at [241, 109] on link "Sunny Street Cafe in Franchisor" at bounding box center [294, 118] width 246 height 21
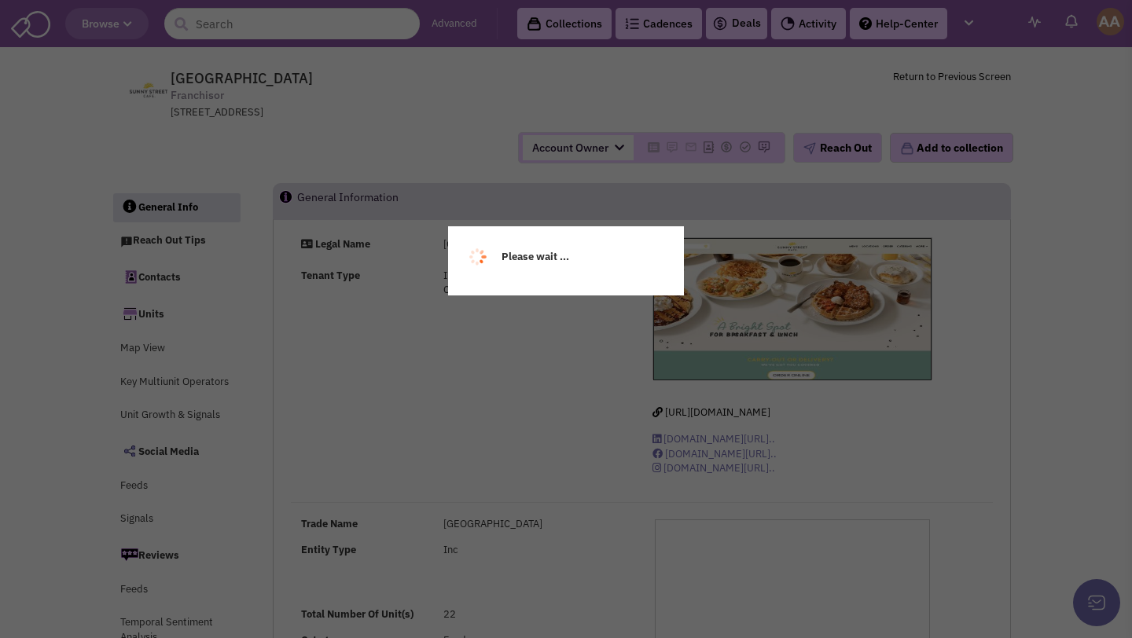
select select
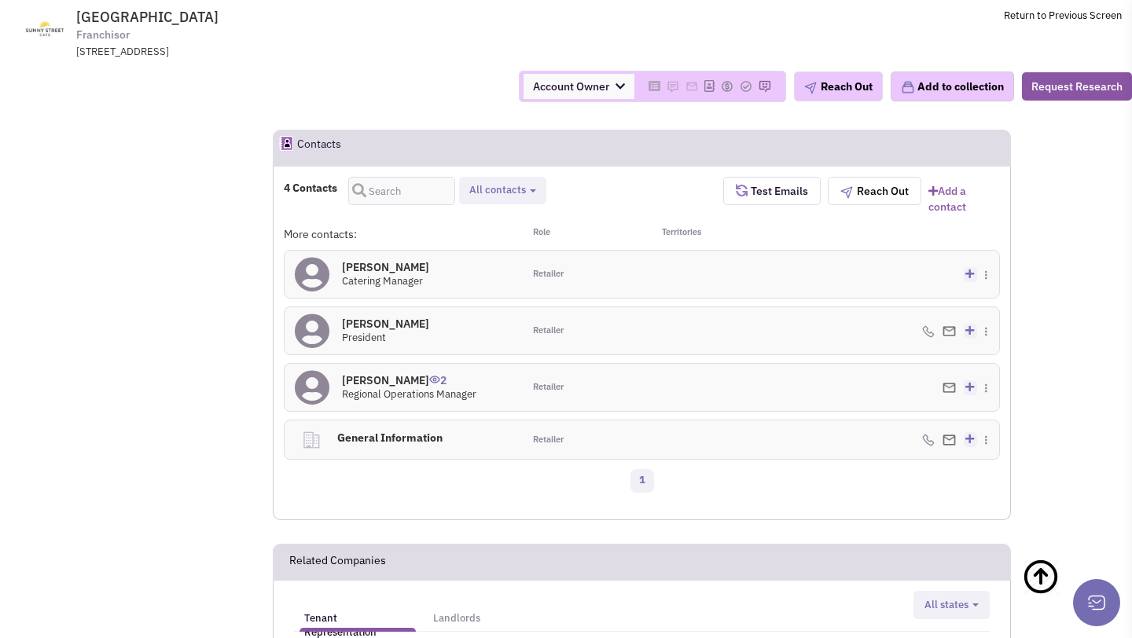
scroll to position [982, 0]
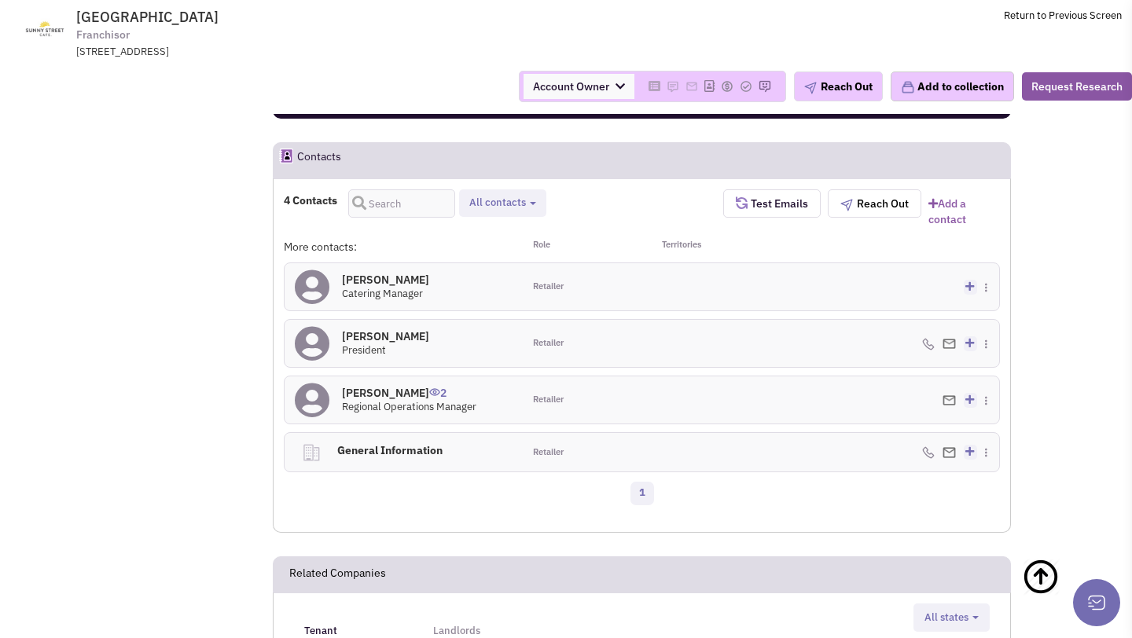
click at [363, 393] on h4 "Taylor Jordan 2" at bounding box center [409, 393] width 134 height 14
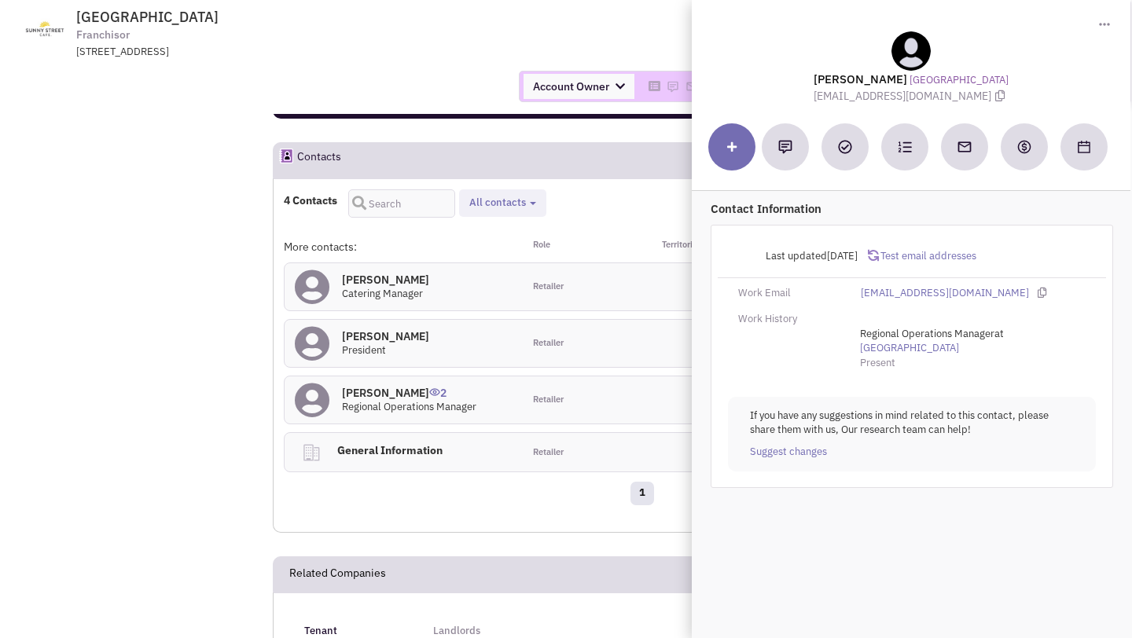
click at [388, 75] on div "Account Owner Account Owner [PERSON_NAME] [PERSON_NAME] [PERSON_NAME] [PERSON_N…" at bounding box center [566, 86] width 1152 height 31
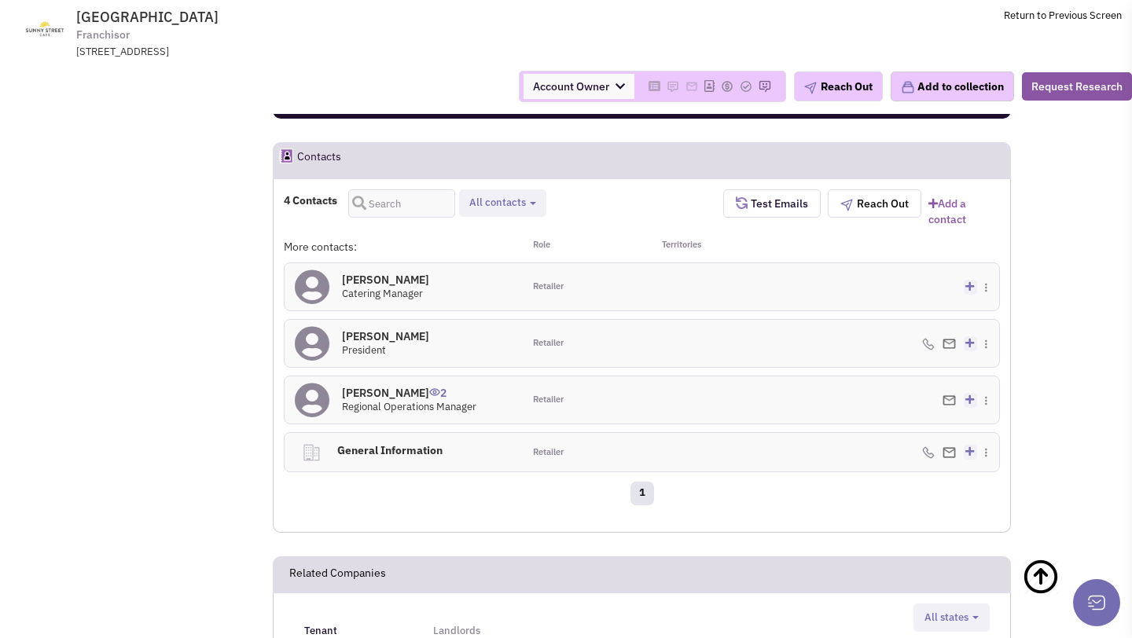
click at [366, 340] on h4 "Scott Moffitt 0" at bounding box center [385, 336] width 87 height 14
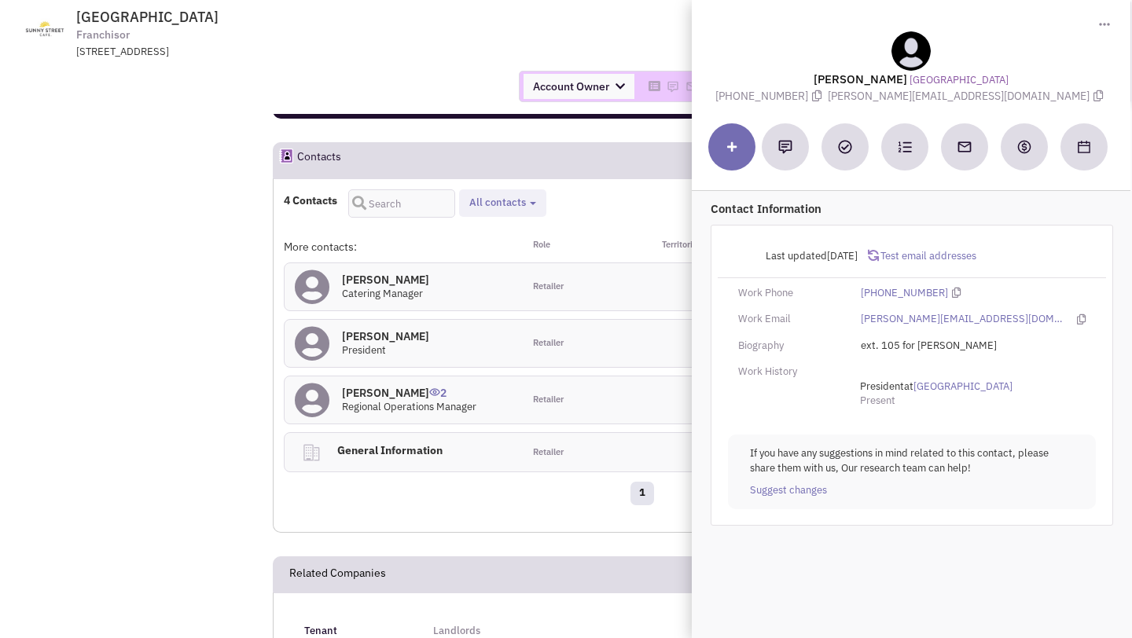
drag, startPoint x: 884, startPoint y: 91, endPoint x: 1017, endPoint y: 92, distance: 132.8
click at [1017, 92] on span "scott@sunnystreetcafe.com" at bounding box center [967, 96] width 279 height 14
copy span "scott@sunnystreetcafe.com"
click at [803, 44] on div at bounding box center [911, 50] width 402 height 39
click at [471, 39] on span "Sunny Street Cafe Franchisor 274 Marconi Boulevard, Suite 260, Columbus, OH, 43…" at bounding box center [290, 34] width 394 height 50
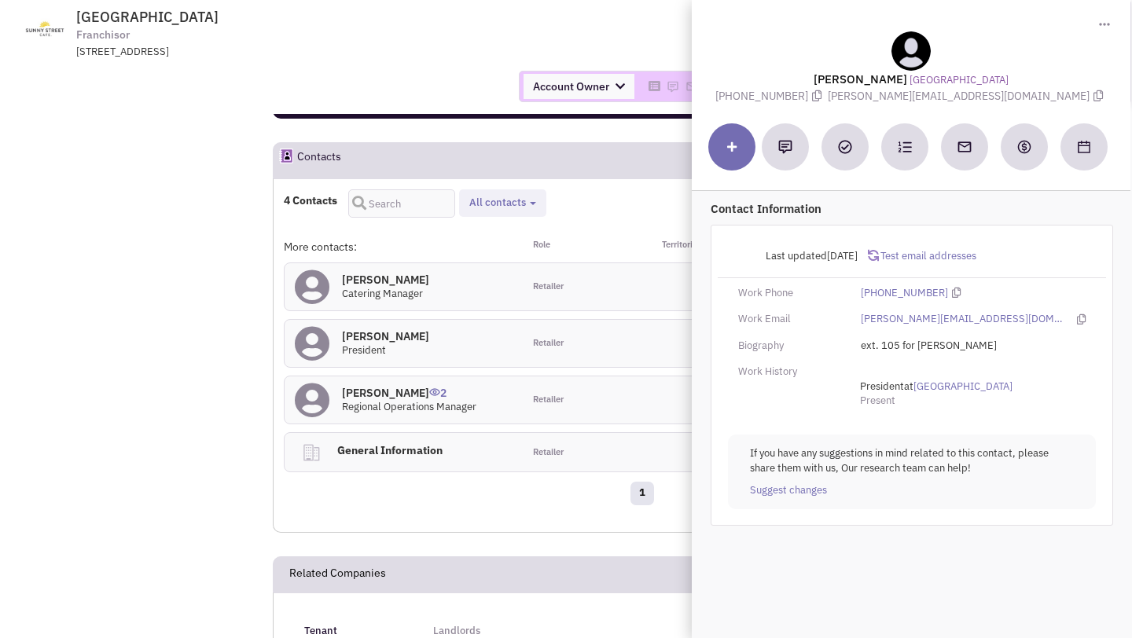
click at [398, 393] on h4 "Taylor Jordan 2" at bounding box center [409, 393] width 134 height 14
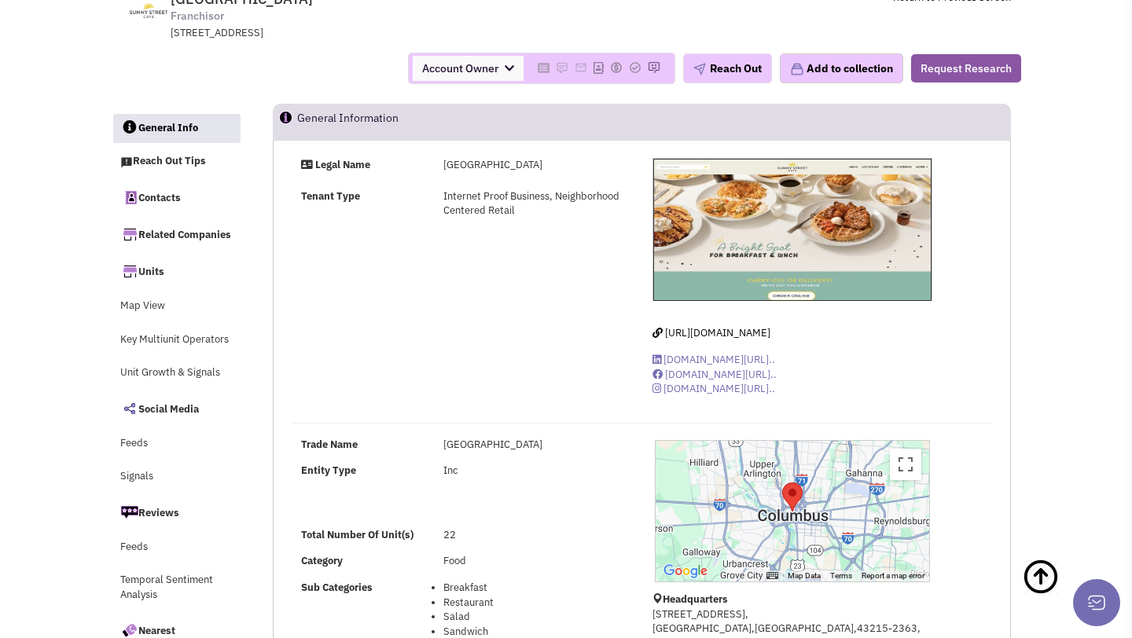
scroll to position [0, 0]
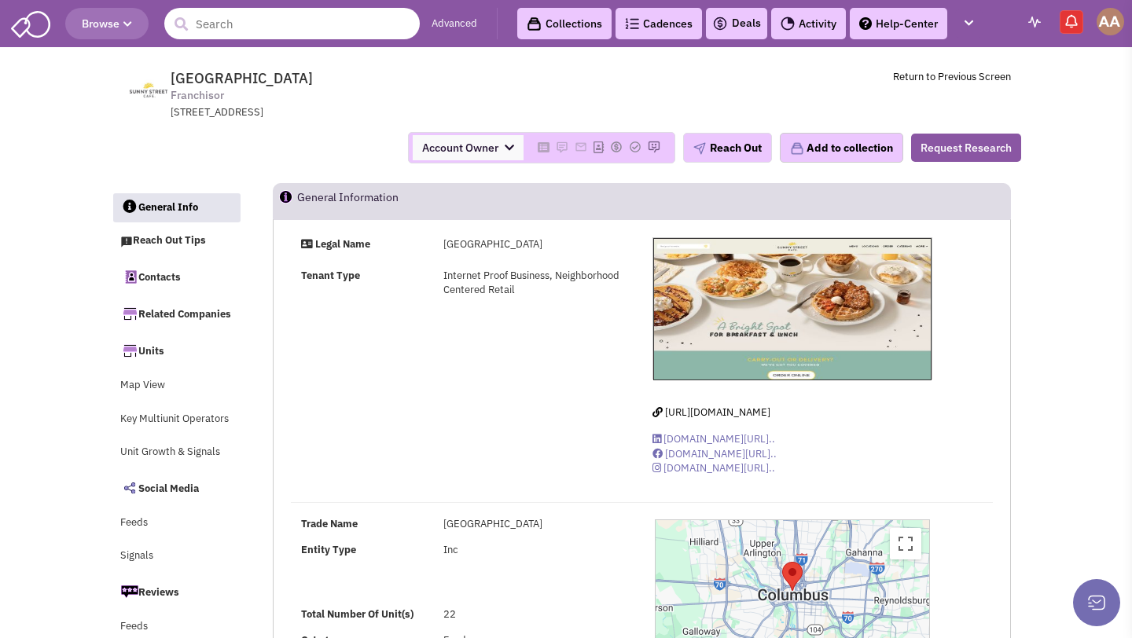
click at [229, 11] on input "text" at bounding box center [291, 23] width 255 height 31
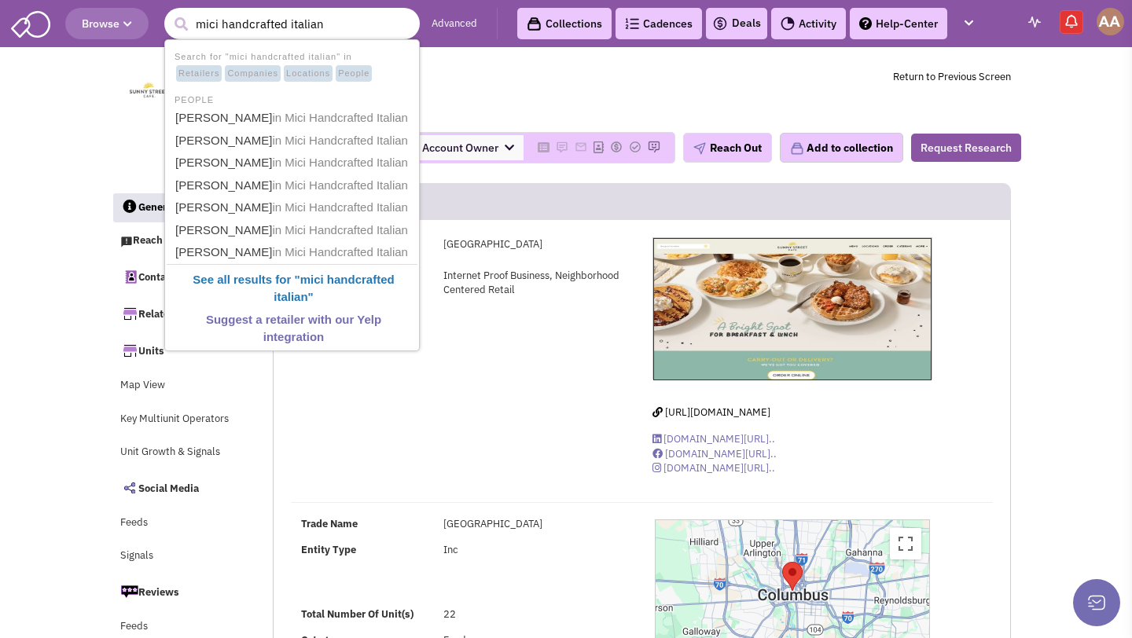
drag, startPoint x: 340, startPoint y: 28, endPoint x: 166, endPoint y: 35, distance: 173.8
click at [166, 35] on form "8 results are available, use up and down arrow keys to navigate. mici handcraft…" at bounding box center [291, 23] width 255 height 31
type input "mici handcrafted italia"
drag, startPoint x: 331, startPoint y: 25, endPoint x: 144, endPoint y: 14, distance: 187.4
click at [144, 14] on header "Browse 8 results are available, use up and down arrow keys to navigate. mici ha…" at bounding box center [566, 23] width 1132 height 47
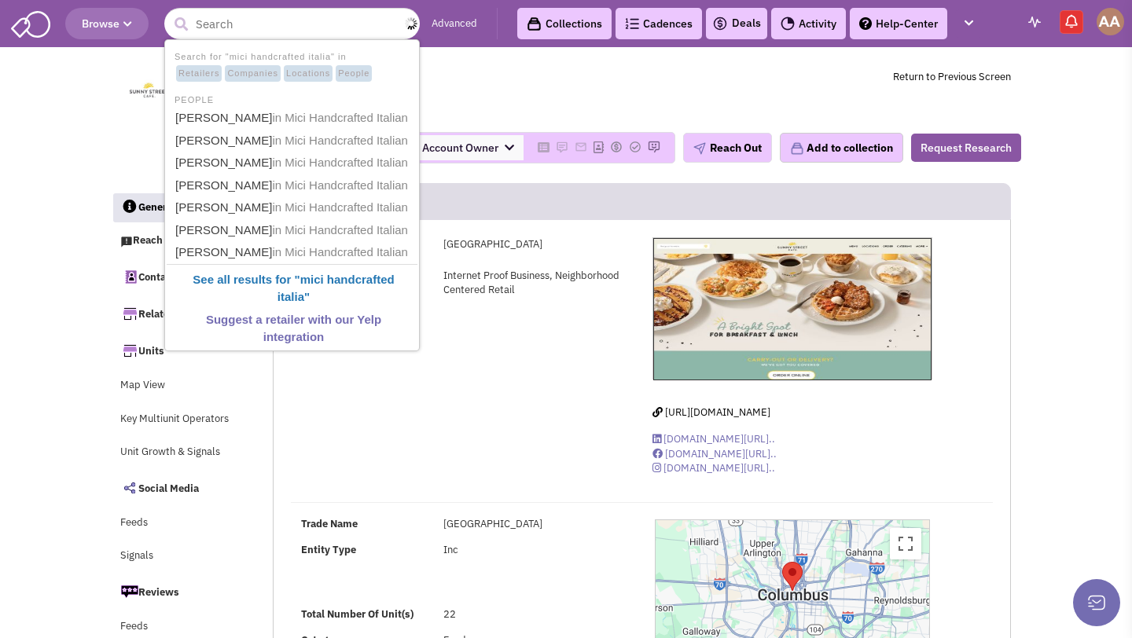
click at [115, 80] on tr "Sunny Street Cafe Franchisor 274 Marconi Boulevard, Suite 260, Columbus, OH, 43…" at bounding box center [566, 90] width 910 height 59
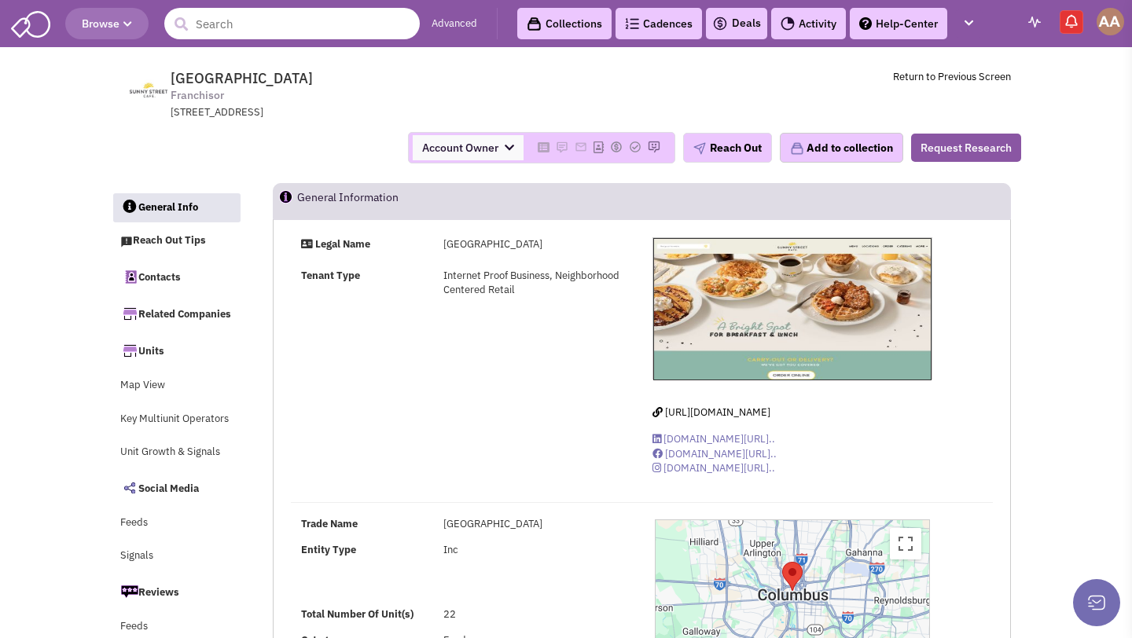
click at [349, 30] on input "text" at bounding box center [291, 23] width 255 height 31
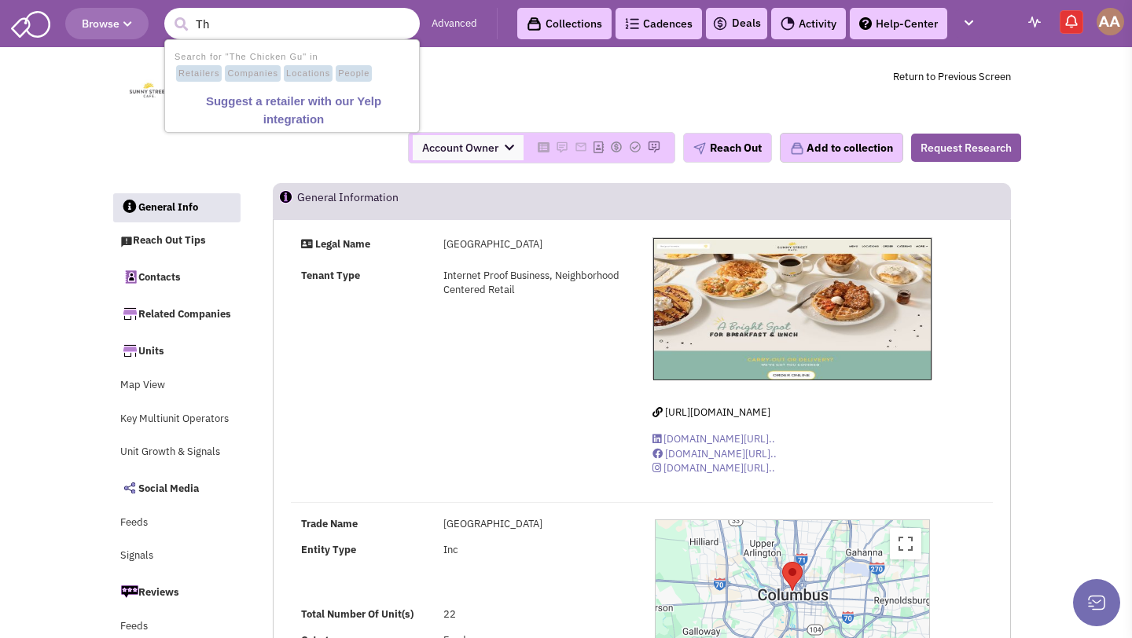
type input "T"
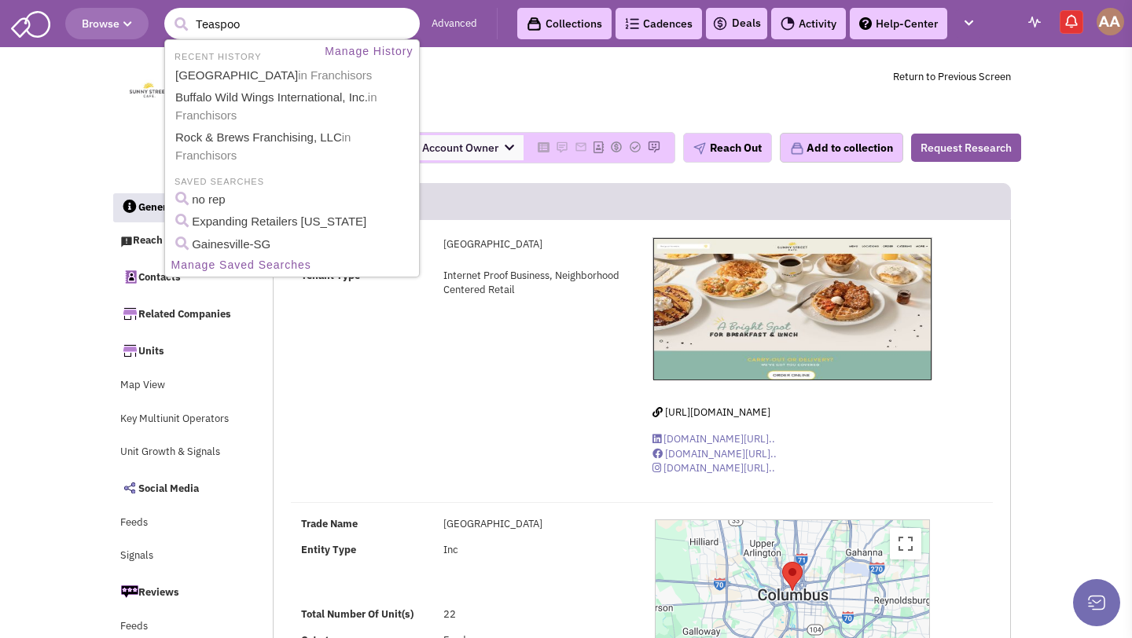
type input "Teaspoon"
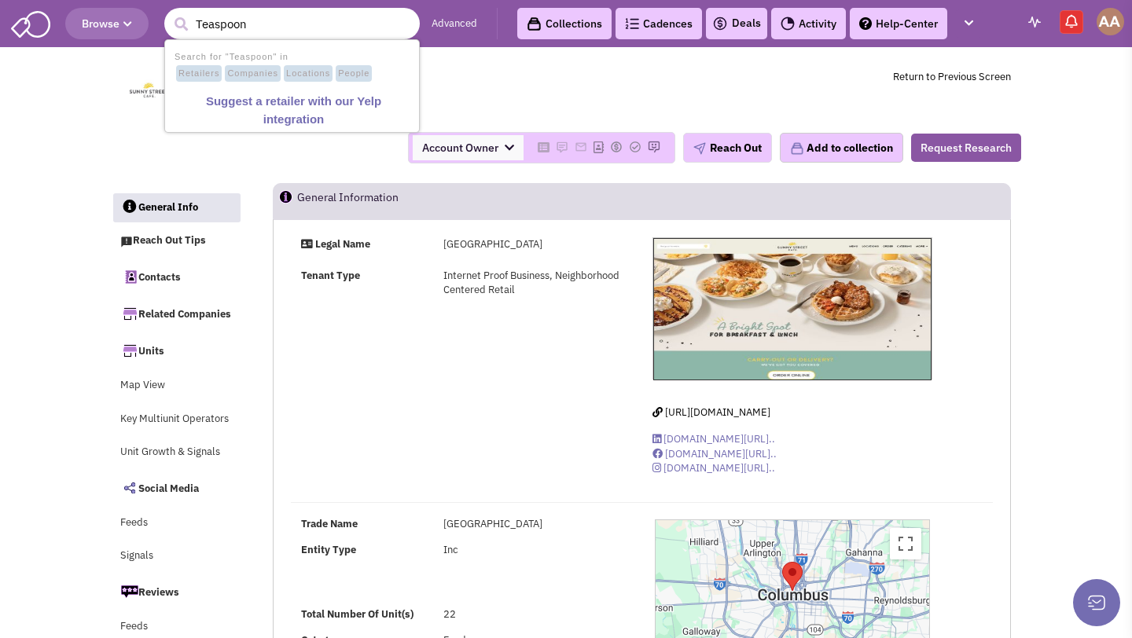
drag, startPoint x: 299, startPoint y: 28, endPoint x: 140, endPoint y: 27, distance: 158.8
click at [140, 27] on header "Browse 1 result is available, use up and down arrow keys to navigate. Teaspoon …" at bounding box center [566, 23] width 1132 height 47
click at [101, 132] on div "Account Owner Account Owner Abe Arteaga Armando Delgado Cody Johnson Erik K. Fu…" at bounding box center [566, 147] width 931 height 31
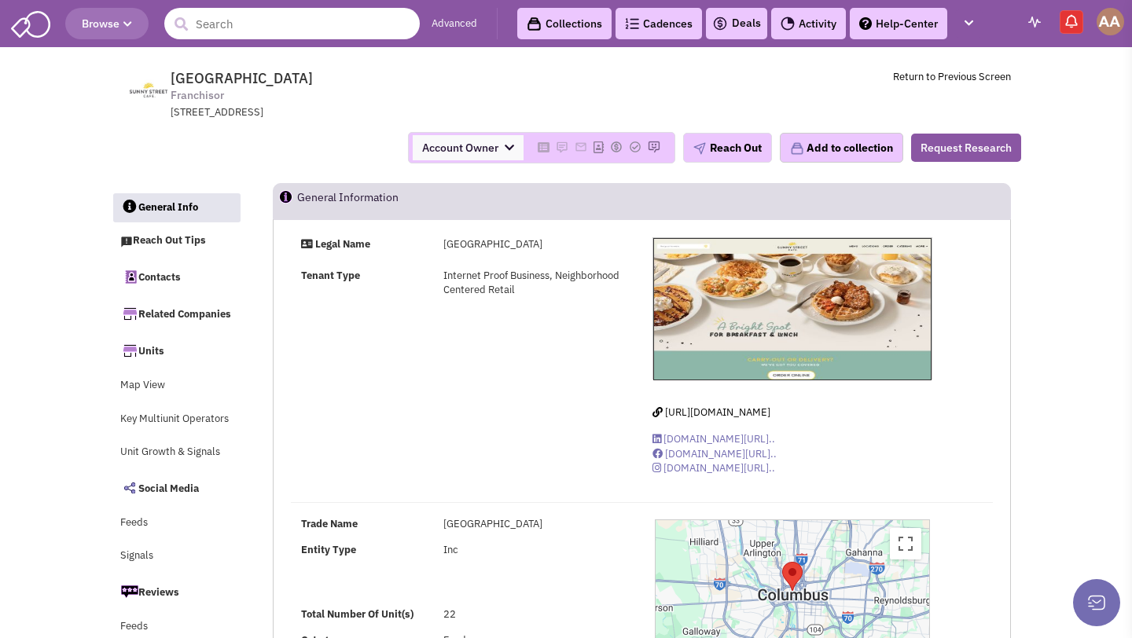
click at [270, 28] on input "text" at bounding box center [291, 23] width 255 height 31
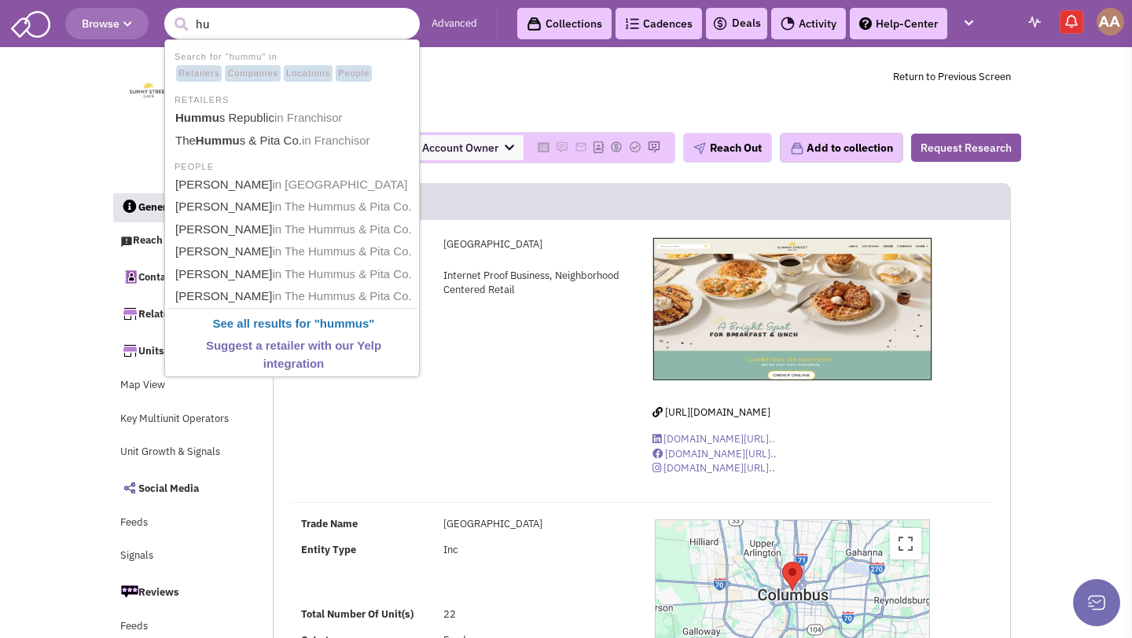
type input "h"
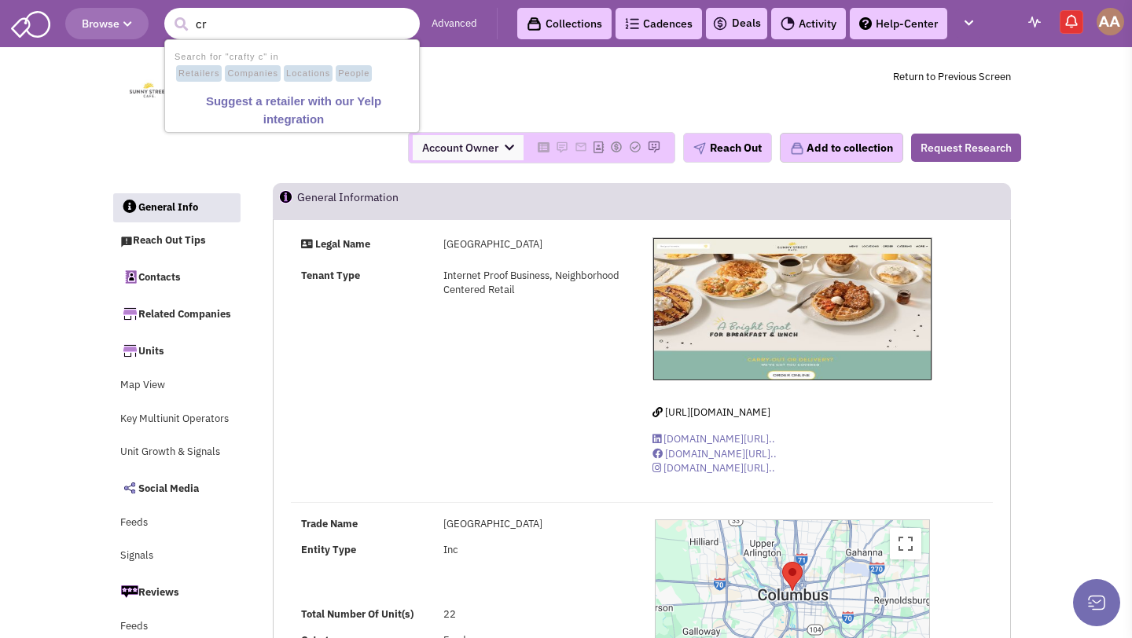
type input "c"
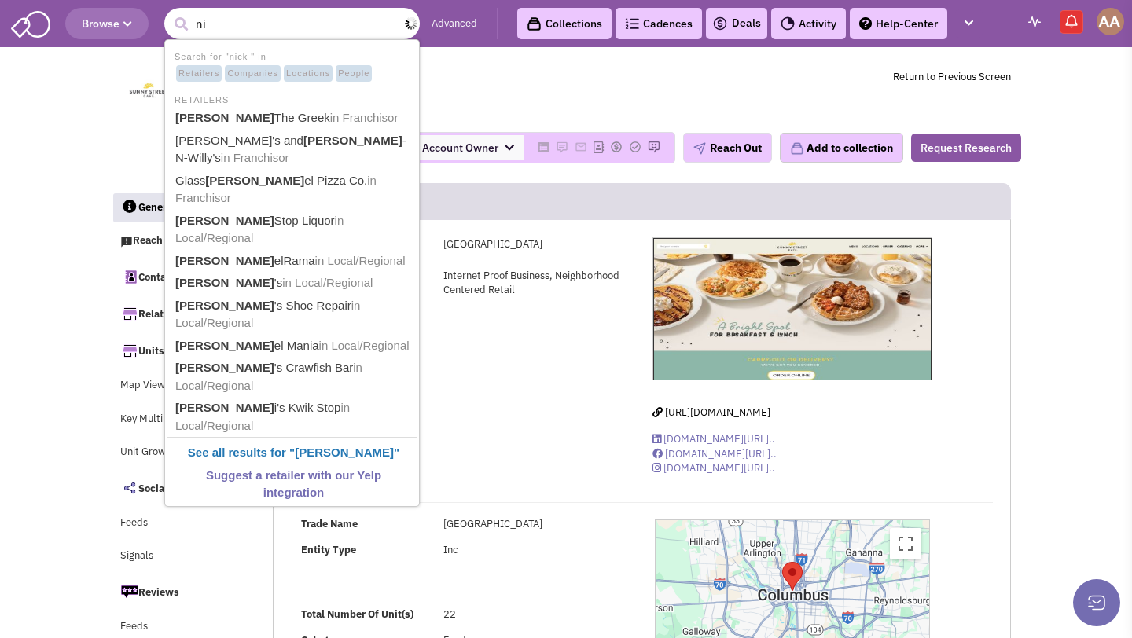
type input "n"
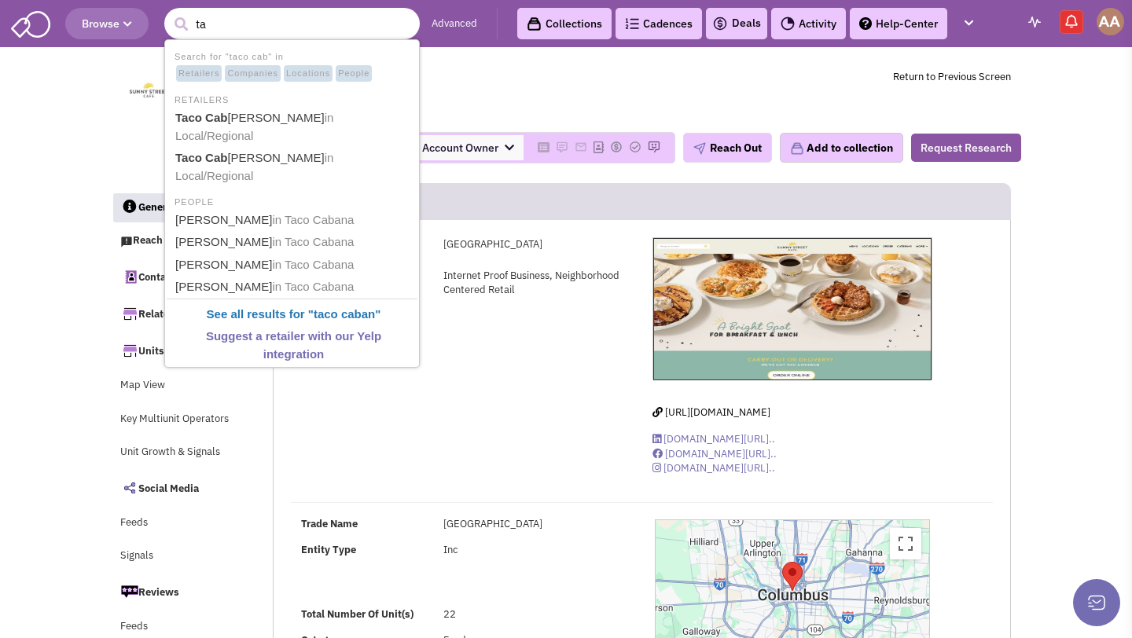
type input "t"
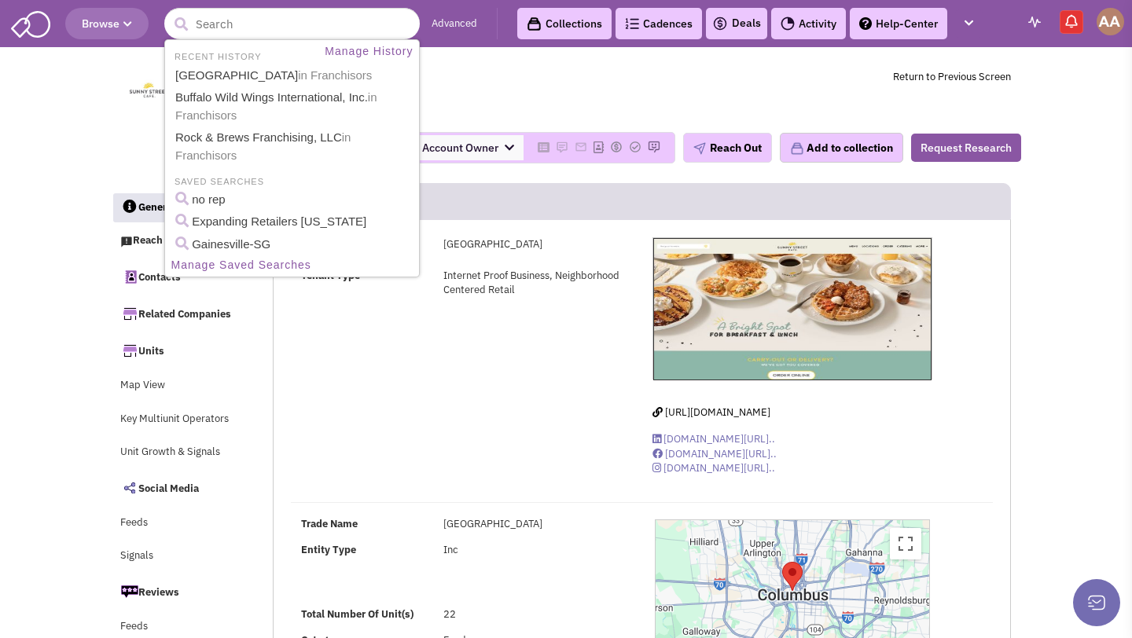
click at [560, 65] on div "Sunny Street Cafe Franchisor 274 Marconi Boulevard, Suite 260, Columbus, OH, 43…" at bounding box center [599, 65] width 824 height 9
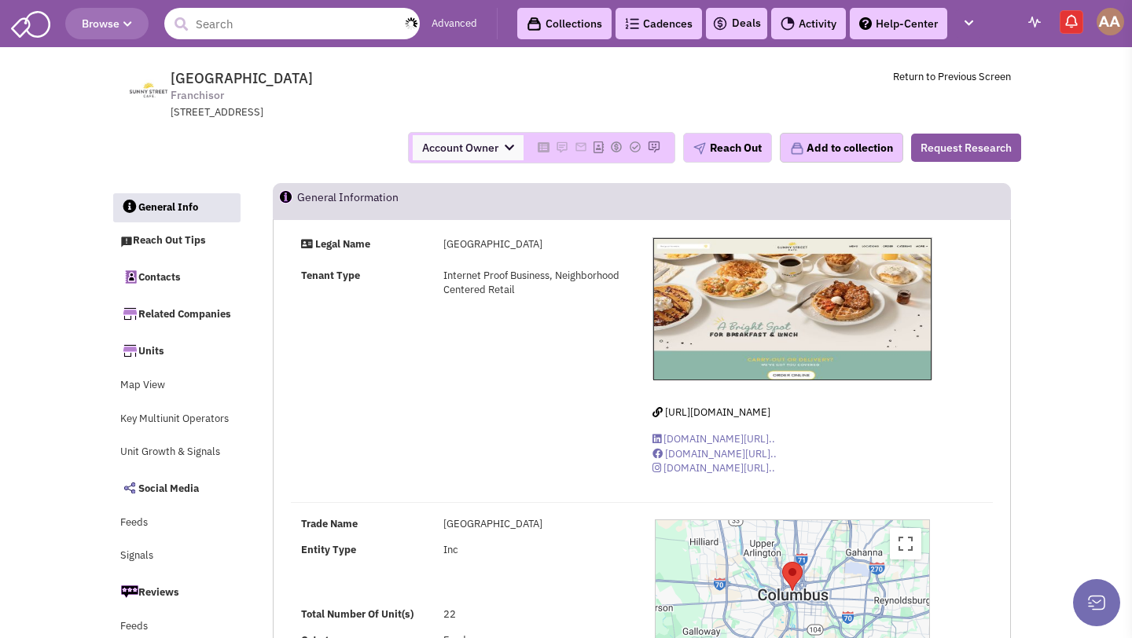
click at [304, 22] on input "text" at bounding box center [291, 23] width 255 height 31
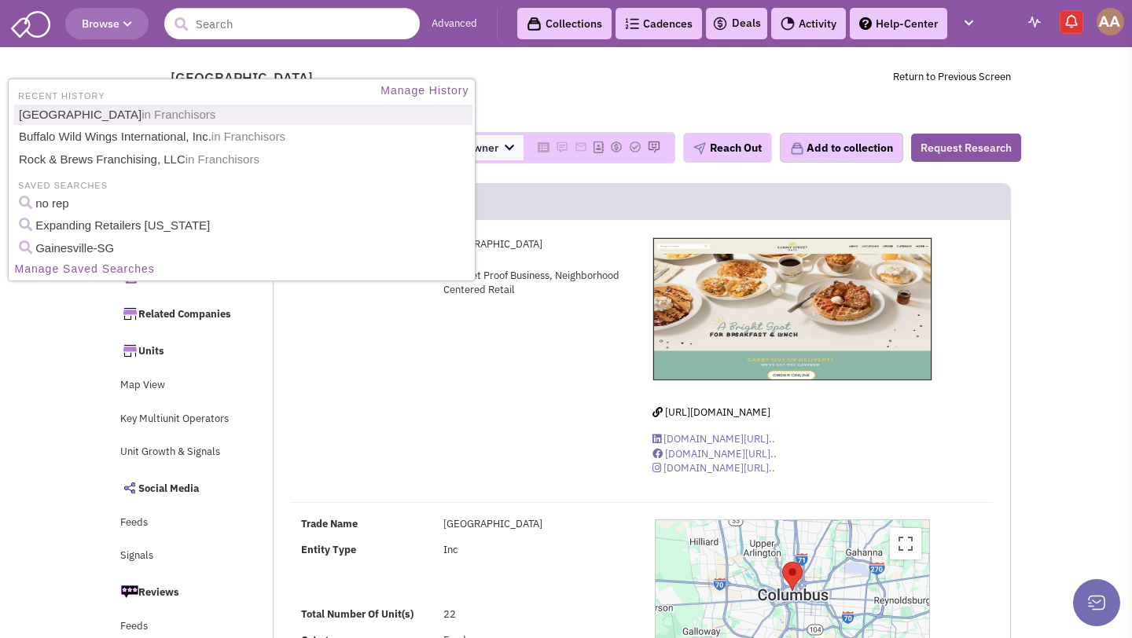
click at [500, 82] on span "Sunny Street Cafe Franchisor 274 Marconi Boulevard, Suite 260, Columbus, OH, 43…" at bounding box center [384, 95] width 394 height 50
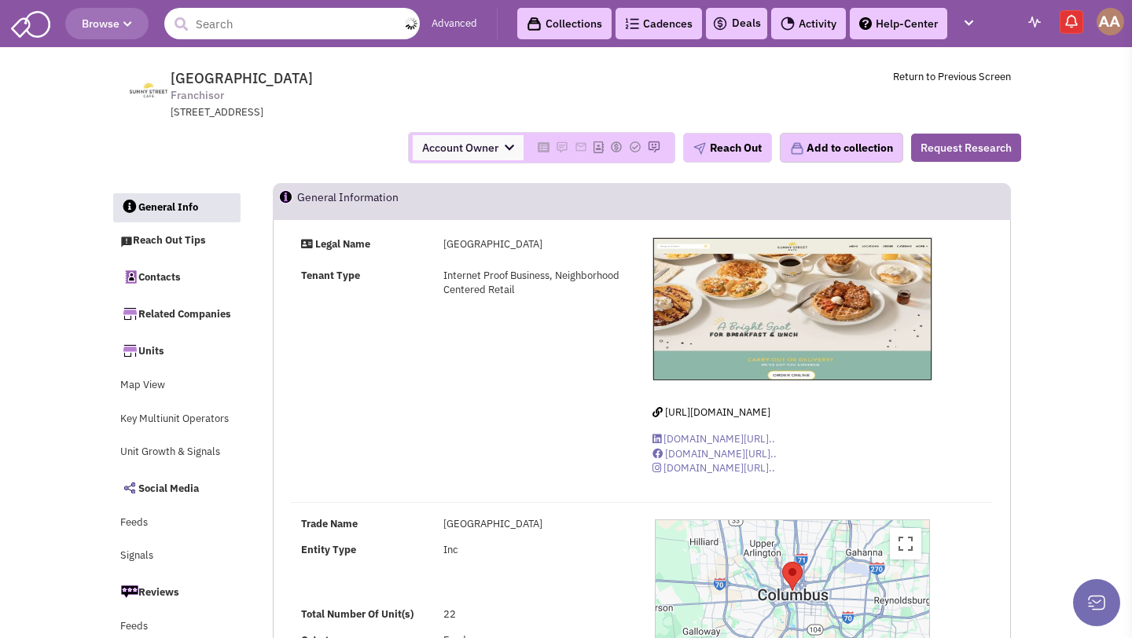
click at [298, 15] on input "text" at bounding box center [291, 23] width 255 height 31
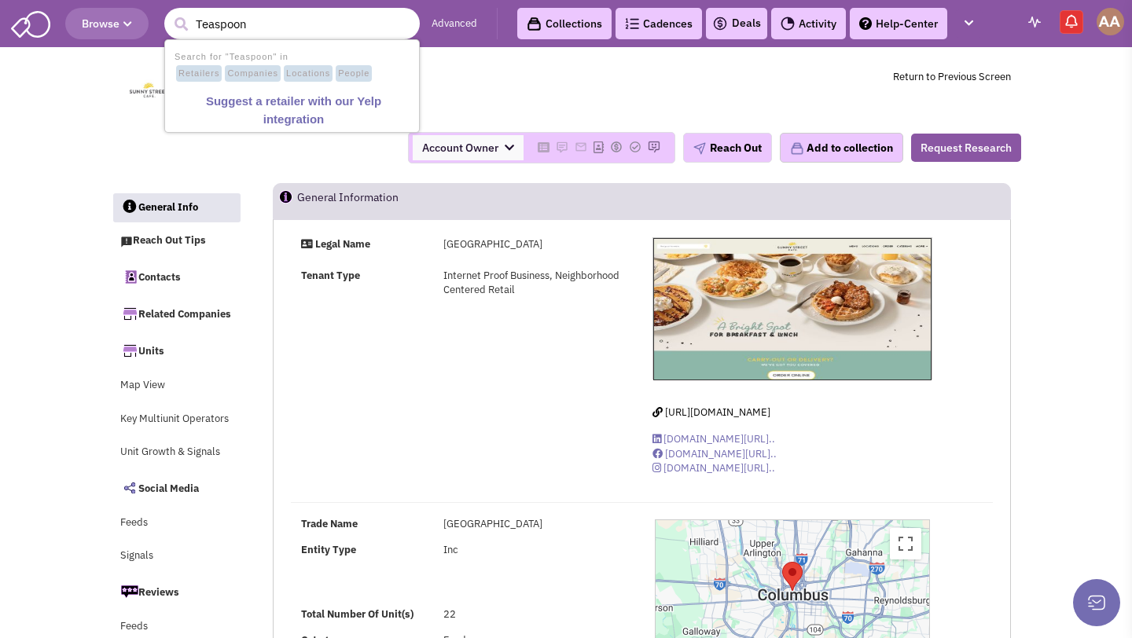
type input "Teaspoon"
click at [575, 81] on span "Sunny Street Cafe Franchisor 274 Marconi Boulevard, Suite 260, Columbus, OH, 43…" at bounding box center [384, 95] width 394 height 50
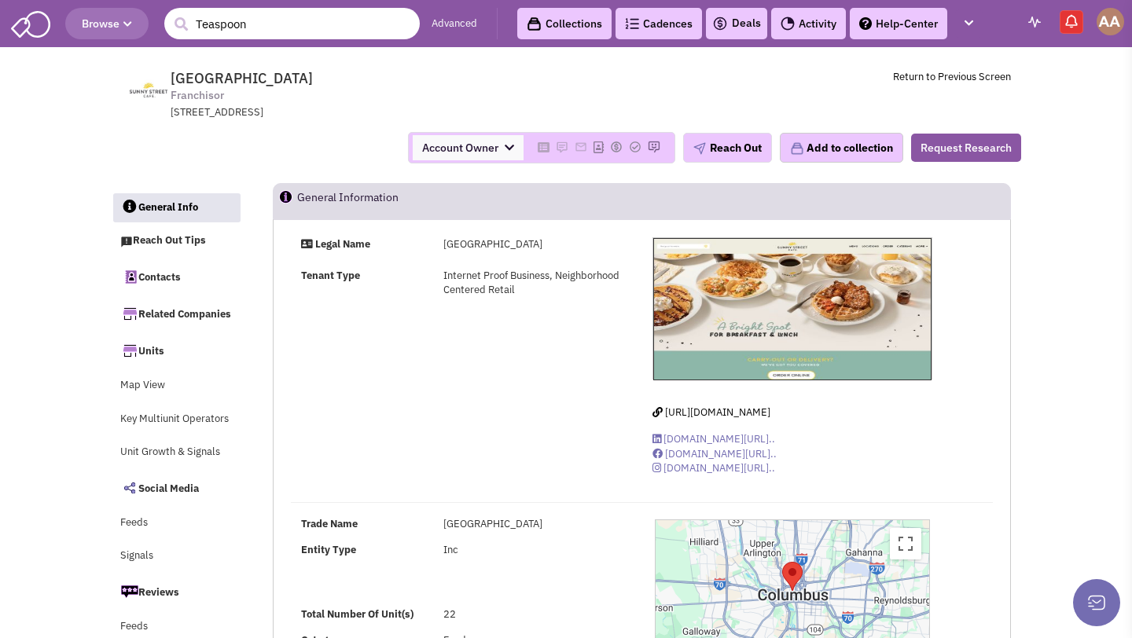
drag, startPoint x: 317, startPoint y: 28, endPoint x: 150, endPoint y: 7, distance: 168.0
click at [150, 7] on header "Browse 1 result is available, use up and down arrow keys to navigate. Teaspoon …" at bounding box center [566, 23] width 1132 height 47
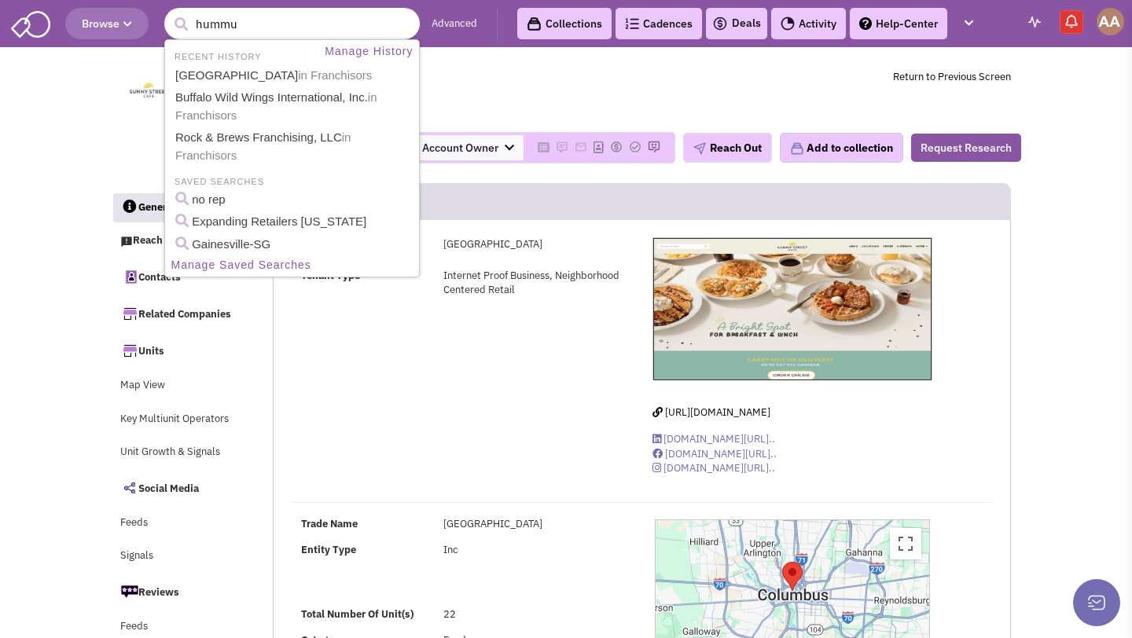
type input "hummus"
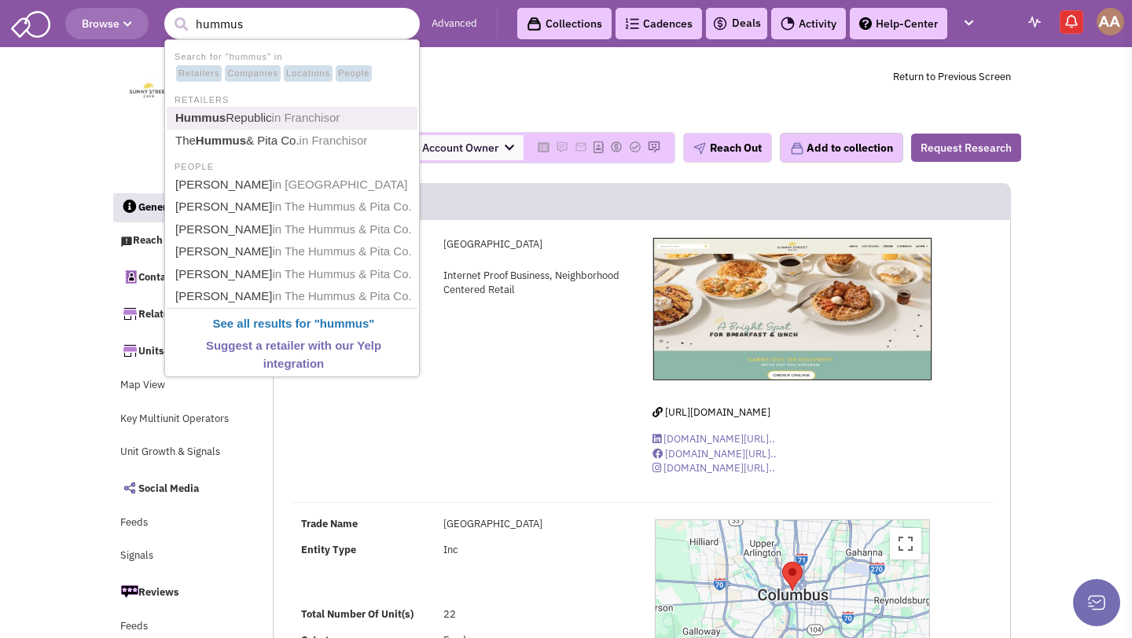
click at [218, 108] on link "Hummus Republic in Franchisor" at bounding box center [294, 118] width 246 height 21
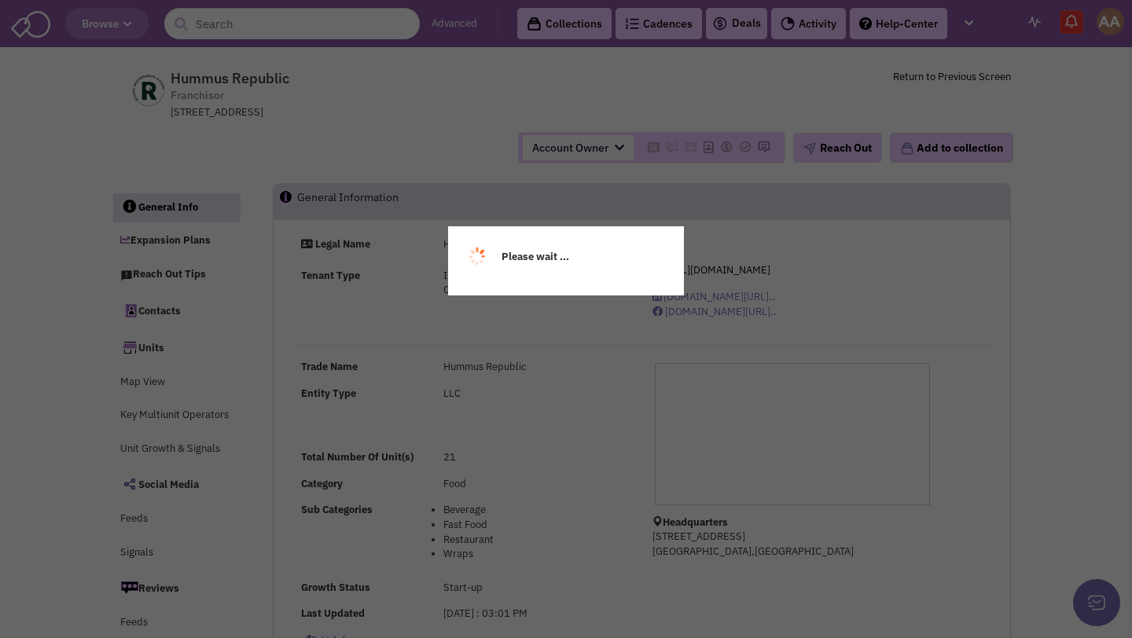
select select
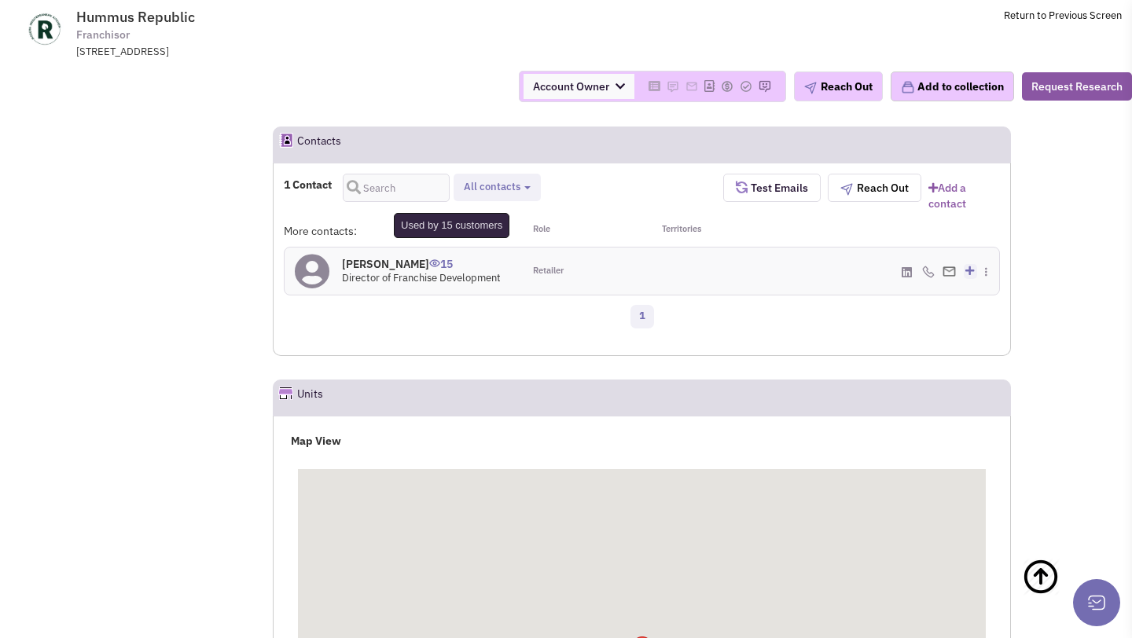
scroll to position [913, 0]
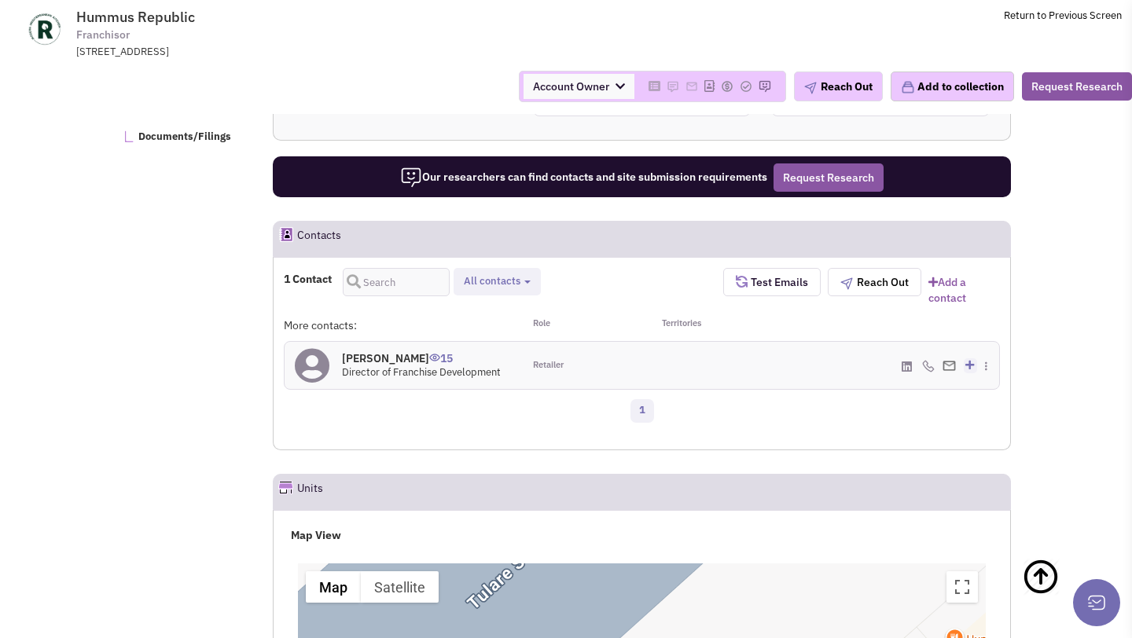
click at [398, 365] on h4 "[PERSON_NAME] 15" at bounding box center [421, 358] width 159 height 14
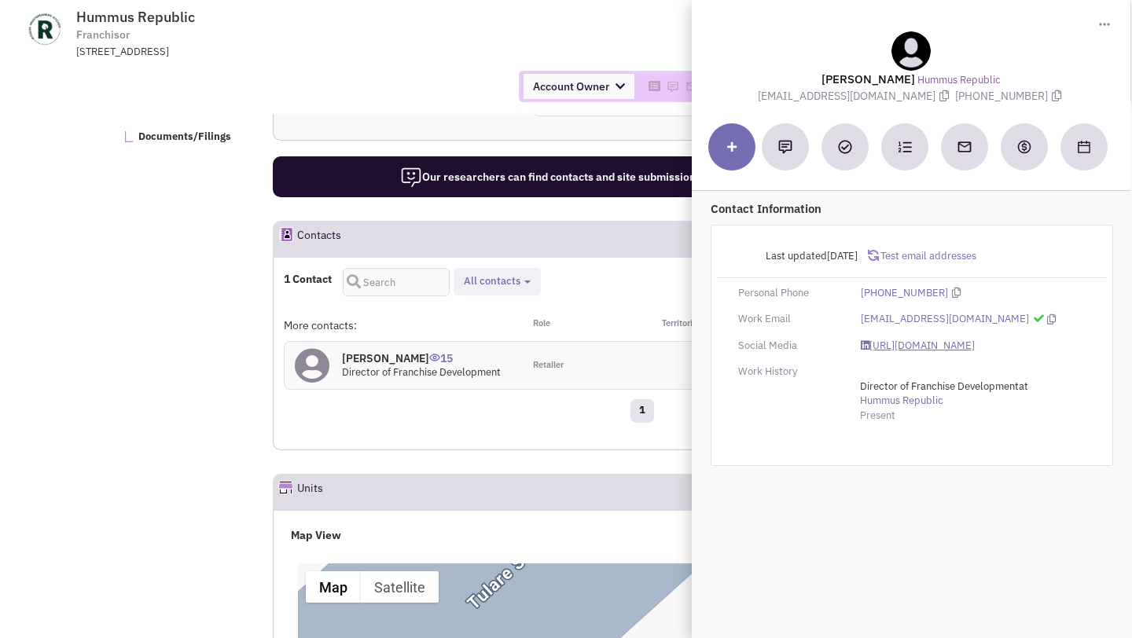
click at [901, 343] on link "[URL][DOMAIN_NAME]" at bounding box center [918, 346] width 114 height 15
drag, startPoint x: 758, startPoint y: 97, endPoint x: 942, endPoint y: 96, distance: 184.7
click at [942, 96] on span "[EMAIL_ADDRESS][DOMAIN_NAME]" at bounding box center [856, 96] width 197 height 14
copy span "[EMAIL_ADDRESS][DOMAIN_NAME]"
click at [891, 346] on link "[URL][DOMAIN_NAME]" at bounding box center [918, 346] width 114 height 15
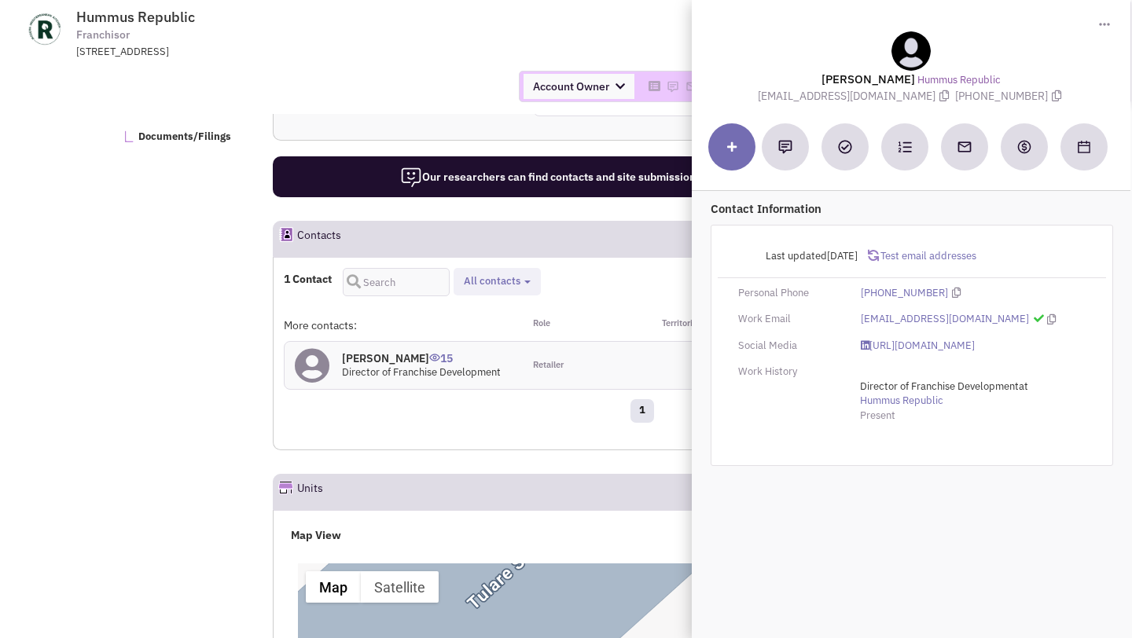
click at [394, 101] on div "Account Owner Account Owner [PERSON_NAME] [PERSON_NAME] [PERSON_NAME] [PERSON_N…" at bounding box center [566, 86] width 1152 height 31
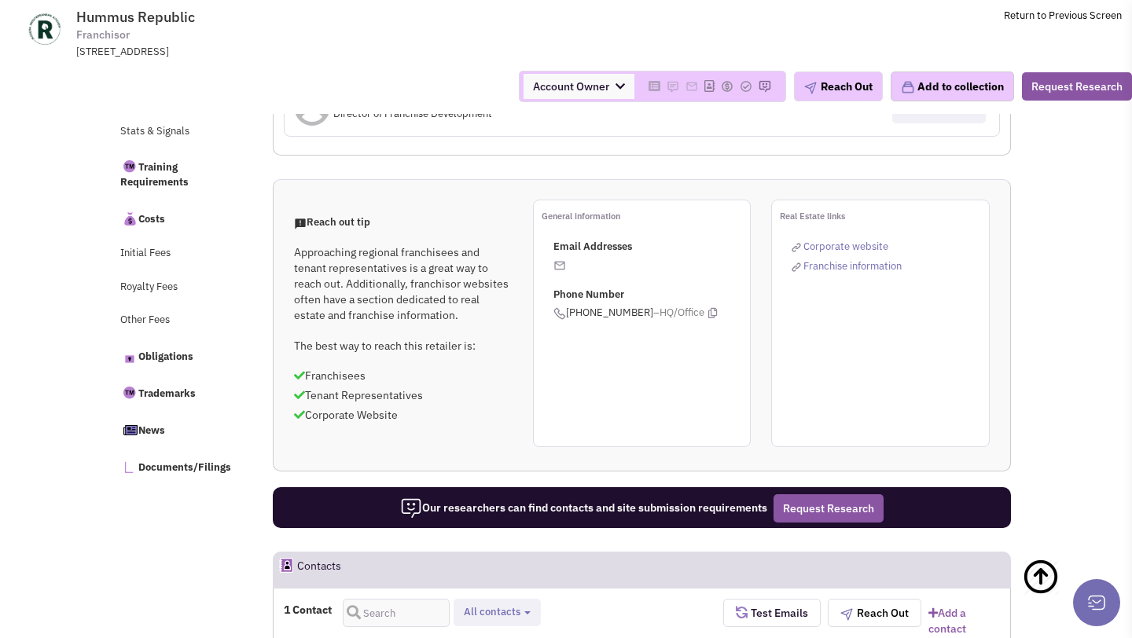
scroll to position [0, 0]
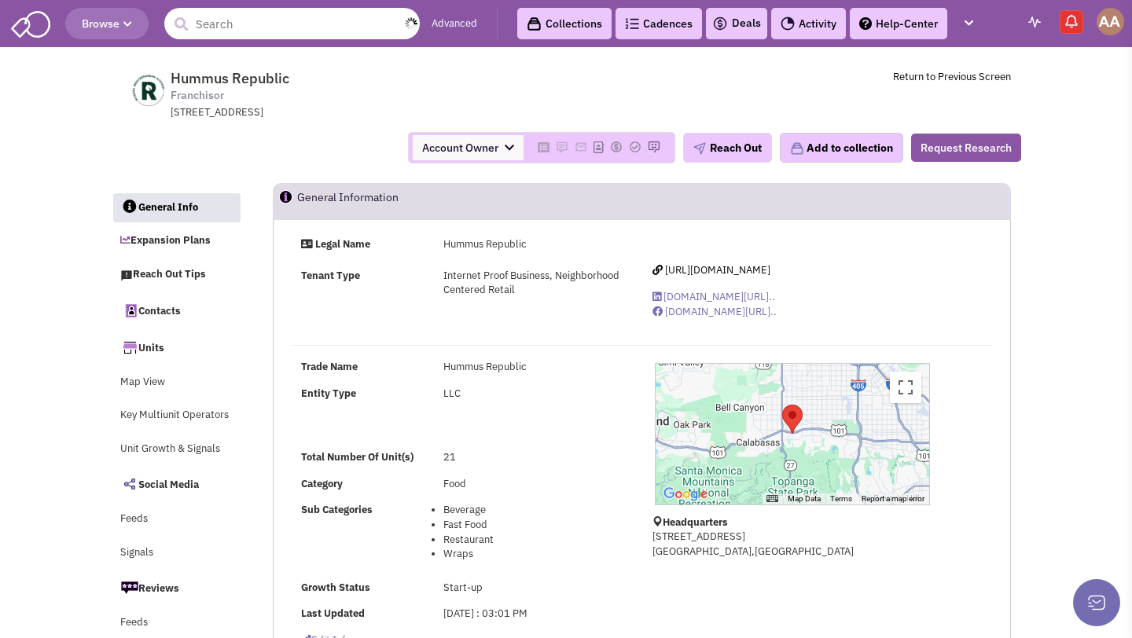
click at [295, 28] on input "text" at bounding box center [291, 23] width 255 height 31
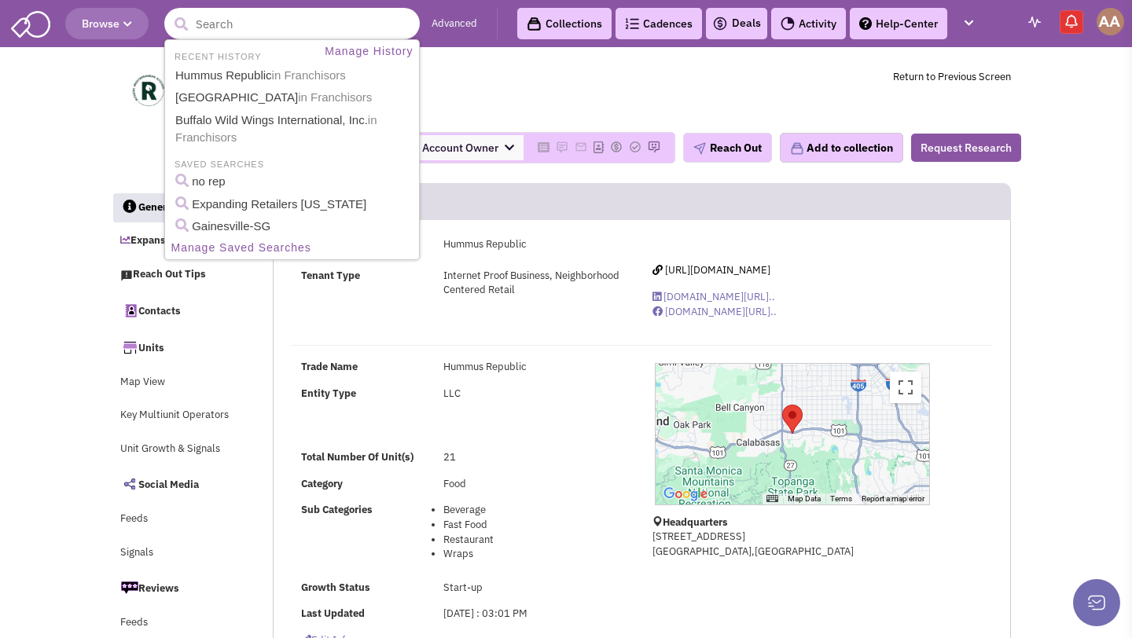
type input "m"
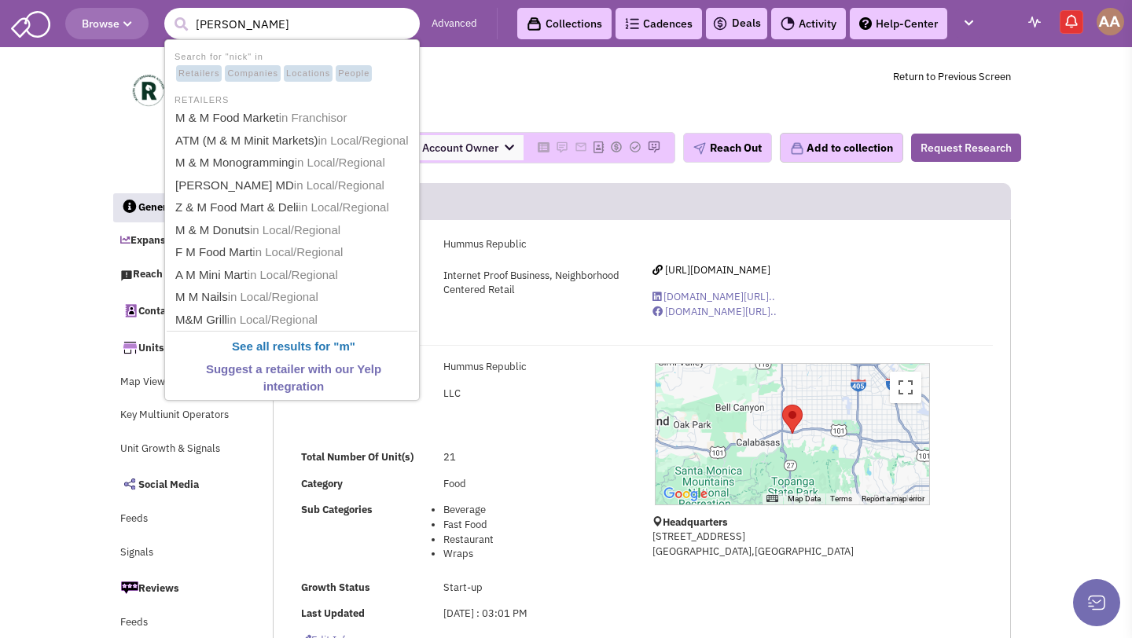
type input "nick the"
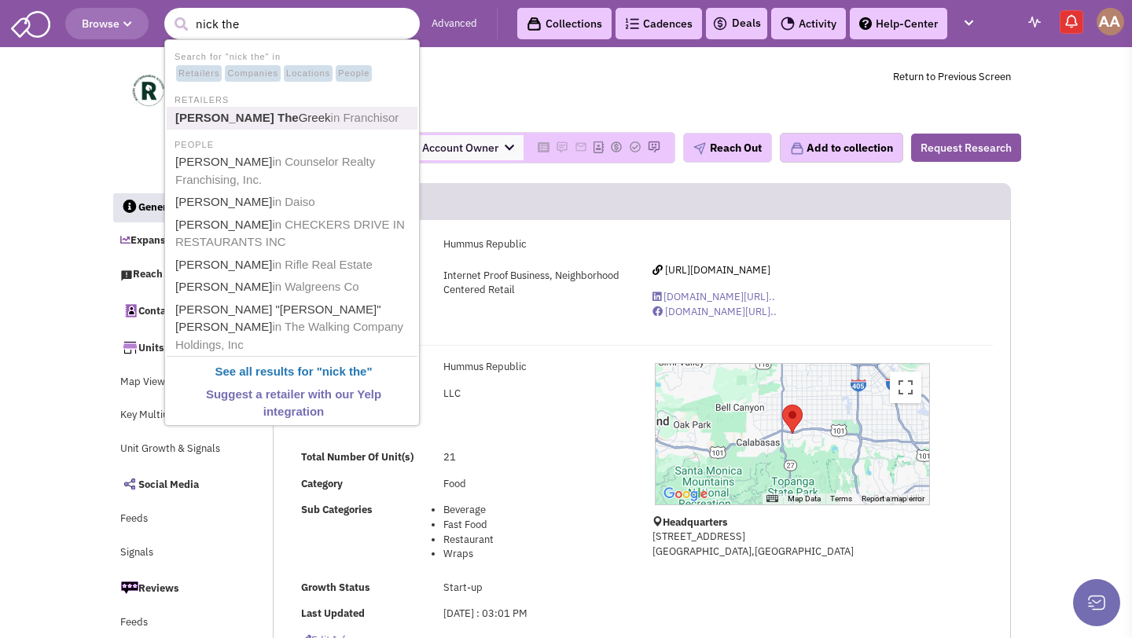
click at [331, 113] on span "in Franchisor" at bounding box center [365, 117] width 68 height 13
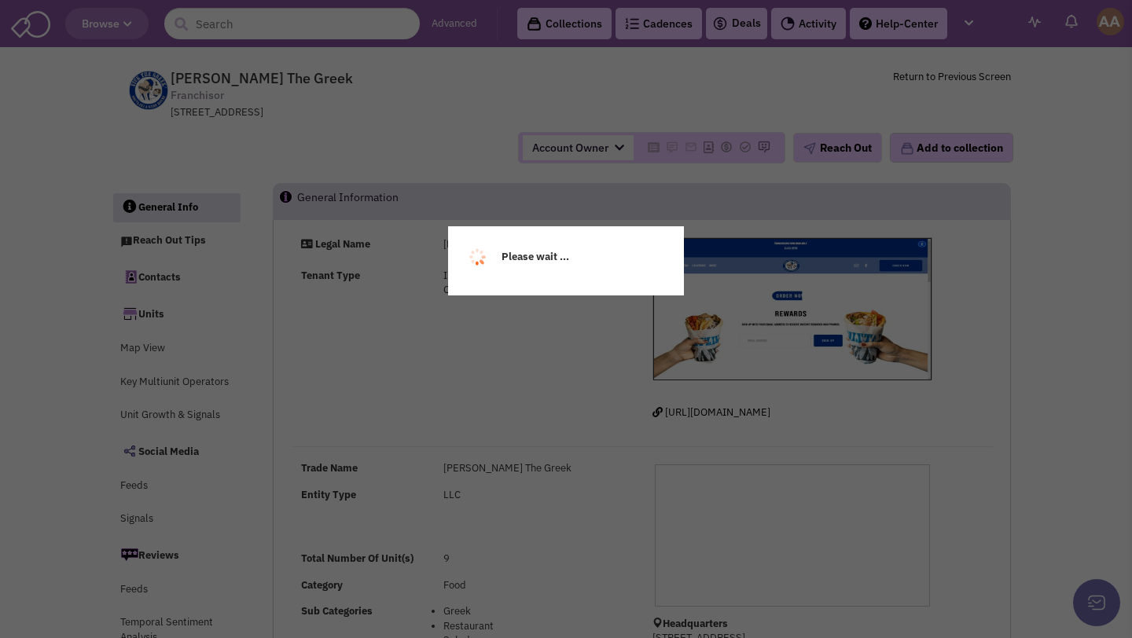
select select
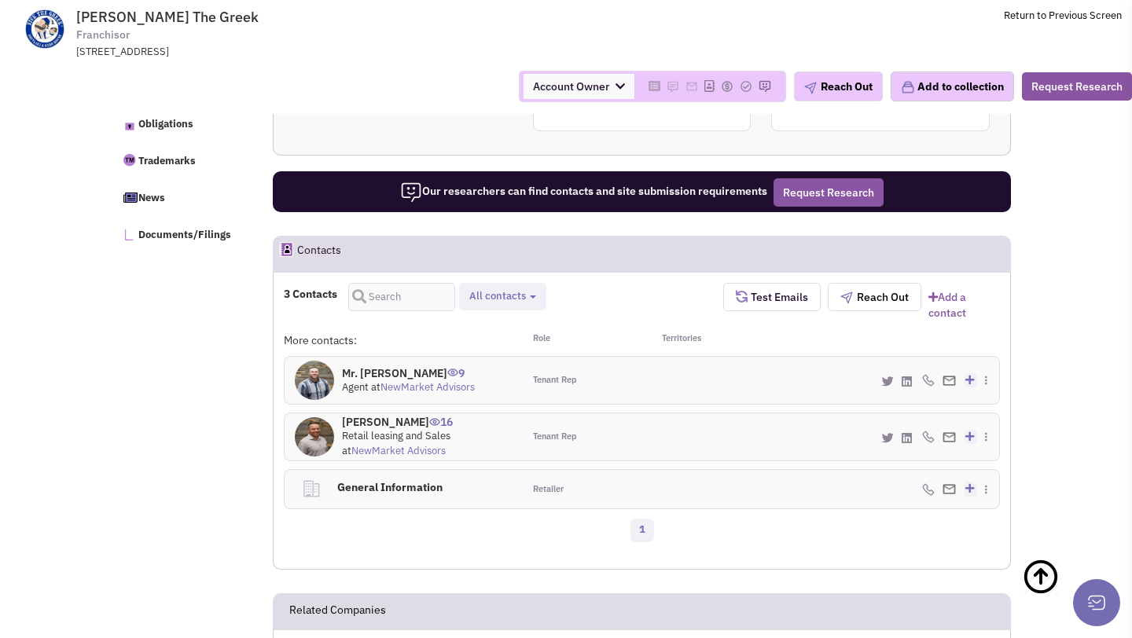
scroll to position [818, 0]
click at [420, 373] on h4 "Mr. [PERSON_NAME] 9" at bounding box center [408, 373] width 133 height 14
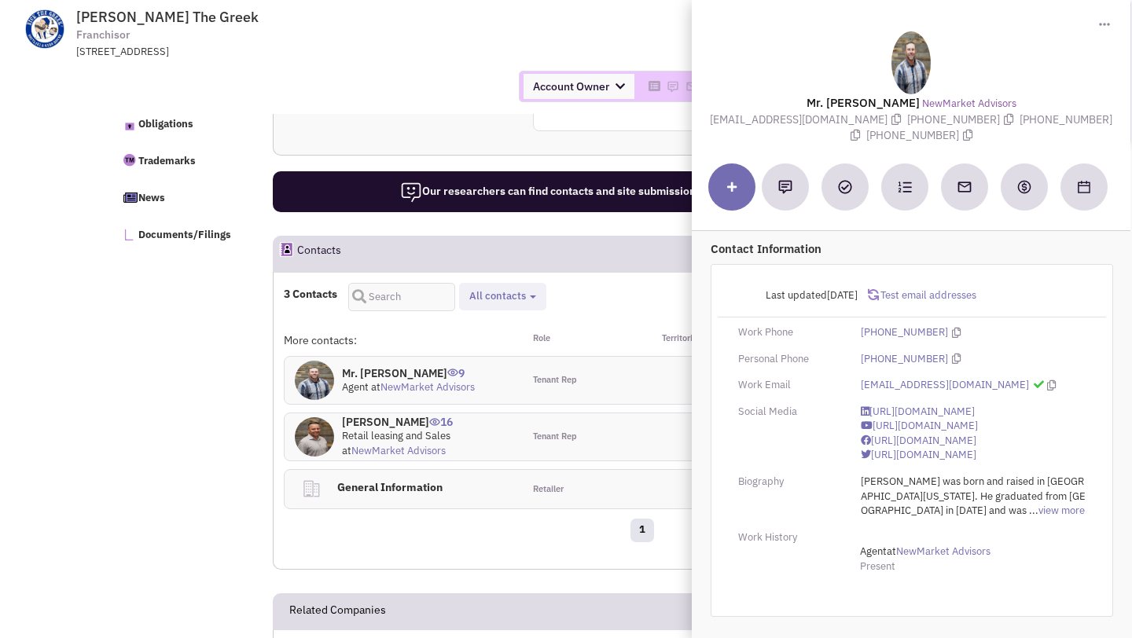
click at [622, 29] on td "[PERSON_NAME] The Greek Franchisor [STREET_ADDRESS] Return to Previous Screen" at bounding box center [607, 29] width 1029 height 59
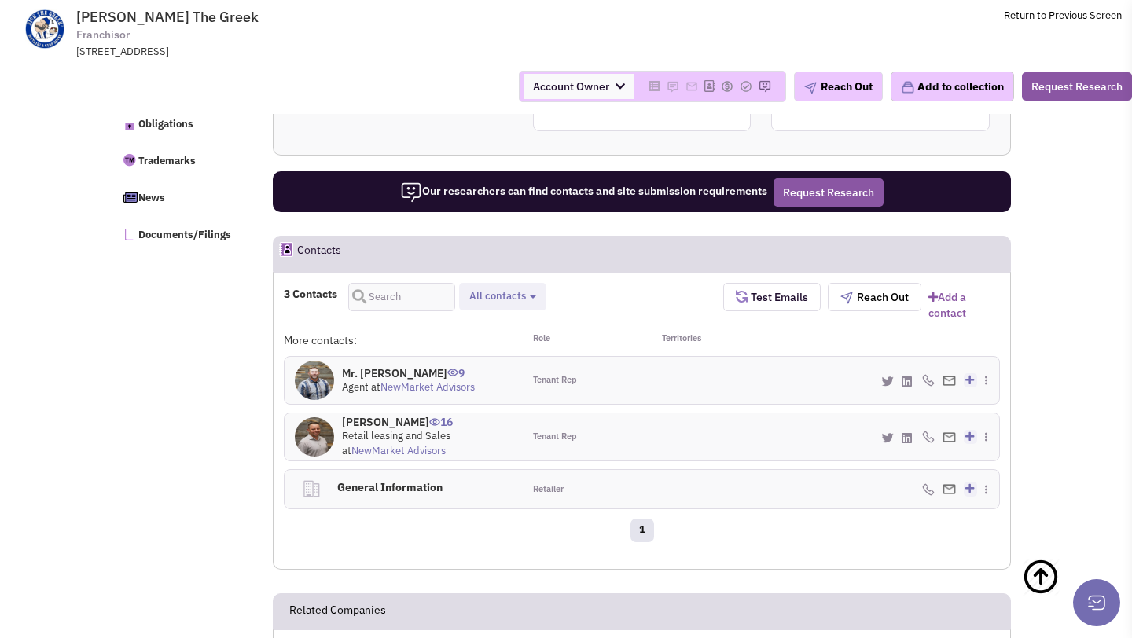
click at [369, 368] on h4 "Mr. [PERSON_NAME] 9" at bounding box center [408, 373] width 133 height 14
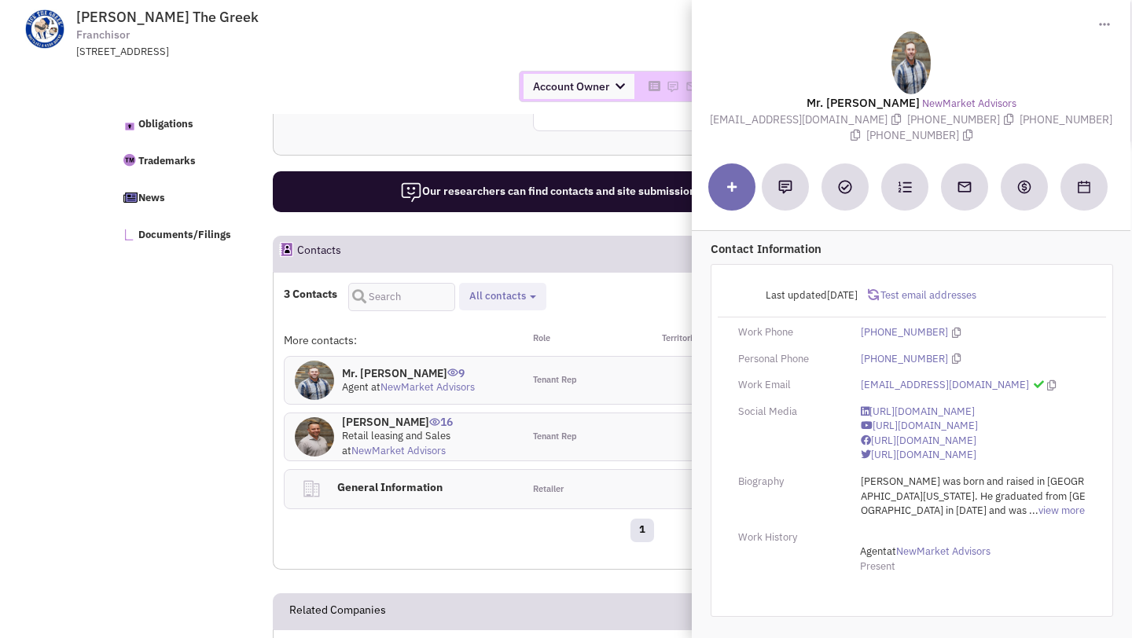
scroll to position [0, 0]
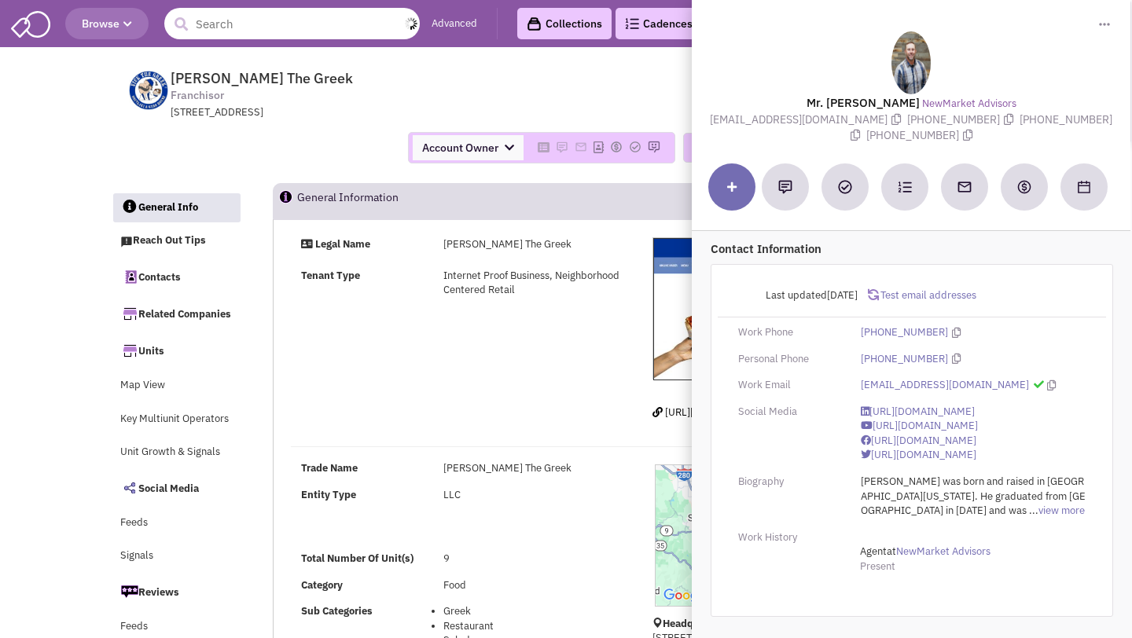
click at [358, 24] on input "text" at bounding box center [291, 23] width 255 height 31
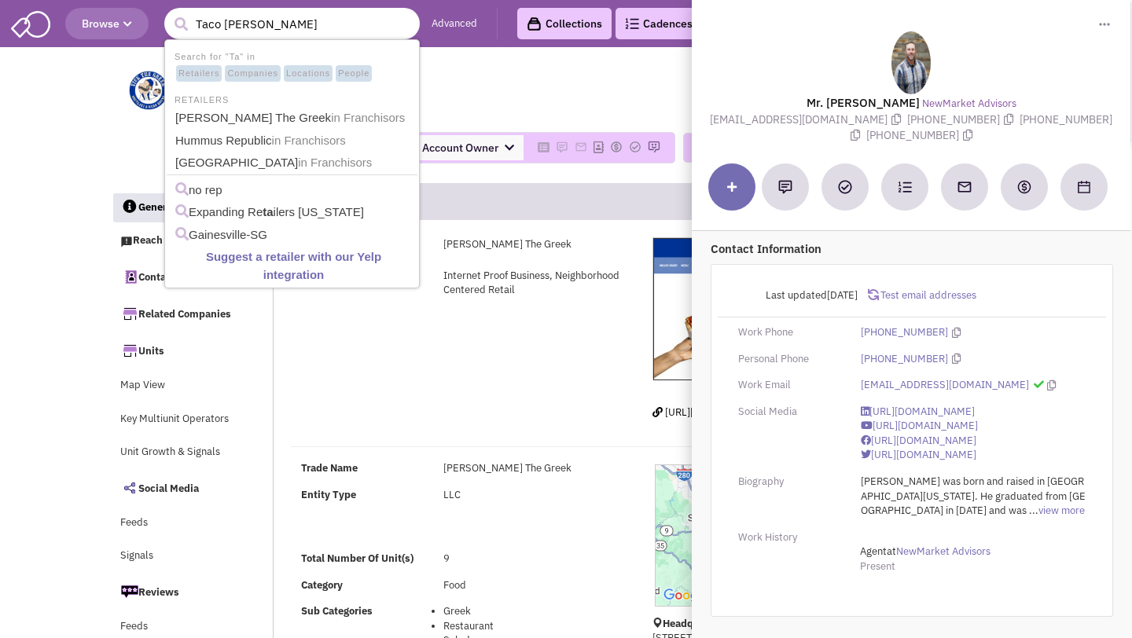
type input "Taco Cabana"
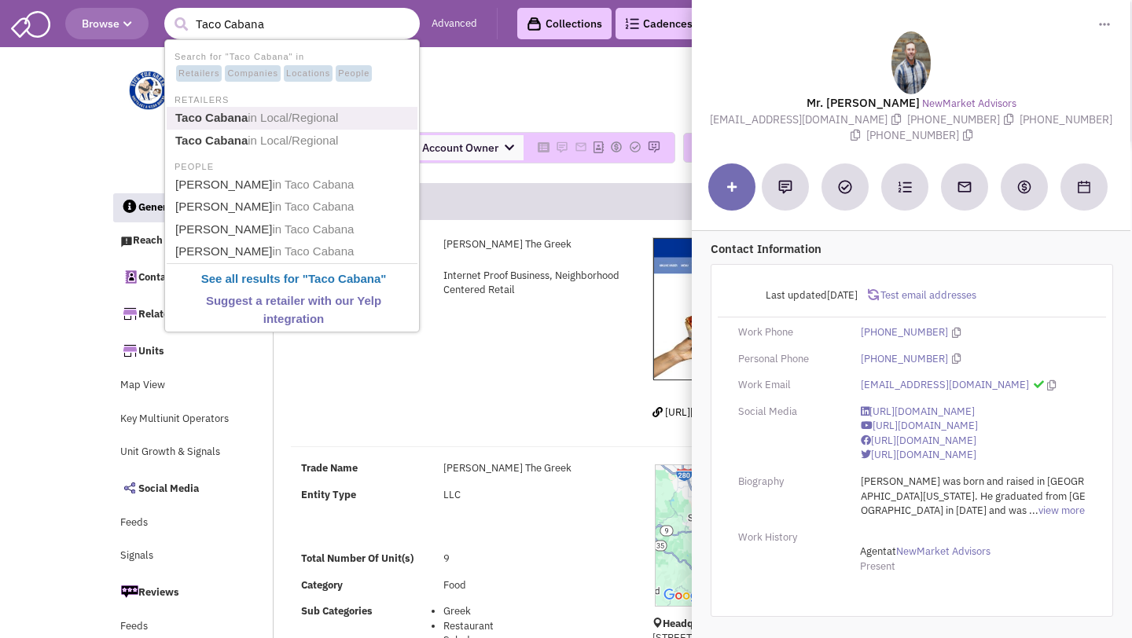
click at [299, 115] on span "in Local/Regional" at bounding box center [293, 117] width 90 height 13
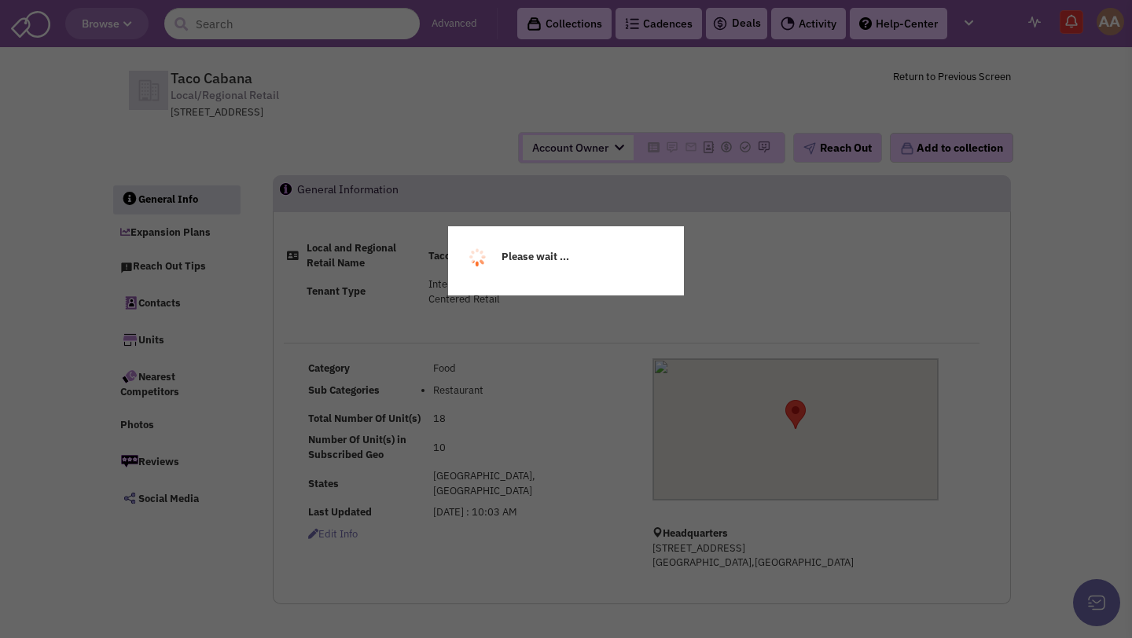
select select
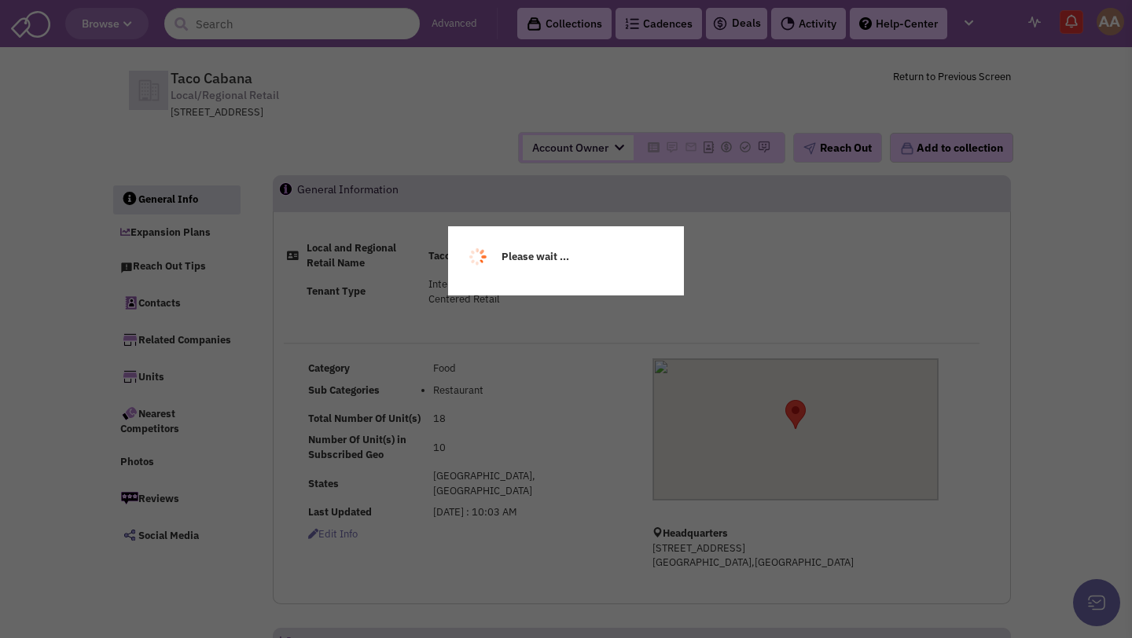
select select
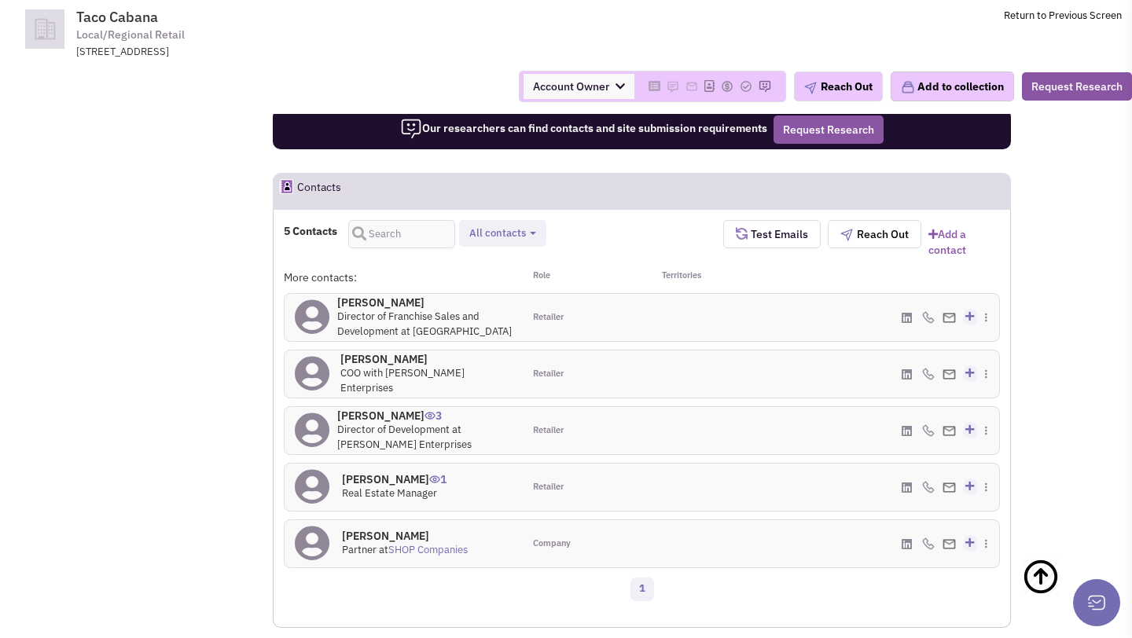
scroll to position [919, 0]
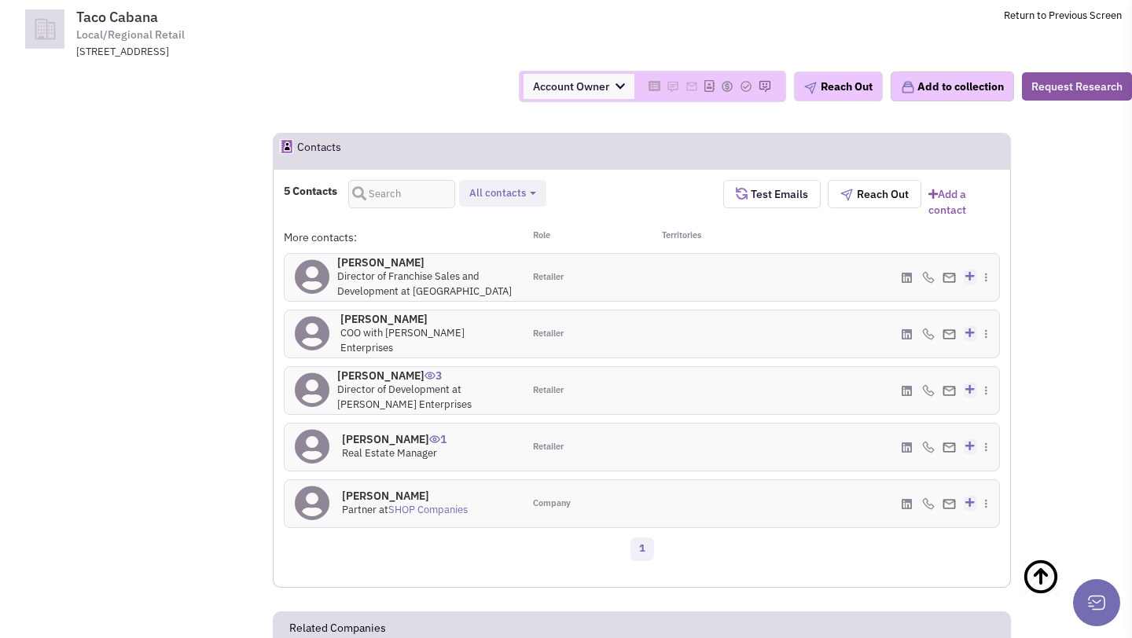
click at [375, 262] on h4 "John Ramsay 0" at bounding box center [424, 262] width 175 height 14
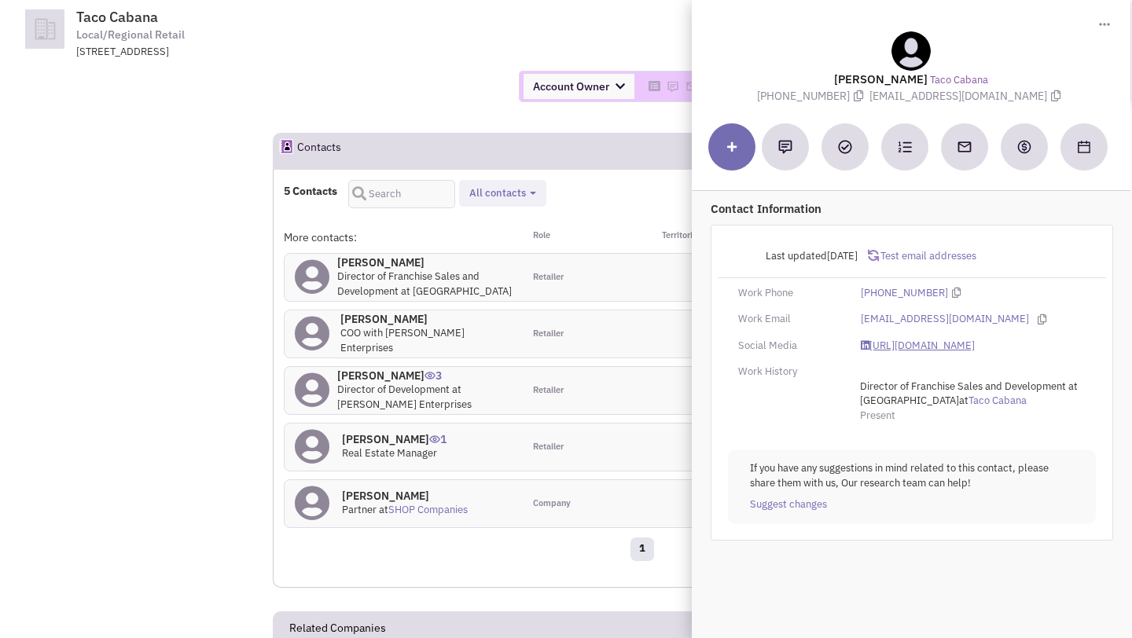
click at [892, 345] on link "https://www.linkedin.com/in/johnramsaycfe/" at bounding box center [918, 346] width 114 height 15
drag, startPoint x: 887, startPoint y: 97, endPoint x: 1015, endPoint y: 97, distance: 128.1
click at [1015, 97] on span "jramsay@tacocabana.com" at bounding box center [967, 96] width 195 height 14
copy span "jramsay@tacocabana.com"
drag, startPoint x: 785, startPoint y: 96, endPoint x: 866, endPoint y: 95, distance: 81.0
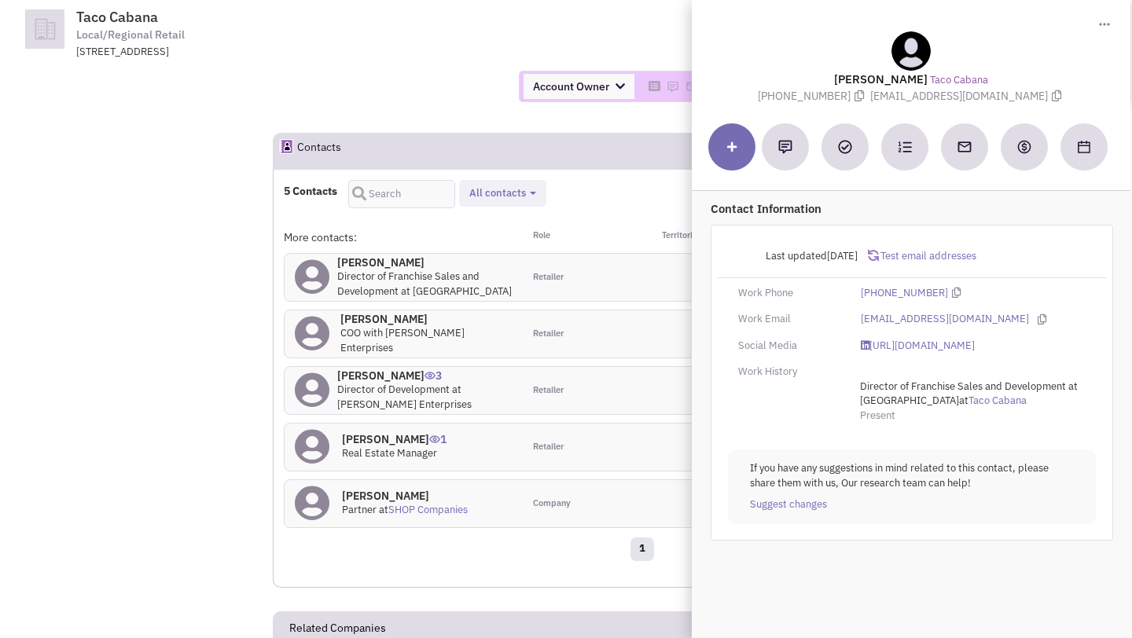
click at [866, 95] on span "(510) 792-3393" at bounding box center [814, 96] width 112 height 14
copy span "(510) 792-3393"
click at [454, 103] on div "Account Owner Account Owner [PERSON_NAME] [PERSON_NAME] [PERSON_NAME] [PERSON_N…" at bounding box center [566, 86] width 1152 height 55
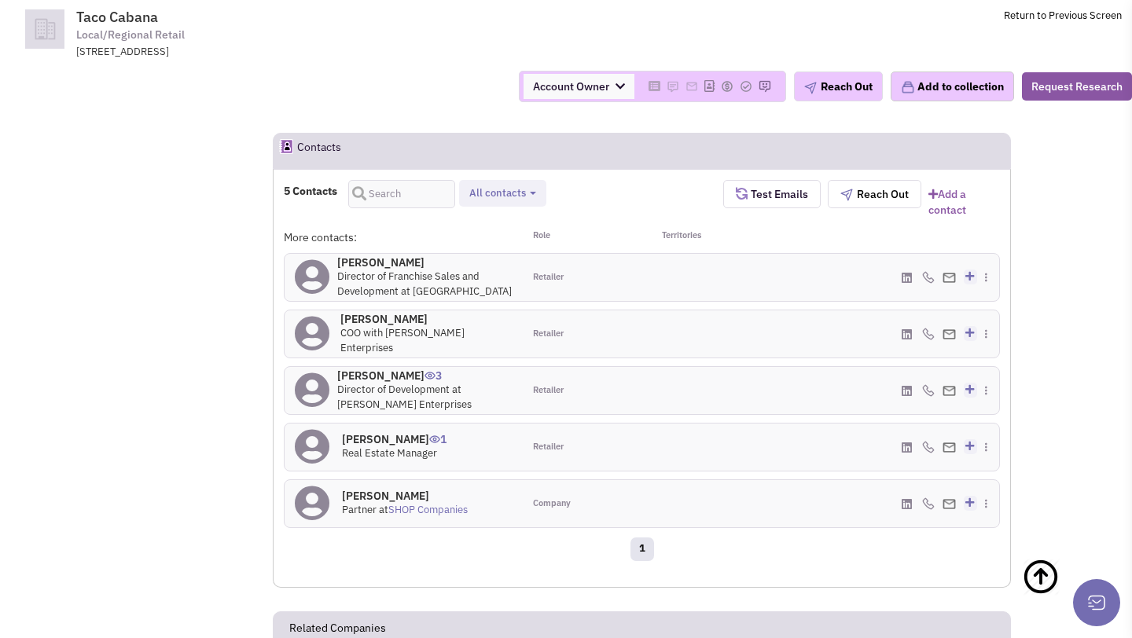
click at [370, 439] on h4 "Maria Deibert 1" at bounding box center [394, 439] width 105 height 14
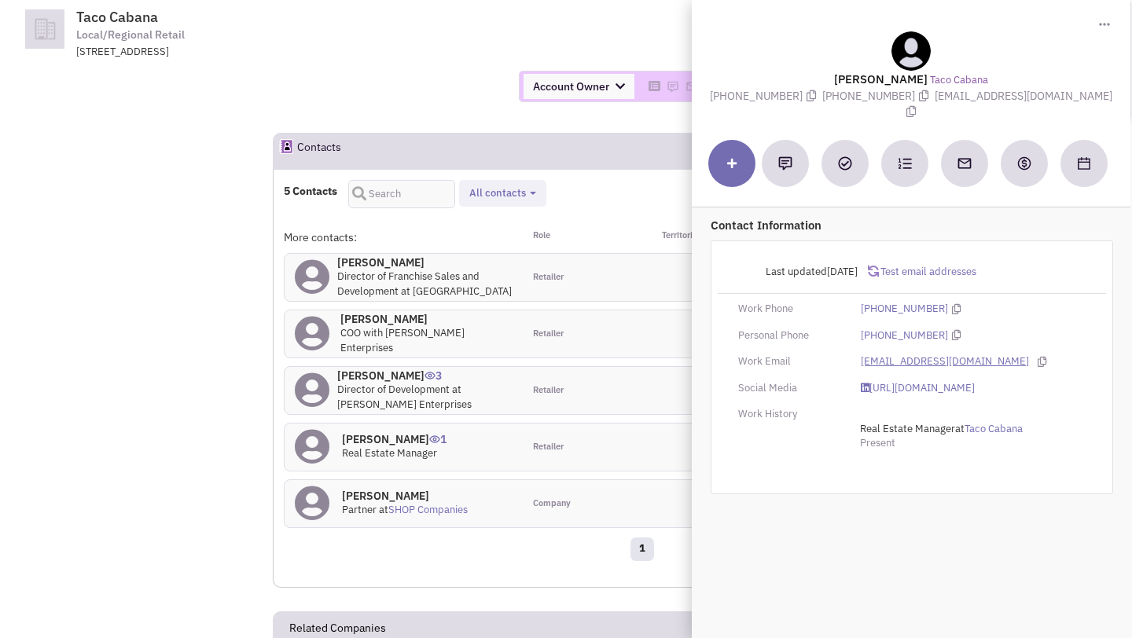
click at [893, 354] on link "mdeibert@tacocabana.com" at bounding box center [945, 361] width 168 height 15
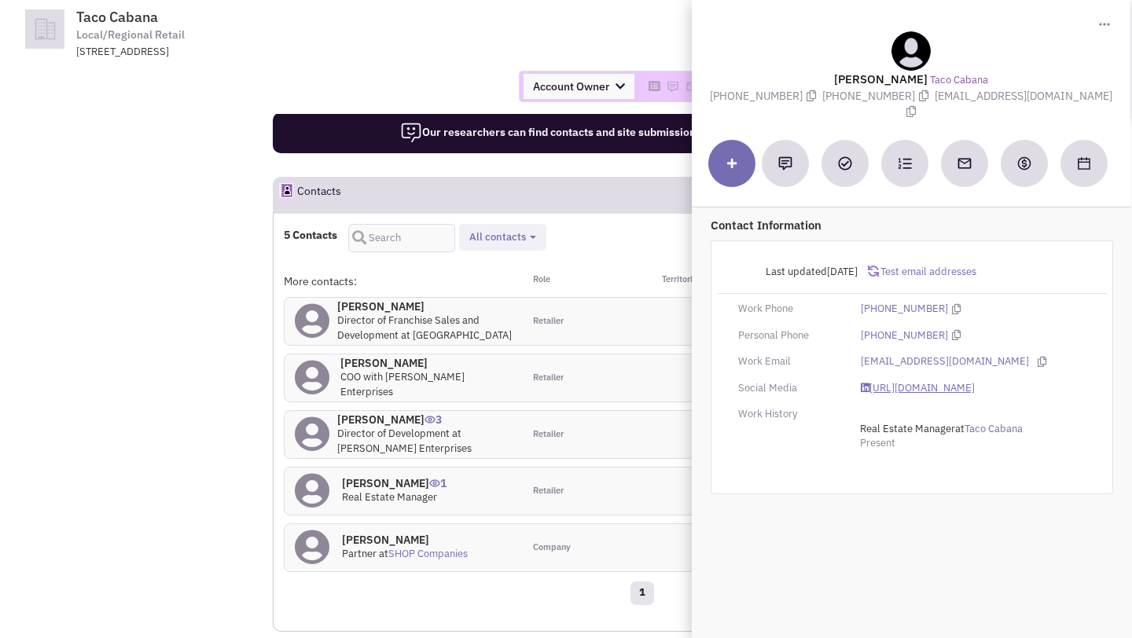
click at [895, 381] on link "https://www.linkedin.com/in/deibertmaria/" at bounding box center [918, 388] width 114 height 15
drag, startPoint x: 937, startPoint y: 94, endPoint x: 1067, endPoint y: 96, distance: 130.5
click at [1067, 96] on span "mdeibert@tacocabana.com" at bounding box center [1007, 104] width 210 height 31
copy span "mdeibert@tacocabana.com"
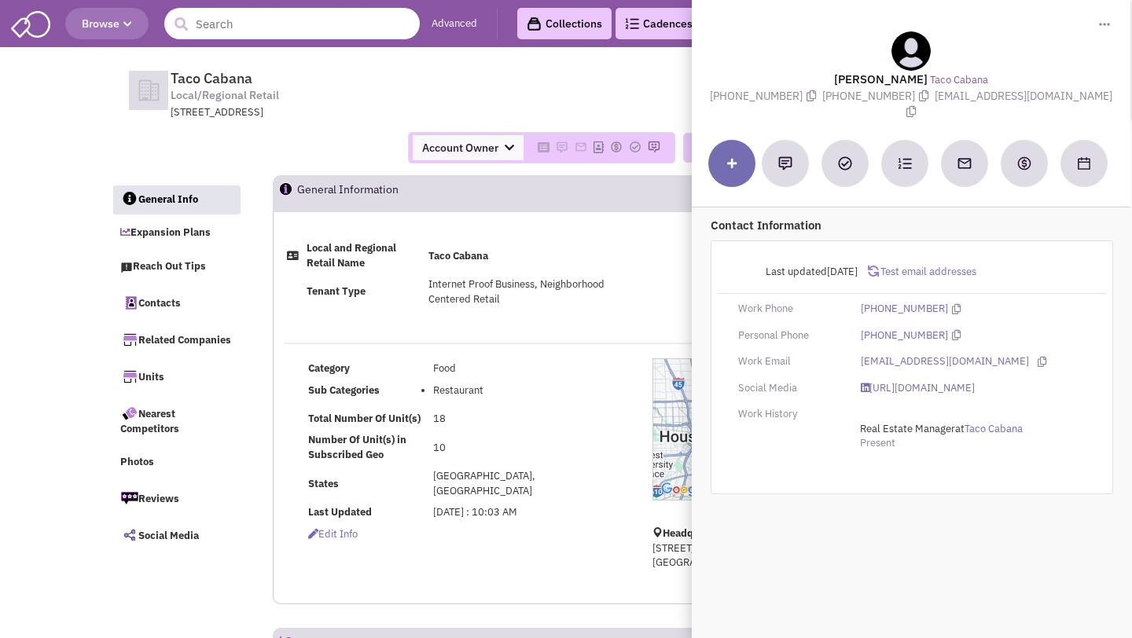
click at [278, 28] on input "text" at bounding box center [291, 23] width 255 height 31
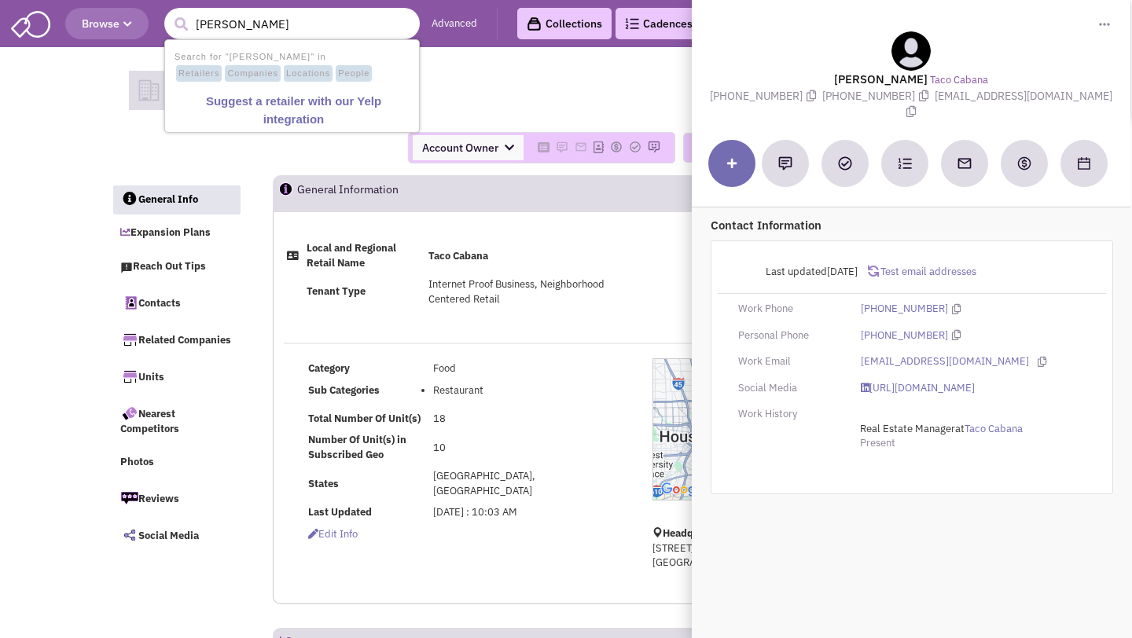
type input "shah's hal"
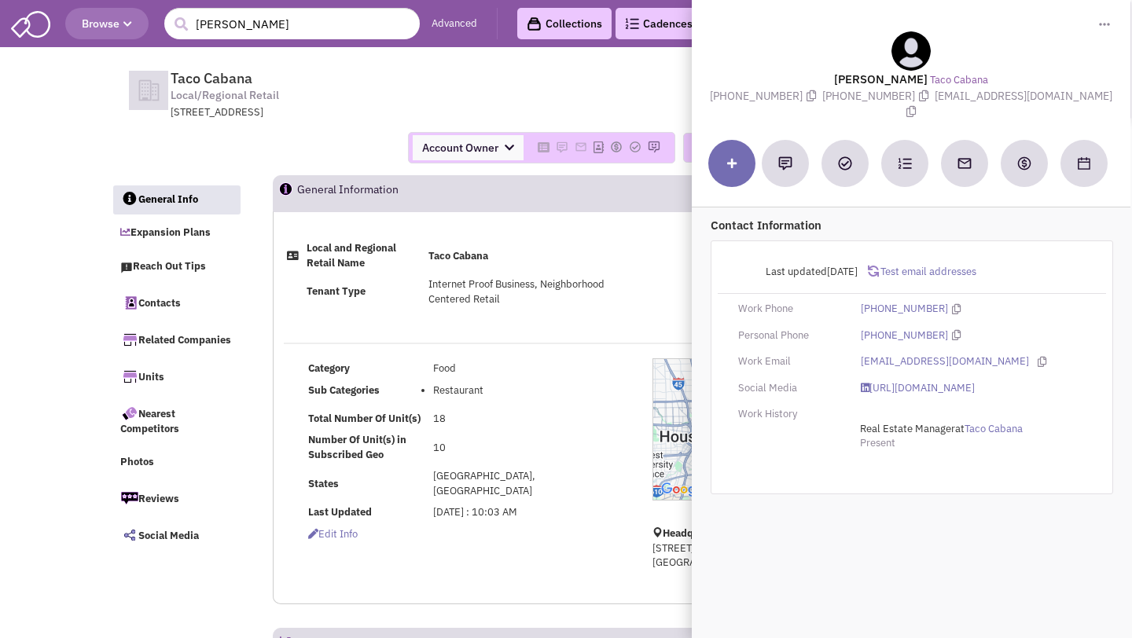
click at [531, 90] on span "Taco Cabana Local/Regional Retail 13455 East Fwy, Houston, TX, 77015" at bounding box center [384, 95] width 394 height 50
drag, startPoint x: 276, startPoint y: 37, endPoint x: 174, endPoint y: 2, distance: 107.4
click at [174, 2] on header "Browse 1 result is available, use up and down arrow keys to navigate. shah's ha…" at bounding box center [566, 23] width 1132 height 47
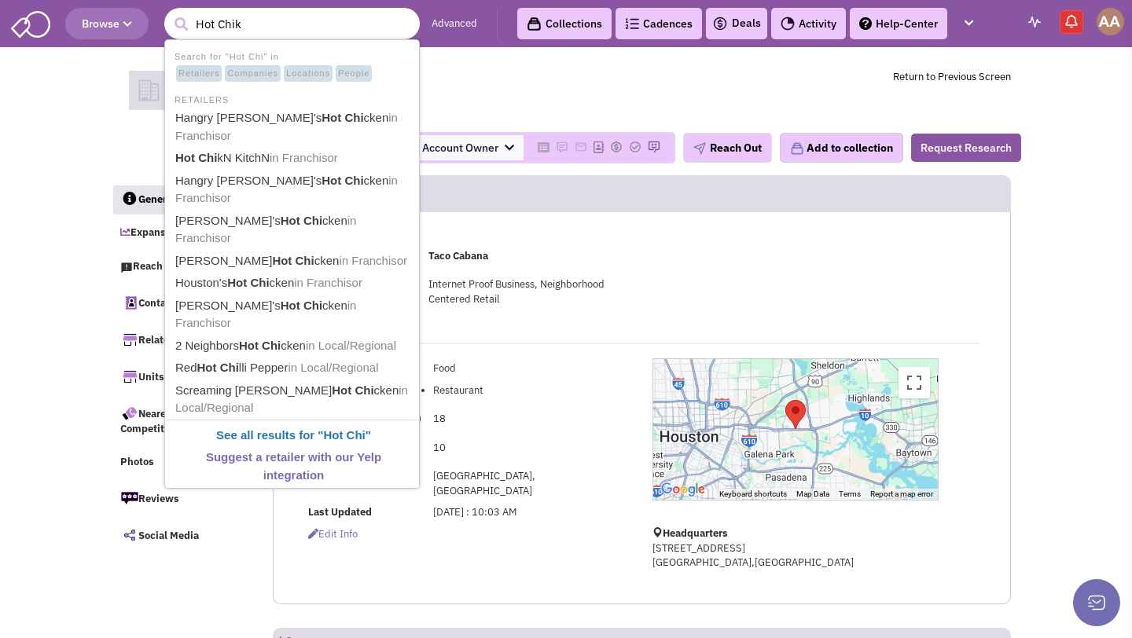
type input "Hot ChikN"
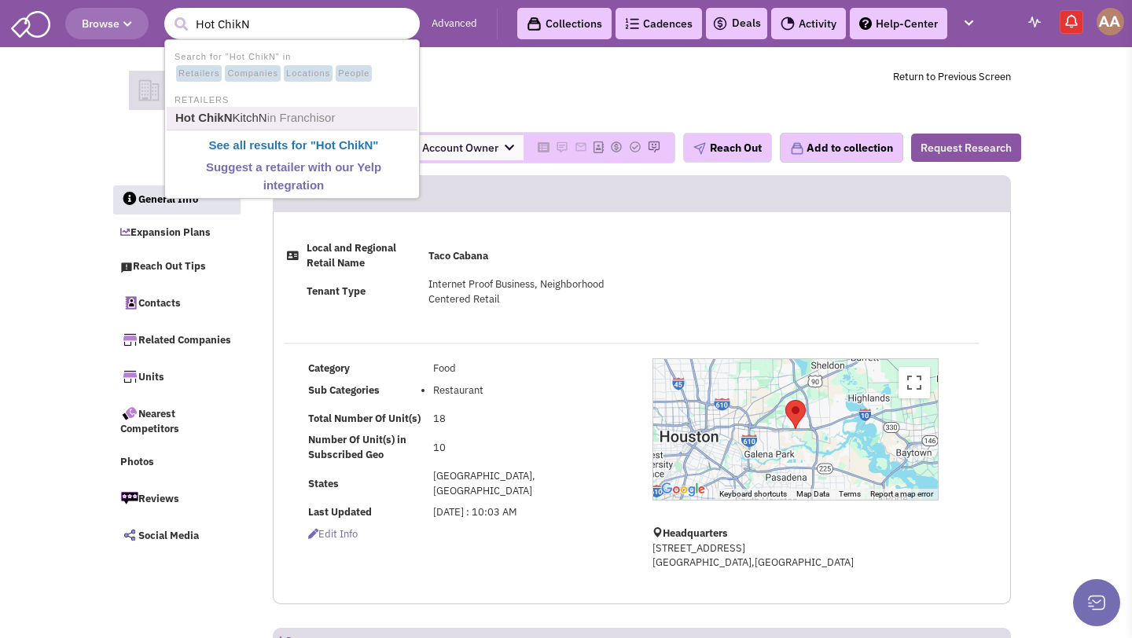
click at [268, 111] on link "Hot ChikN KitchN in Franchisor" at bounding box center [294, 118] width 246 height 21
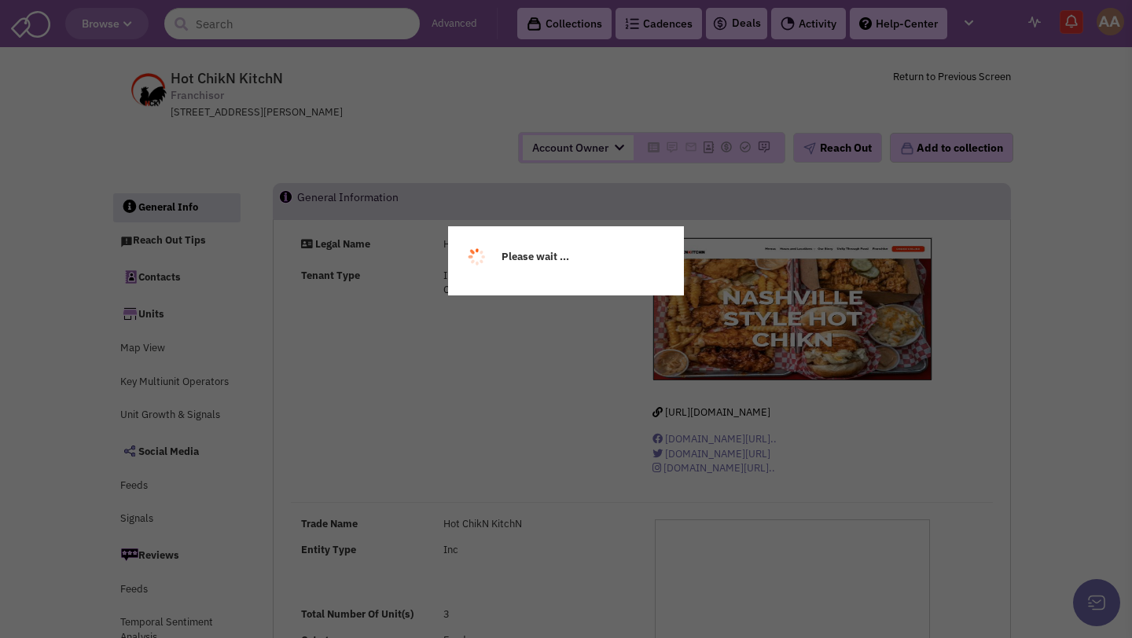
select select
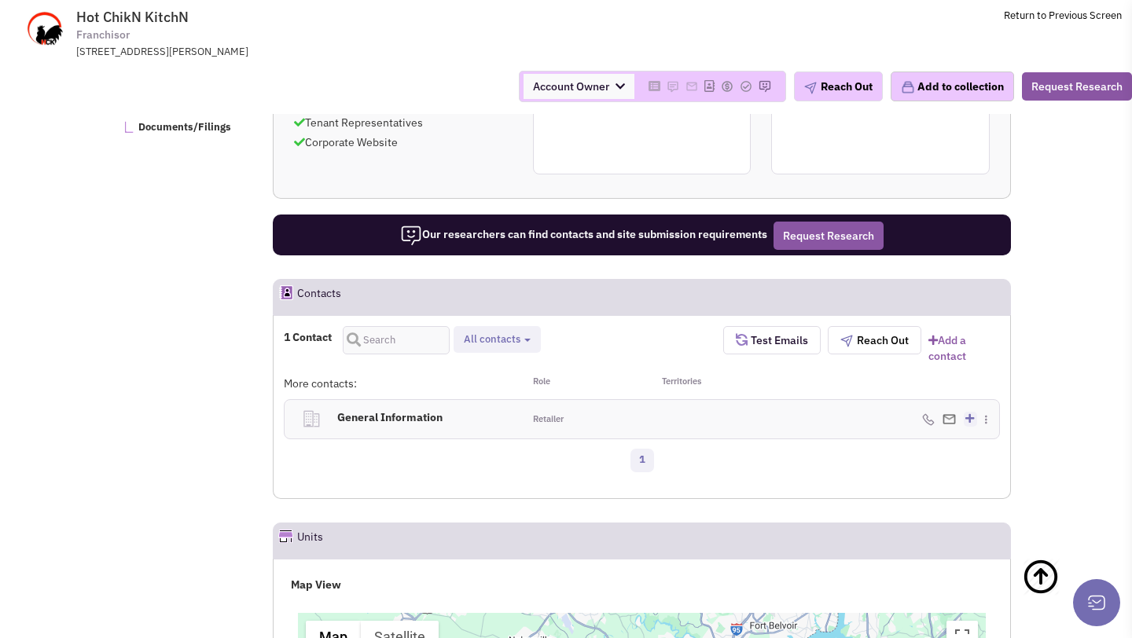
scroll to position [913, 0]
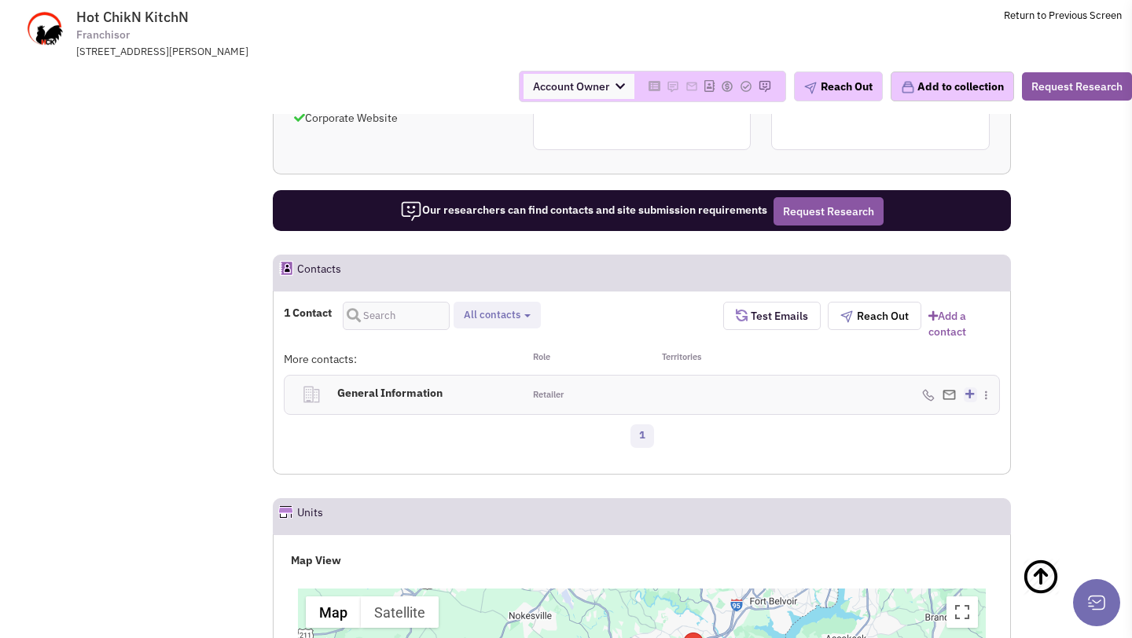
click at [379, 392] on h4 "General Information 0" at bounding box center [414, 393] width 164 height 35
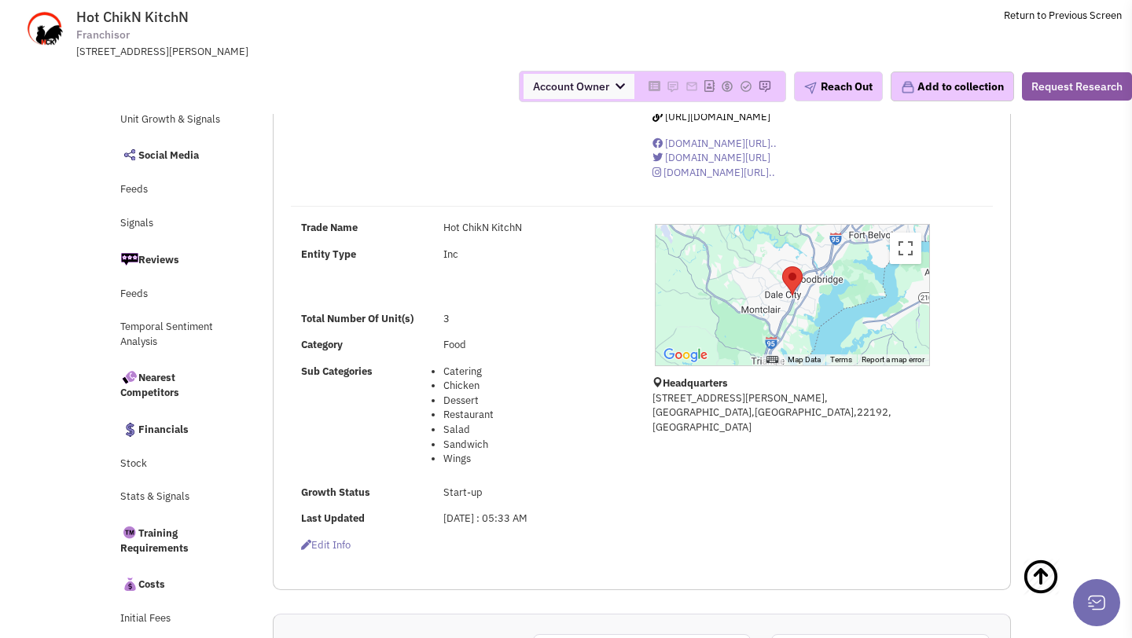
scroll to position [0, 0]
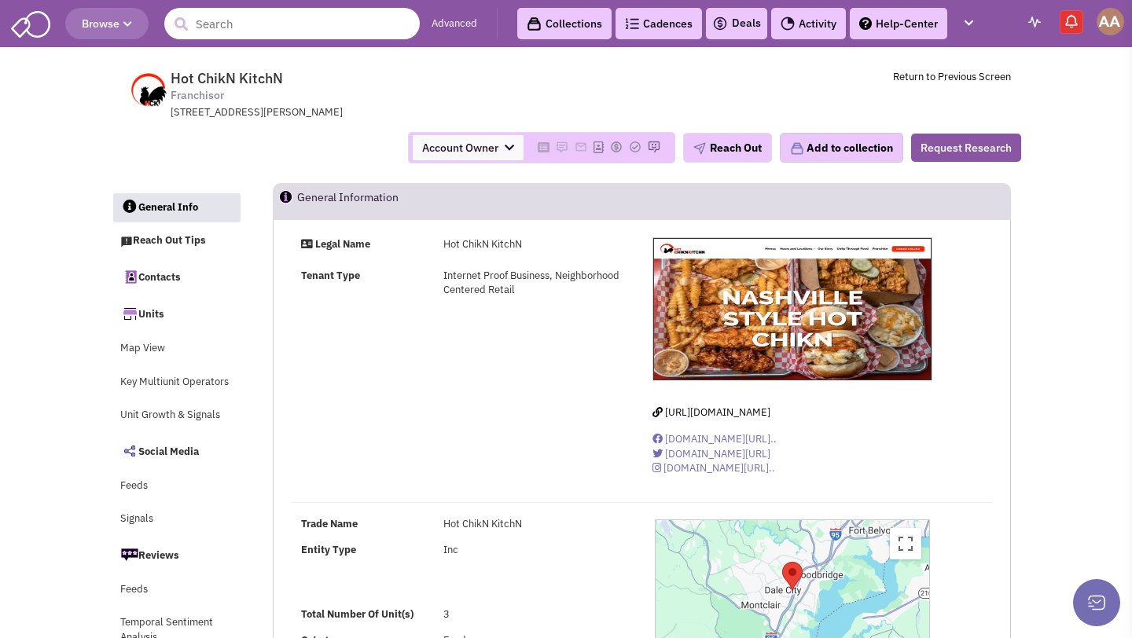
click at [332, 28] on input "text" at bounding box center [291, 23] width 255 height 31
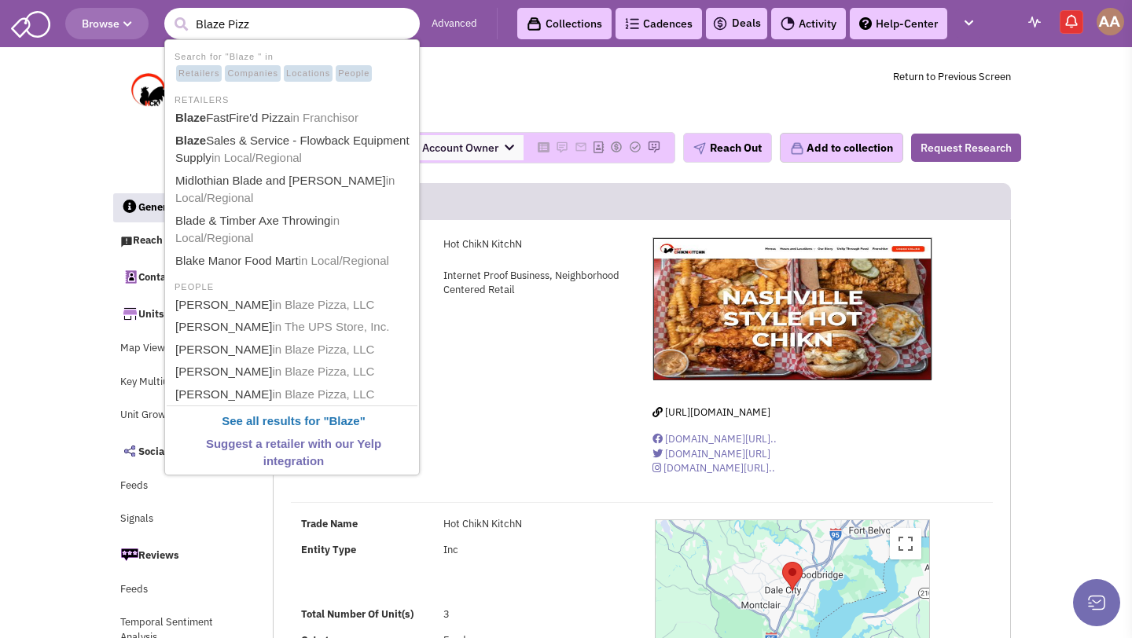
type input "Blaze Pizza"
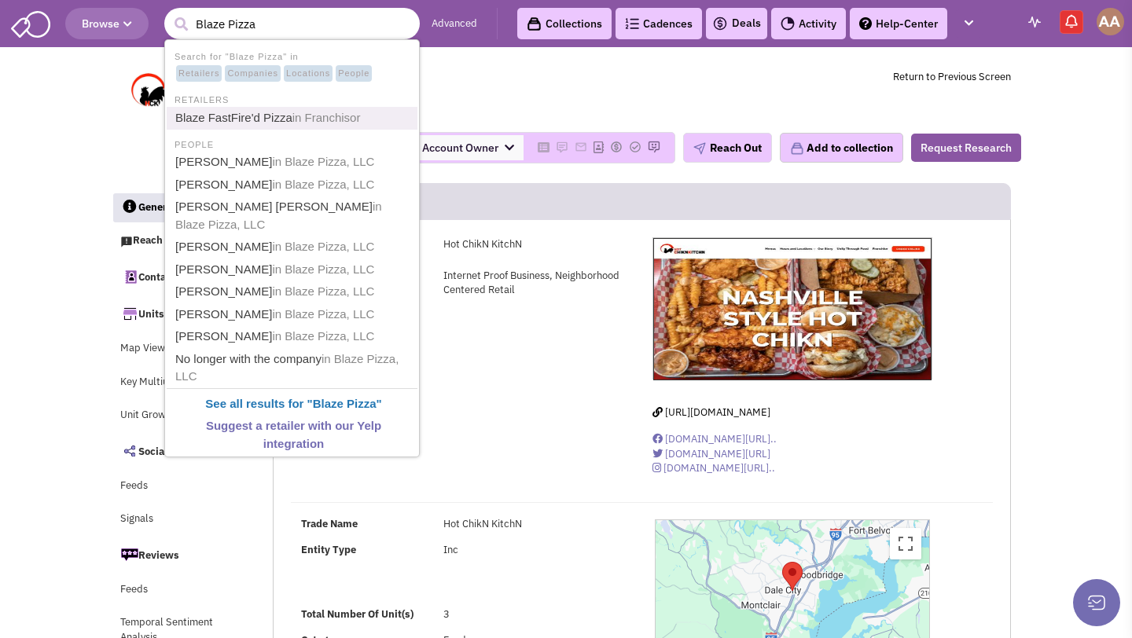
click at [295, 109] on link "Blaze FastFire'd Pizza in Franchisor" at bounding box center [294, 118] width 246 height 21
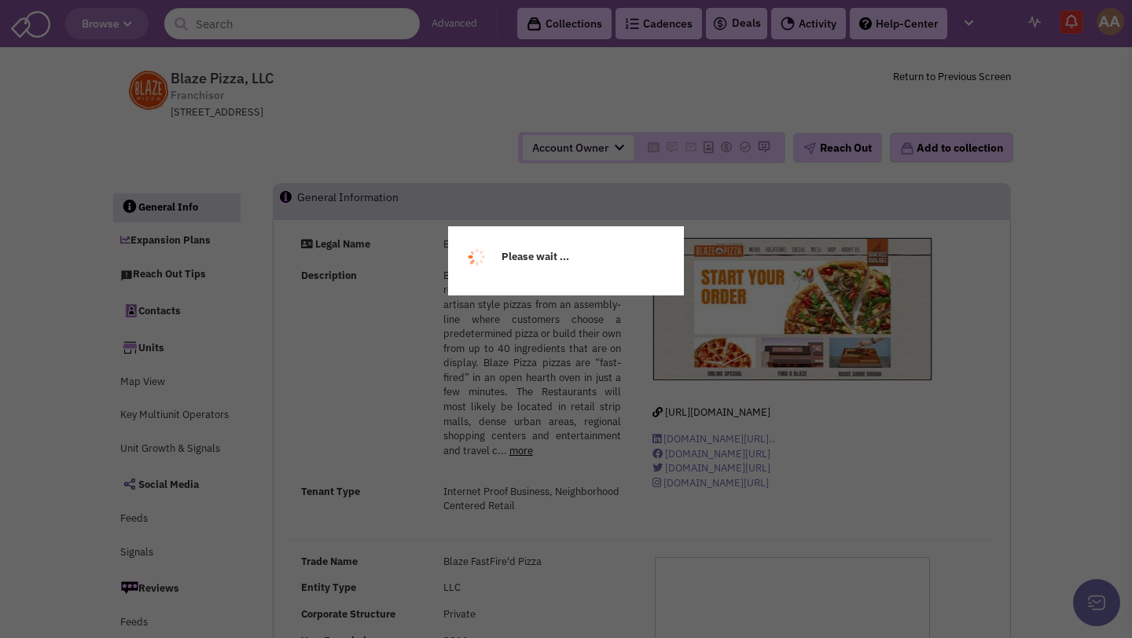
select select
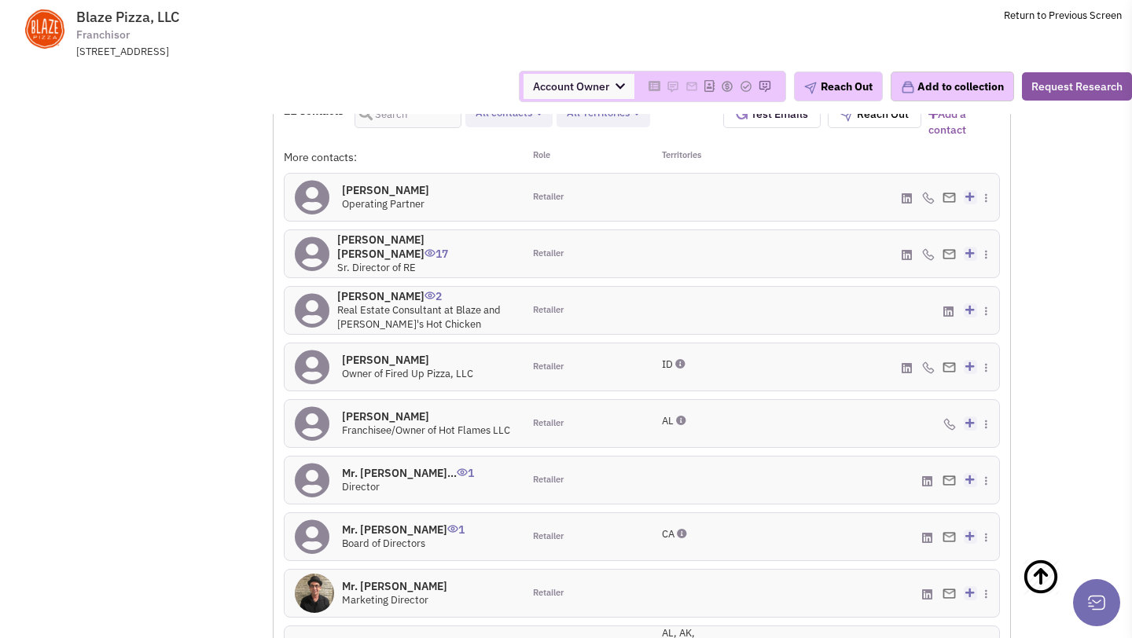
scroll to position [1413, 0]
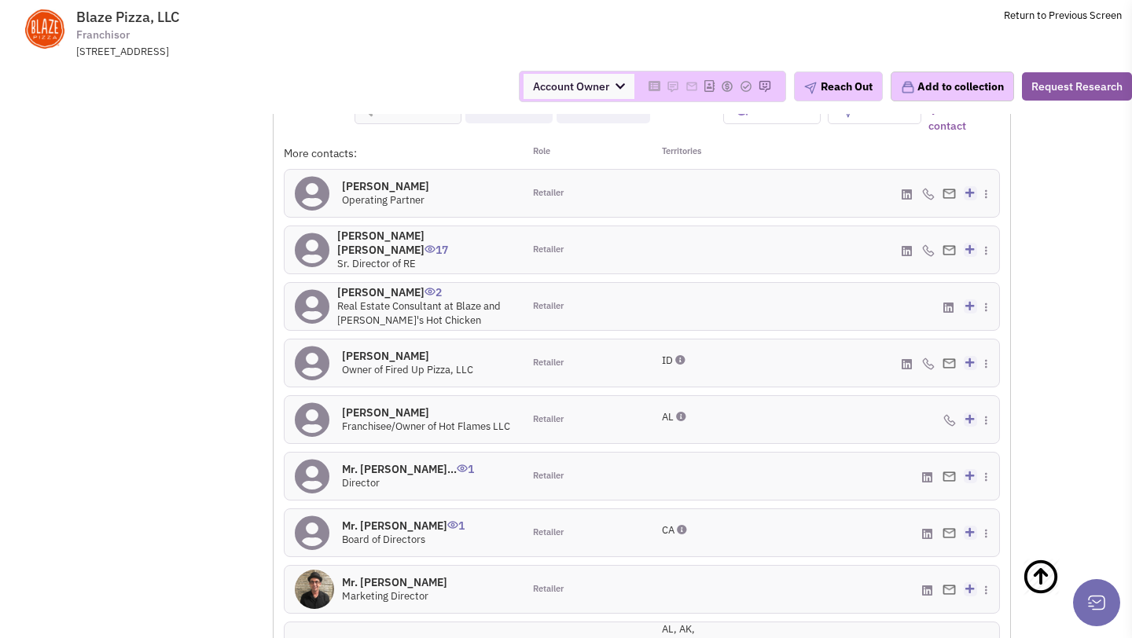
click at [371, 233] on h4 "Collins Cogan 17" at bounding box center [424, 243] width 175 height 28
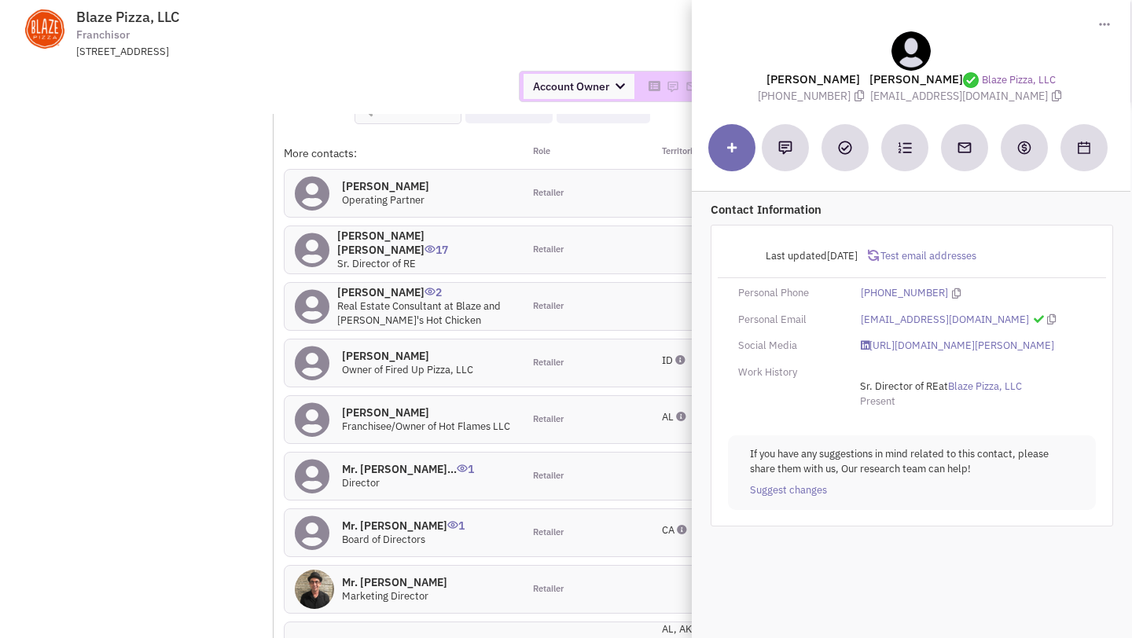
click at [378, 170] on div "Michael Forte 0 Operating Partner" at bounding box center [404, 193] width 238 height 47
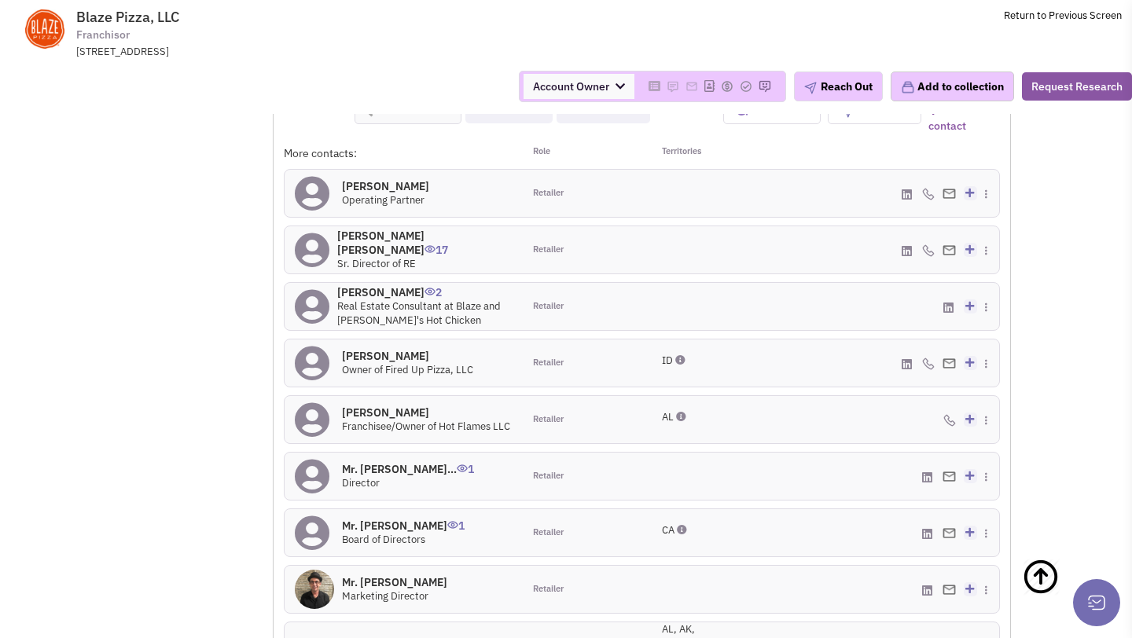
click at [383, 285] on h4 "Ed Schwartz 2" at bounding box center [424, 292] width 175 height 14
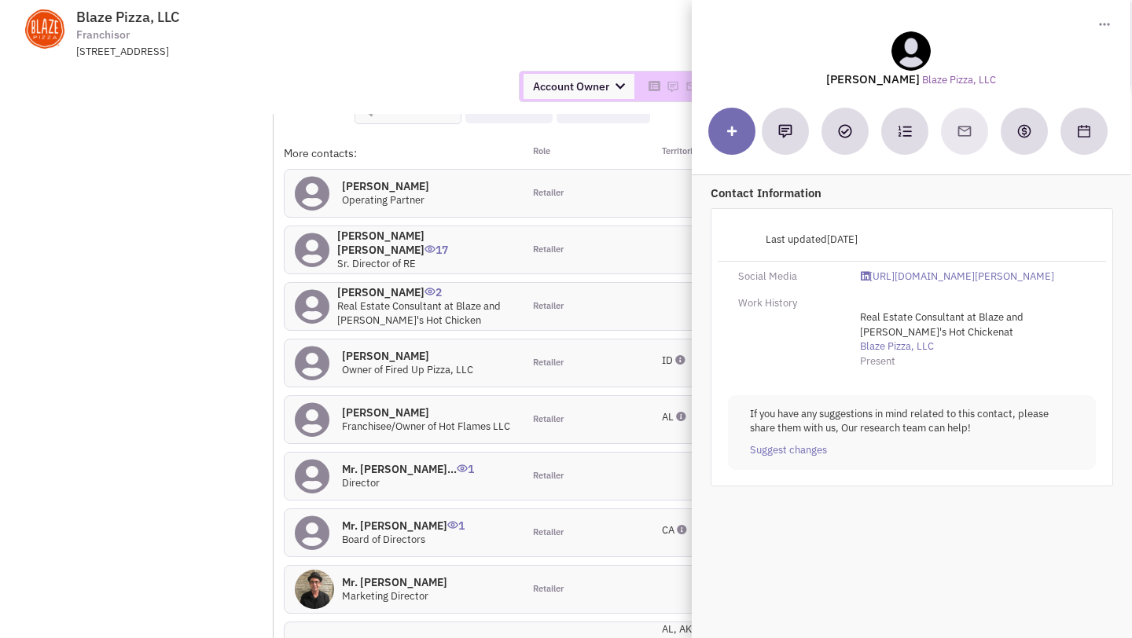
click at [385, 128] on form "21 Contacts Retailer contacts Tenant representatives Site selection decision ma…" at bounding box center [642, 445] width 716 height 699
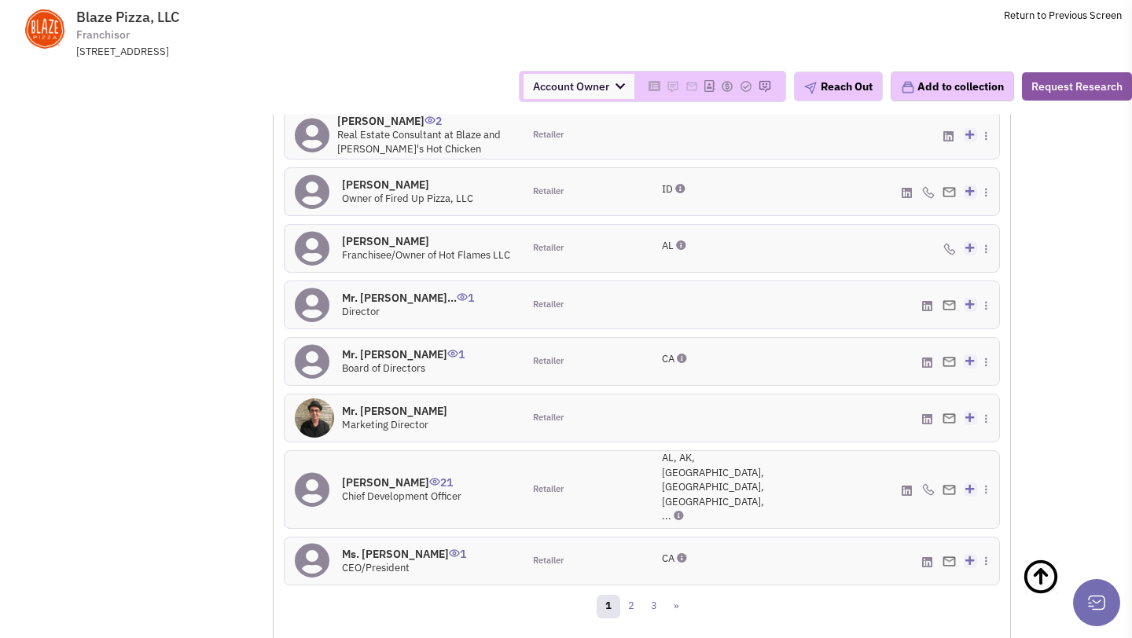
scroll to position [1588, 0]
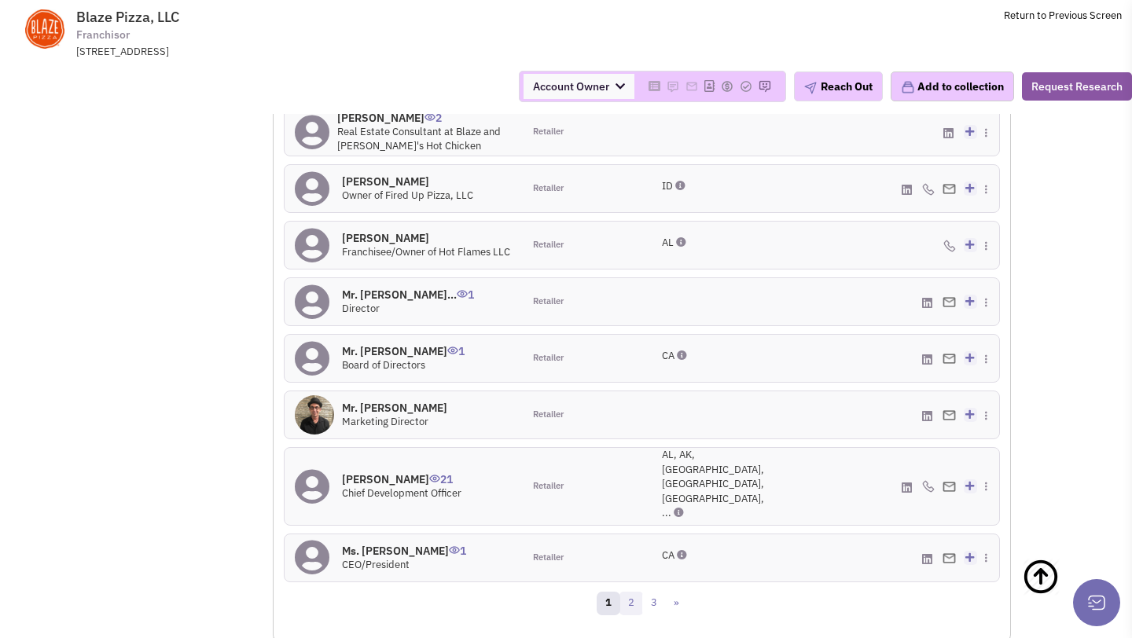
click at [627, 592] on link "2" at bounding box center [631, 604] width 24 height 24
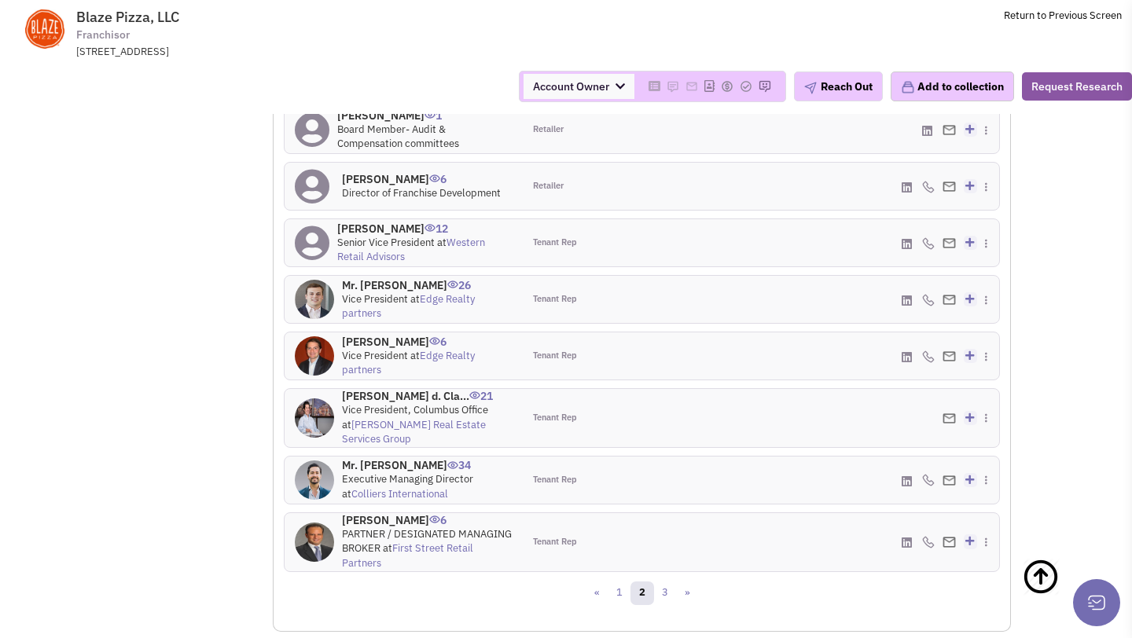
scroll to position [1600, 0]
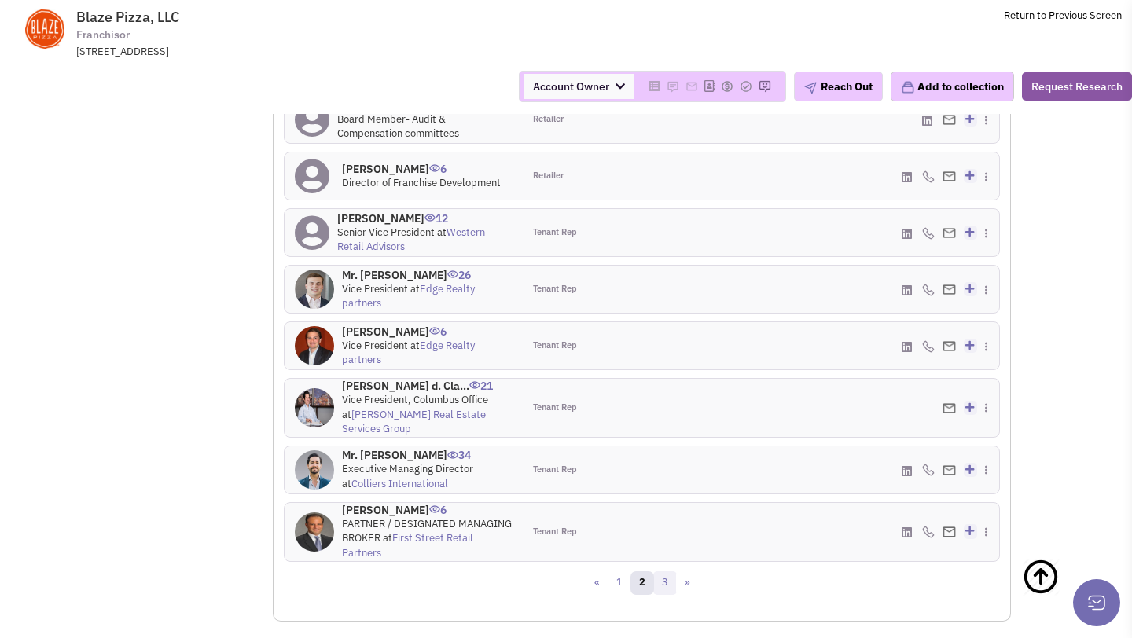
click at [660, 571] on link "3" at bounding box center [665, 583] width 24 height 24
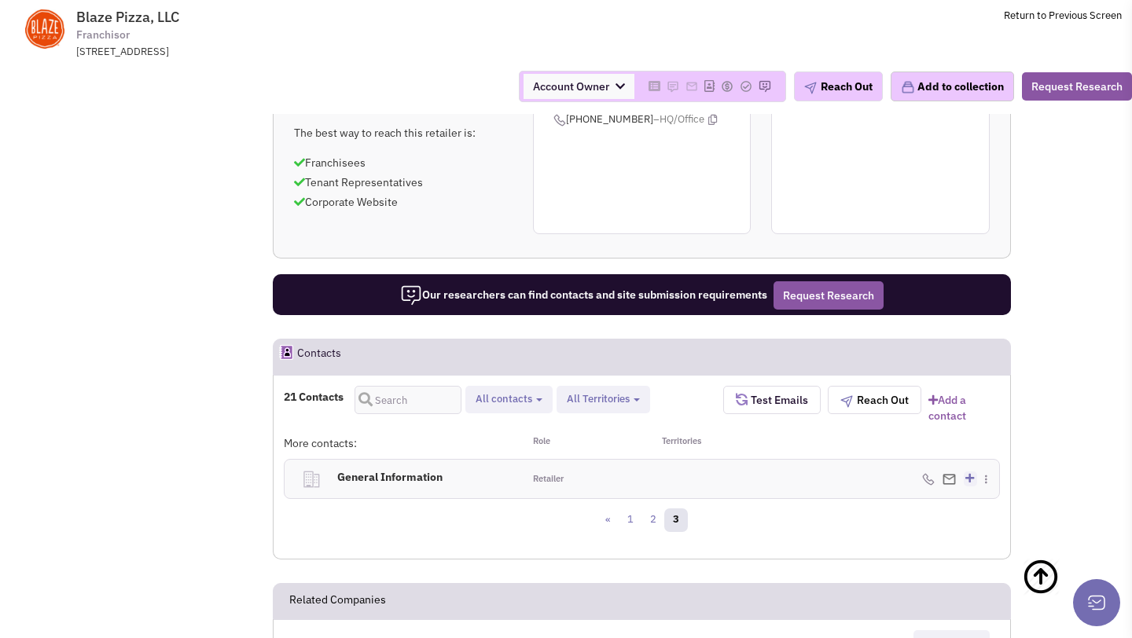
scroll to position [1286, 0]
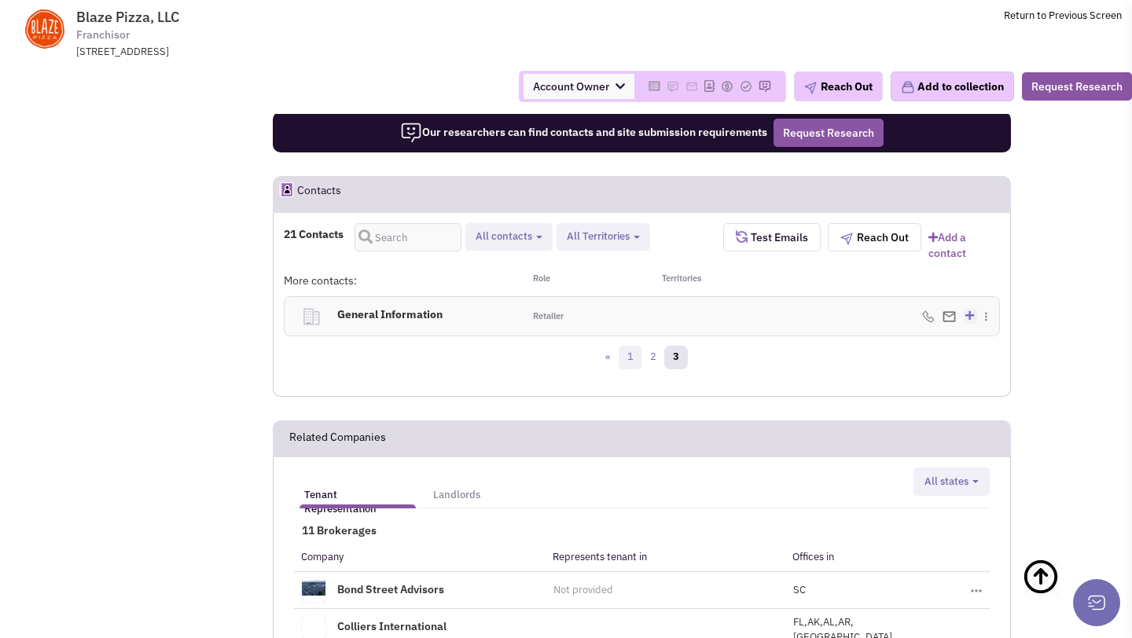
click at [628, 346] on link "1" at bounding box center [631, 358] width 24 height 24
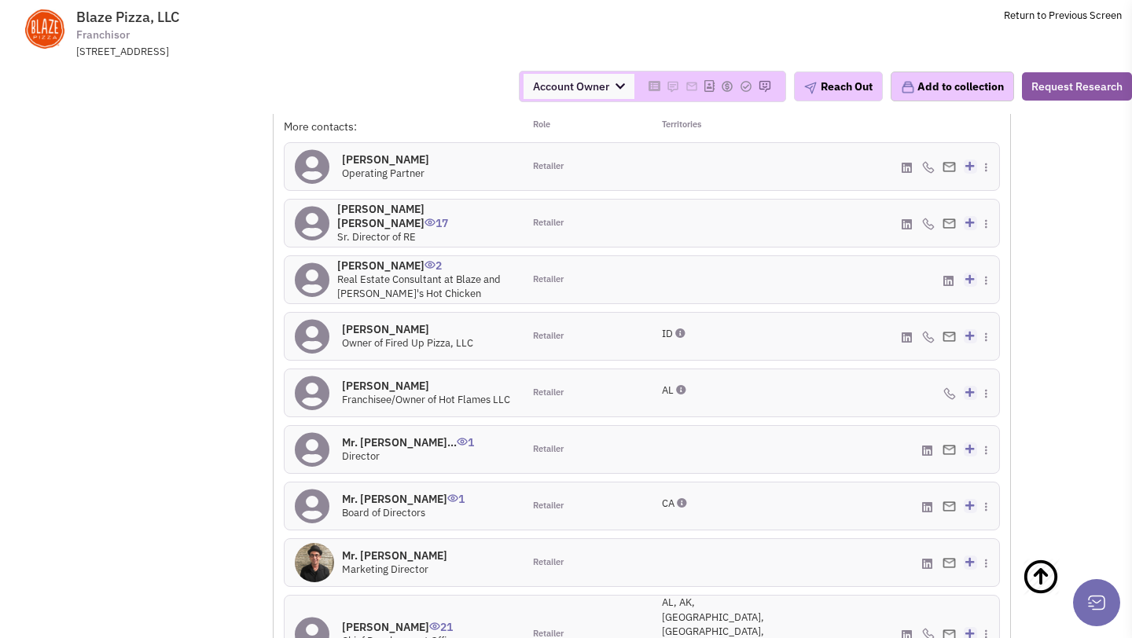
scroll to position [1418, 0]
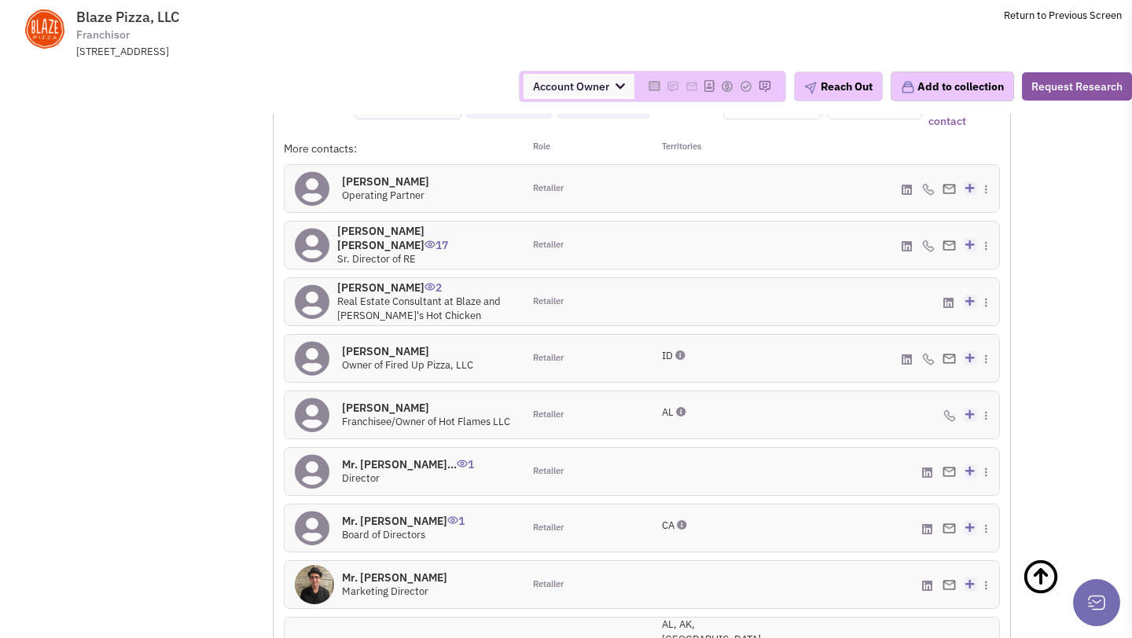
click at [375, 224] on h4 "Collins Cogan 17" at bounding box center [424, 238] width 175 height 28
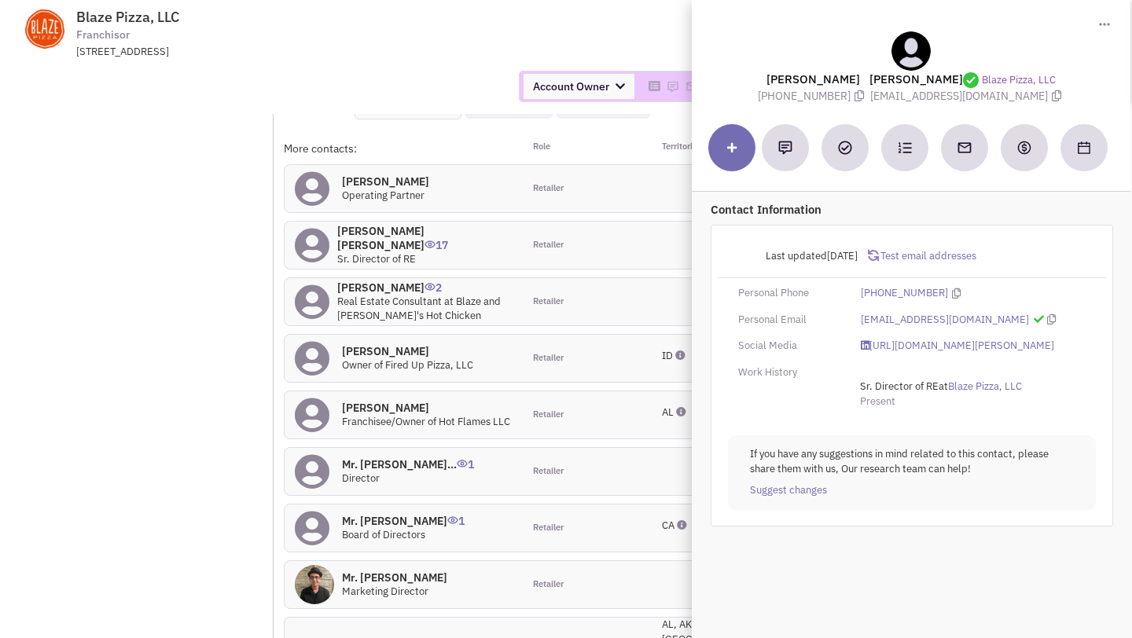
drag, startPoint x: 801, startPoint y: 94, endPoint x: 880, endPoint y: 94, distance: 79.4
click at [870, 94] on span "(310) 405-5721" at bounding box center [814, 96] width 112 height 14
copy span "(310) 405-5721"
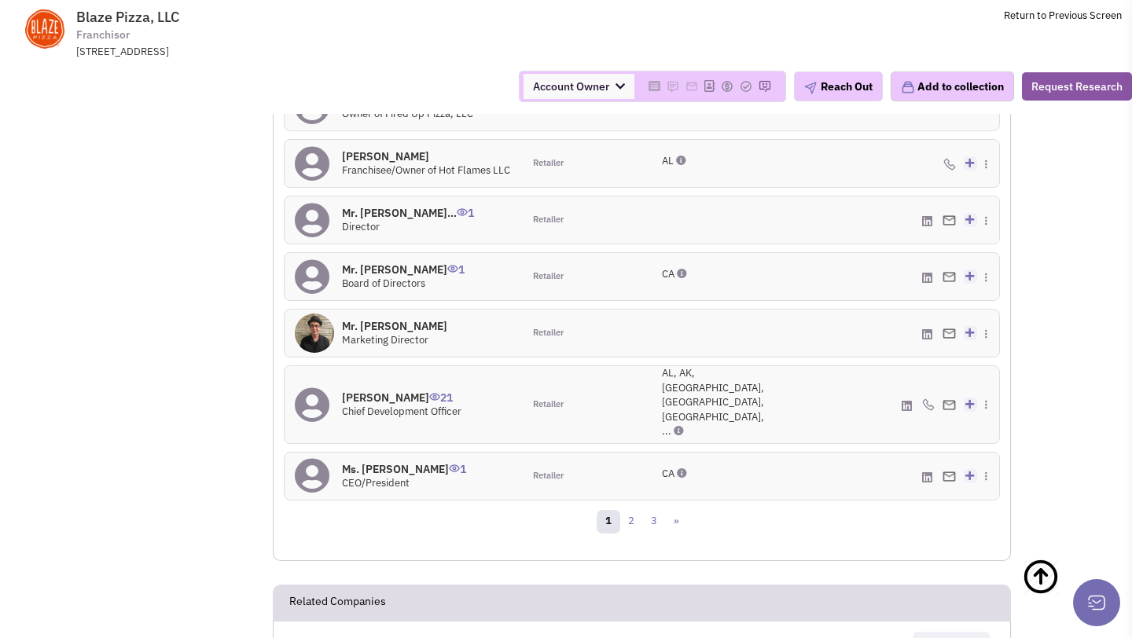
scroll to position [1781, 0]
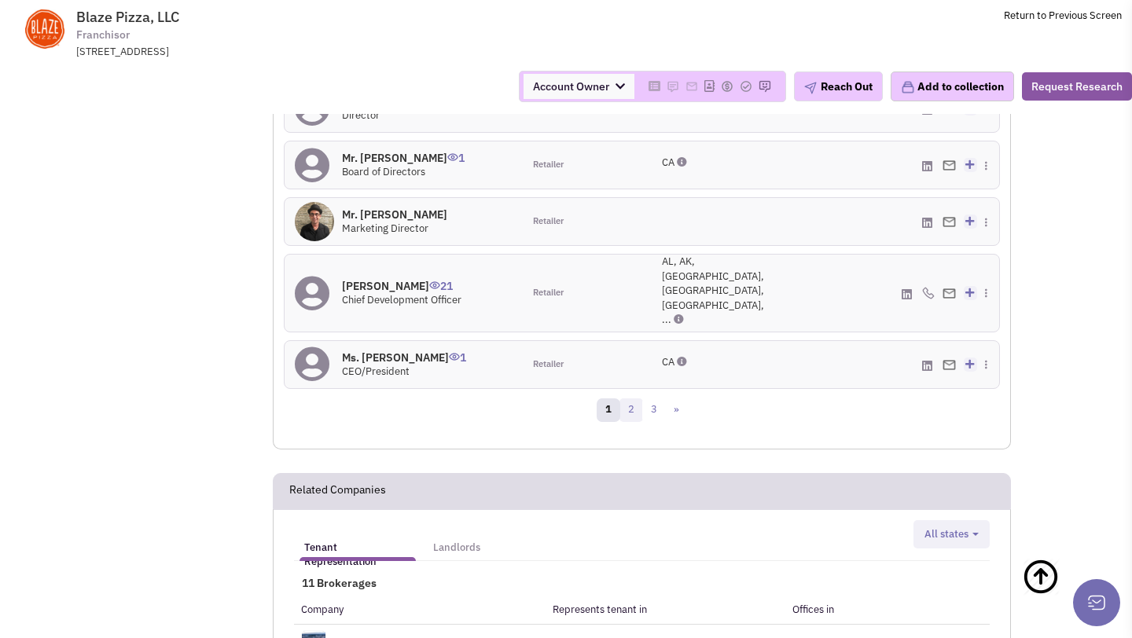
click at [637, 398] on link "2" at bounding box center [631, 410] width 24 height 24
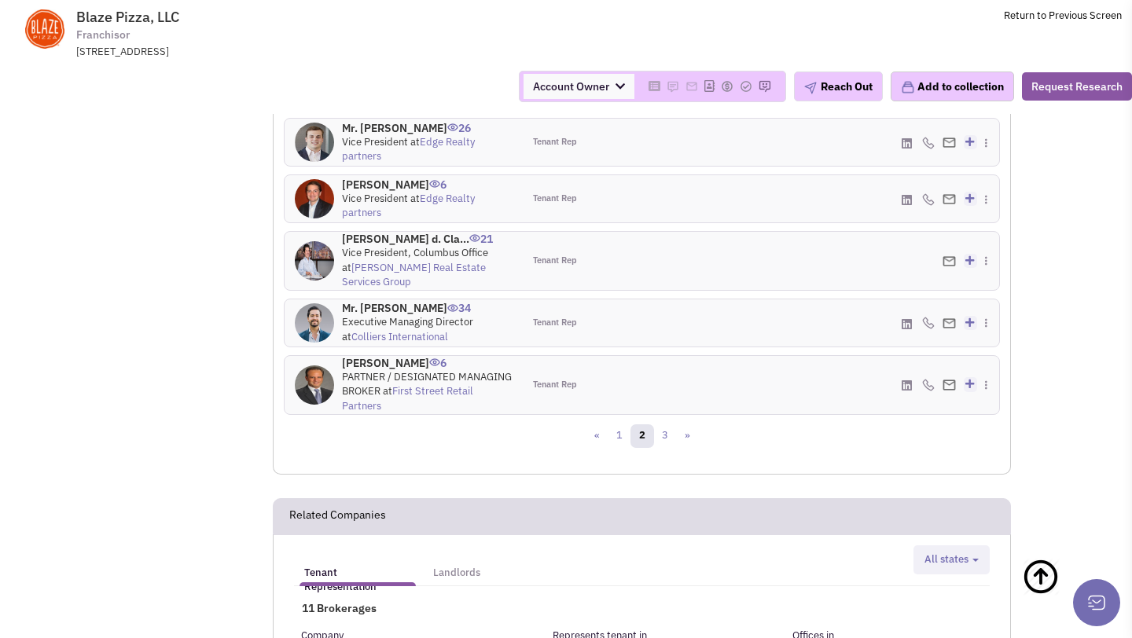
scroll to position [1786, 0]
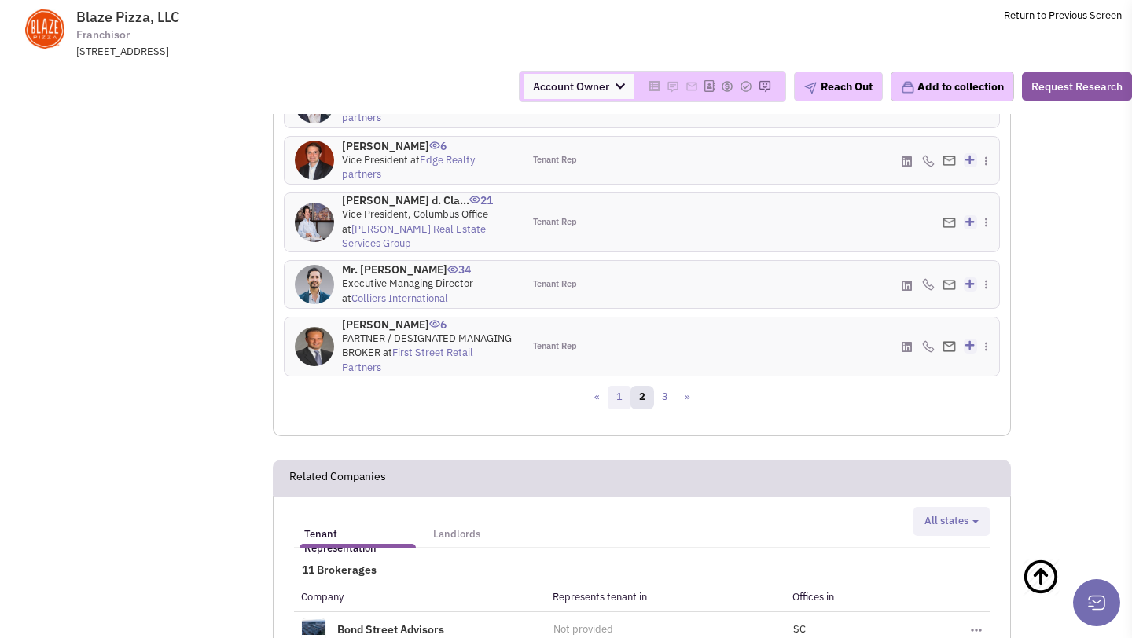
click at [618, 386] on link "1" at bounding box center [620, 398] width 24 height 24
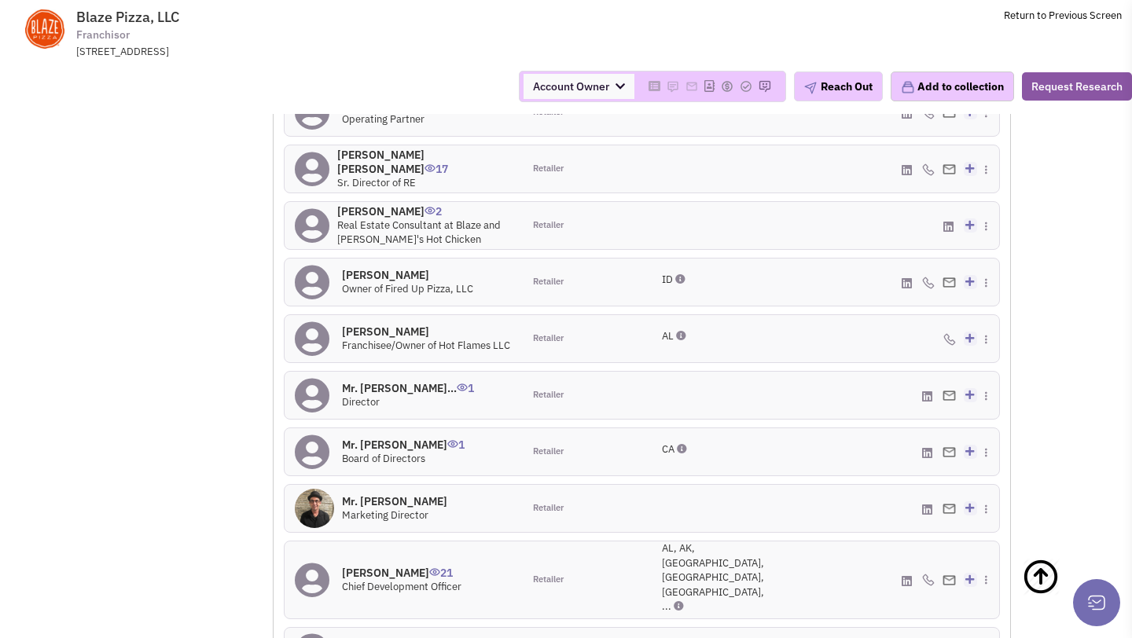
scroll to position [1596, 0]
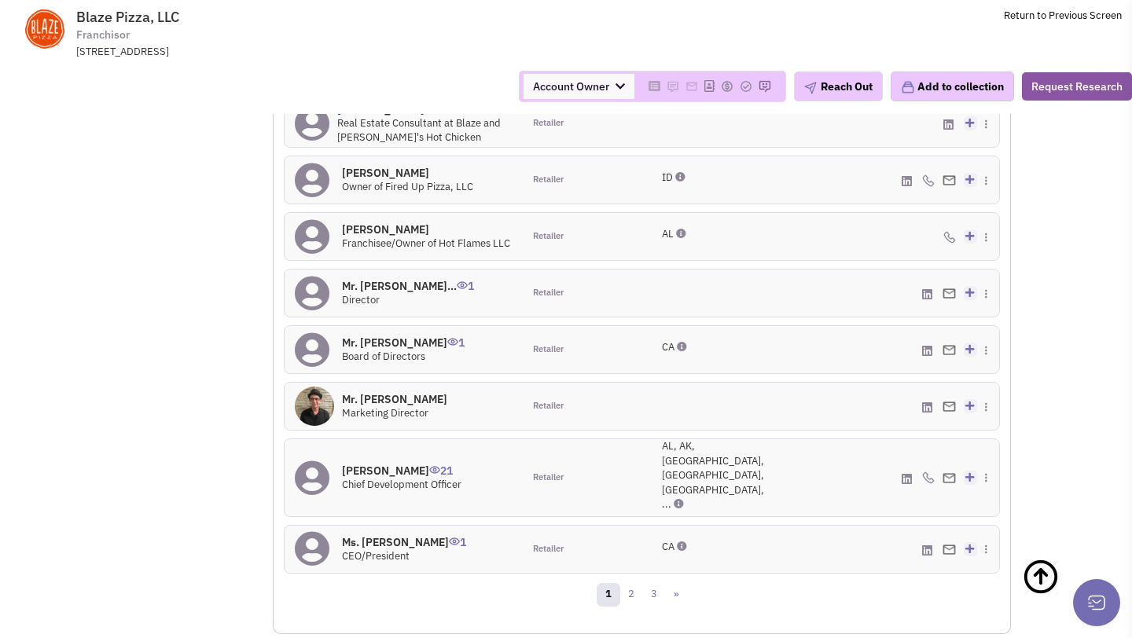
click at [379, 535] on h4 "Ms. Amanda Shaw 1" at bounding box center [404, 542] width 124 height 14
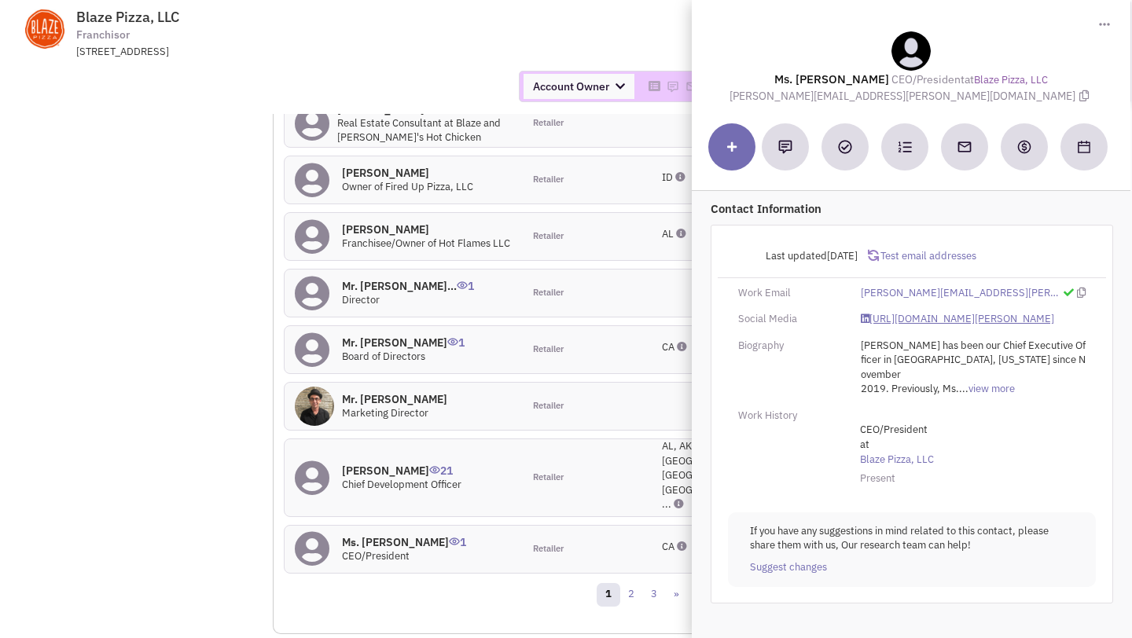
click at [896, 325] on link "https://www.linkedin.com/in/amanda-shaw-80a42127/" at bounding box center [957, 319] width 193 height 15
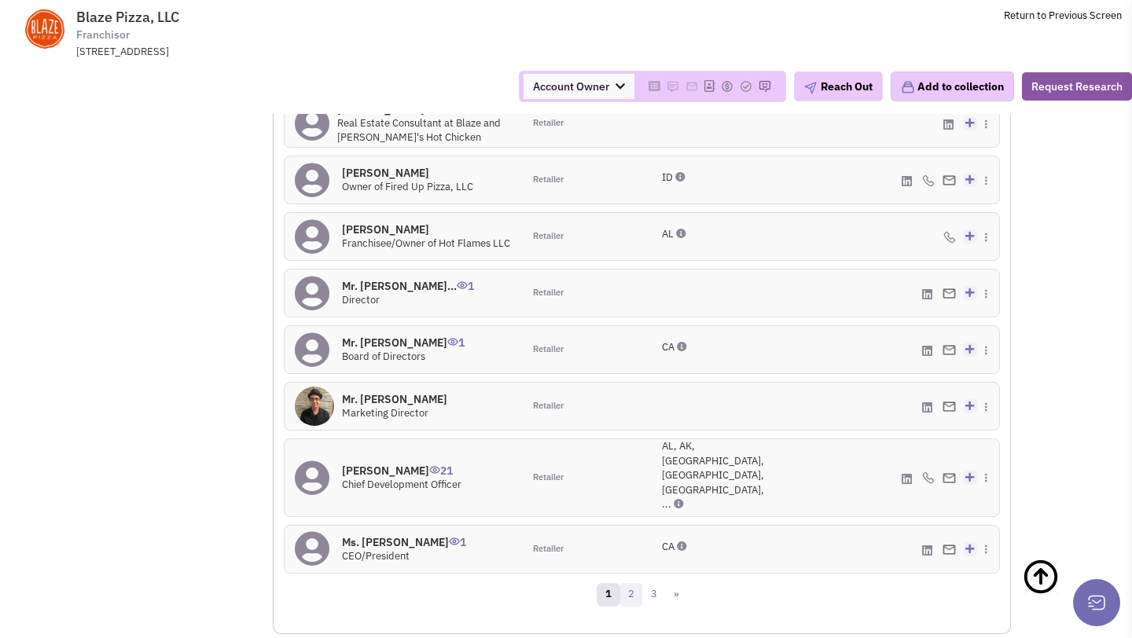
click at [631, 583] on link "2" at bounding box center [631, 595] width 24 height 24
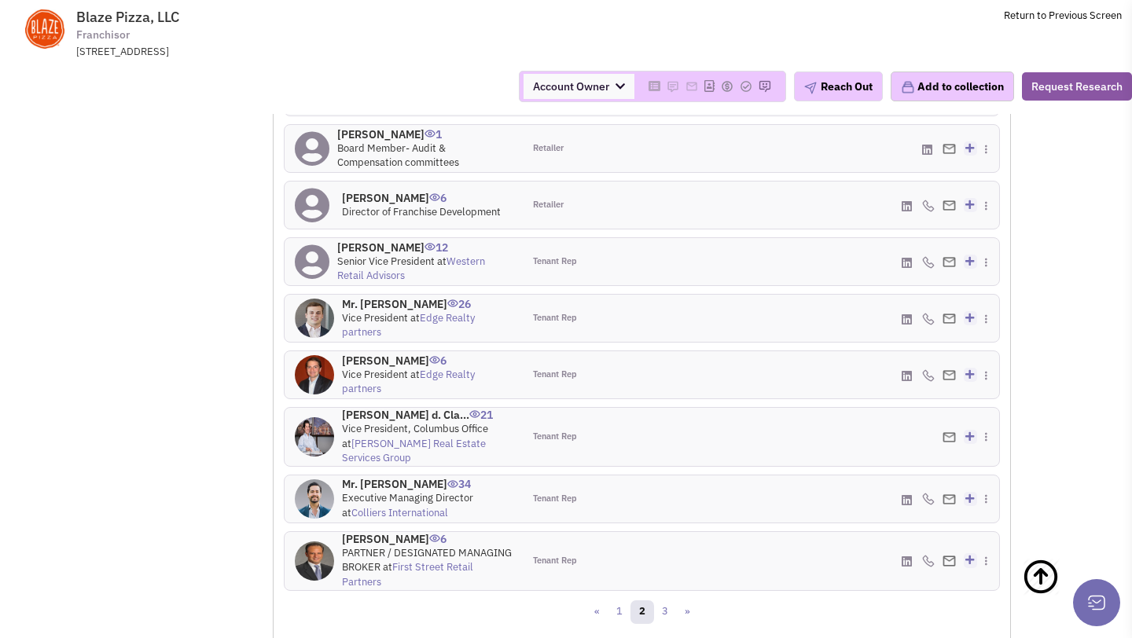
scroll to position [0, 0]
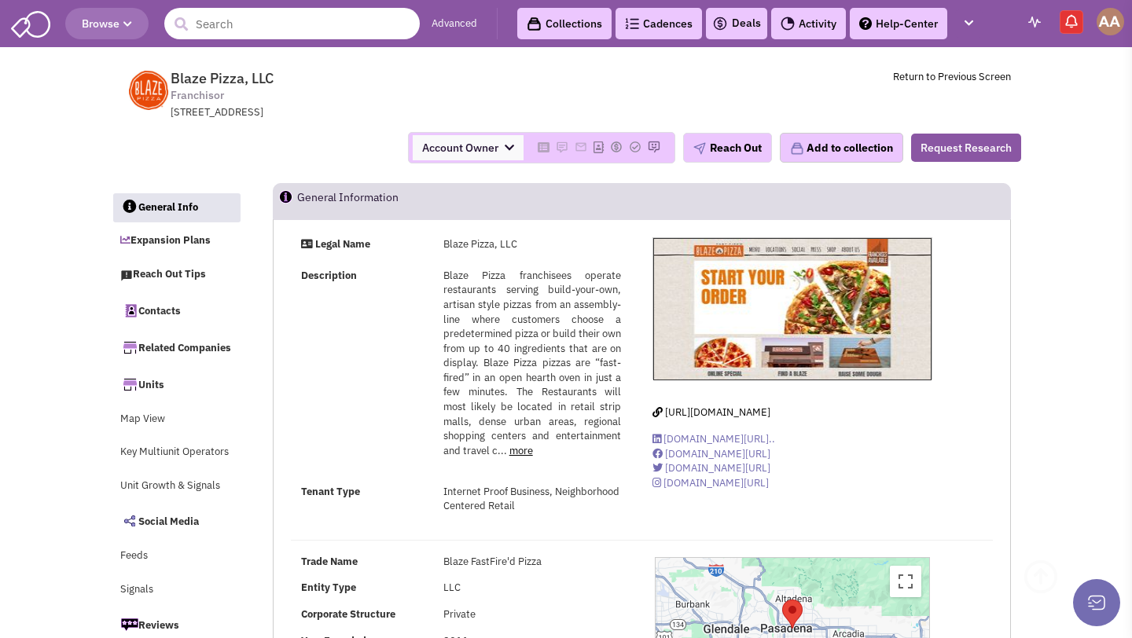
click at [329, 29] on input "text" at bounding box center [291, 23] width 255 height 31
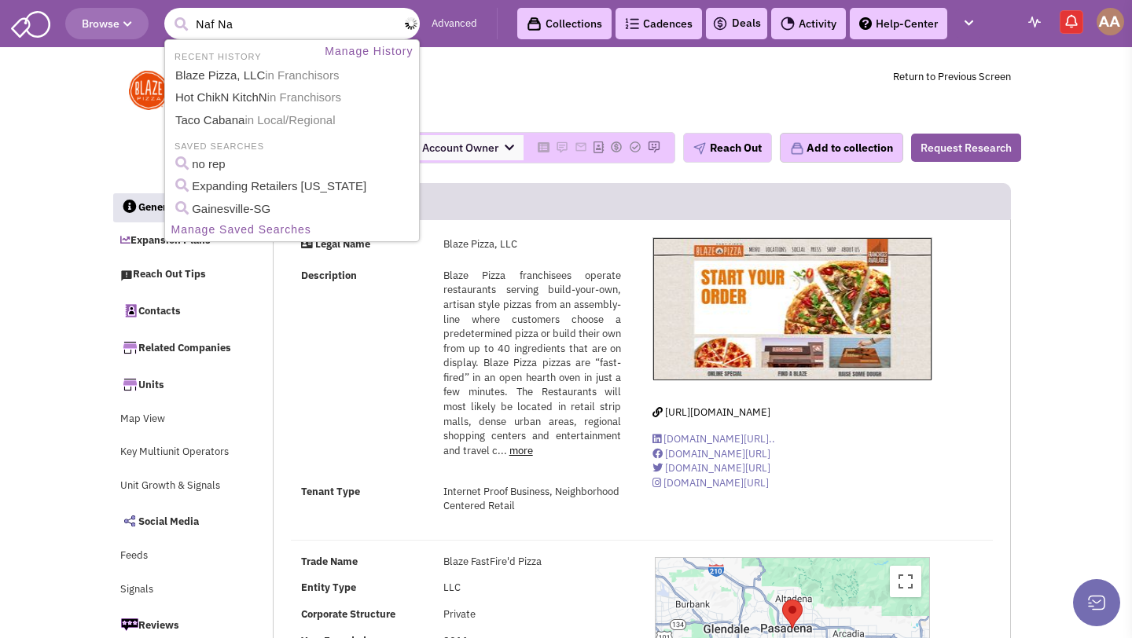
type input "Naf Naf"
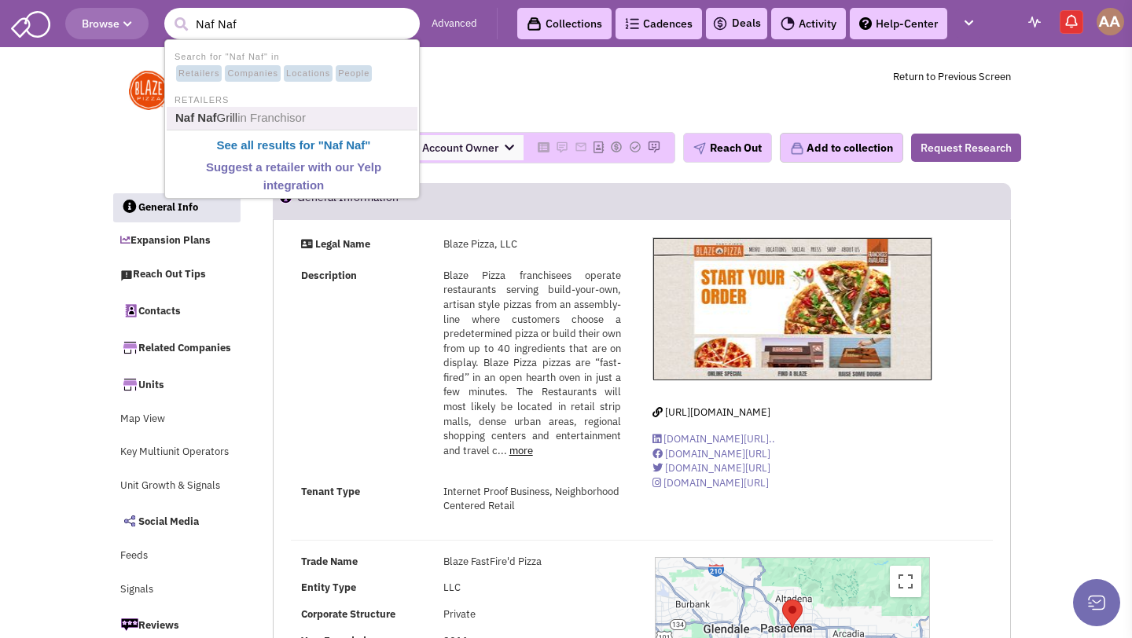
click at [323, 116] on link "Naf Naf Grill in Franchisor" at bounding box center [294, 118] width 246 height 21
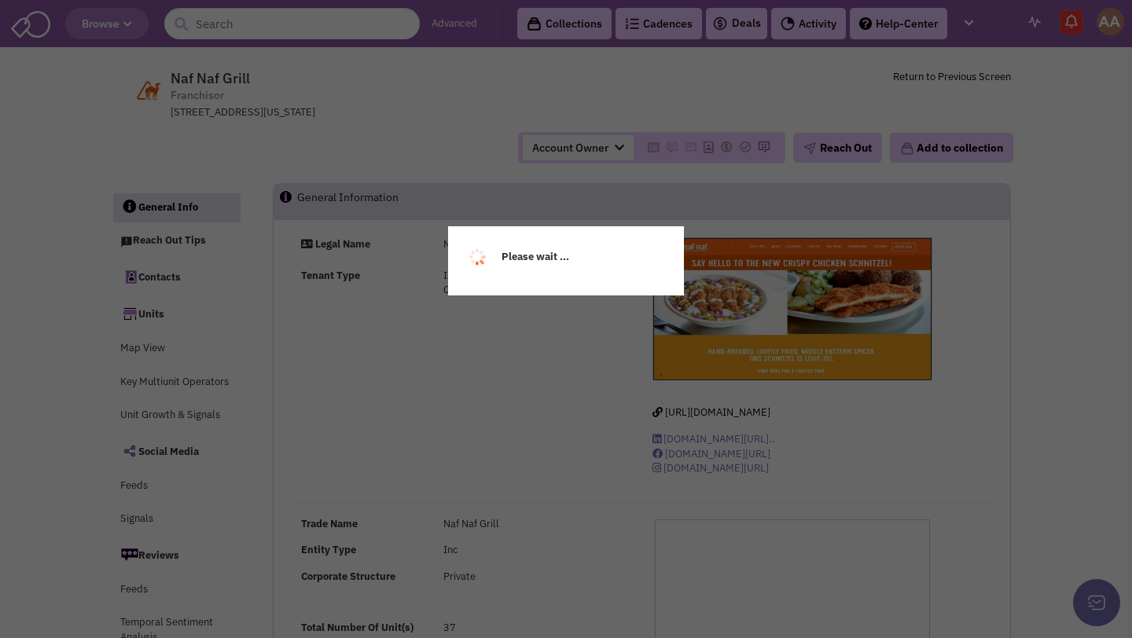
select select
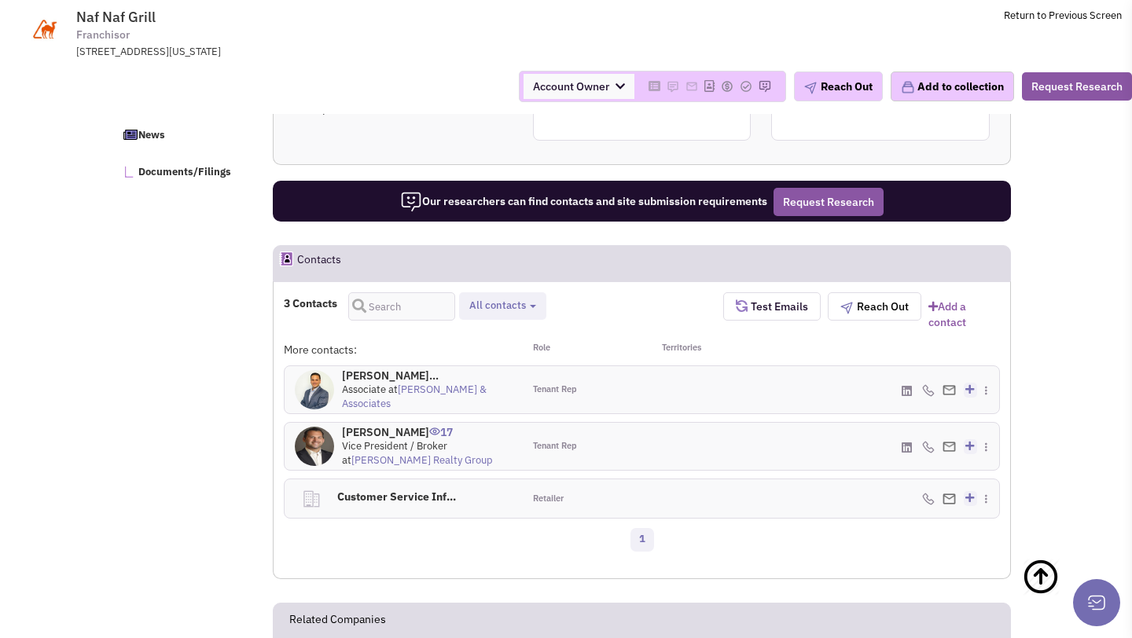
scroll to position [878, 0]
click at [384, 439] on h4 "[PERSON_NAME] 17" at bounding box center [427, 432] width 171 height 14
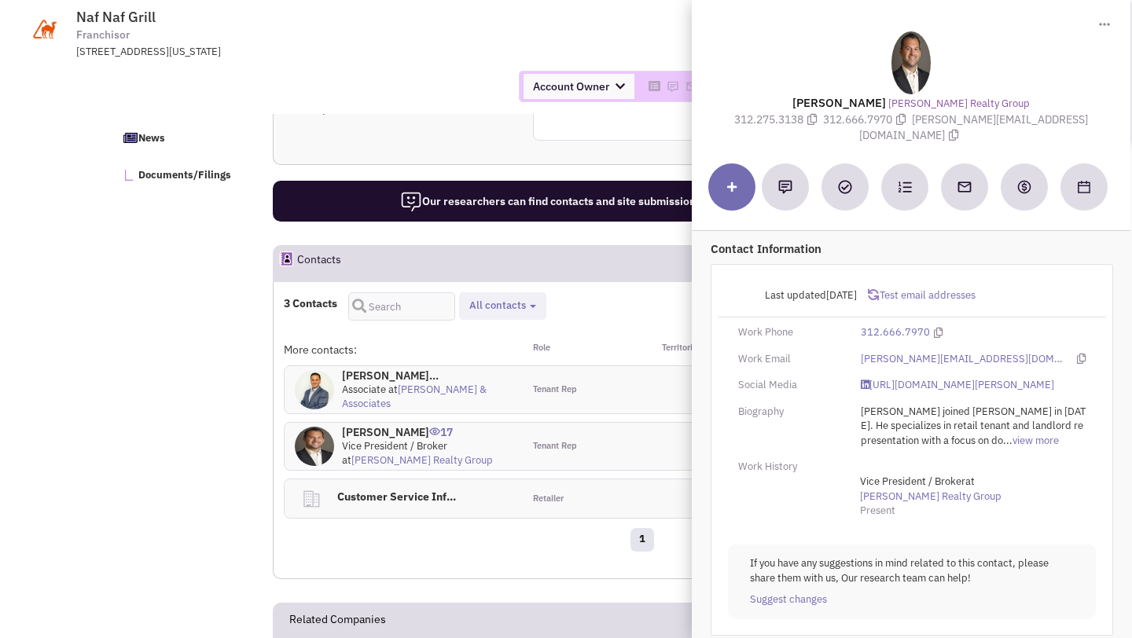
click at [589, 163] on div "Reach out tip Approaching regional franchisees and tenant representatives is a …" at bounding box center [642, 19] width 738 height 292
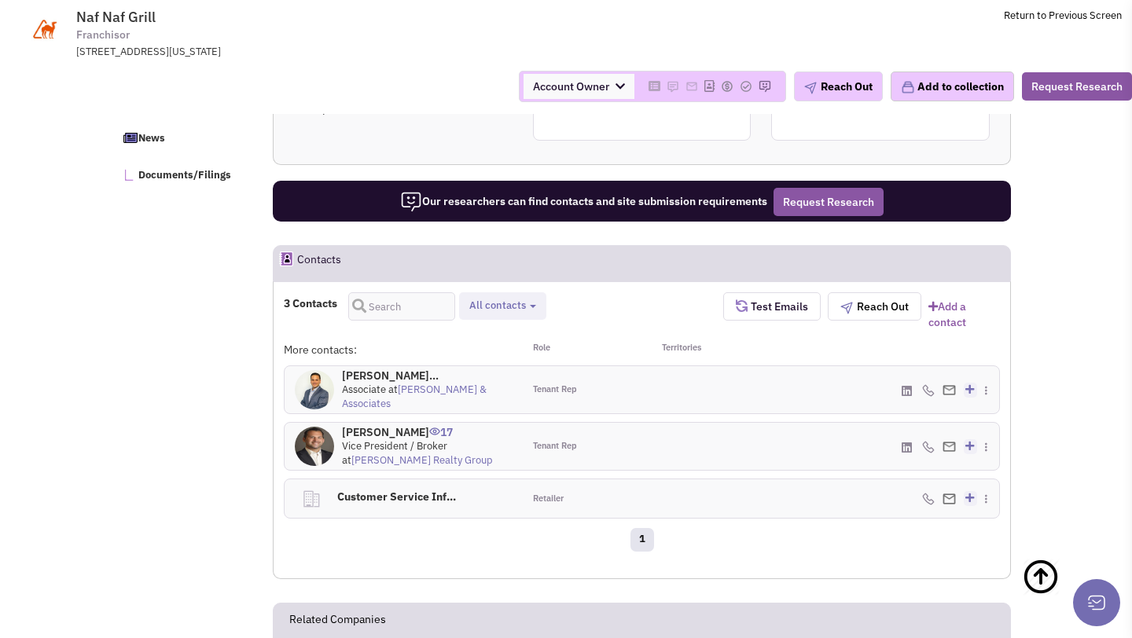
click at [381, 383] on h4 "Mr. Leandro Pereir... 0" at bounding box center [427, 376] width 171 height 14
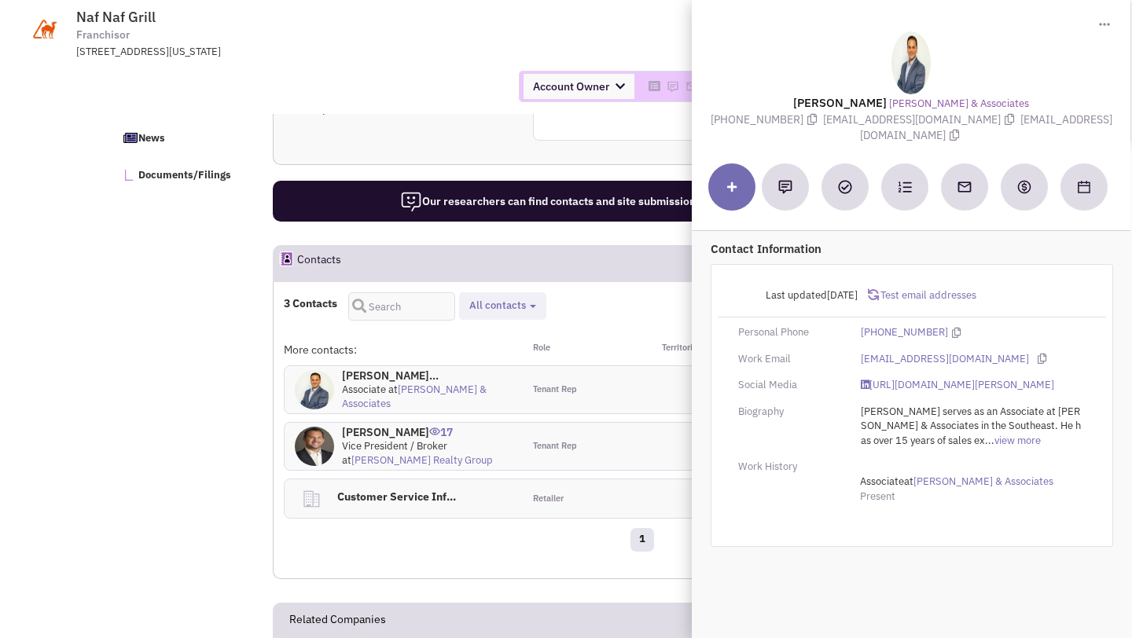
click at [532, 141] on div "General information Email Addresses customercare@nafnafgrill.com Phone Number (…" at bounding box center [642, 17] width 239 height 248
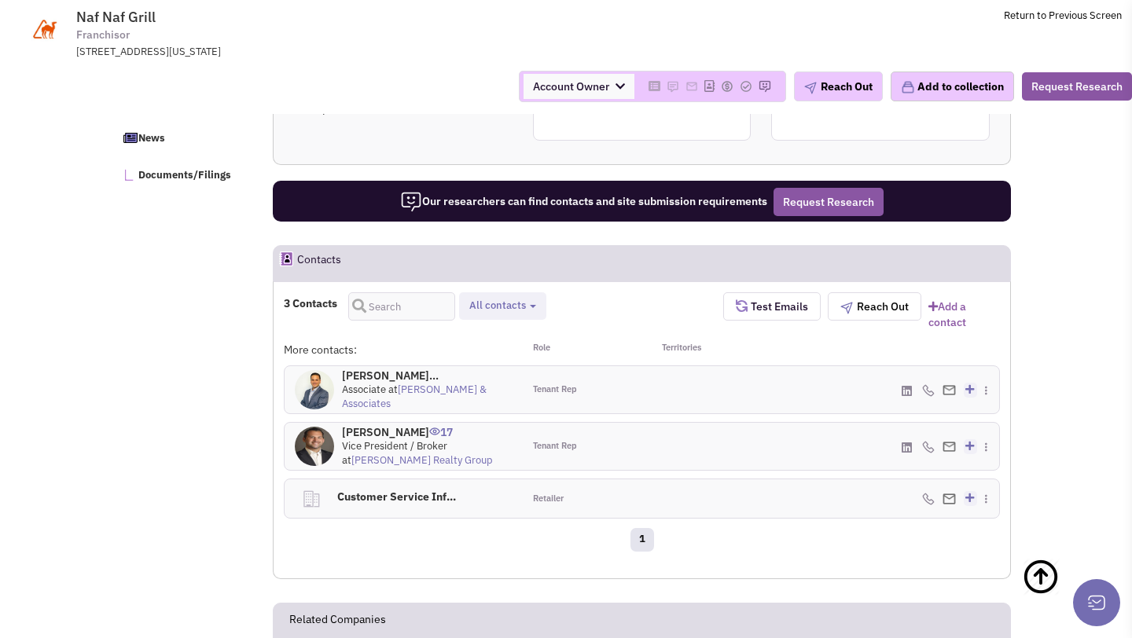
click at [409, 383] on h4 "Mr. Leandro Pereir... 0" at bounding box center [427, 376] width 171 height 14
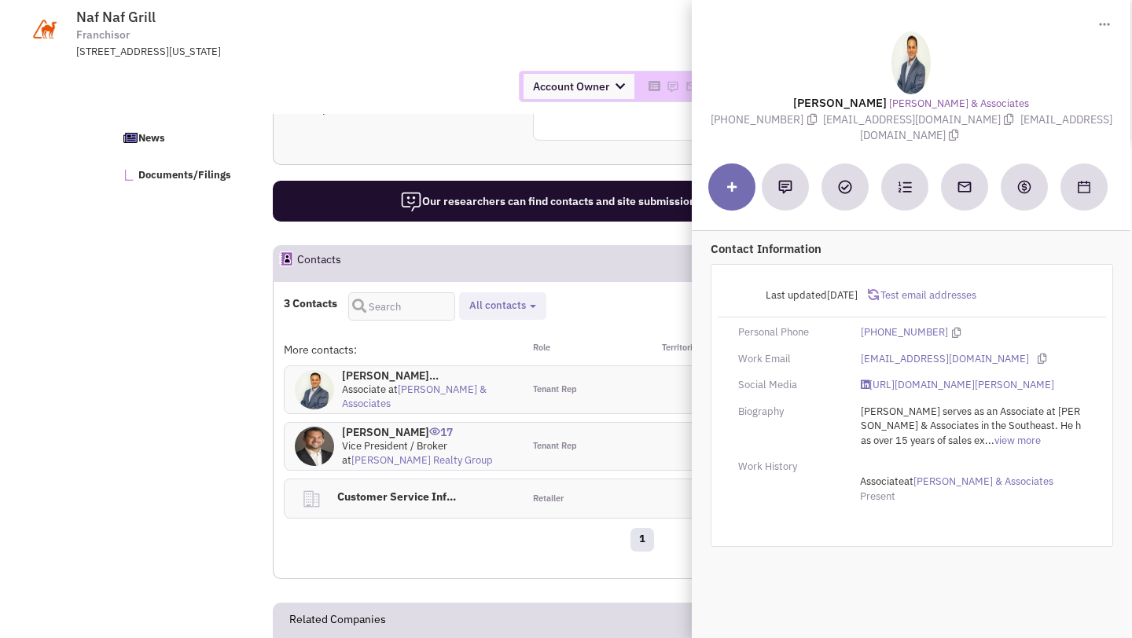
click at [596, 330] on div "3 Contacts Tenant representatives General contacts All contacts Select all Tena…" at bounding box center [503, 311] width 439 height 38
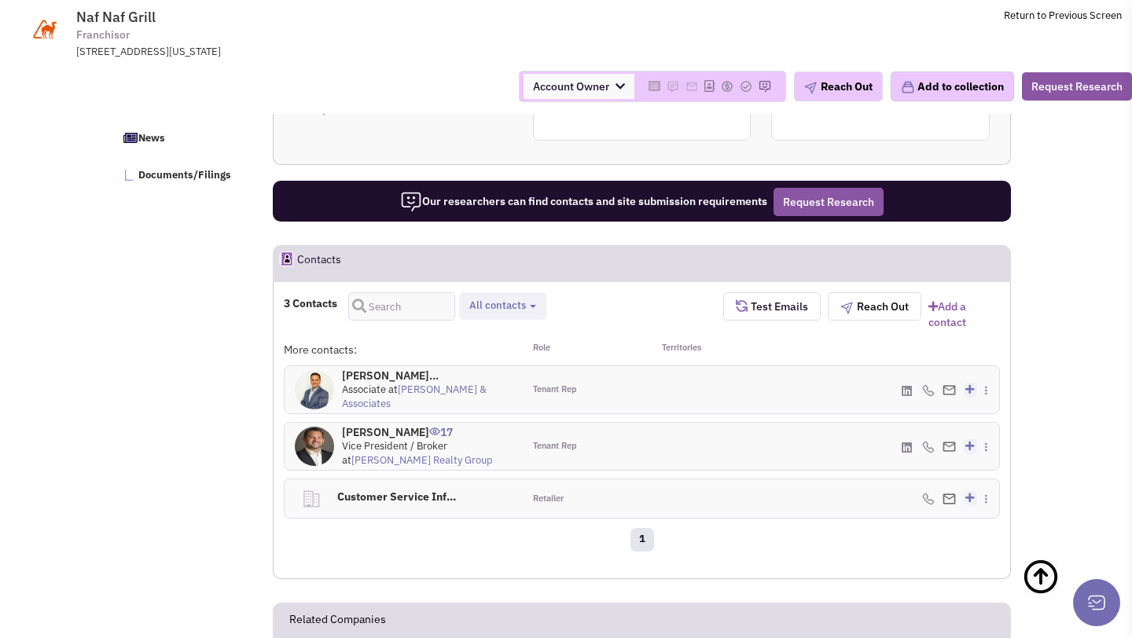
click at [392, 439] on h4 "Mr. Dan Molnar 17" at bounding box center [427, 432] width 171 height 14
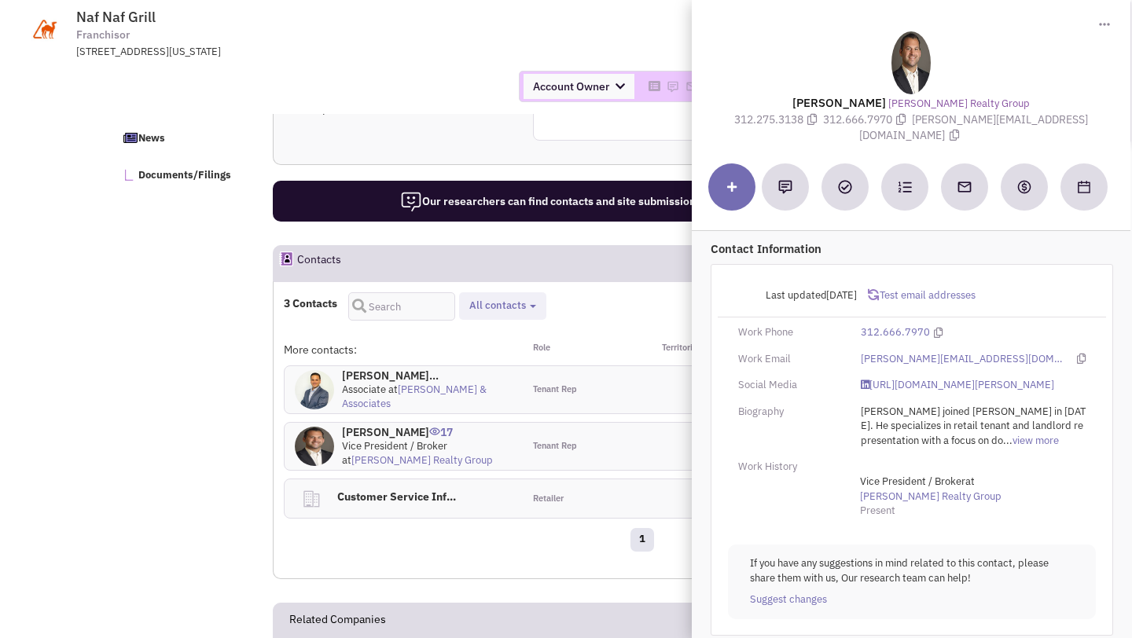
drag, startPoint x: 945, startPoint y: 118, endPoint x: 1037, endPoint y: 119, distance: 92.0
click at [1037, 119] on span "dan@baumrealty.com" at bounding box center [974, 127] width 229 height 31
click at [979, 119] on span "dan@baumrealty.com" at bounding box center [974, 127] width 229 height 31
drag, startPoint x: 942, startPoint y: 119, endPoint x: 1050, endPoint y: 121, distance: 107.7
click at [1050, 121] on span "dan@baumrealty.com" at bounding box center [974, 127] width 229 height 31
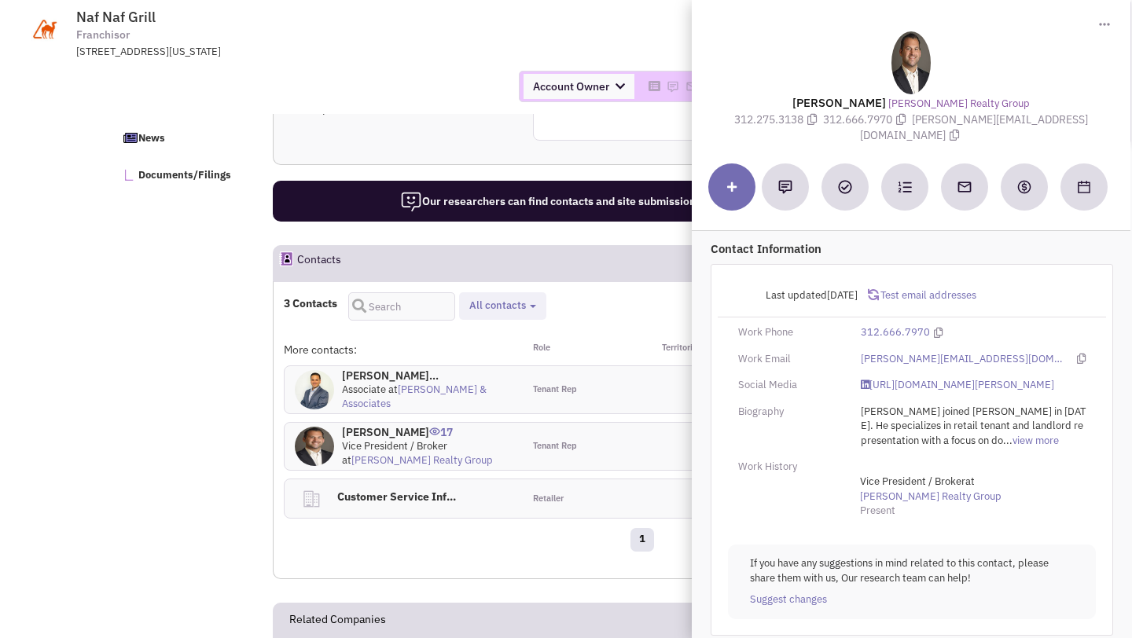
copy span "dan@baumrealty.com"
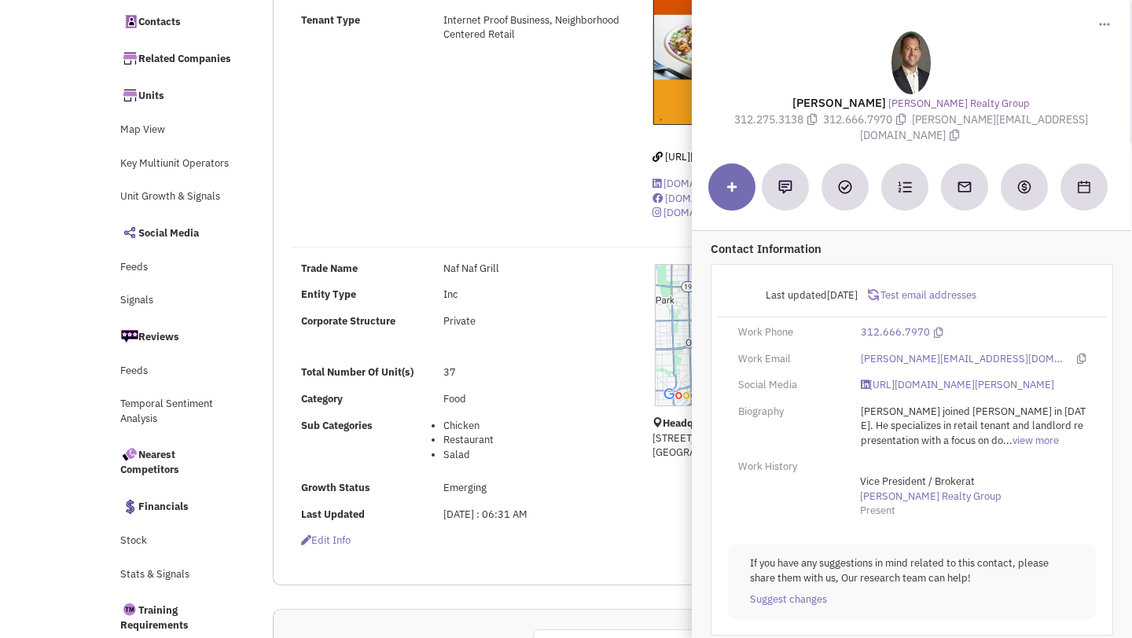
scroll to position [0, 0]
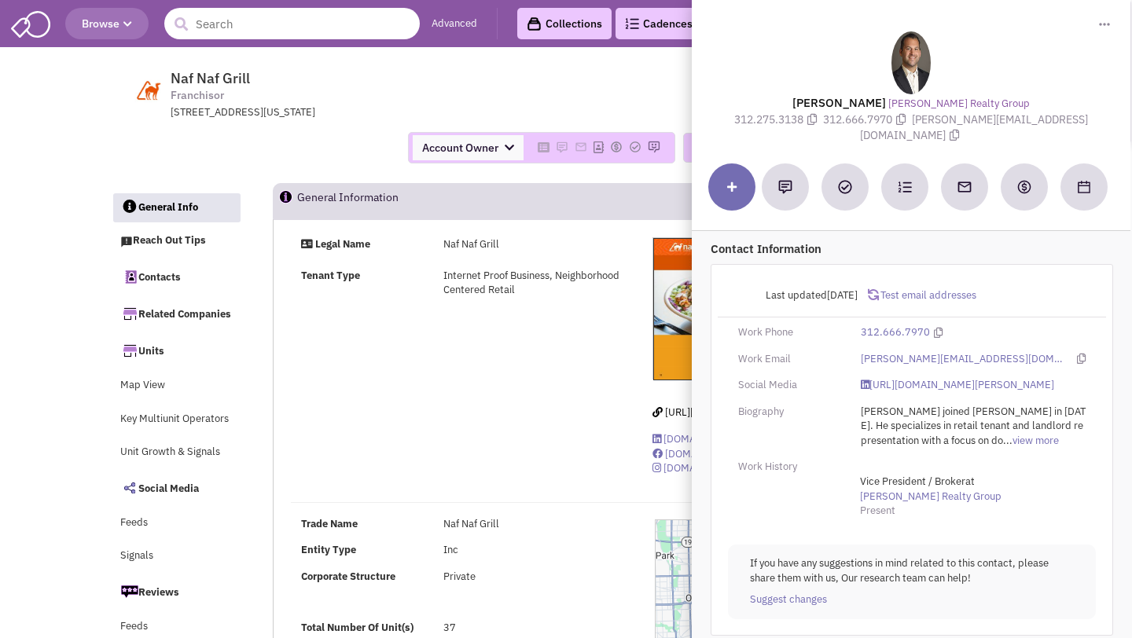
click at [272, 27] on input "text" at bounding box center [291, 23] width 255 height 31
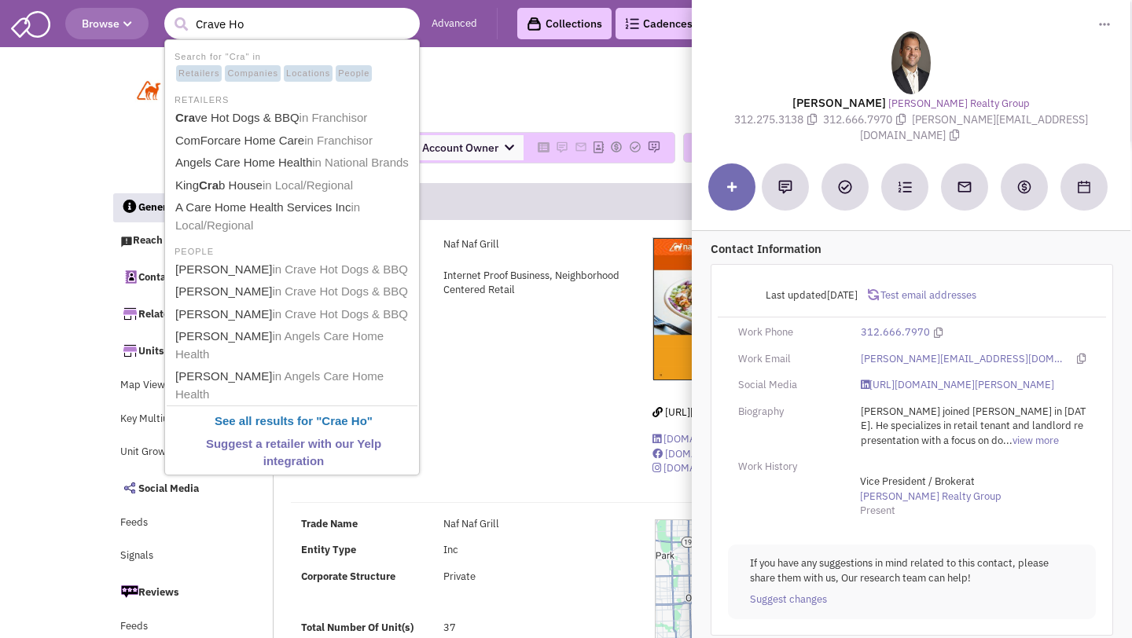
type input "Crave Hot"
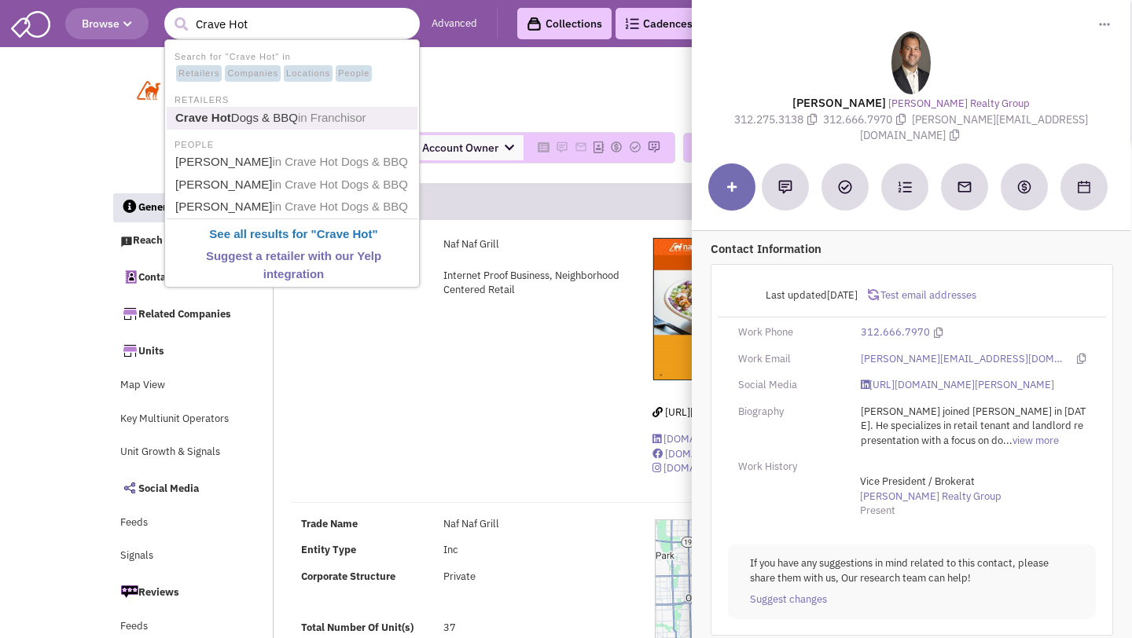
click at [247, 114] on link "Crave Hot Dogs & BBQ in Franchisor" at bounding box center [294, 118] width 246 height 21
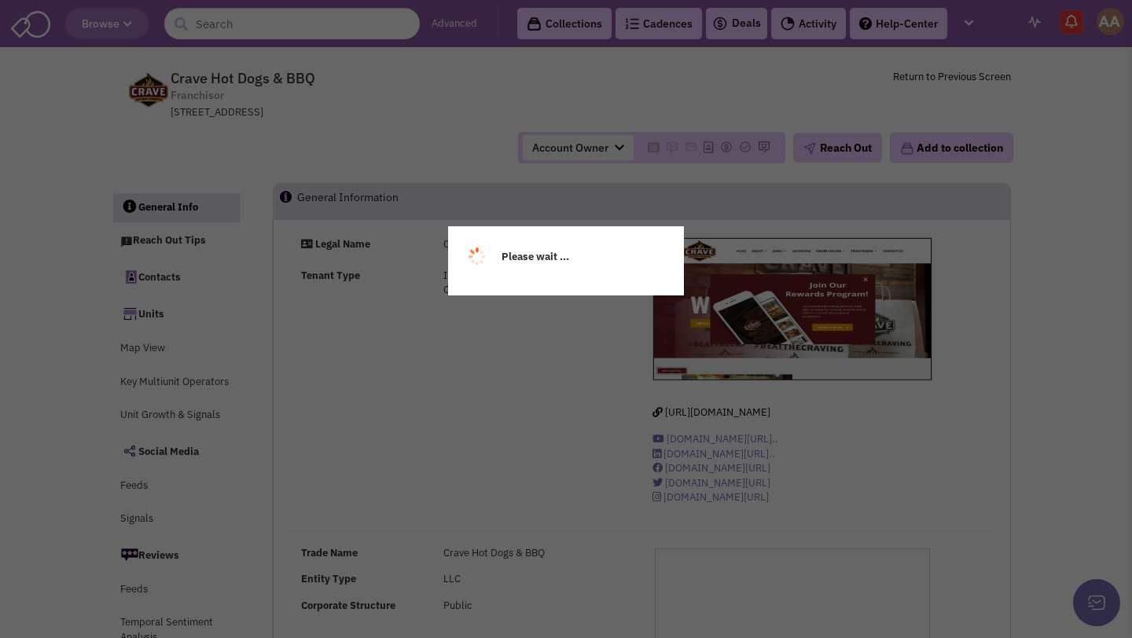
select select
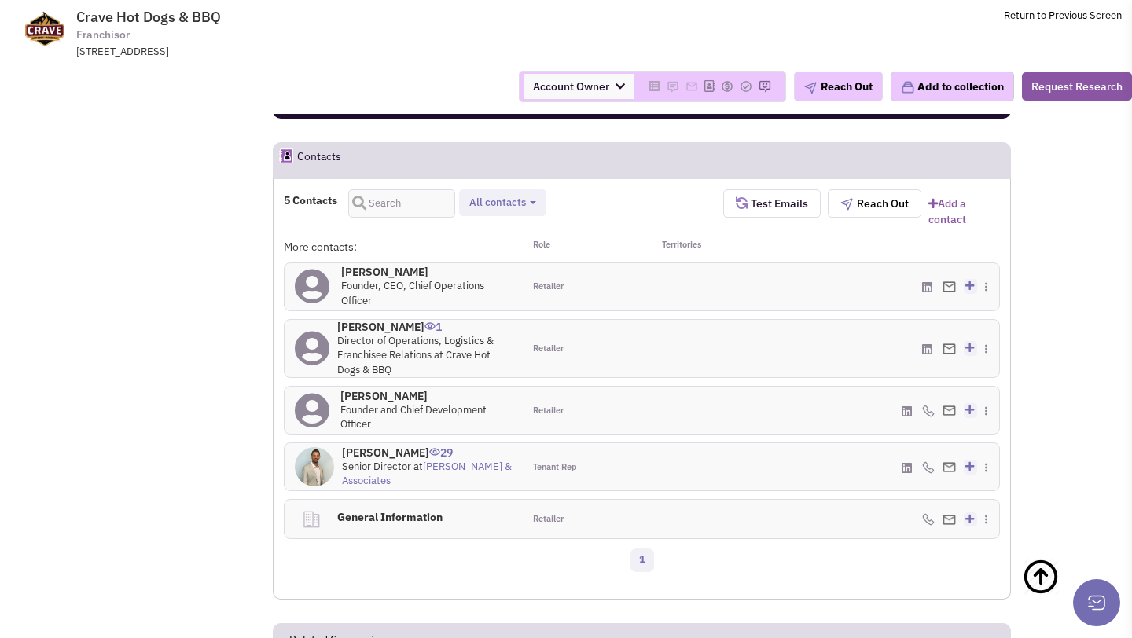
scroll to position [1106, 0]
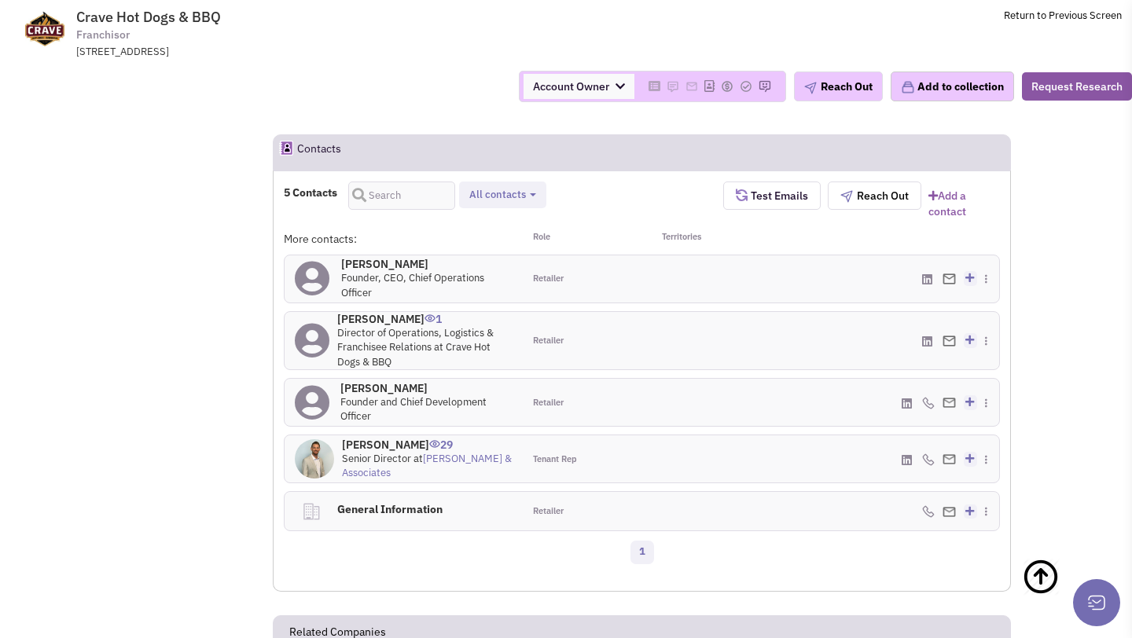
click at [375, 263] on h4 "[PERSON_NAME] 0" at bounding box center [426, 264] width 171 height 14
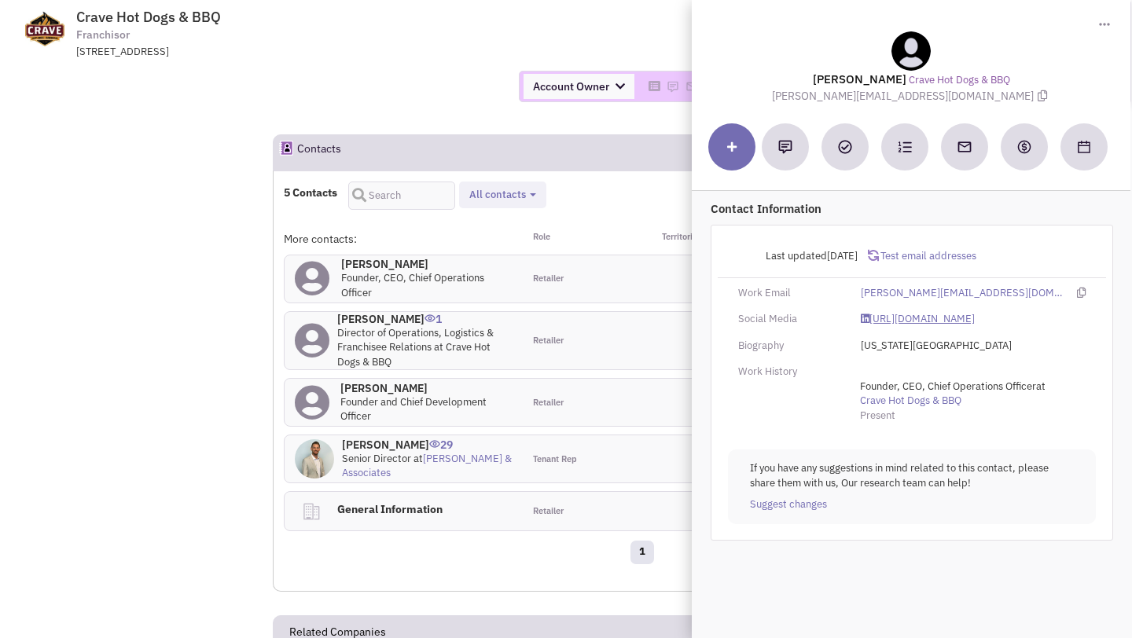
click at [882, 321] on link "[URL][DOMAIN_NAME]" at bounding box center [918, 319] width 114 height 15
drag, startPoint x: 832, startPoint y: 98, endPoint x: 969, endPoint y: 97, distance: 137.6
click at [969, 97] on div "[PERSON_NAME] Crave Hot Dogs & BBQ [PERSON_NAME][EMAIL_ADDRESS][DOMAIN_NAME]" at bounding box center [910, 67] width 423 height 72
copy span "[PERSON_NAME][EMAIL_ADDRESS][DOMAIN_NAME]"
click at [485, 45] on div "[STREET_ADDRESS]" at bounding box center [281, 52] width 410 height 15
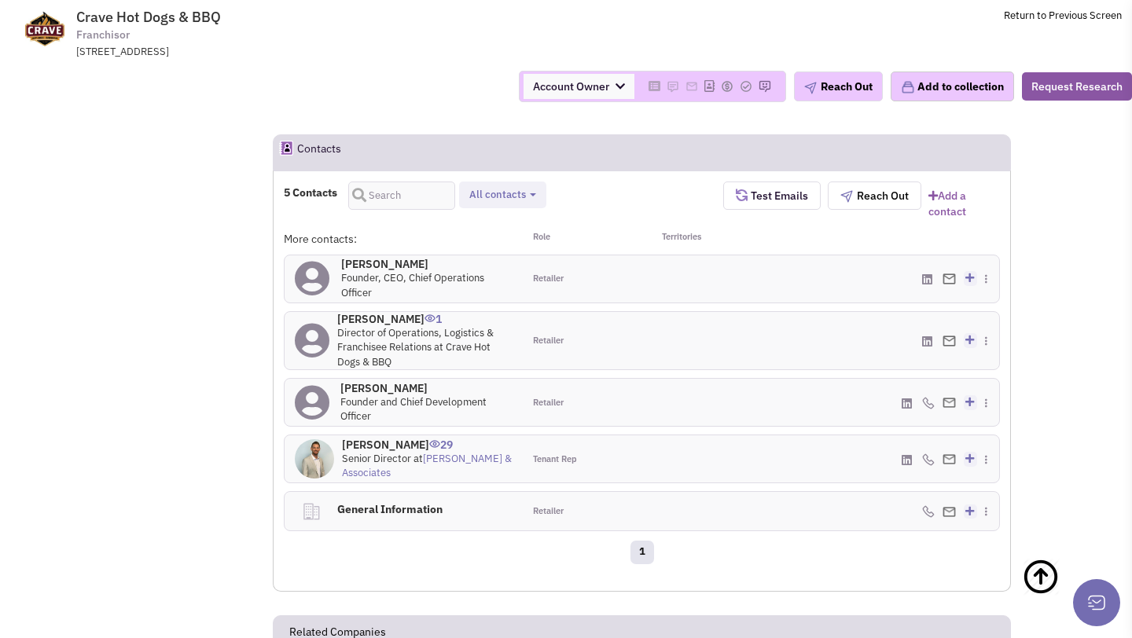
click at [400, 445] on h4 "[PERSON_NAME] 29" at bounding box center [427, 445] width 171 height 14
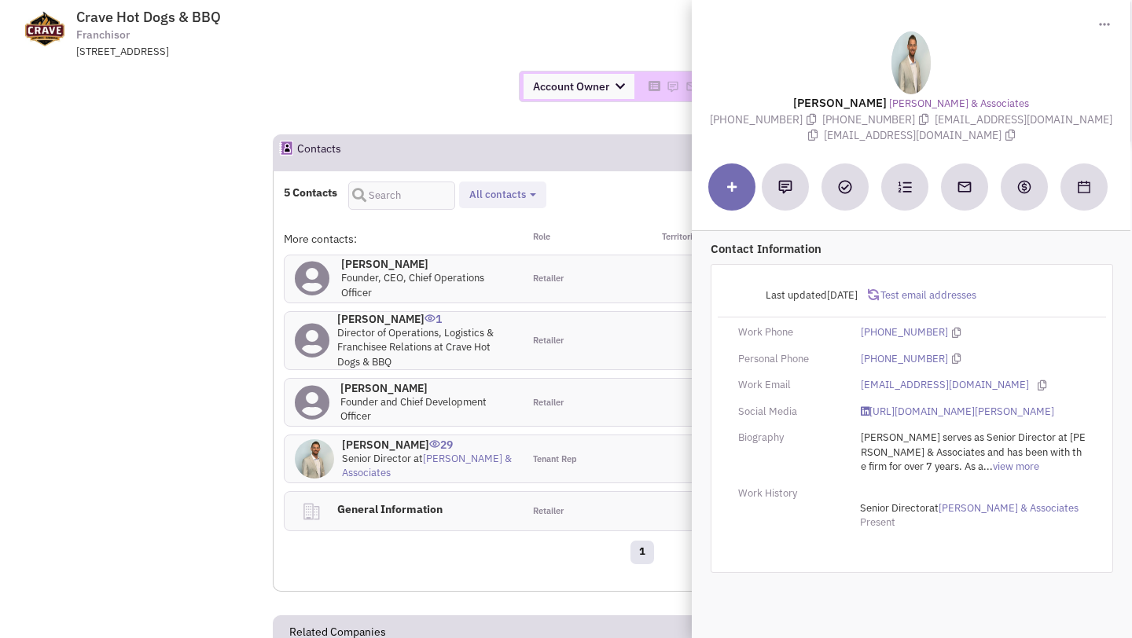
click at [445, 80] on div "Account Owner Account Owner [PERSON_NAME] [PERSON_NAME] [PERSON_NAME] [PERSON_N…" at bounding box center [566, 86] width 1152 height 31
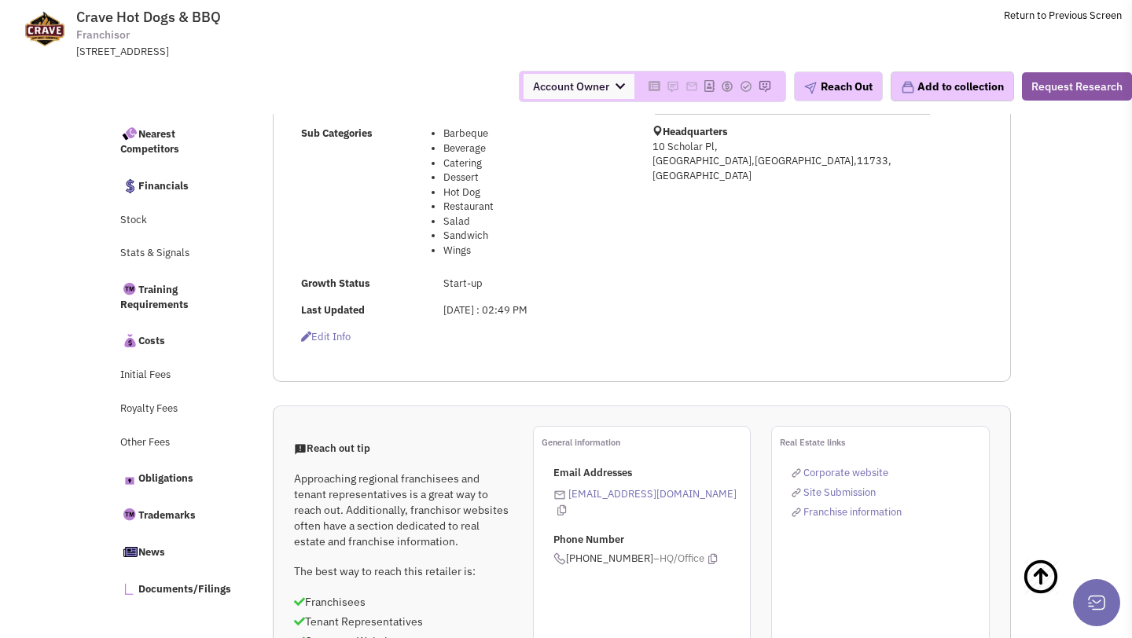
scroll to position [0, 0]
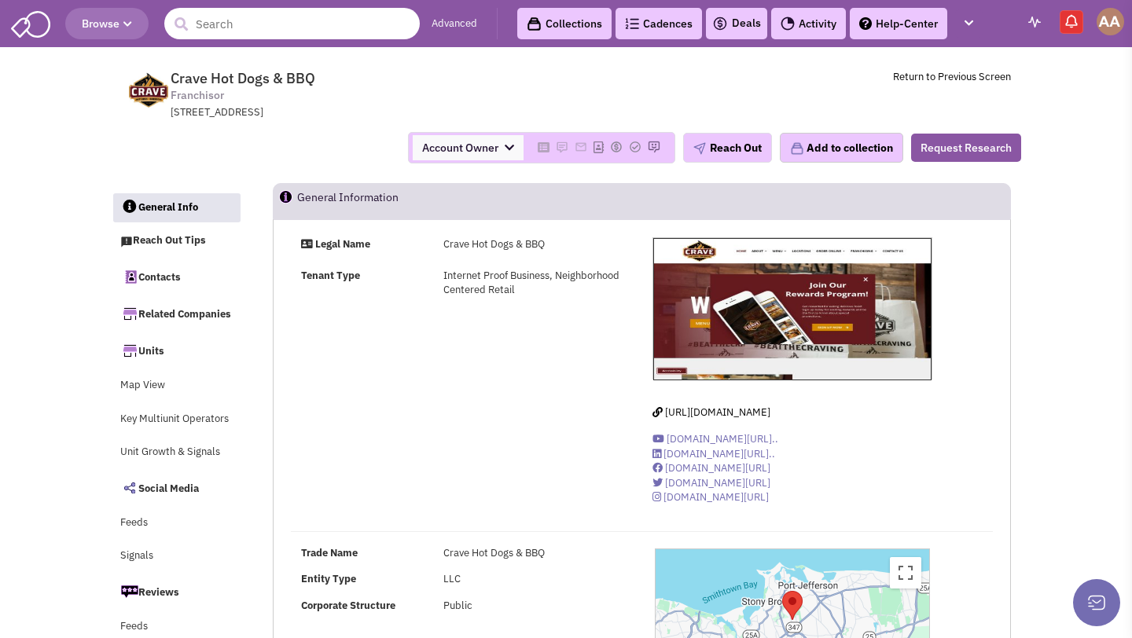
click at [332, 21] on input "text" at bounding box center [291, 23] width 255 height 31
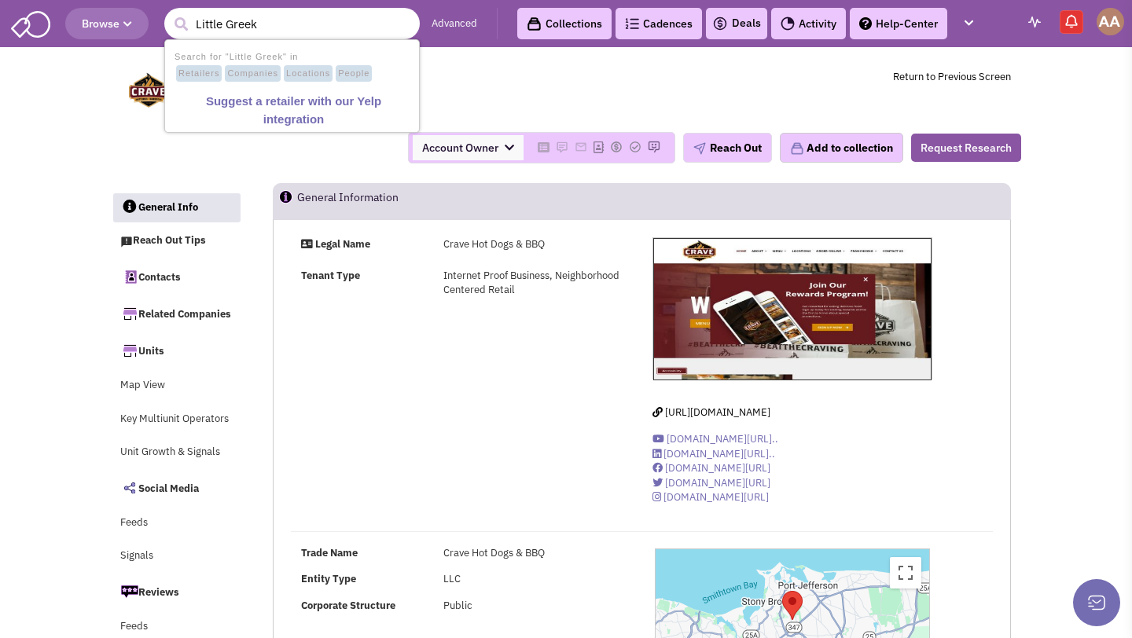
type input "Little Greek"
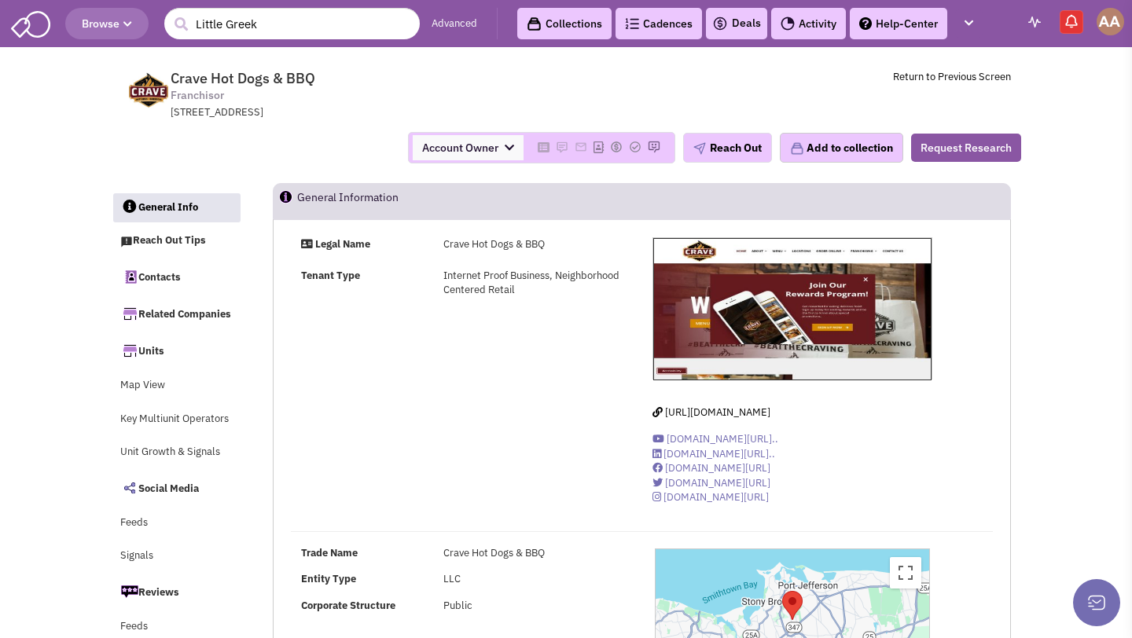
click at [464, 83] on span "Crave Hot Dogs & BBQ Franchisor 10 Scholar Pl, East Setauket, NY, 11733" at bounding box center [384, 95] width 394 height 50
drag, startPoint x: 307, startPoint y: 25, endPoint x: 150, endPoint y: 25, distance: 157.2
click at [150, 25] on header "Browse 1 result is available, use up and down arrow keys to navigate. Little Gr…" at bounding box center [566, 23] width 1132 height 47
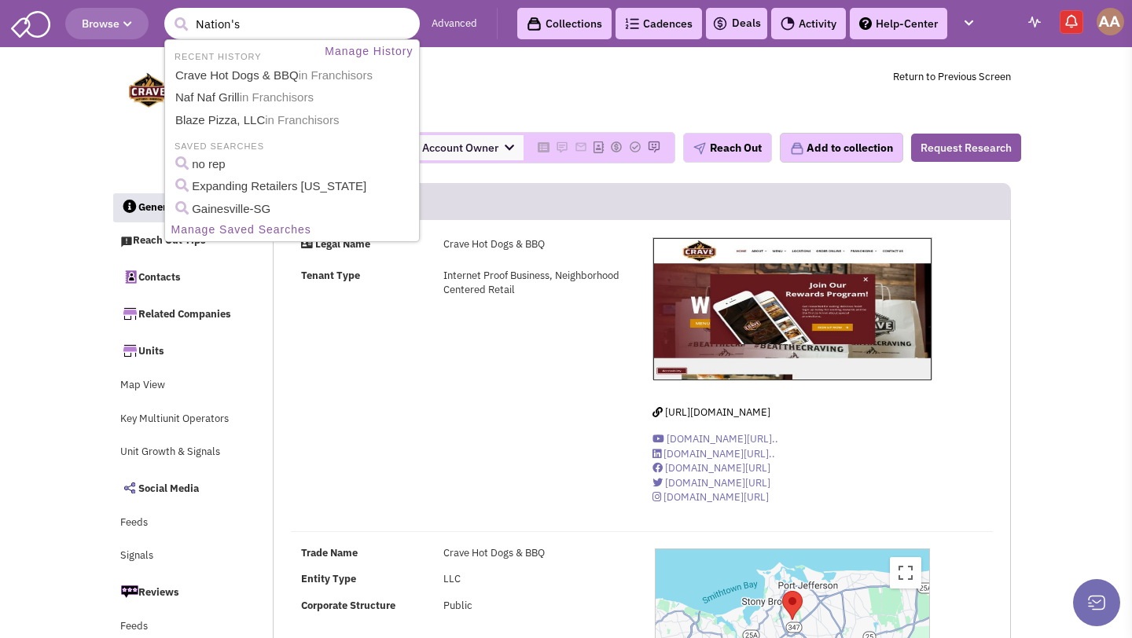
type input "Nation's"
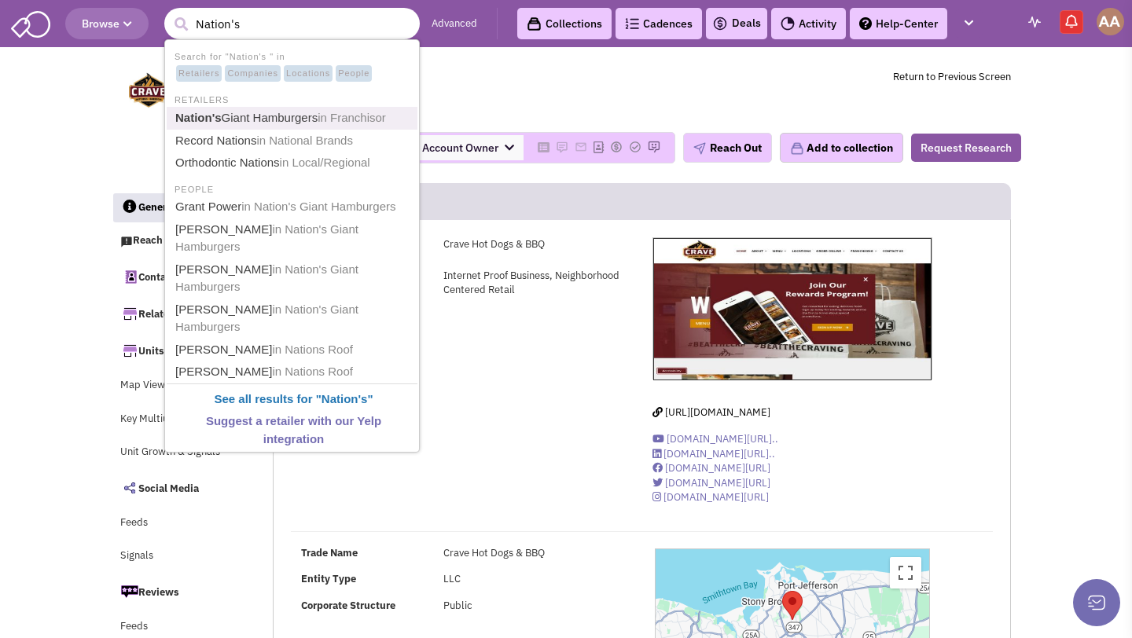
click at [250, 108] on link "Nation's Giant Hamburgers in Franchisor" at bounding box center [294, 118] width 246 height 21
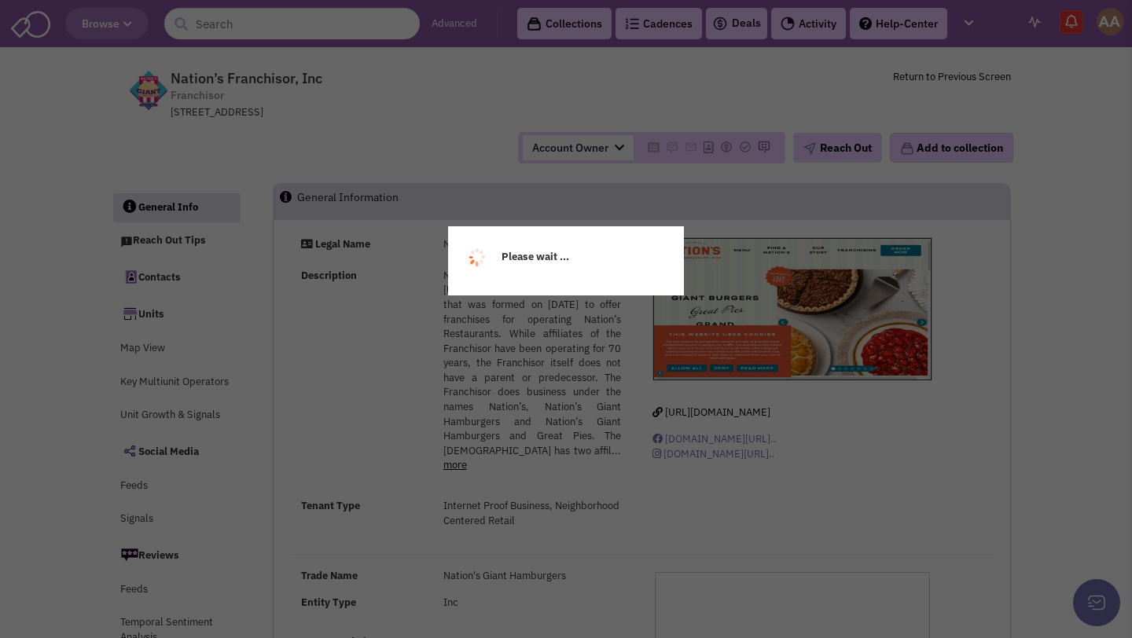
select select
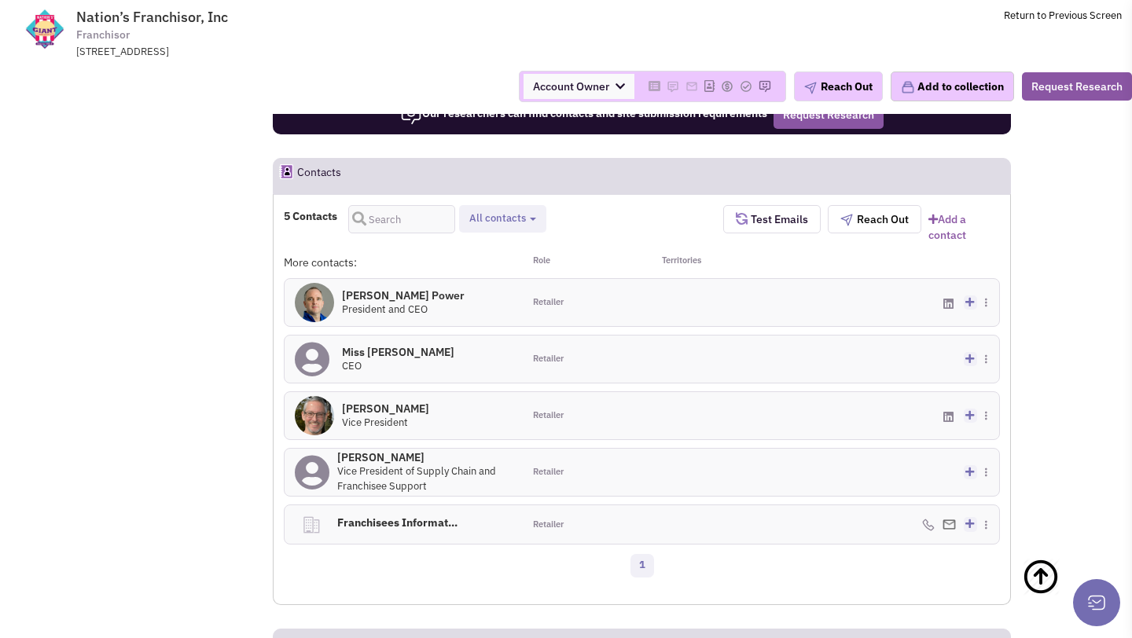
scroll to position [1114, 0]
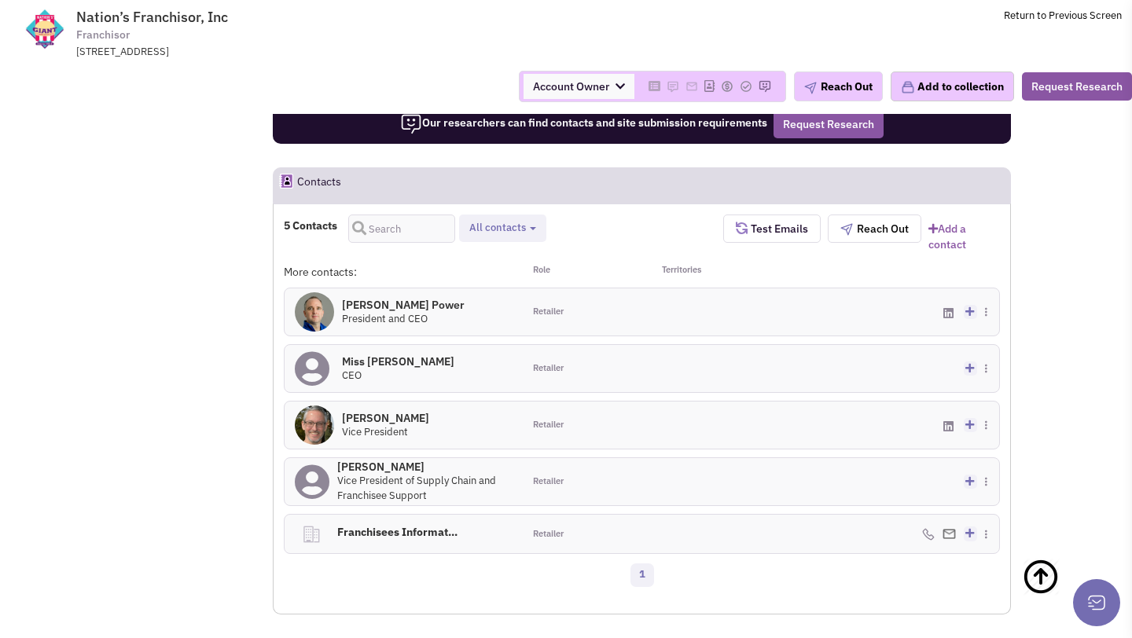
click at [402, 298] on h4 "[PERSON_NAME] Power 0" at bounding box center [403, 305] width 123 height 14
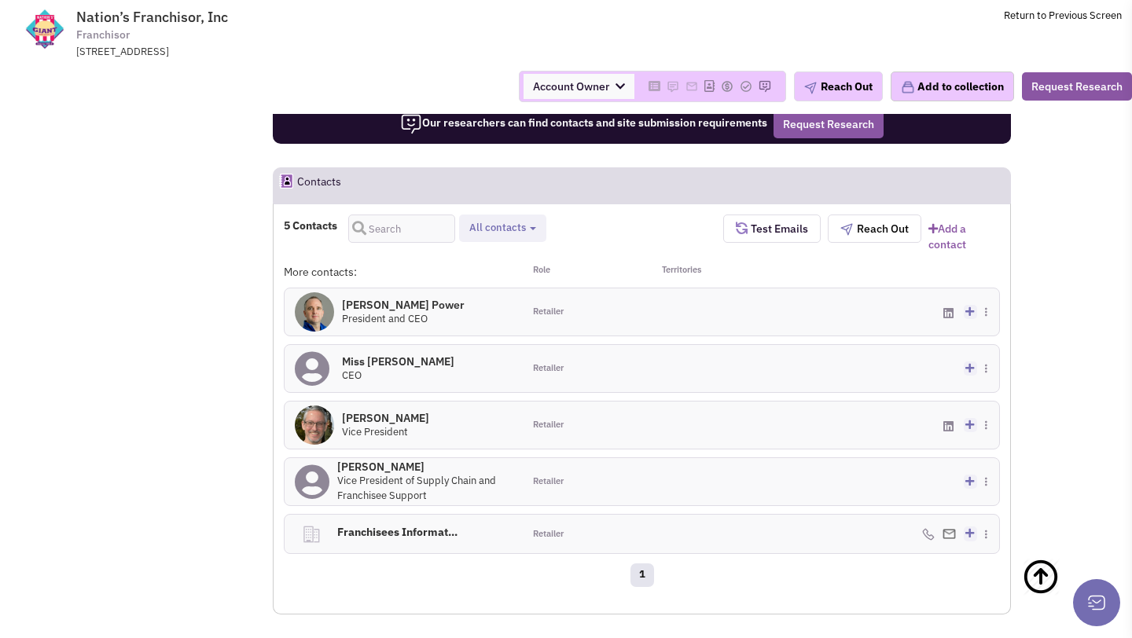
click at [389, 354] on h4 "Miss [PERSON_NAME] 0" at bounding box center [398, 361] width 112 height 14
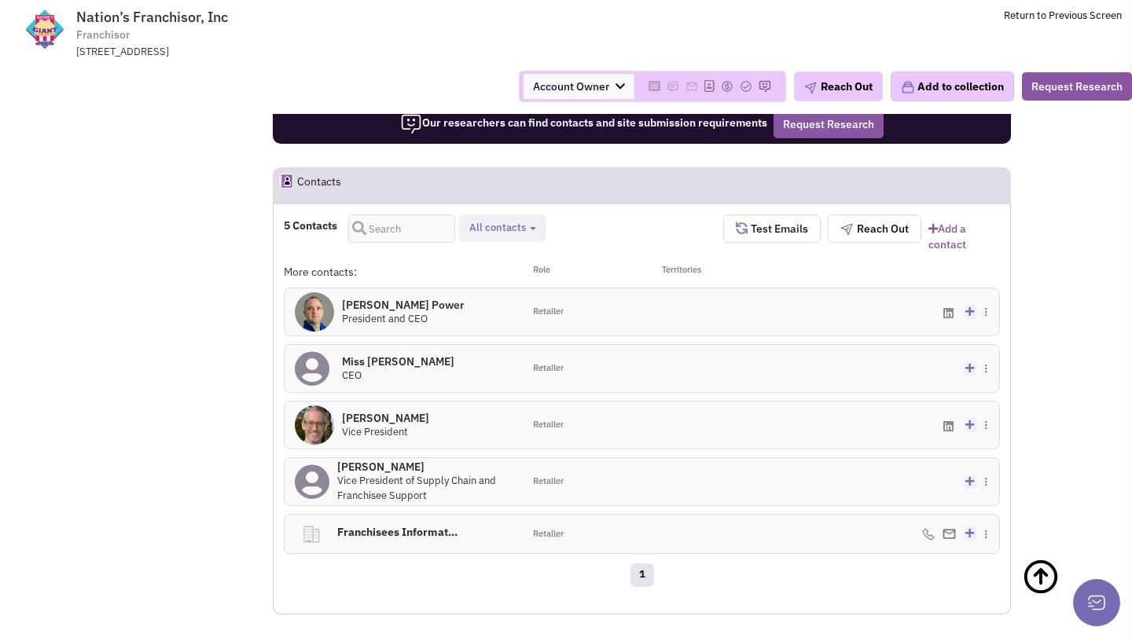
click at [388, 411] on h4 "[PERSON_NAME] 0" at bounding box center [385, 418] width 87 height 14
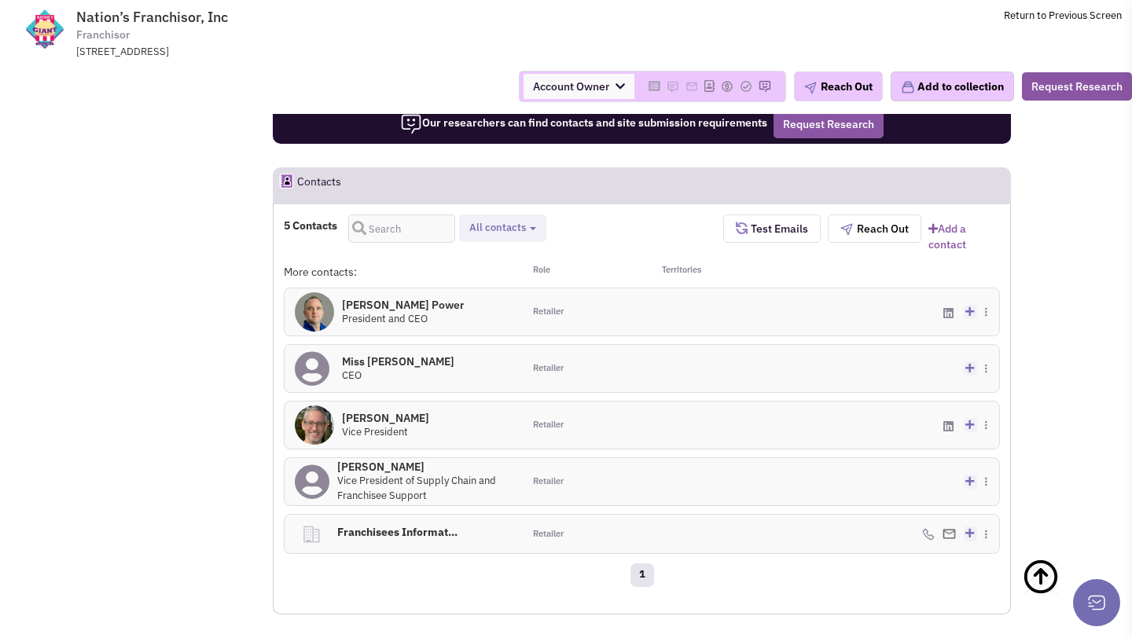
click at [359, 460] on h4 "[PERSON_NAME] 0" at bounding box center [424, 467] width 175 height 14
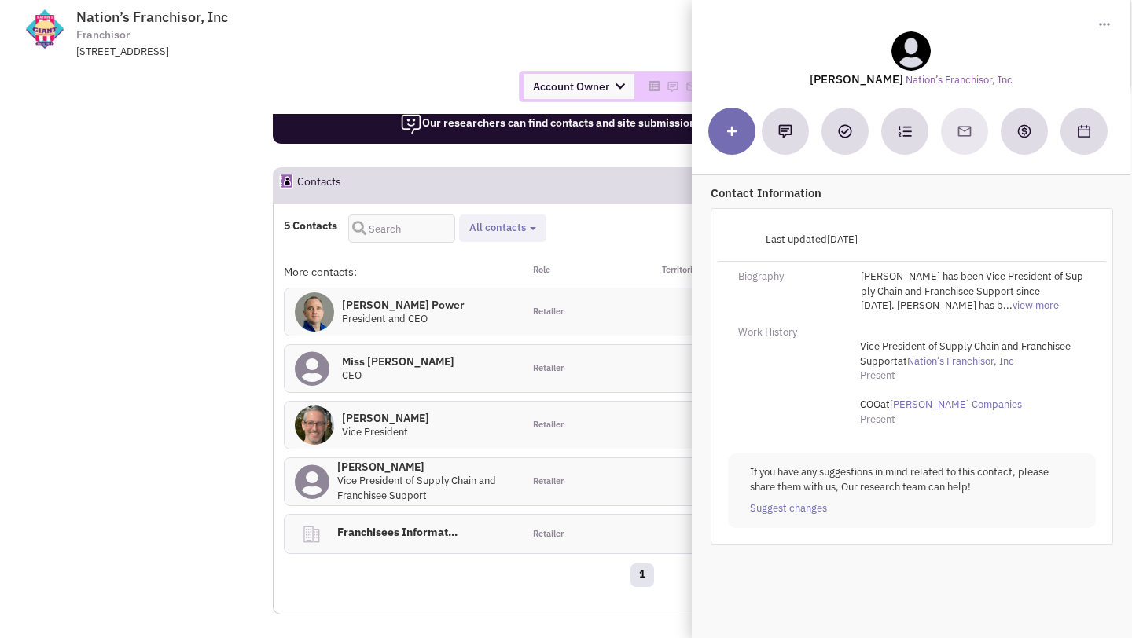
click at [295, 402] on span at bounding box center [314, 425] width 39 height 47
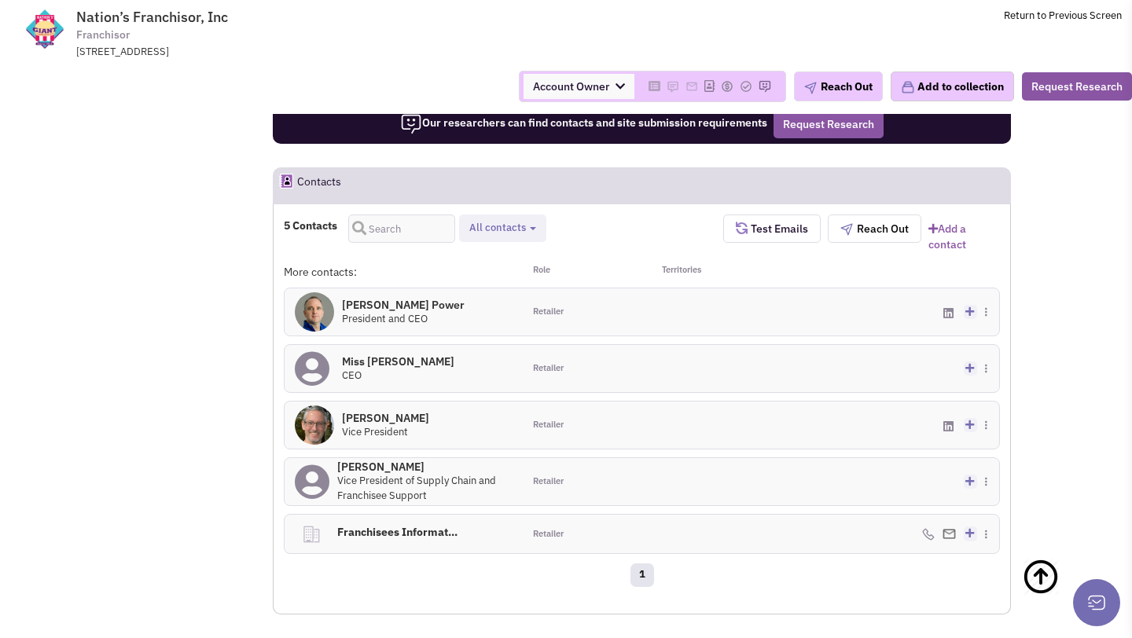
click at [391, 298] on h4 "[PERSON_NAME] Power 0" at bounding box center [403, 305] width 123 height 14
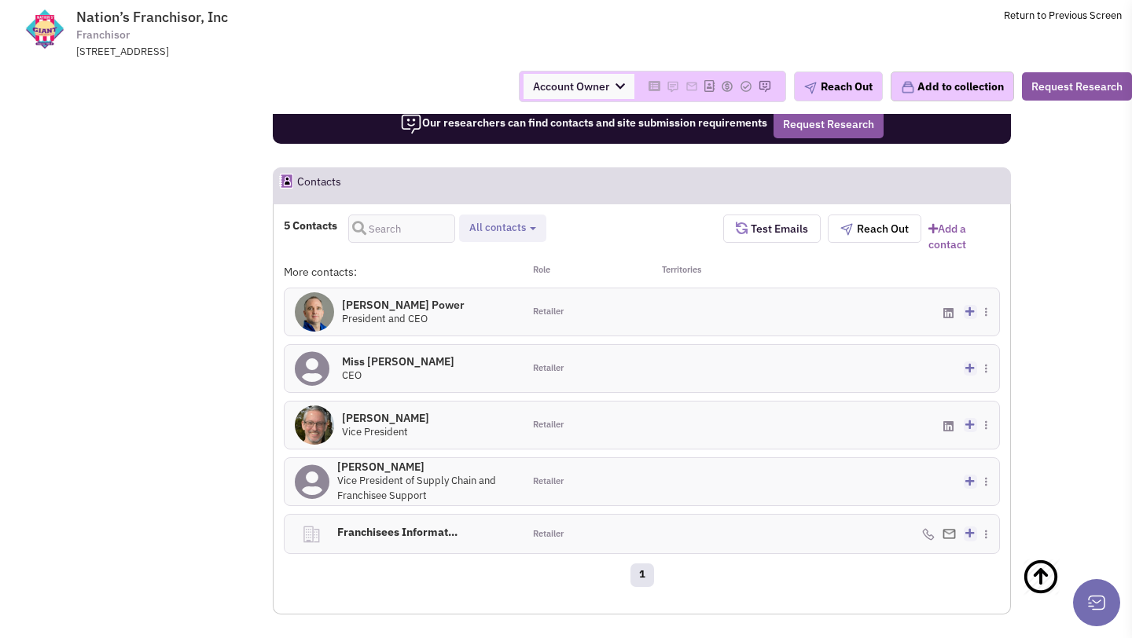
scroll to position [0, 0]
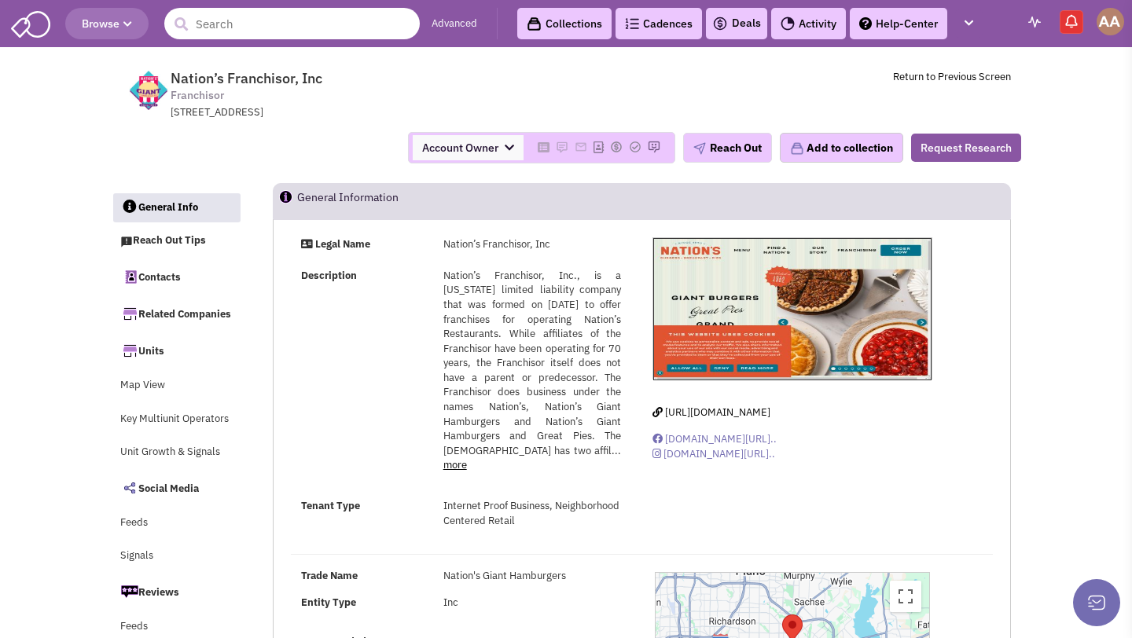
click at [241, 17] on input "text" at bounding box center [291, 23] width 255 height 31
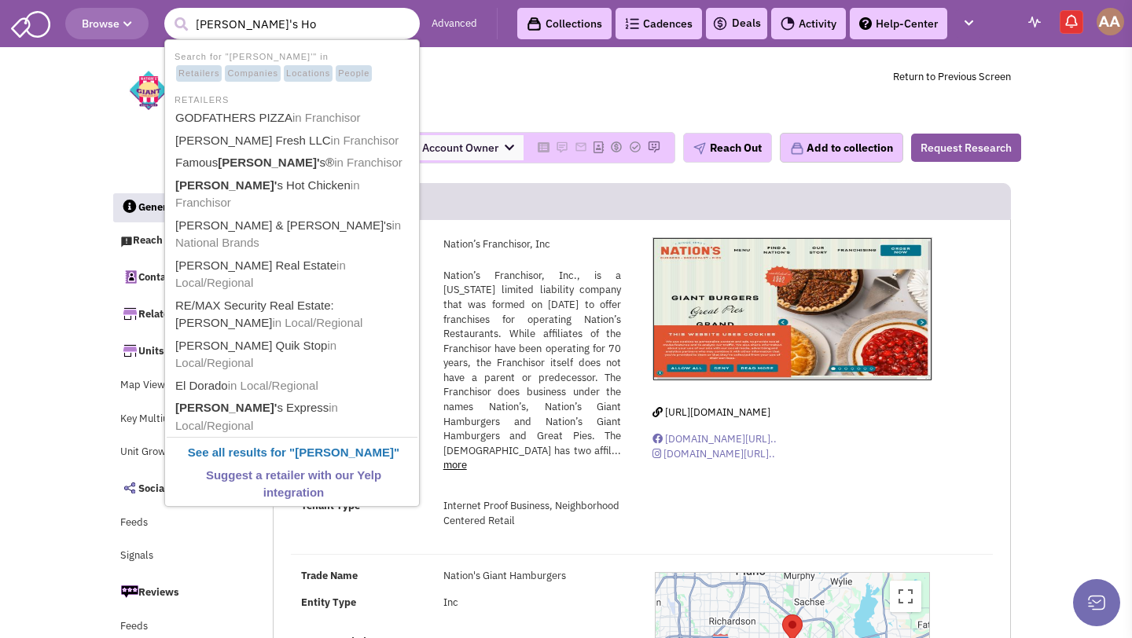
type input "[PERSON_NAME]'s Hot"
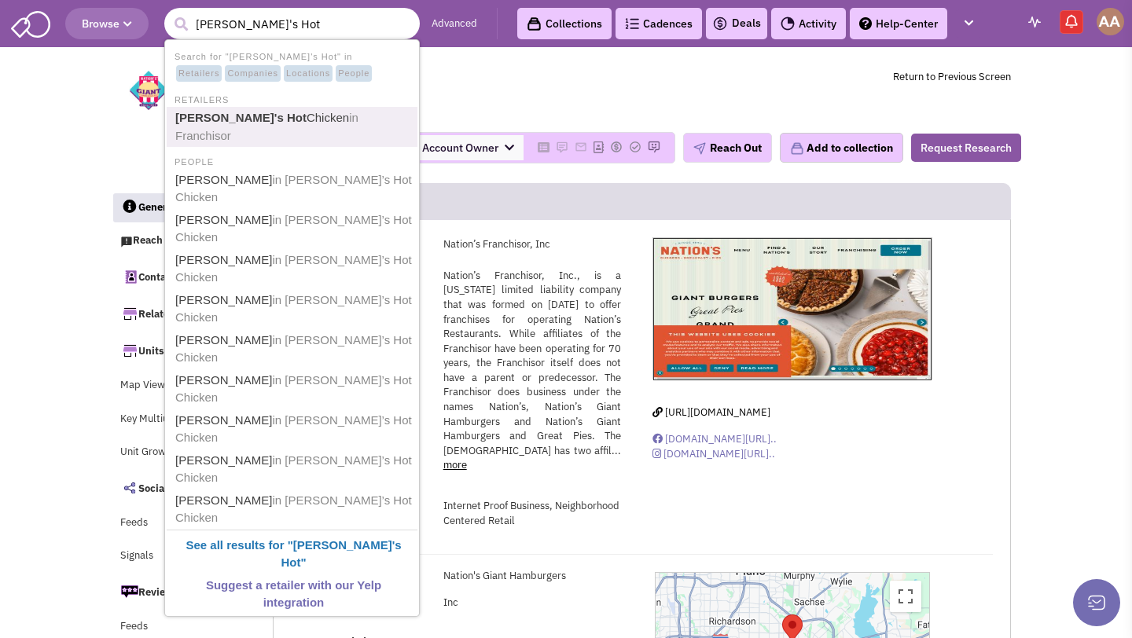
click at [255, 115] on link "Dave's Hot Chicken in Franchisor" at bounding box center [294, 127] width 246 height 39
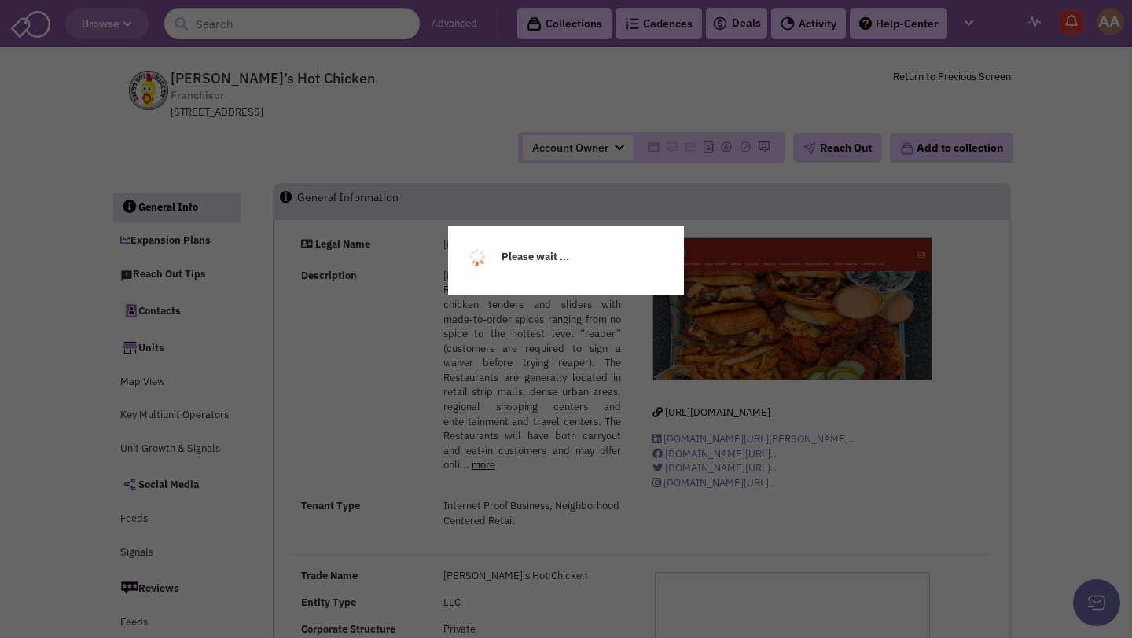
select select
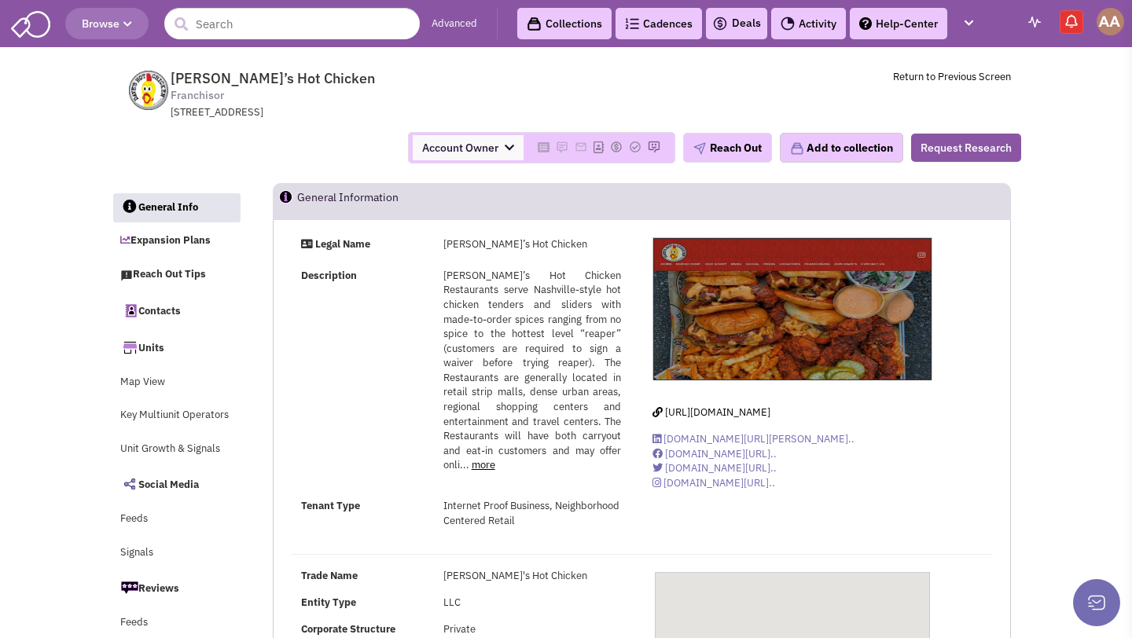
select select
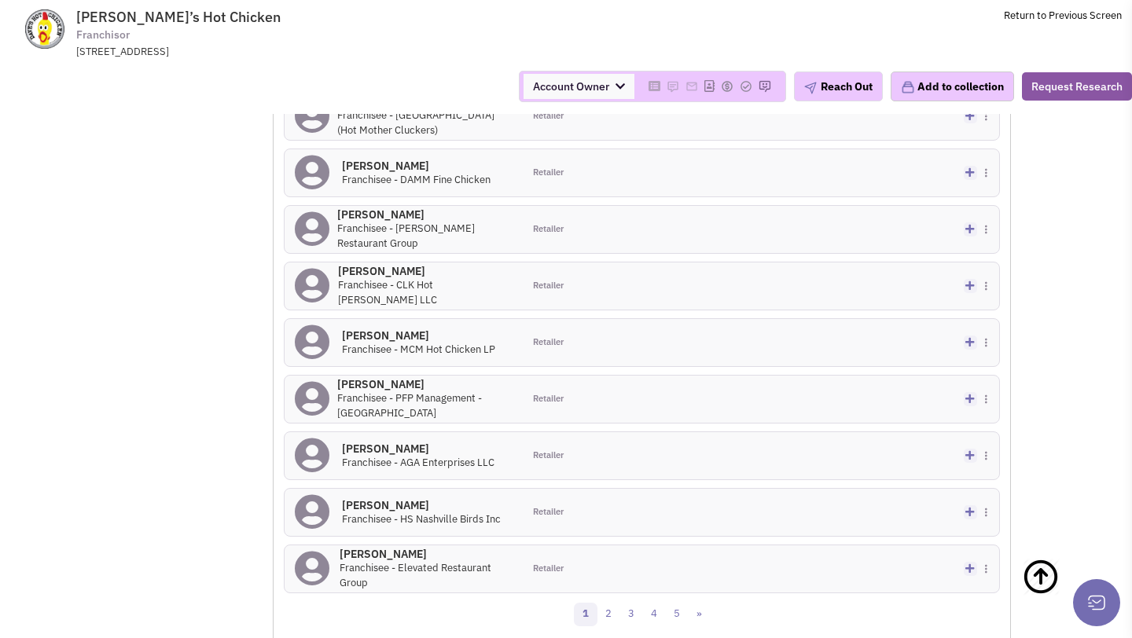
scroll to position [1634, 0]
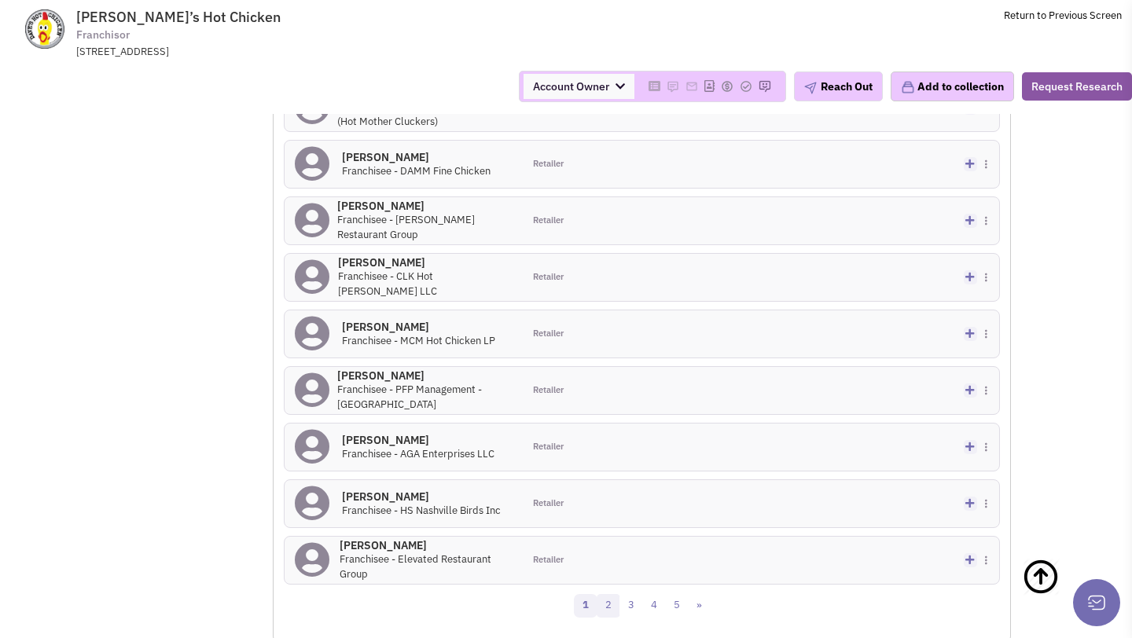
click at [605, 594] on link "2" at bounding box center [609, 606] width 24 height 24
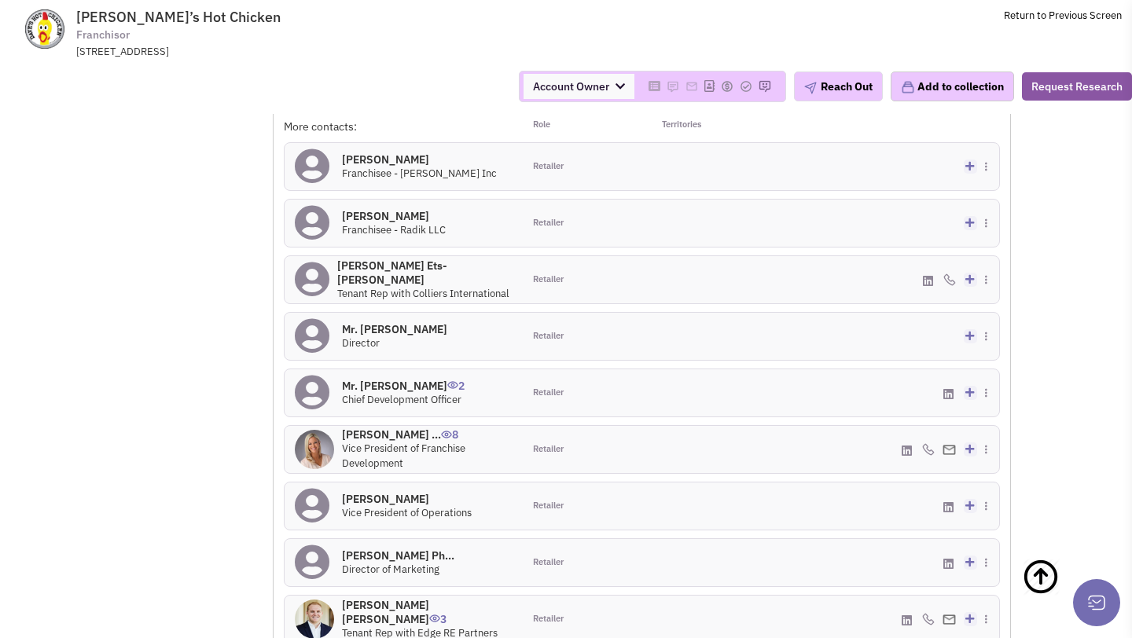
scroll to position [1523, 0]
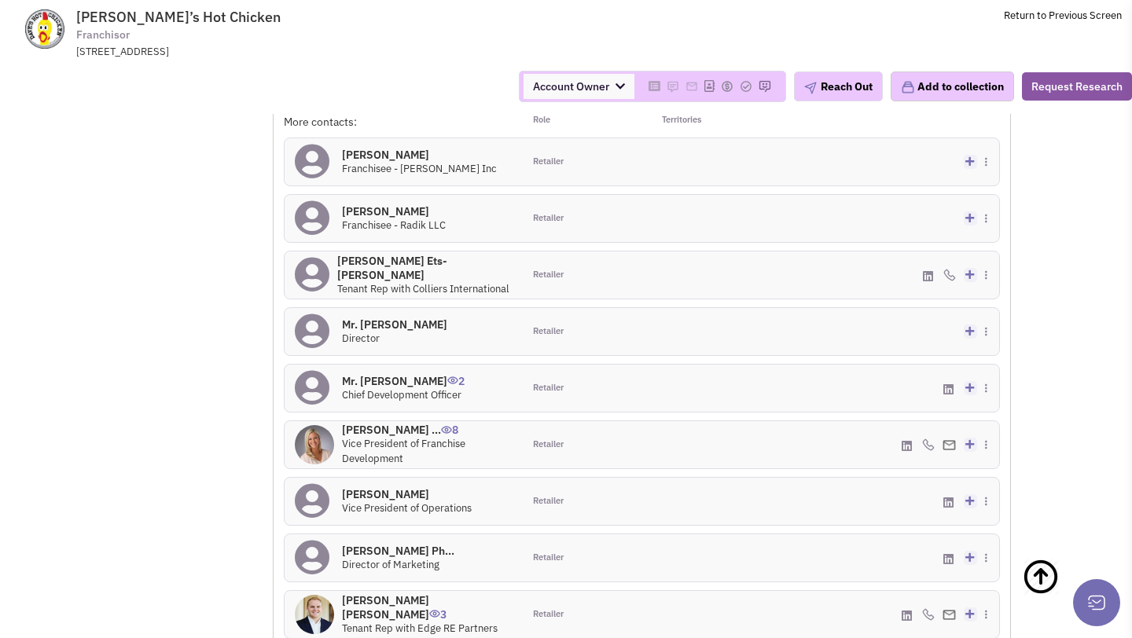
click at [399, 423] on h4 "Ms. Shannon Glaser ... 8" at bounding box center [427, 430] width 171 height 14
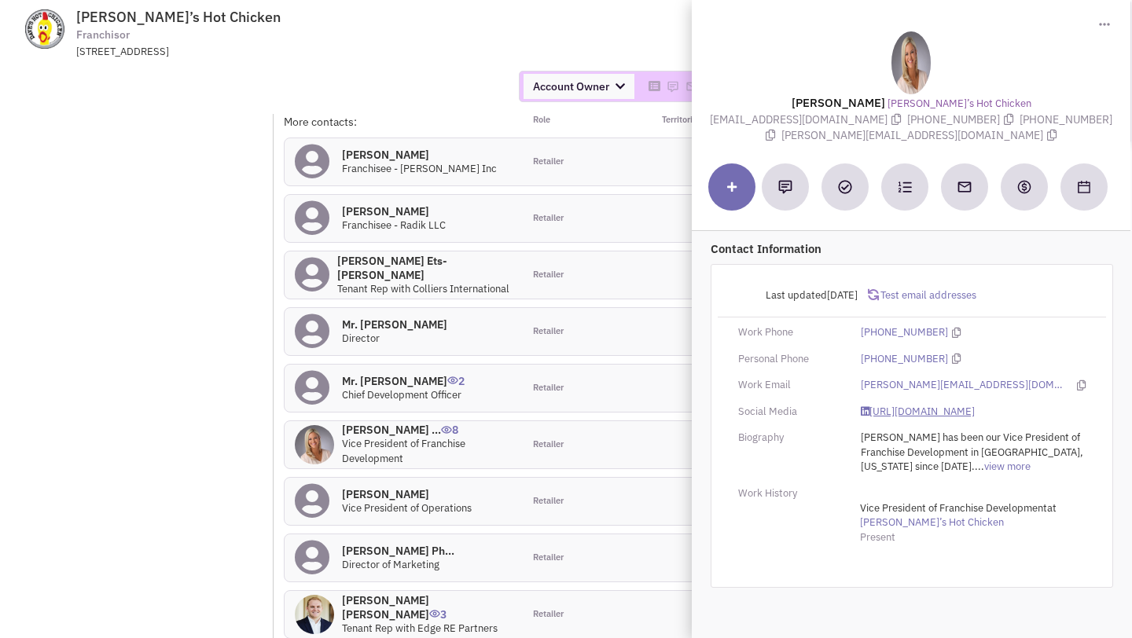
click at [907, 420] on link "https://www.linkedin.com/in/shannonlswenson/" at bounding box center [918, 412] width 114 height 15
drag, startPoint x: 821, startPoint y: 136, endPoint x: 976, endPoint y: 137, distance: 154.8
click at [976, 137] on span "shannon@daveshotchicken.com" at bounding box center [920, 135] width 279 height 14
copy span "shannon@daveshotchicken.com"
click at [1104, 20] on span "Toggle Dropdown" at bounding box center [1105, 24] width 13 height 16
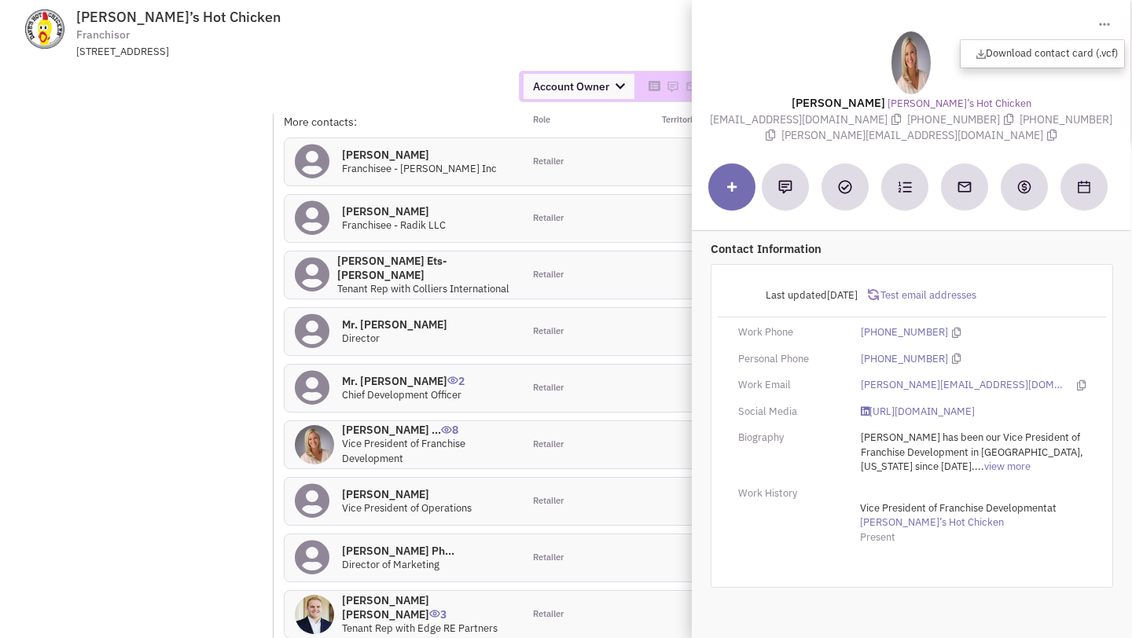
click at [1104, 20] on span "Toggle Dropdown" at bounding box center [1105, 24] width 13 height 16
click at [632, 40] on td "Dave’s Hot Chicken Franchisor 600 Playhouse Alley, #504, Pasadena, CA, 91101 Re…" at bounding box center [607, 29] width 1029 height 59
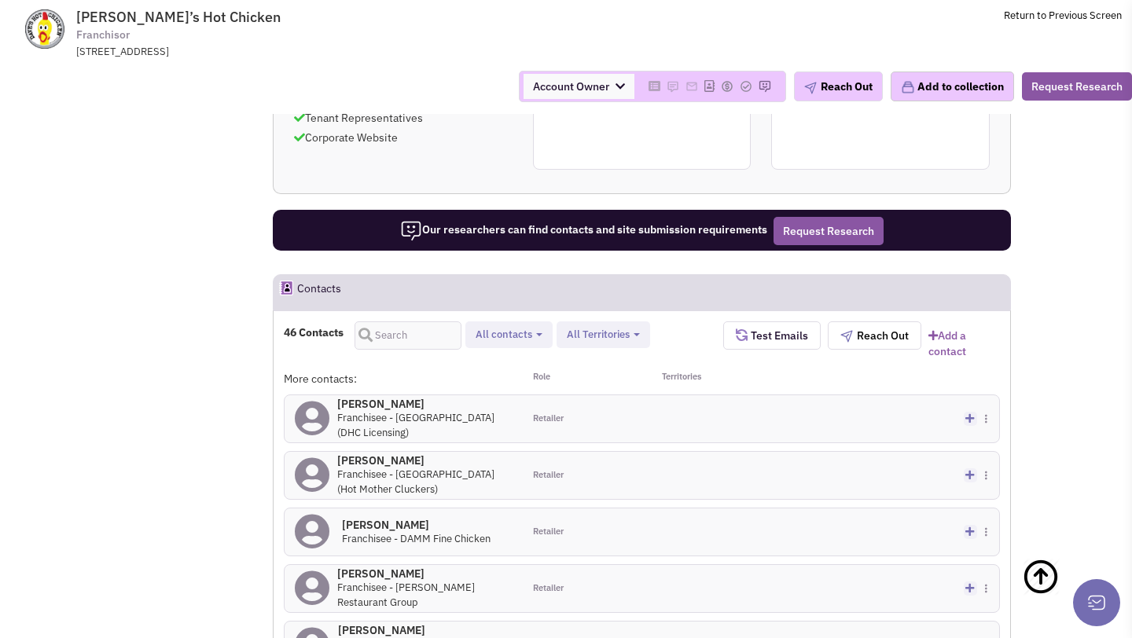
scroll to position [1537, 0]
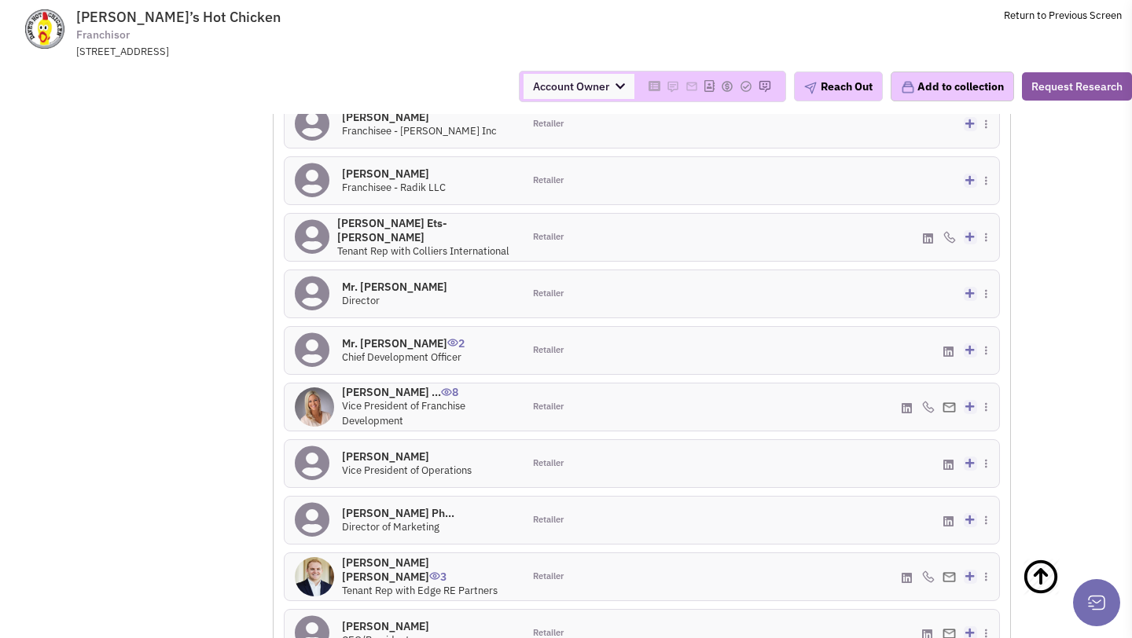
scroll to position [1562, 0]
click at [376, 618] on h4 "Mr. William L Phelps 0" at bounding box center [385, 625] width 87 height 14
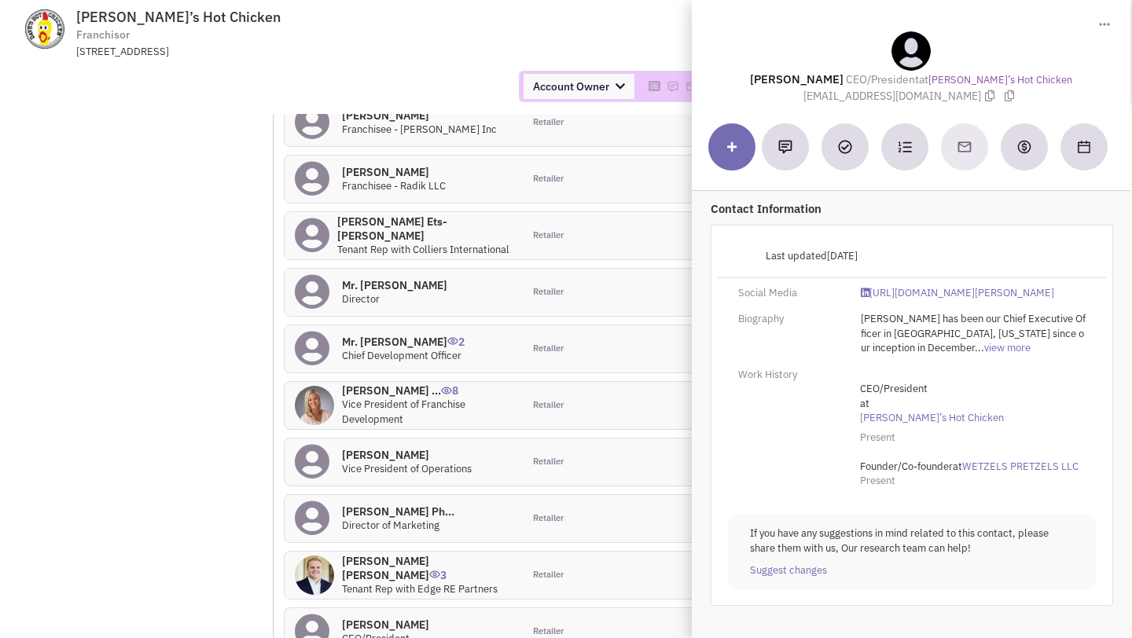
drag, startPoint x: 824, startPoint y: 91, endPoint x: 953, endPoint y: 93, distance: 128.9
click at [953, 93] on span "bill@daveshotchicken.com" at bounding box center [902, 96] width 197 height 14
copy span "bill@daveshotchicken.com"
click at [900, 298] on link "https://www.linkedin.com/in/bill-phelps-a80a0452/" at bounding box center [957, 293] width 193 height 15
click at [599, 212] on div "Retailer" at bounding box center [582, 235] width 119 height 47
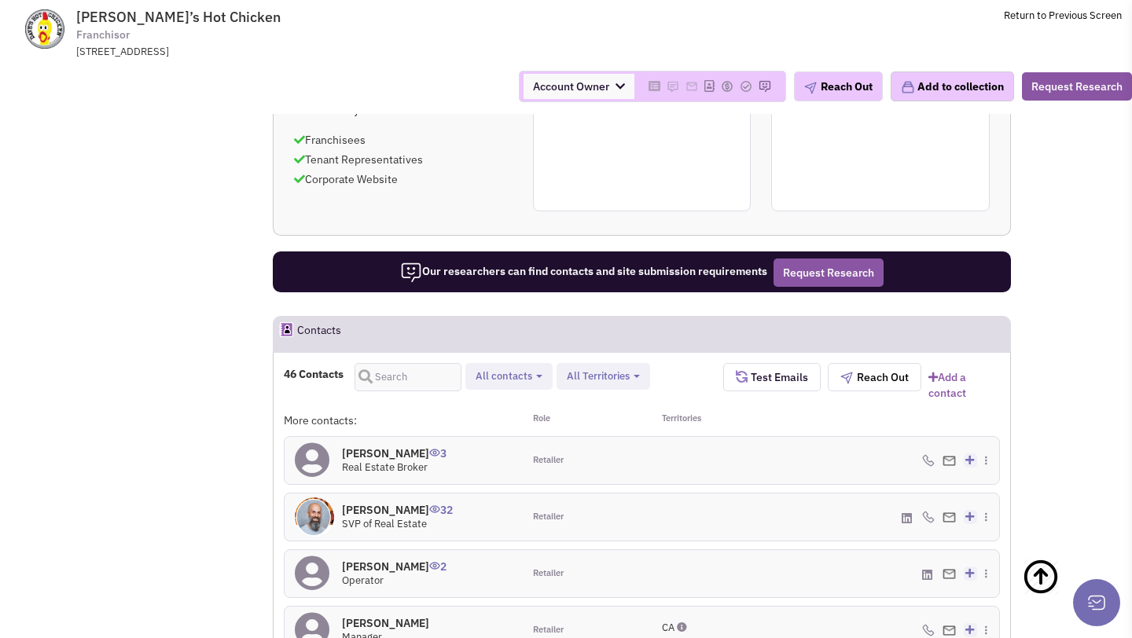
scroll to position [1399, 0]
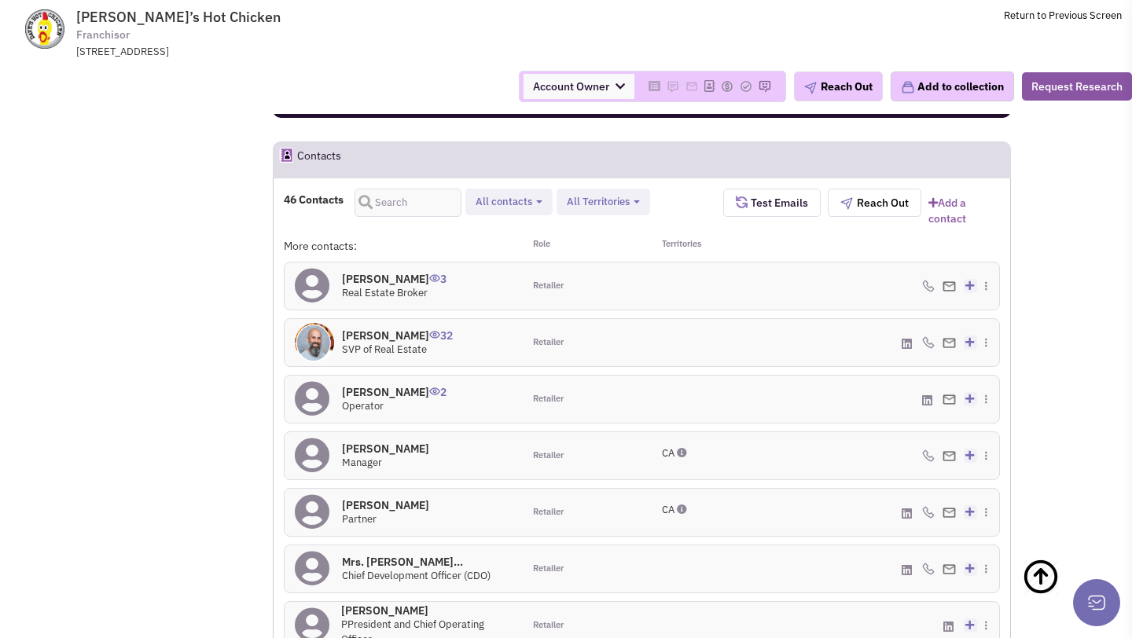
click at [391, 329] on h4 "Dannon Shiff 32" at bounding box center [397, 336] width 111 height 14
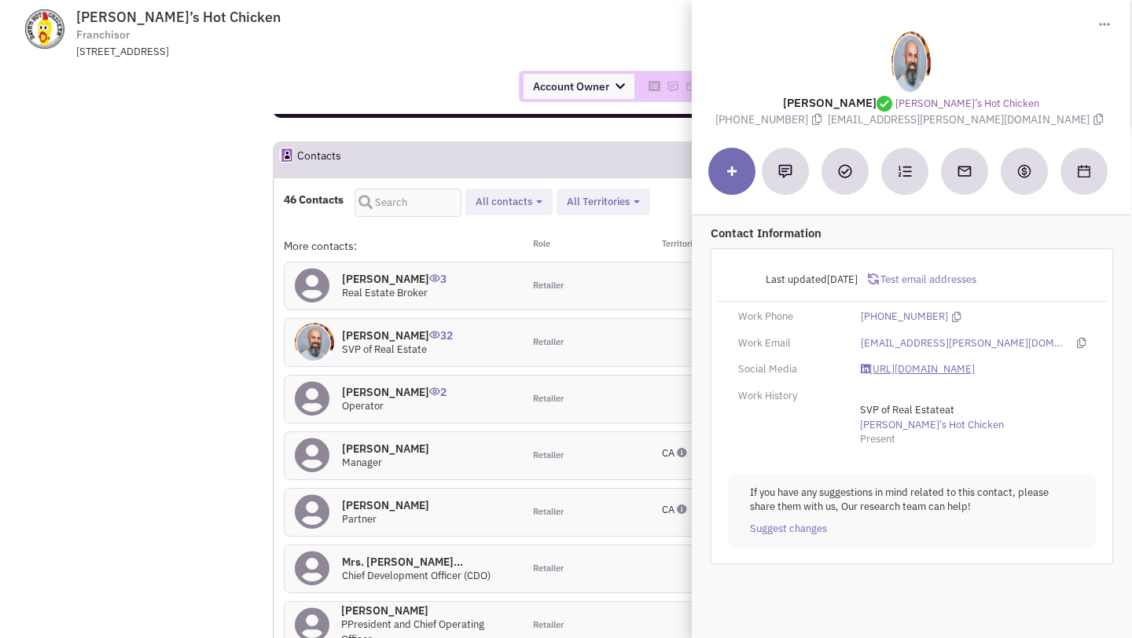
click at [909, 368] on link "https://www.linkedin.com/in/dannon-shiff/" at bounding box center [918, 369] width 114 height 15
drag, startPoint x: 864, startPoint y: 121, endPoint x: 1037, endPoint y: 123, distance: 172.9
click at [1037, 123] on span "dannon.shiff@daveshotchicken.com" at bounding box center [967, 119] width 279 height 14
copy span "dannon.shiff@daveshotchicken.com"
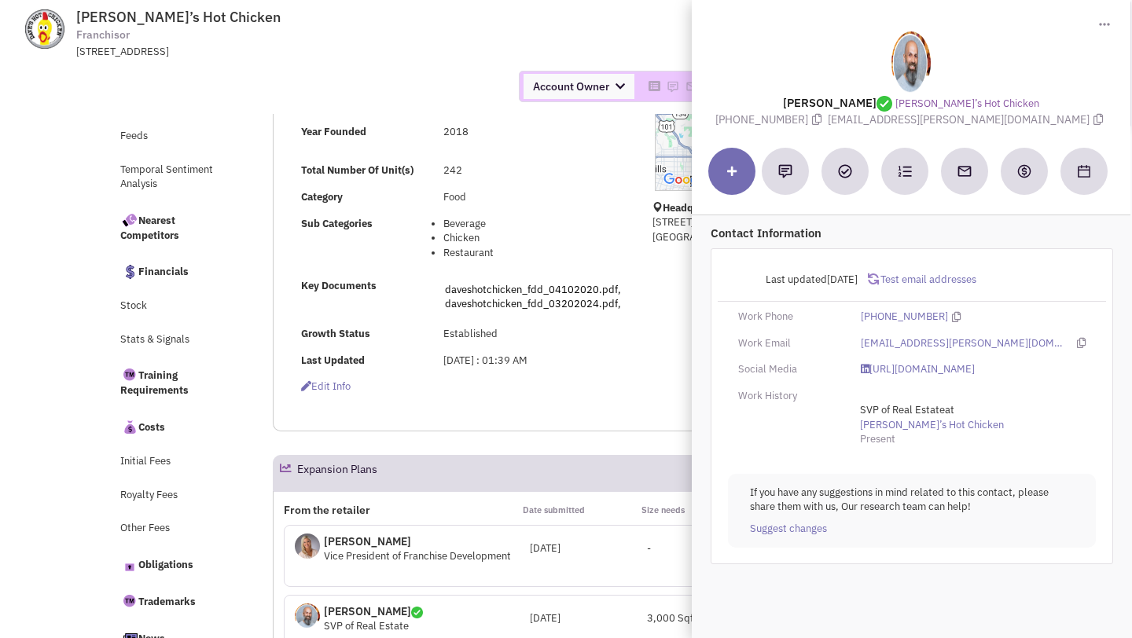
scroll to position [0, 0]
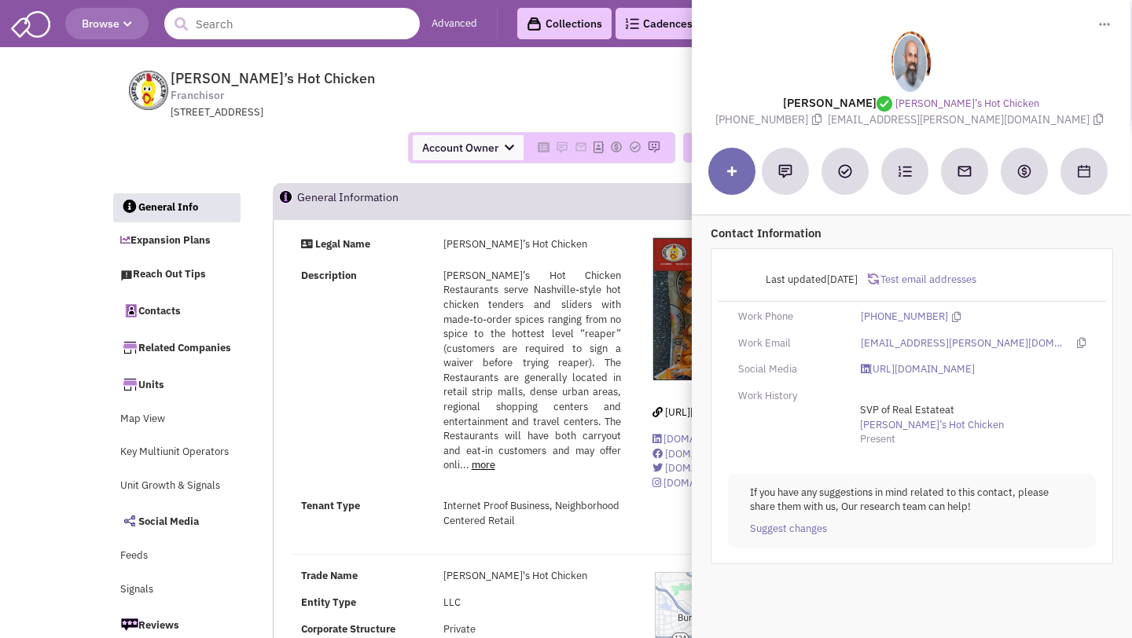
click at [369, 30] on input "text" at bounding box center [291, 23] width 255 height 31
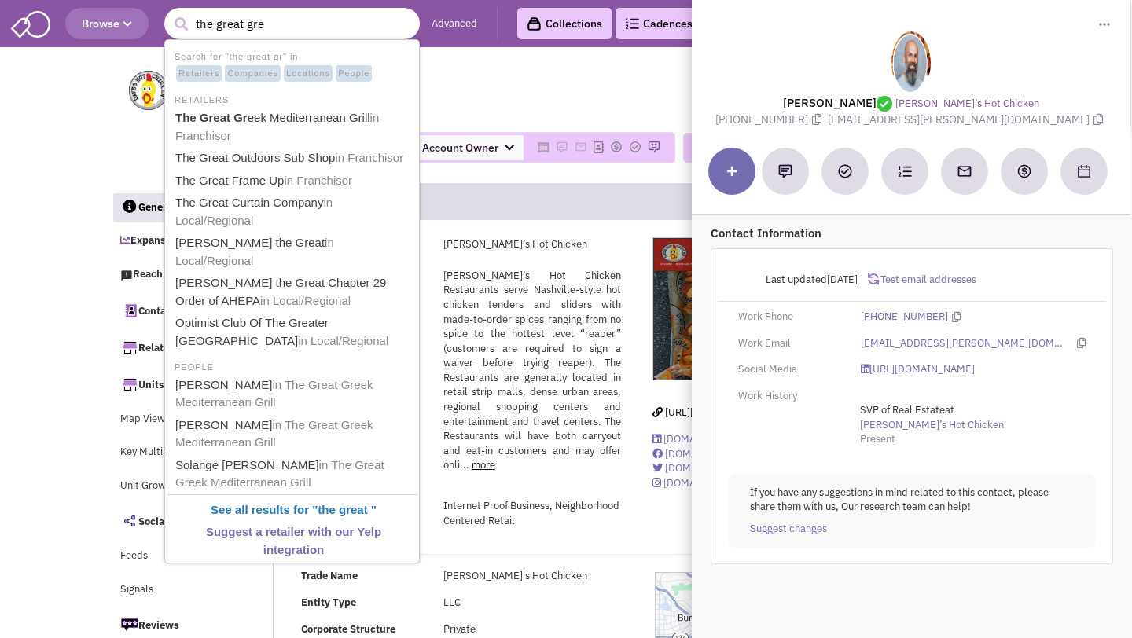
type input "the great gree"
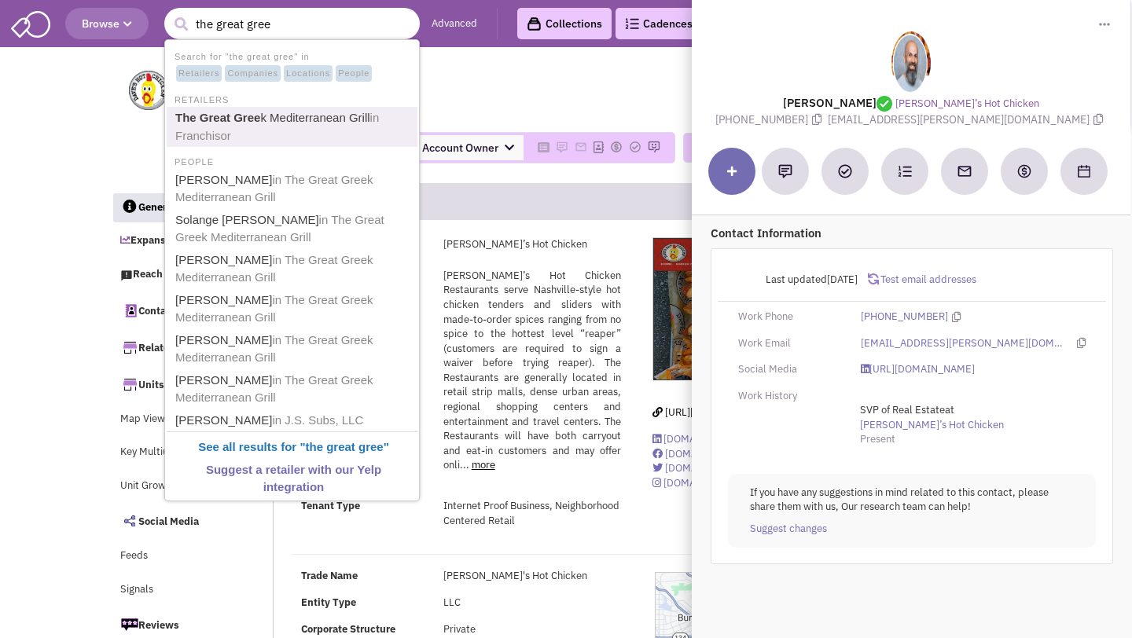
click at [336, 123] on link "The Great Gree k Mediterranean Grill in Franchisor" at bounding box center [294, 127] width 246 height 39
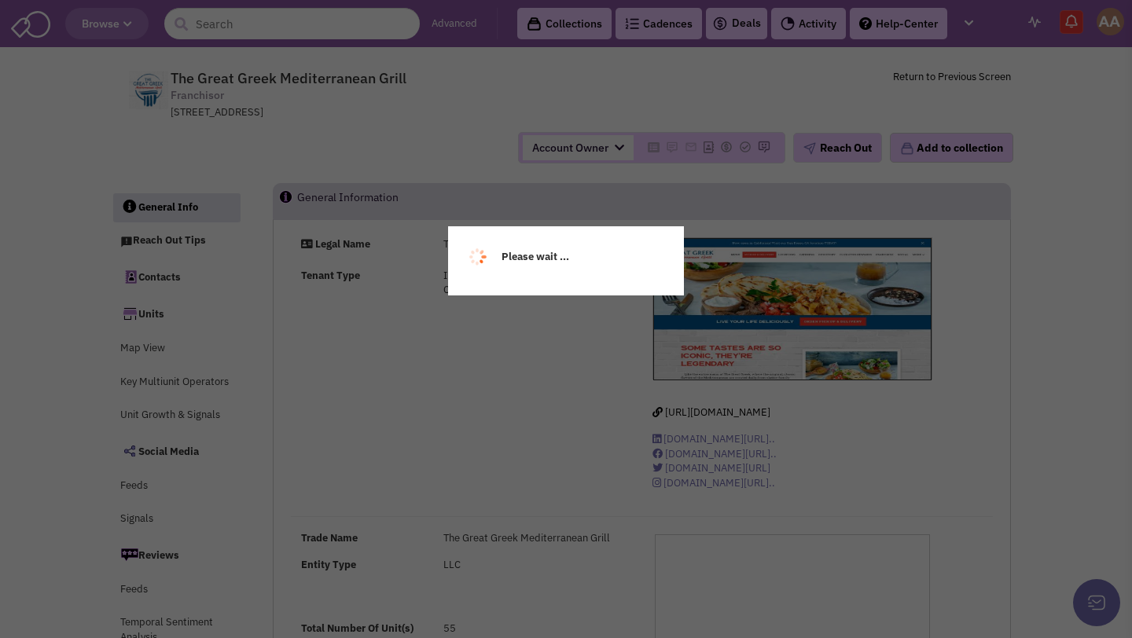
select select
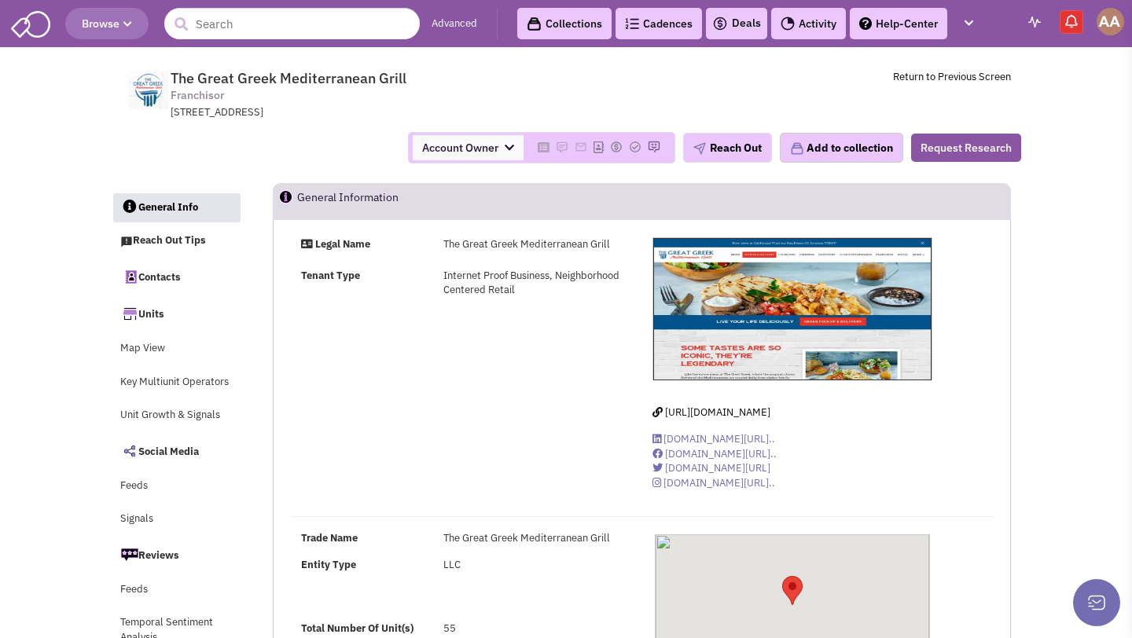
select select
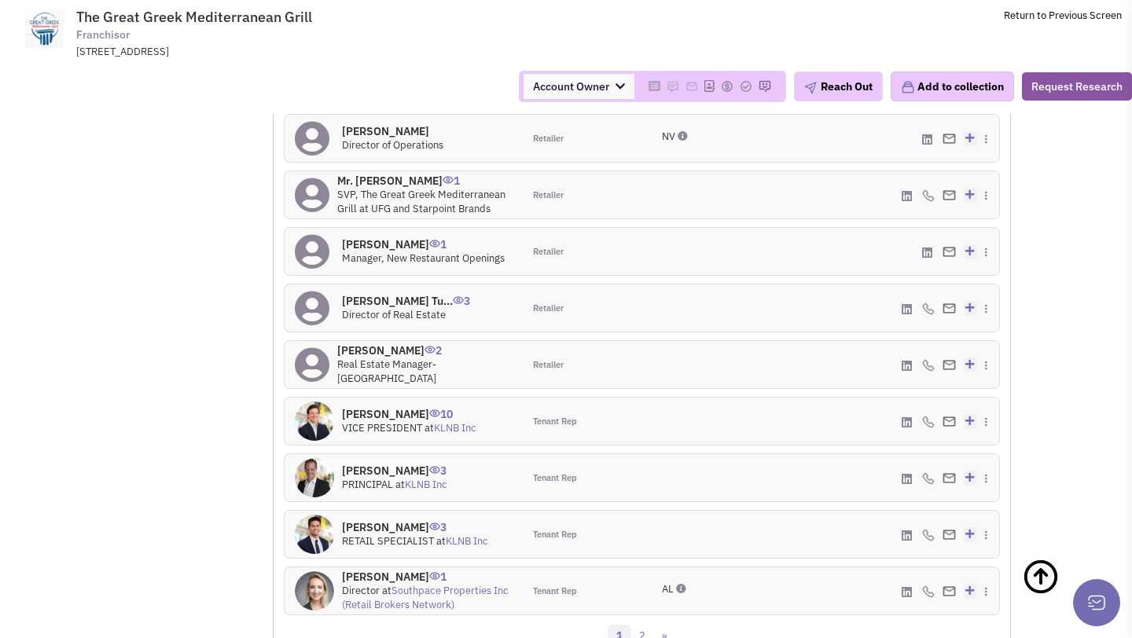
scroll to position [1328, 0]
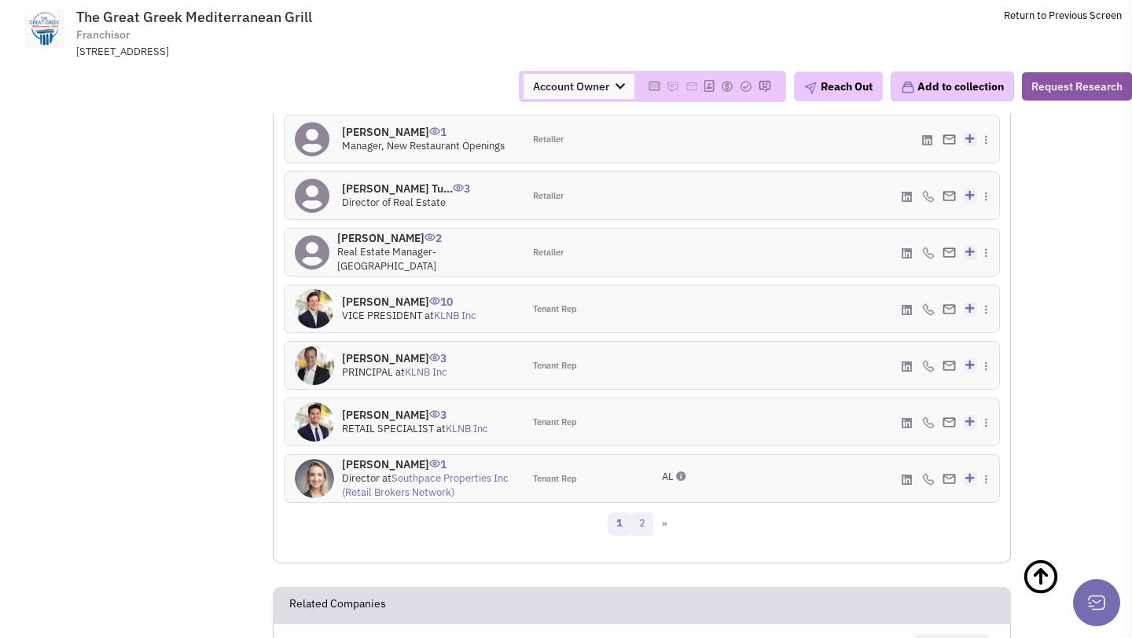
click at [643, 536] on link "2" at bounding box center [642, 524] width 24 height 24
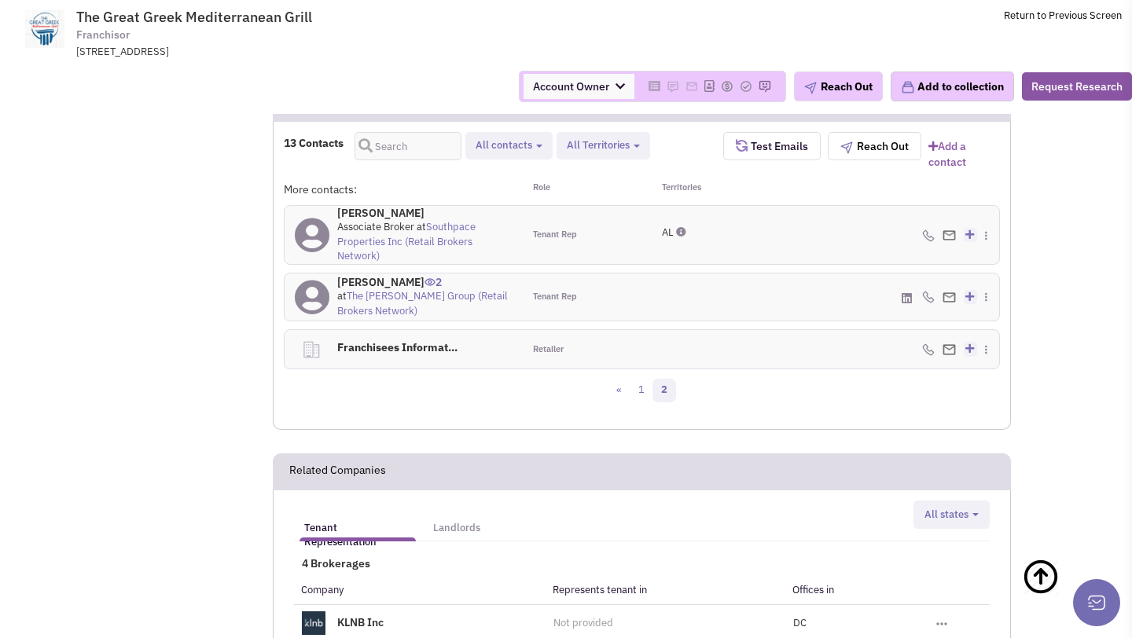
scroll to position [1108, 0]
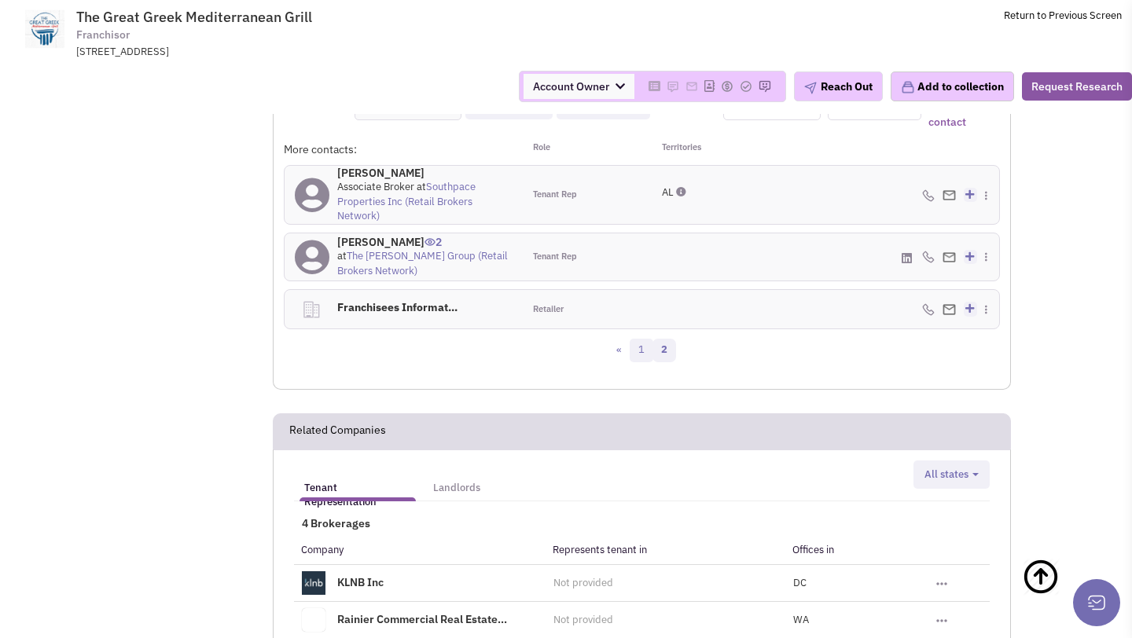
click at [642, 359] on link "1" at bounding box center [642, 351] width 24 height 24
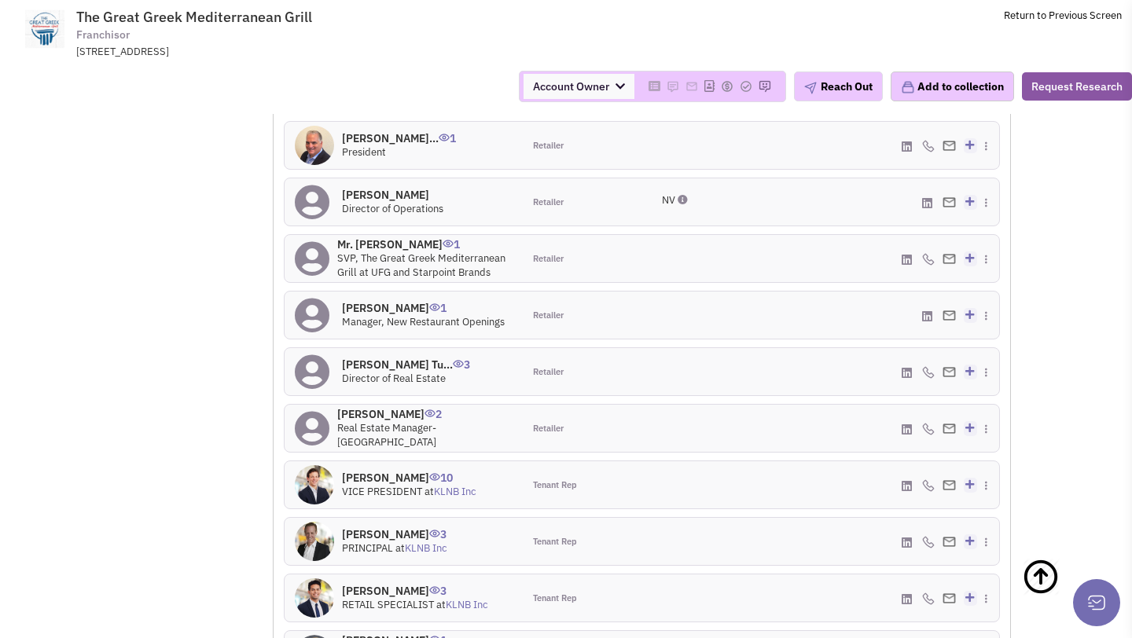
scroll to position [1156, 0]
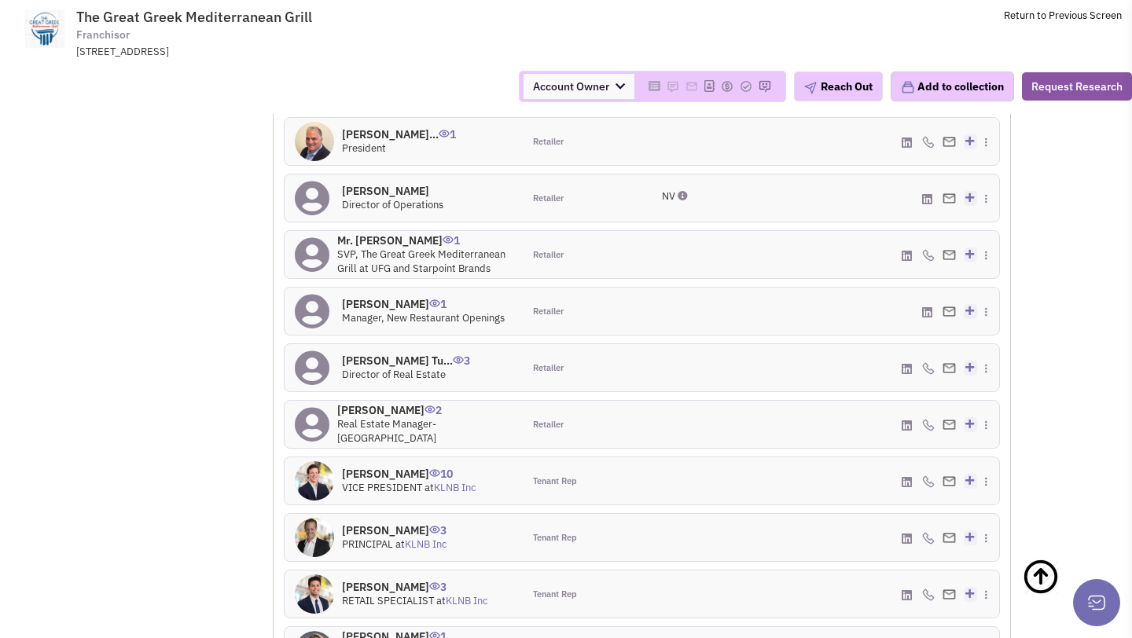
click at [417, 368] on h4 "[PERSON_NAME] Tu... 3" at bounding box center [406, 361] width 128 height 14
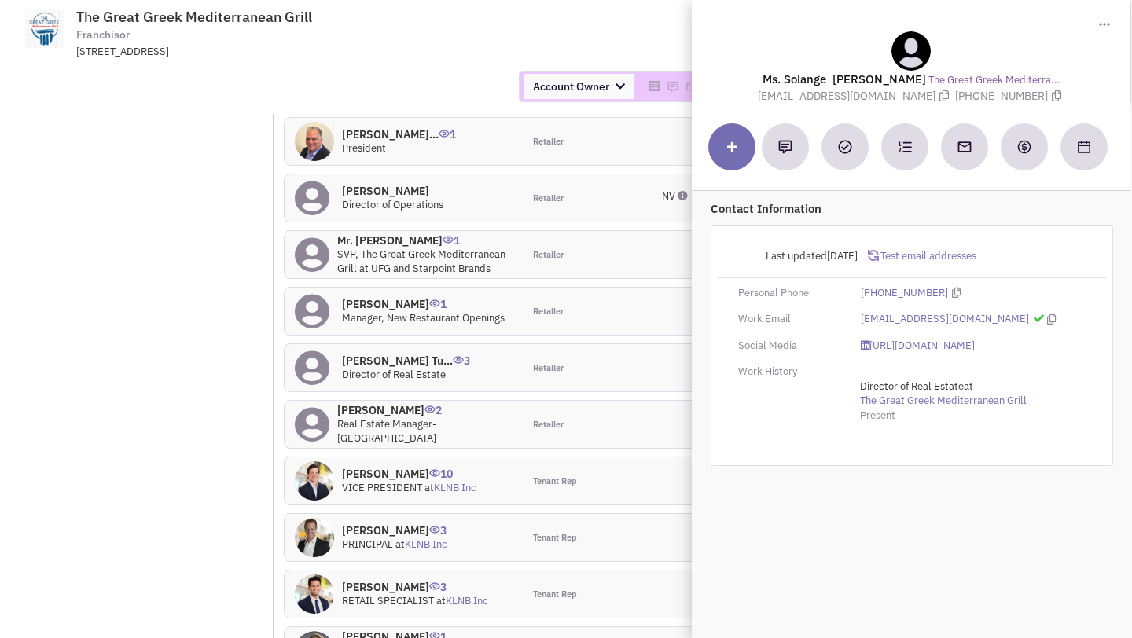
click at [565, 28] on td "The Great Greek Mediterranean Grill Franchisor [STREET_ADDRESS] Return to Previ…" at bounding box center [607, 29] width 1029 height 59
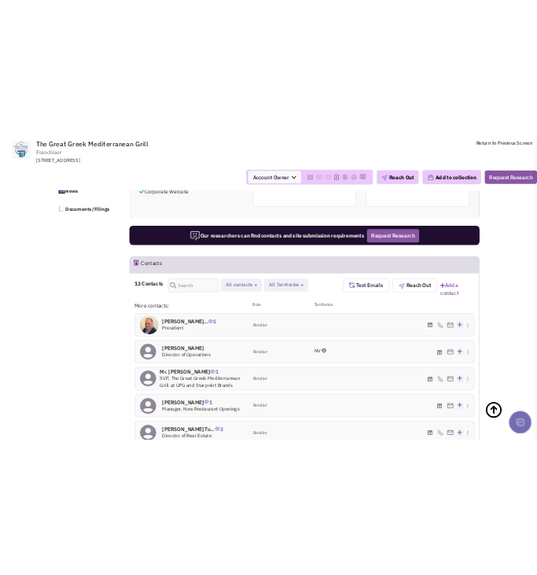
scroll to position [851, 0]
